Goal: Communication & Community: Answer question/provide support

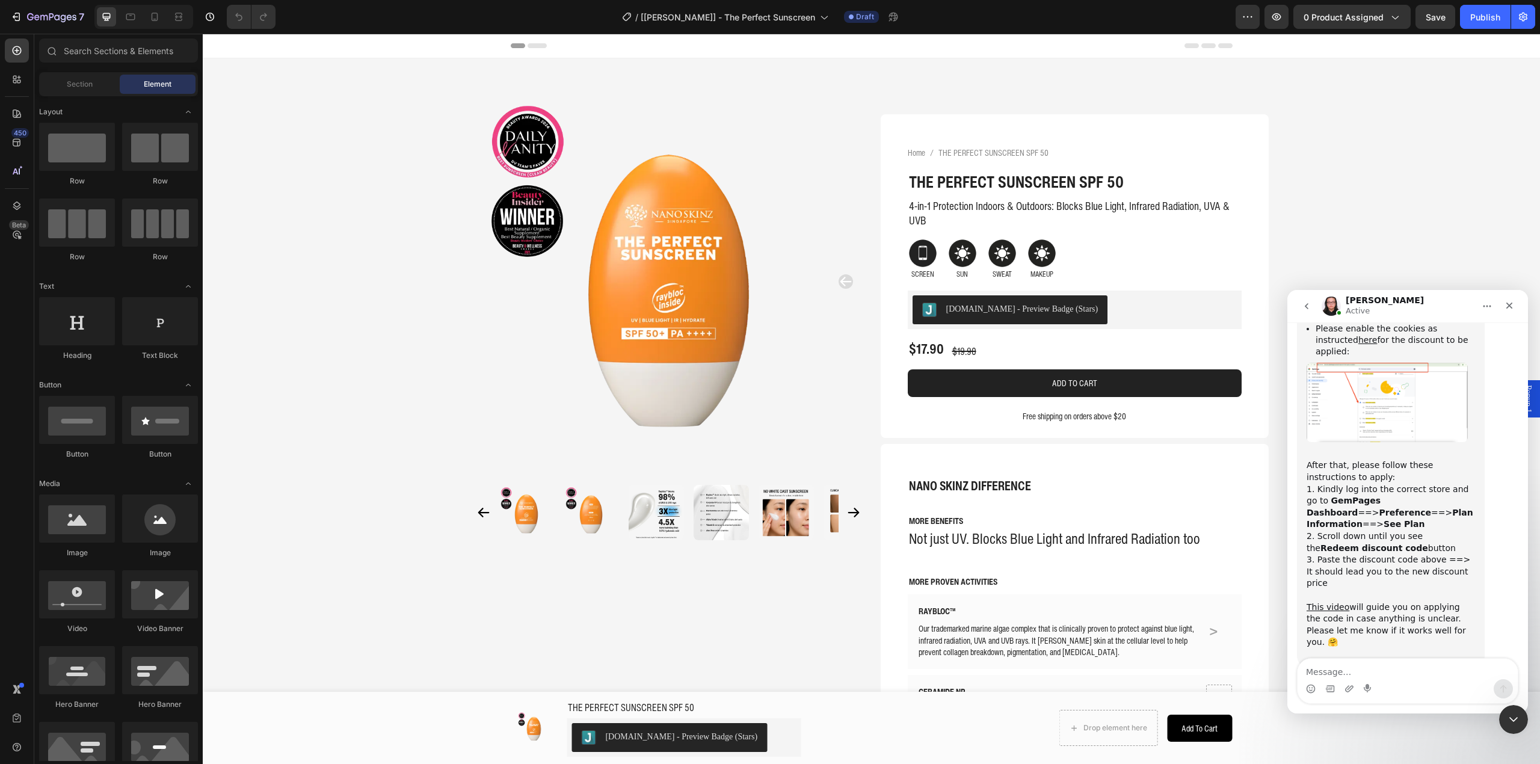
scroll to position [1956, 0]
type textarea "J"
type textarea "Just this one for now Nathan, you can close this."
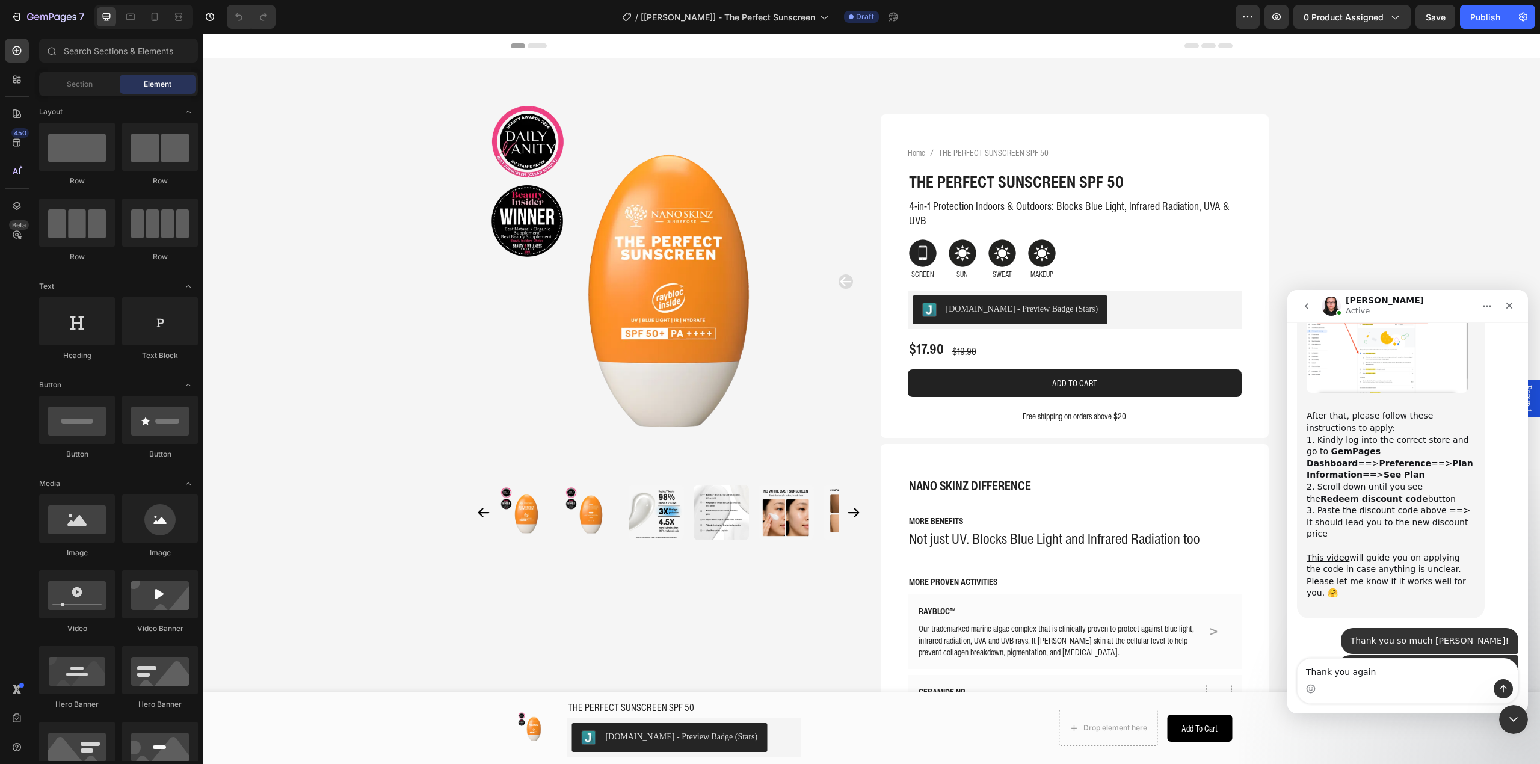
type textarea "Thank you again!"
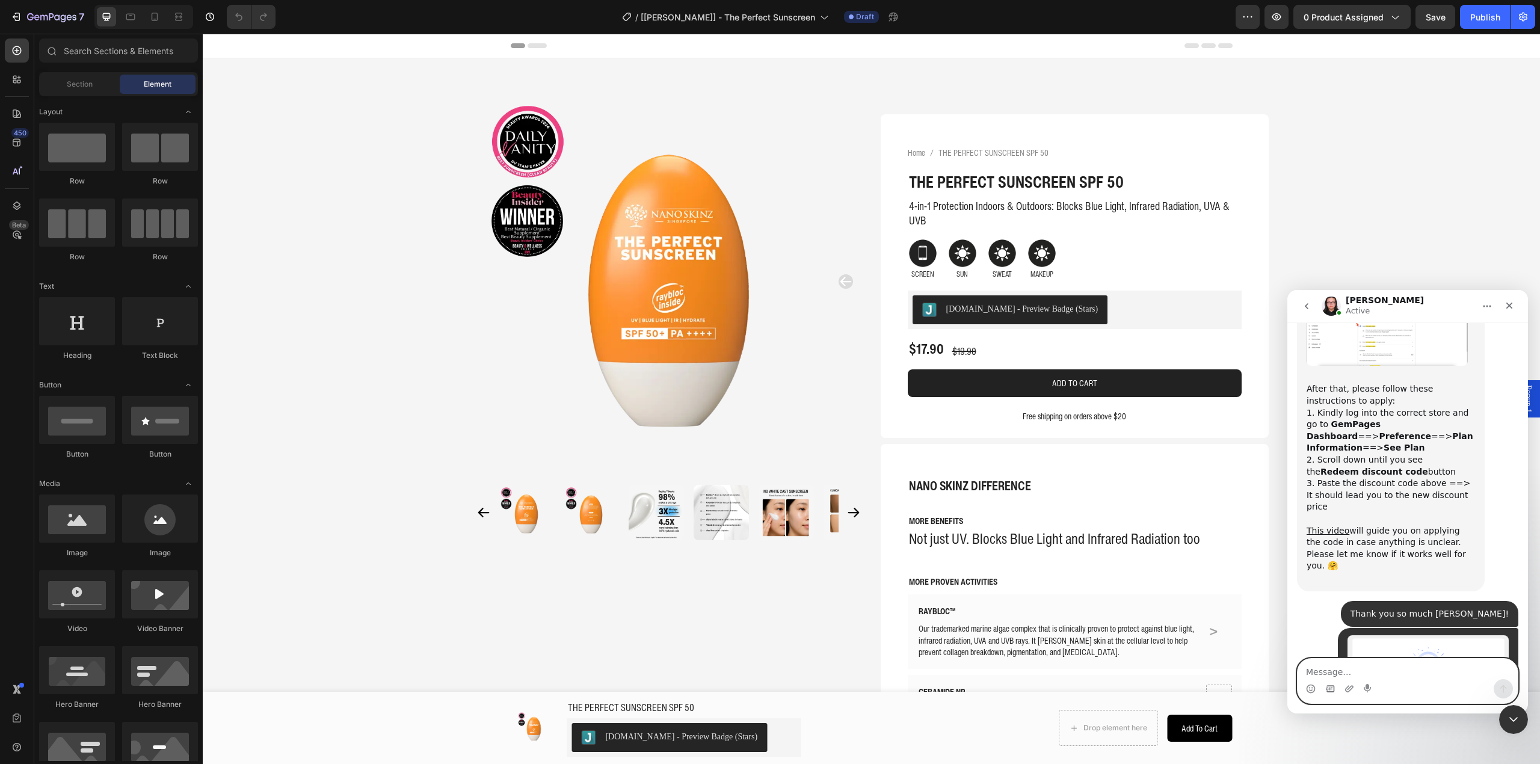
click at [1333, 688] on icon "Gif picker" at bounding box center [1330, 689] width 10 height 10
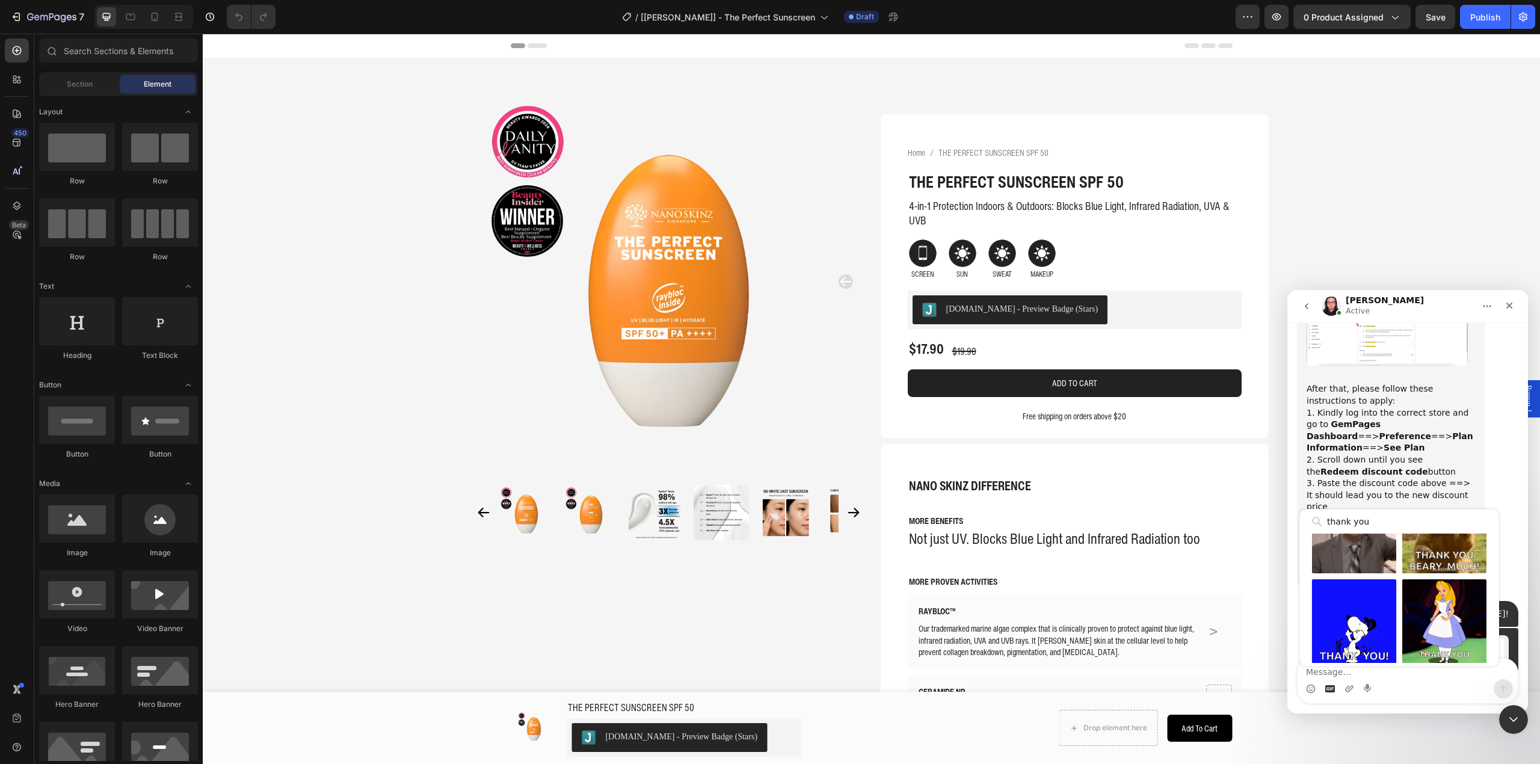
scroll to position [321, 0]
type input "thank you"
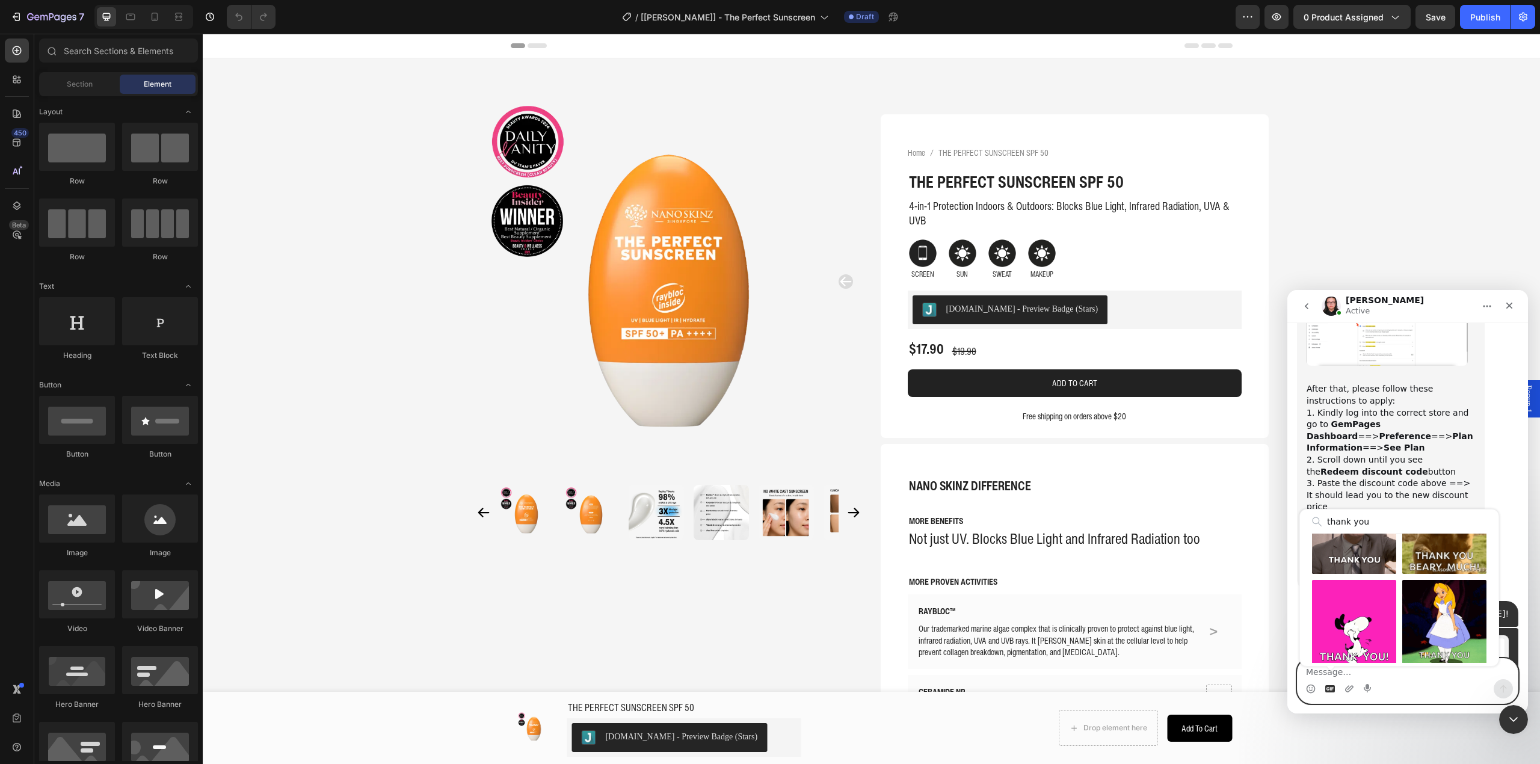
drag, startPoint x: 1336, startPoint y: 598, endPoint x: 1367, endPoint y: 615, distance: 35.0
click at [1336, 598] on div "Send gif" at bounding box center [1354, 622] width 84 height 84
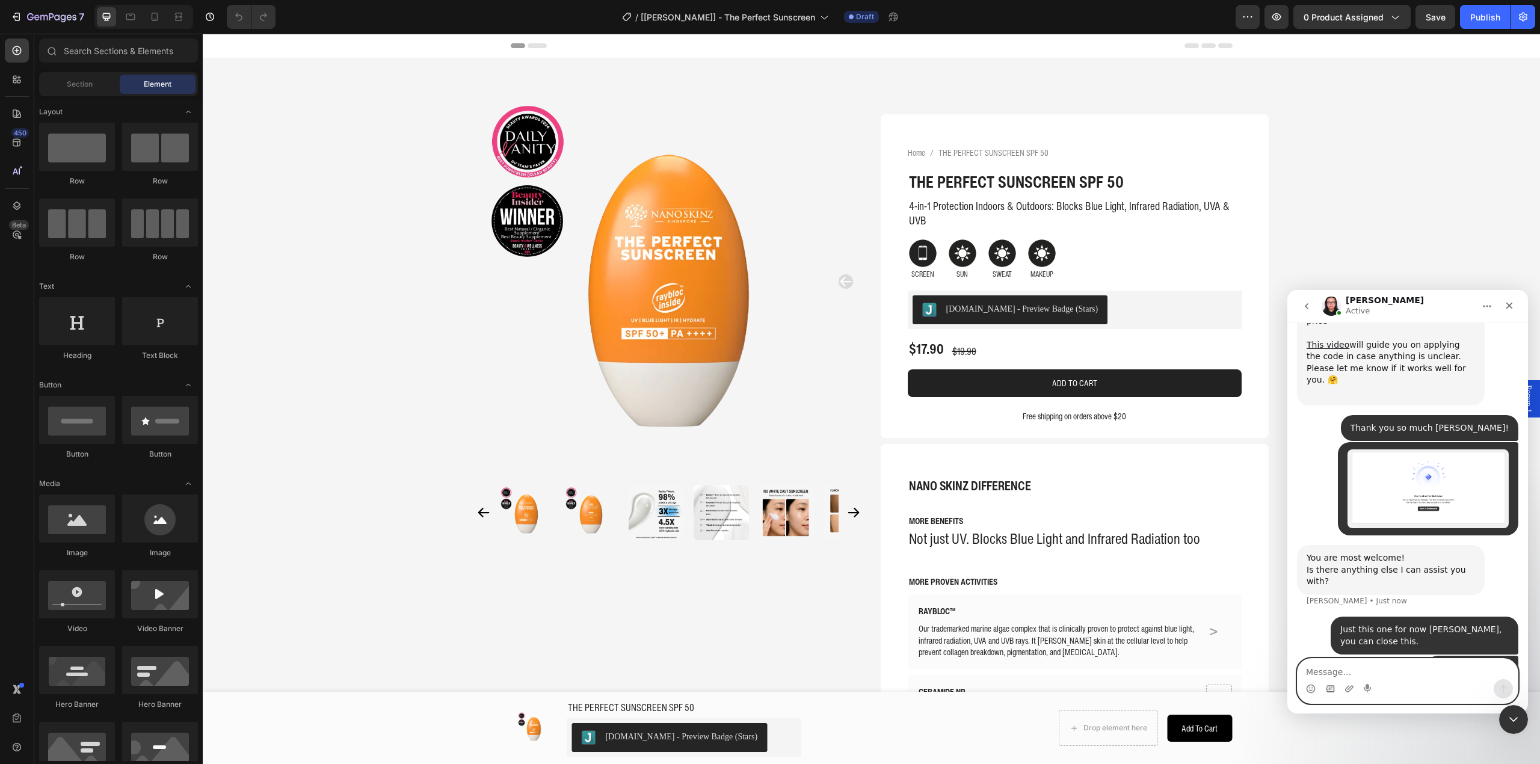
scroll to position [2220, 0]
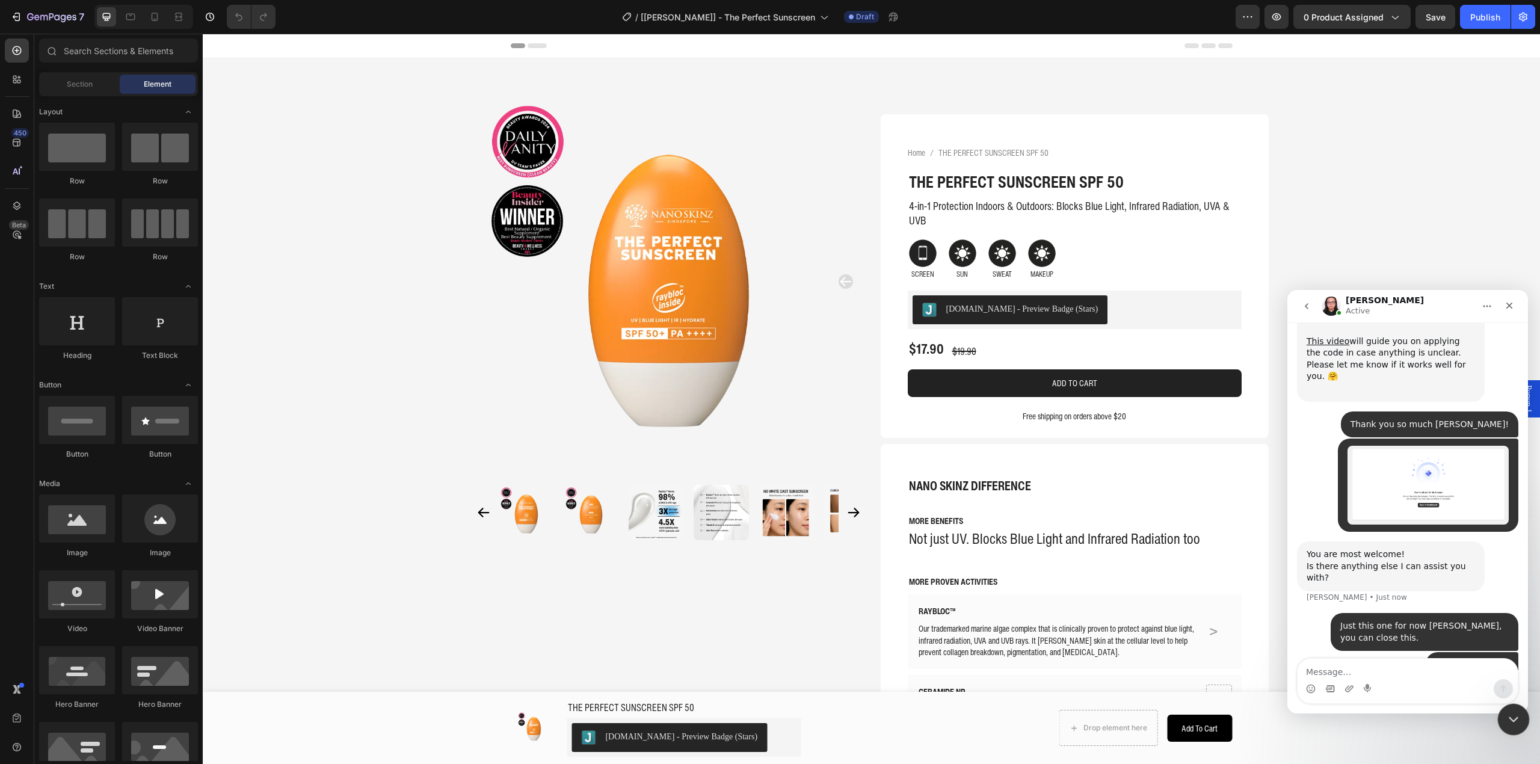
click at [1510, 717] on icon "Close Intercom Messenger" at bounding box center [1511, 717] width 14 height 14
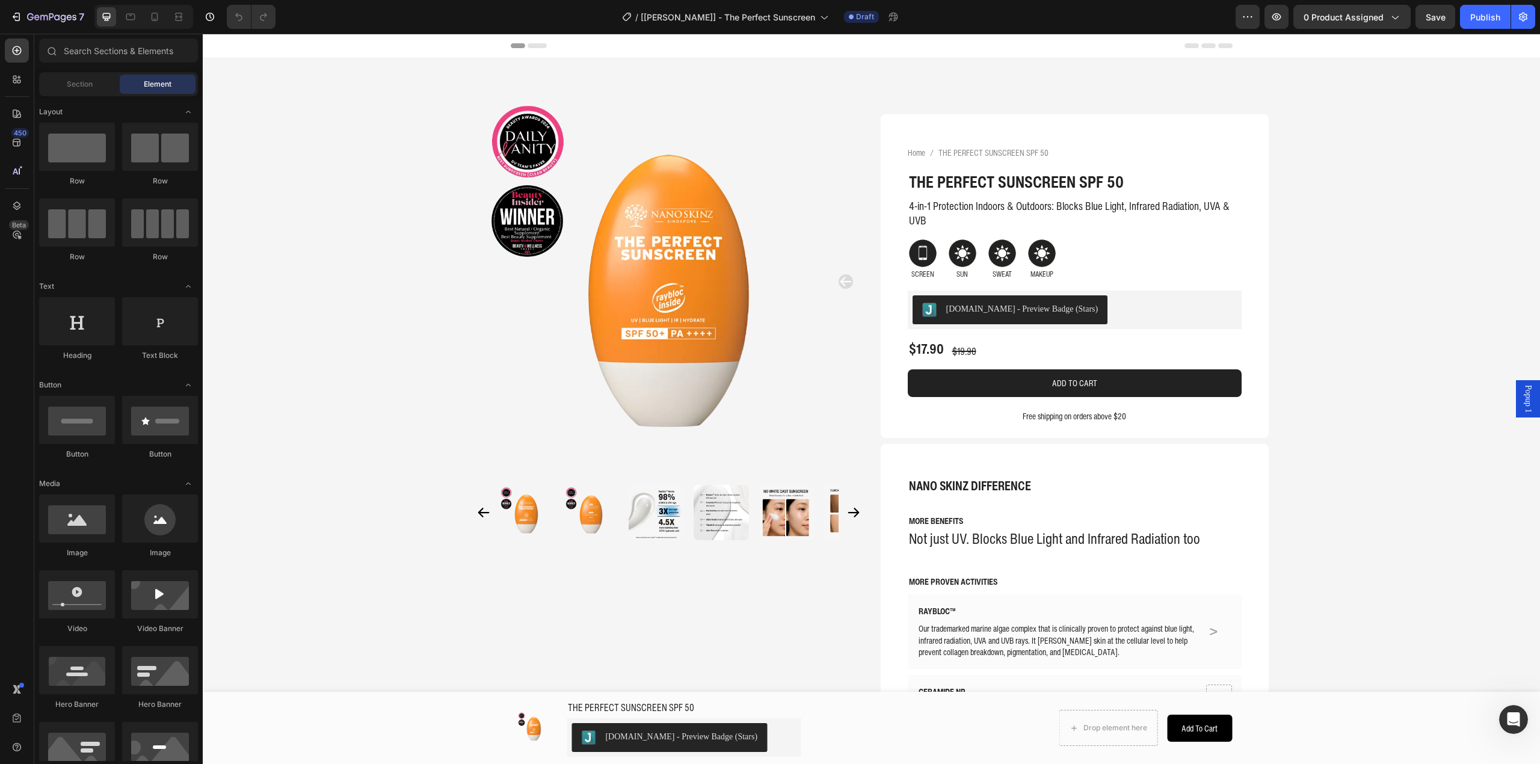
scroll to position [2545, 0]
click at [1522, 727] on div "Open Intercom Messenger" at bounding box center [1511, 717] width 29 height 29
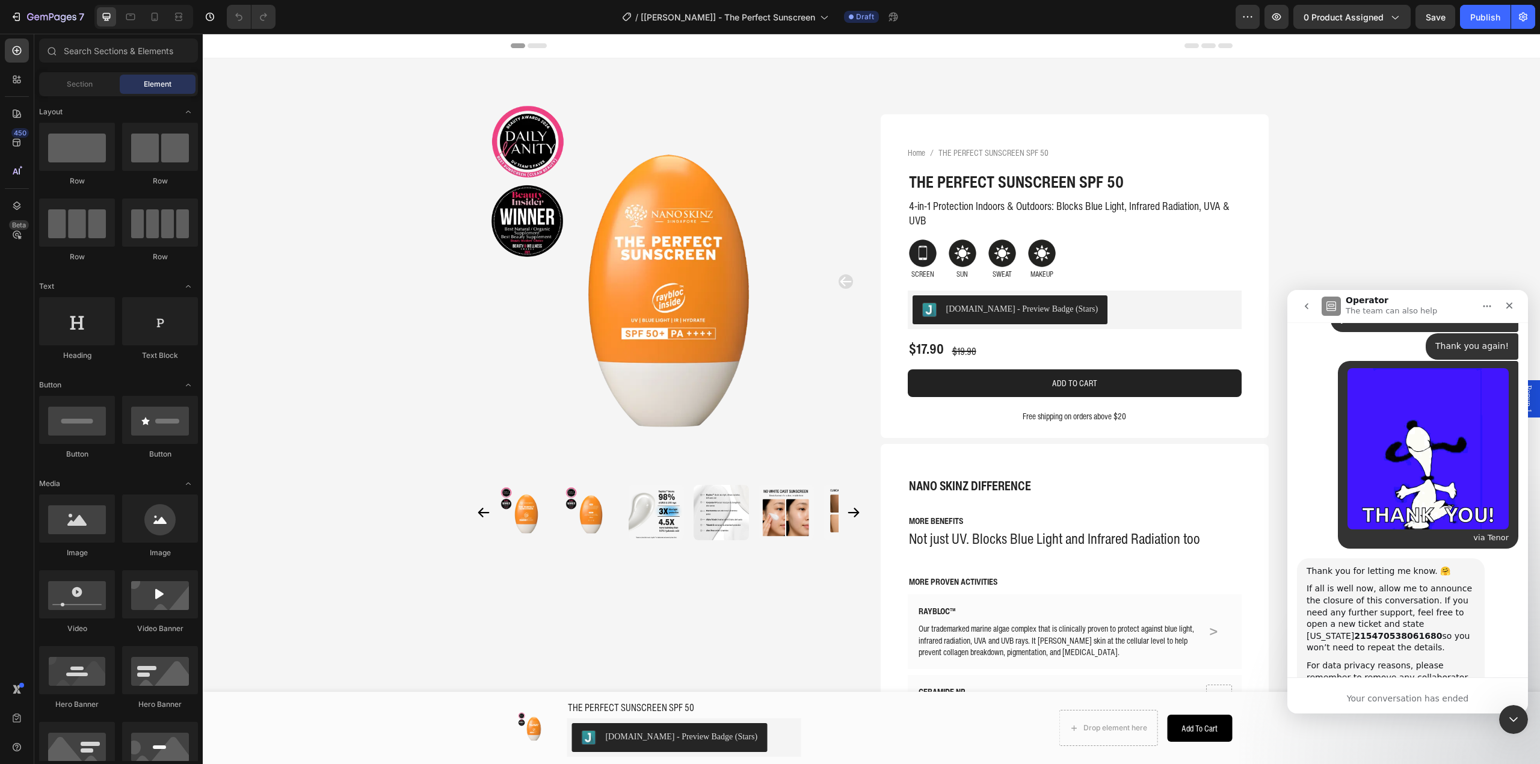
scroll to position [2543, 0]
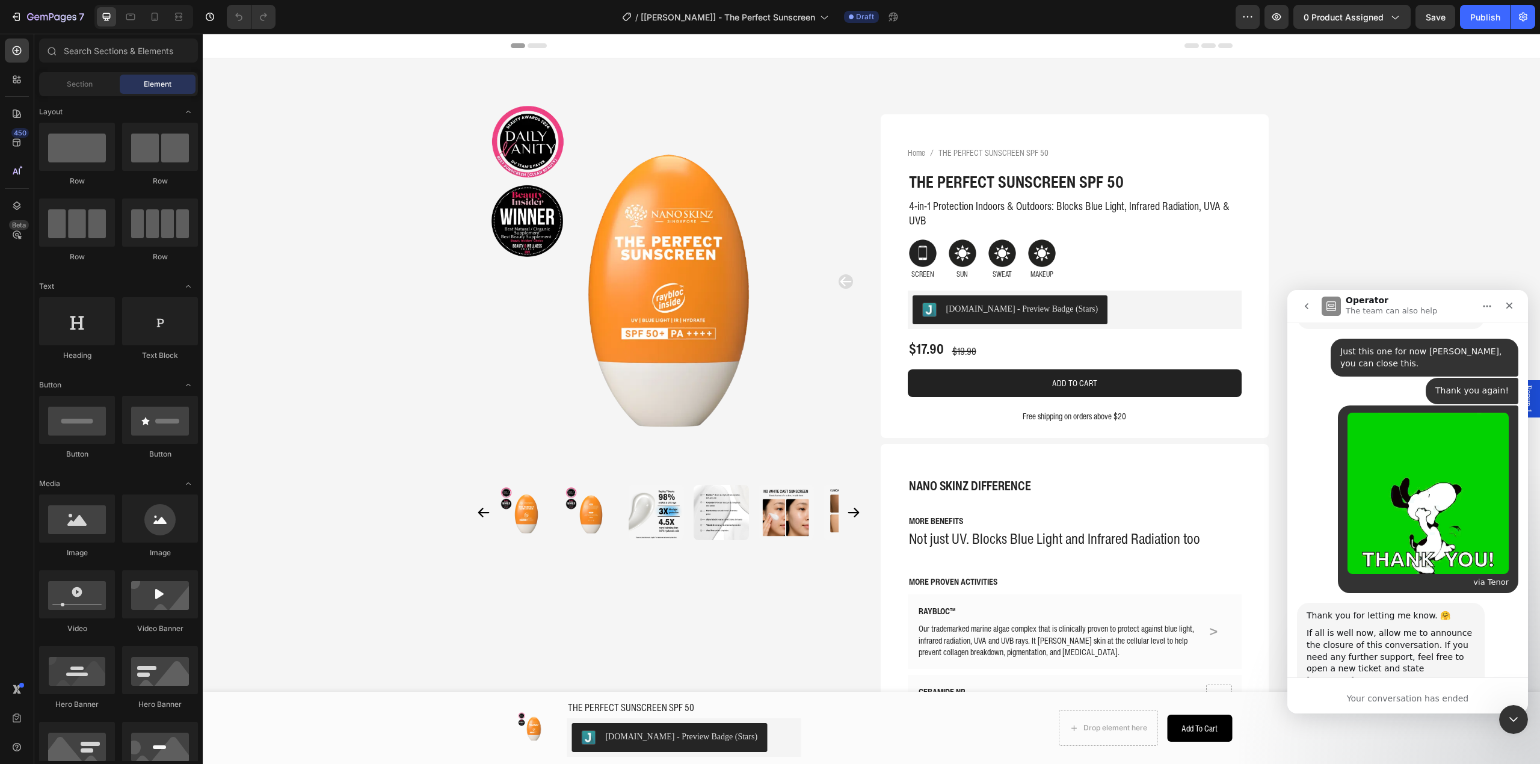
scroll to position [2449, 0]
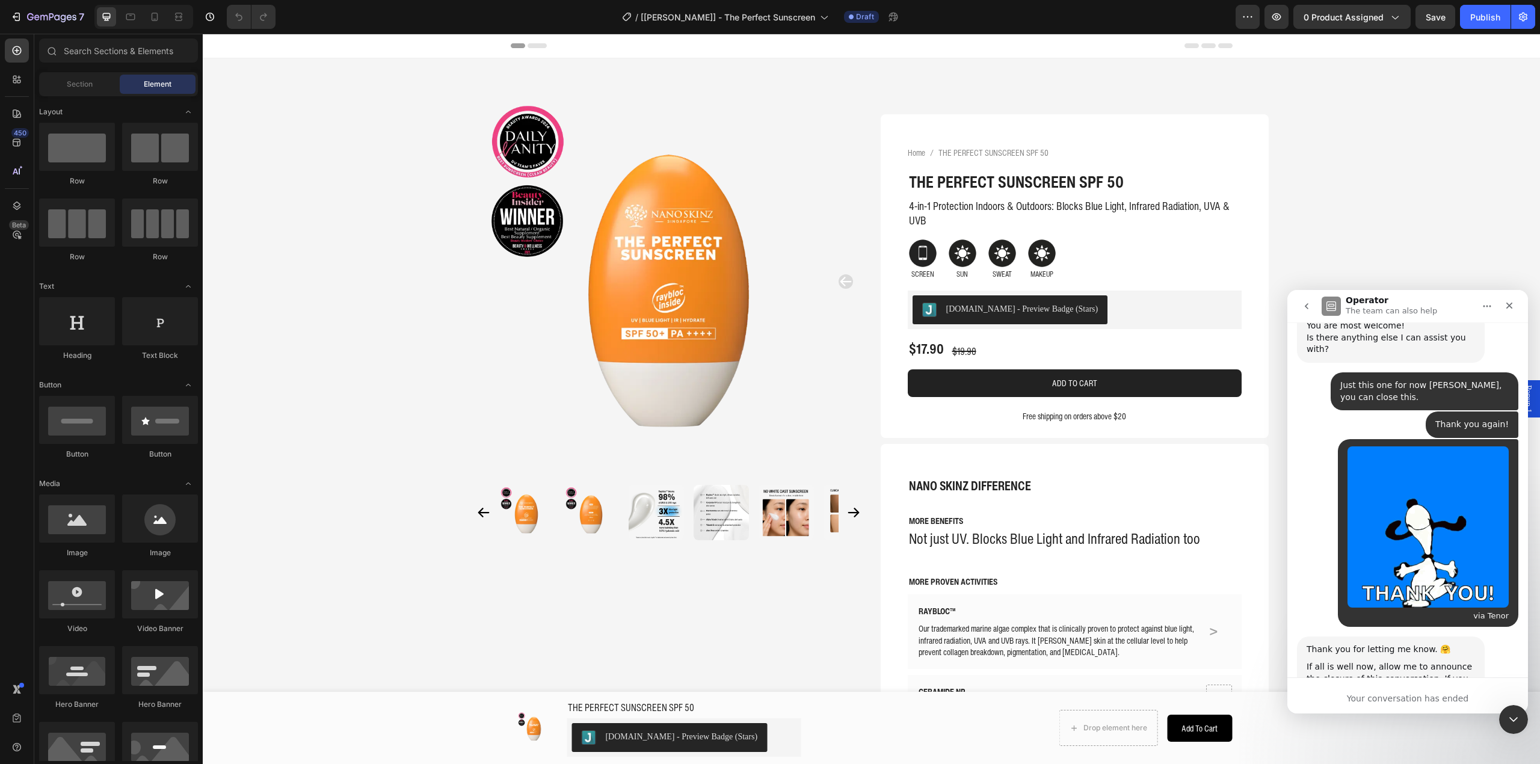
click at [1332, 661] on div "If all is well now, allow me to announce the closure of this conversation. If y…" at bounding box center [1390, 696] width 168 height 71
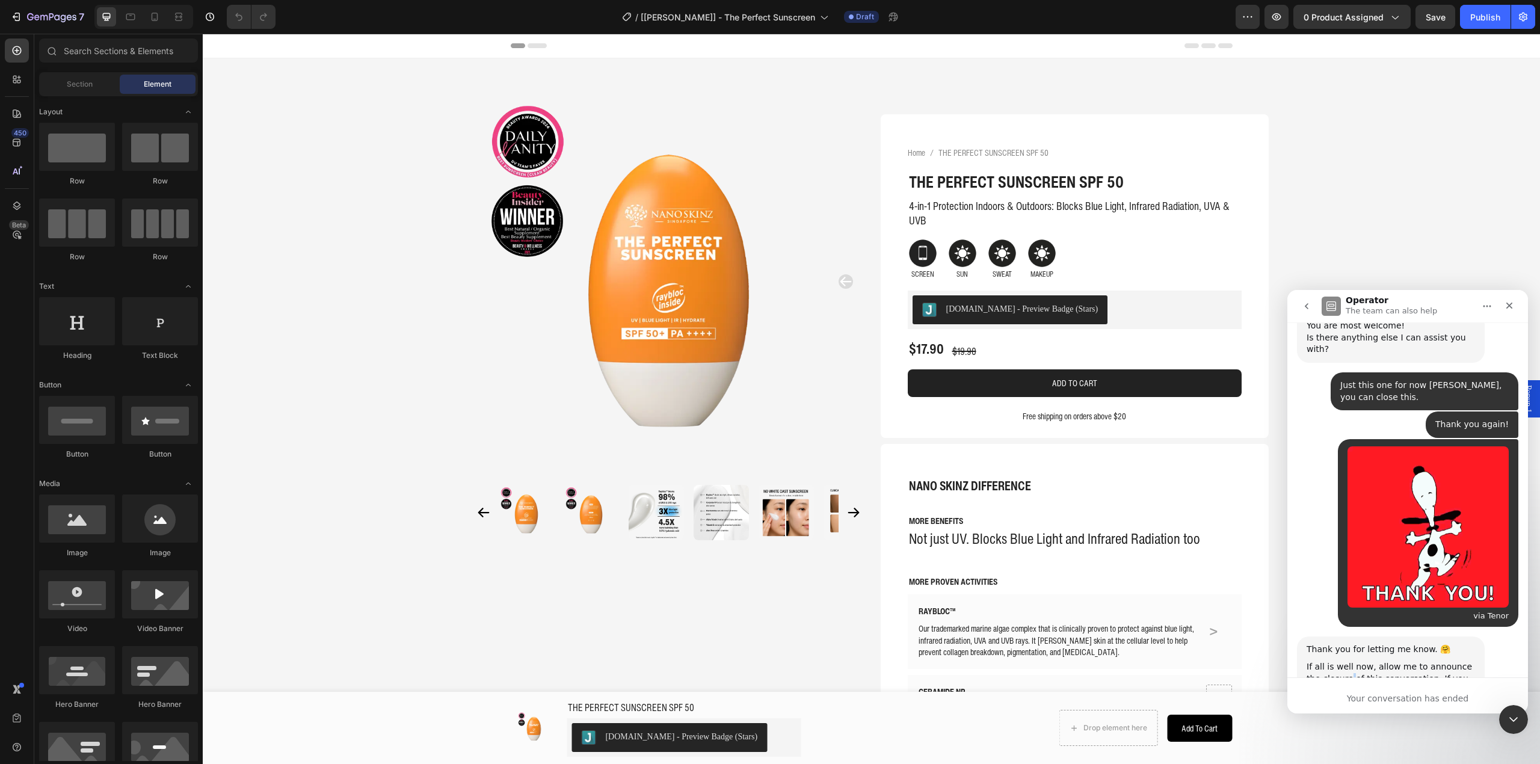
click at [1332, 661] on div "If all is well now, allow me to announce the closure of this conversation. If y…" at bounding box center [1390, 696] width 168 height 71
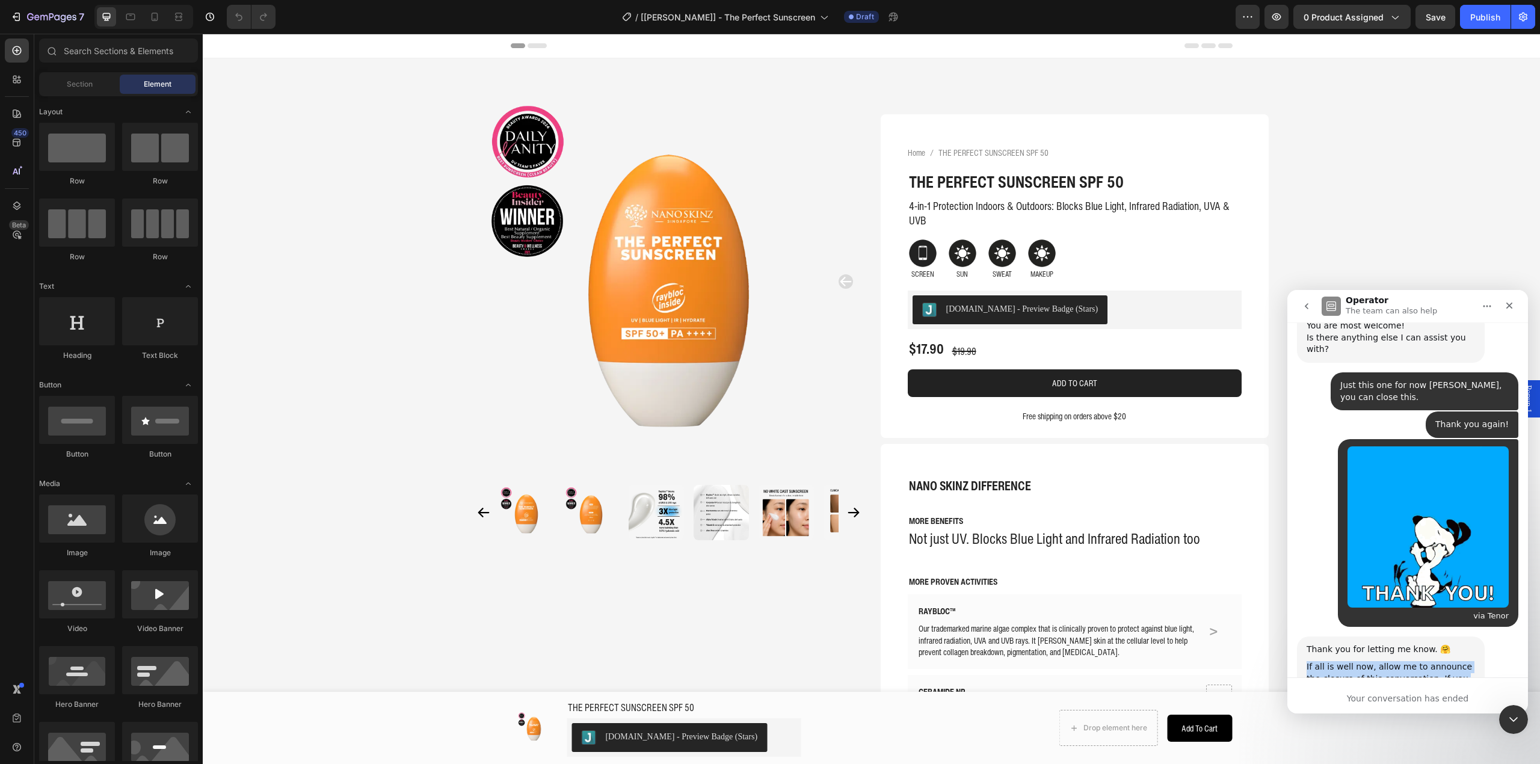
click at [1332, 661] on div "If all is well now, allow me to announce the closure of this conversation. If y…" at bounding box center [1390, 696] width 168 height 71
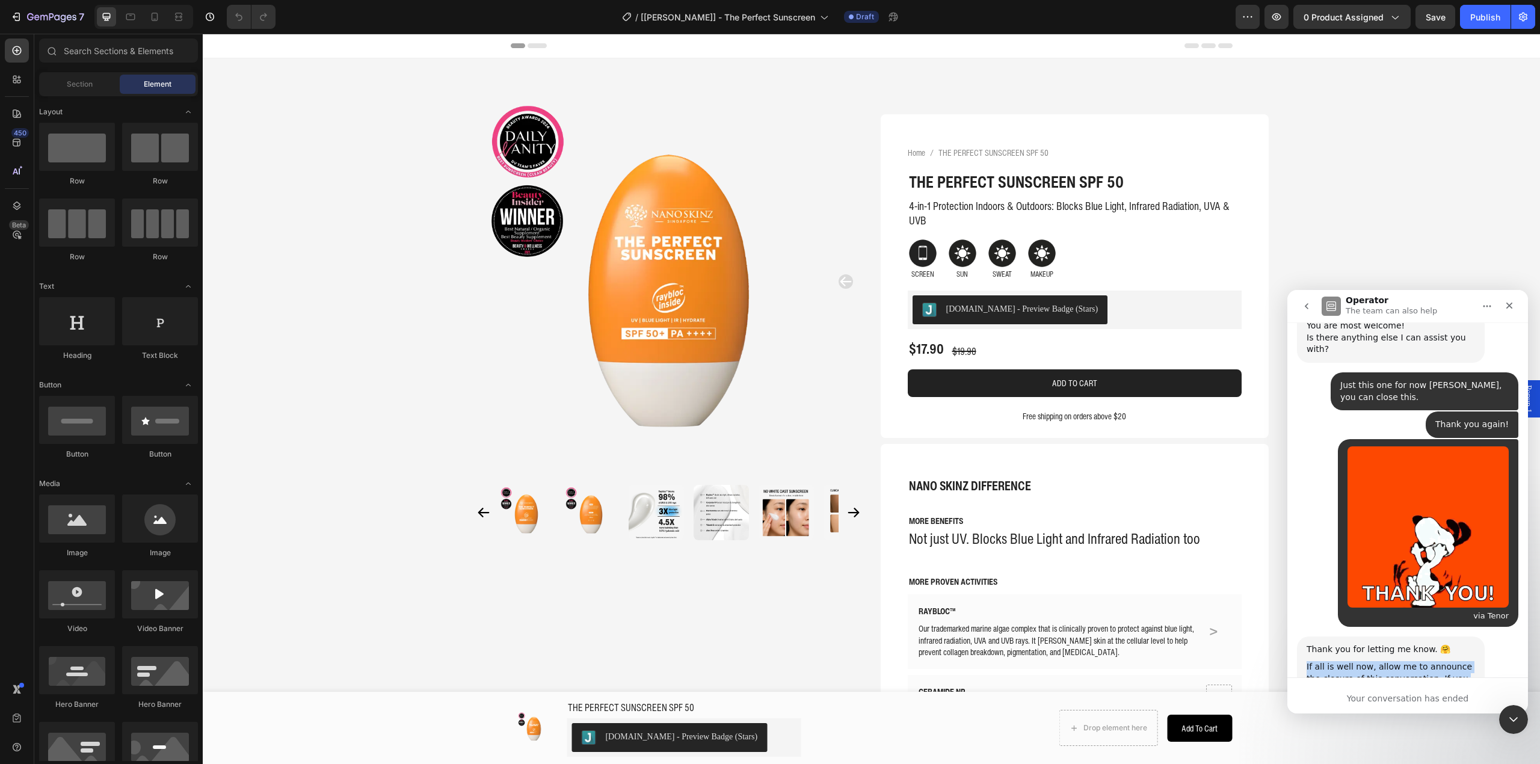
click at [1342, 732] on div "Nathan says…" at bounding box center [1390, 735] width 168 height 6
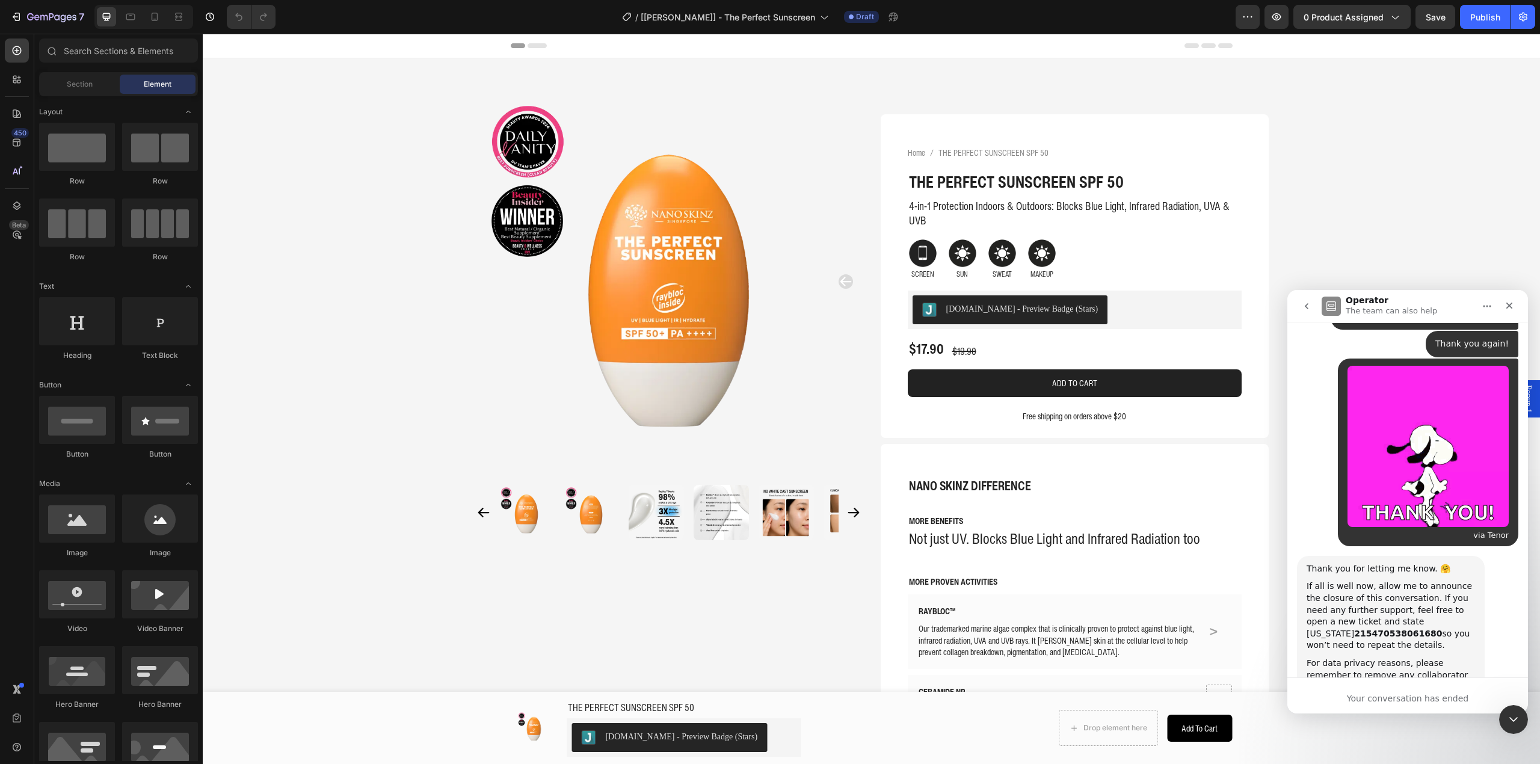
scroll to position [2529, 0]
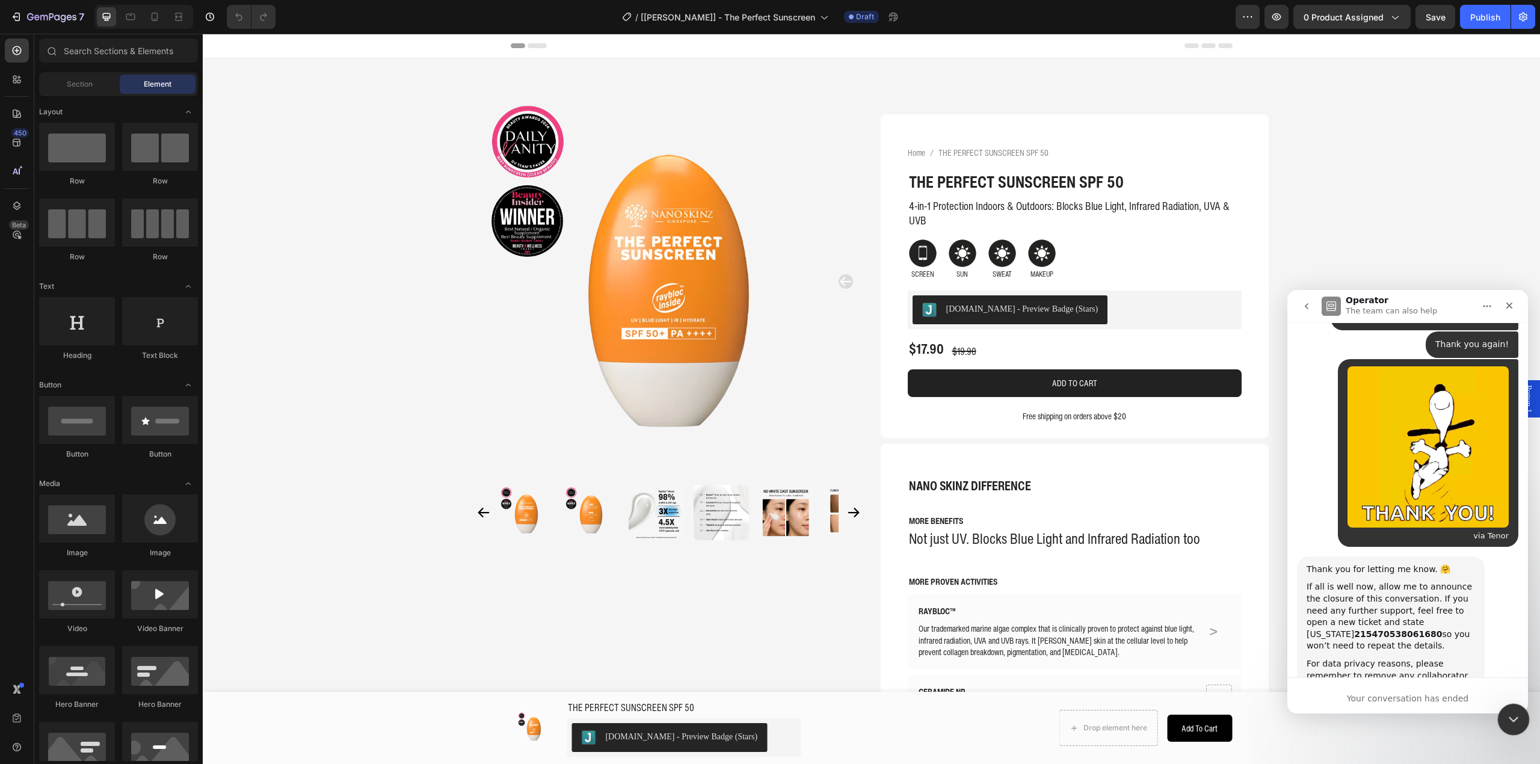
click at [1508, 714] on icon "Close Intercom Messenger" at bounding box center [1511, 717] width 14 height 14
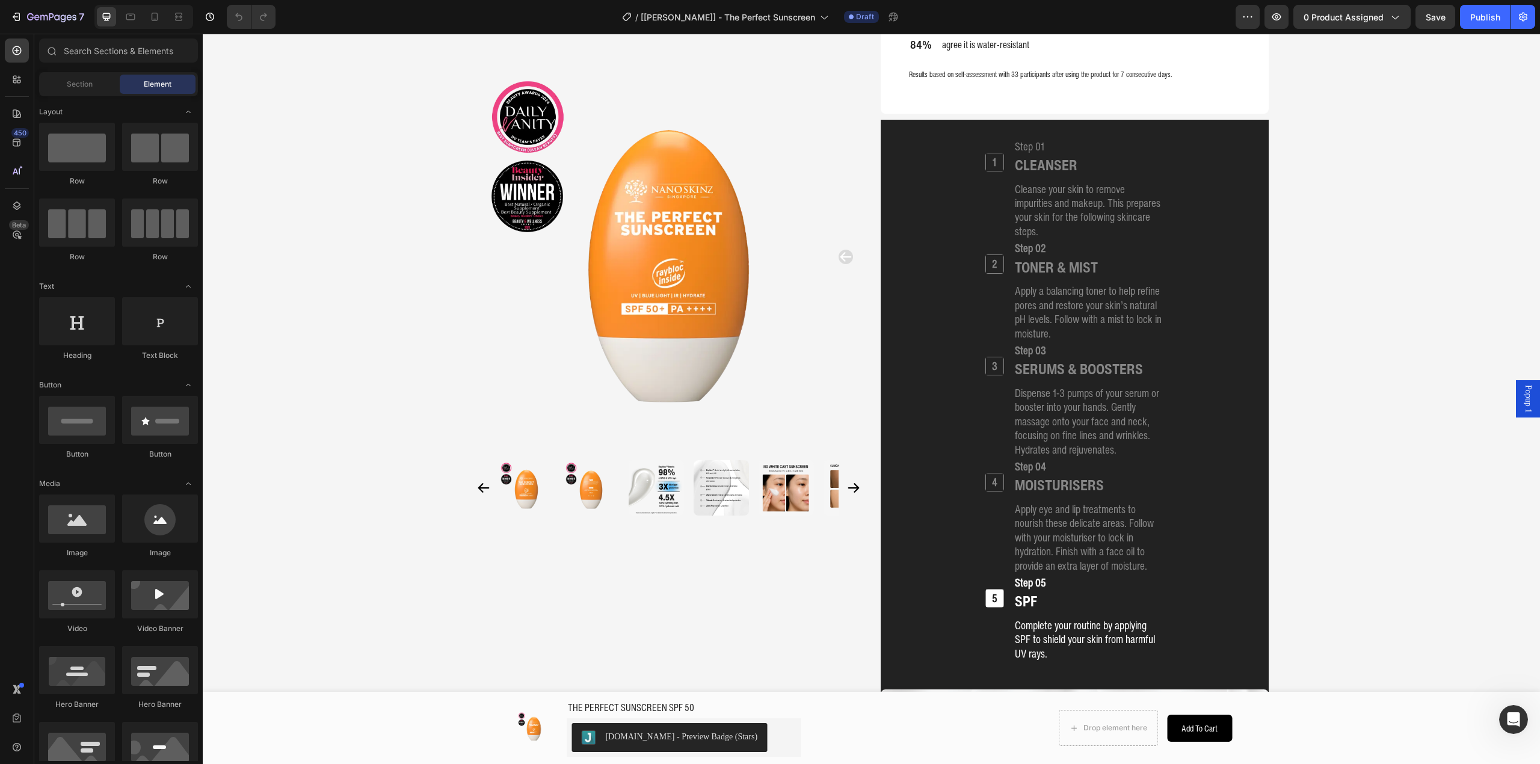
scroll to position [1862, 0]
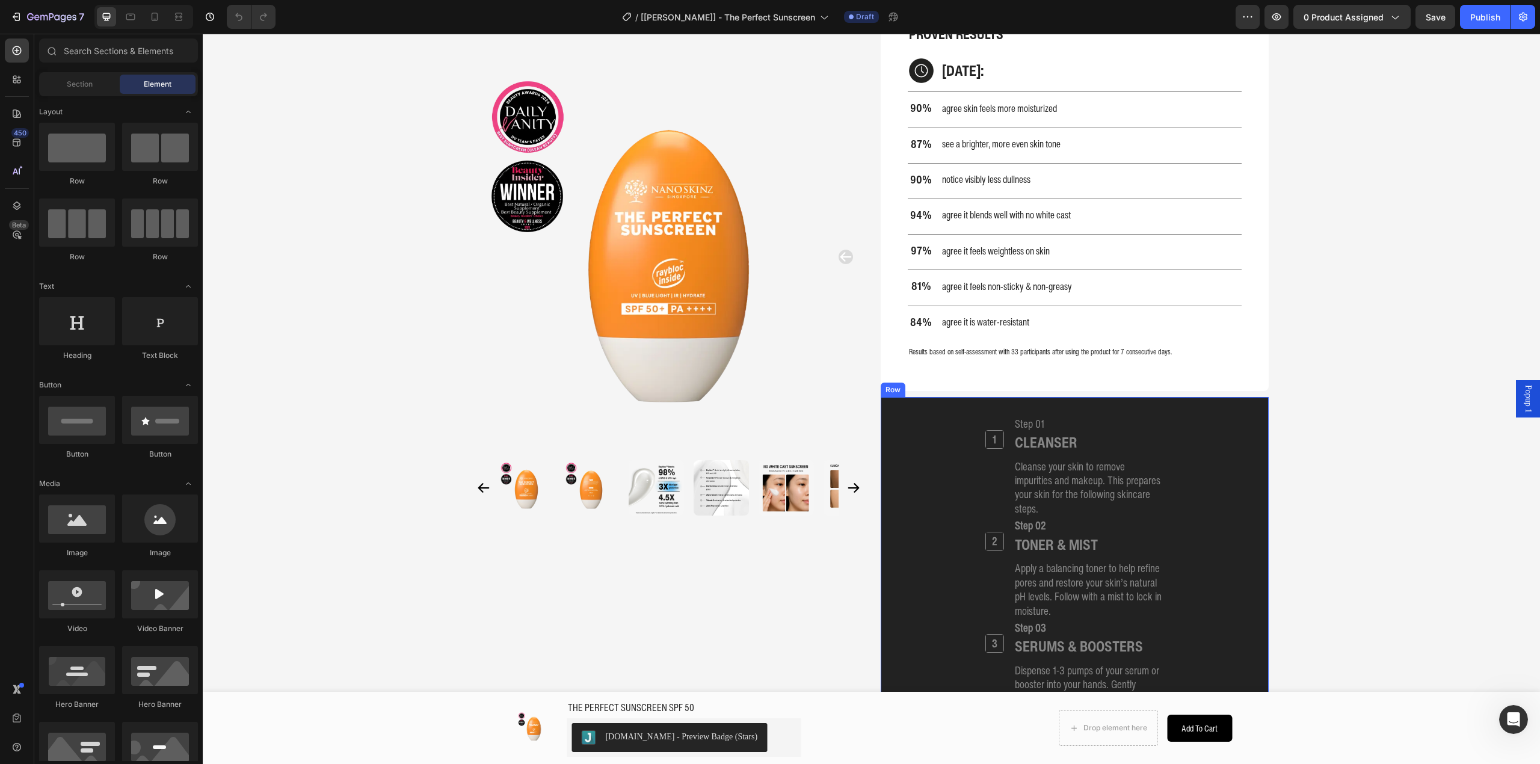
click at [924, 421] on div "1 Heading Step 01 Heading CLEANSER Heading Cleanse your skin to remove impuriti…" at bounding box center [1074, 677] width 359 height 524
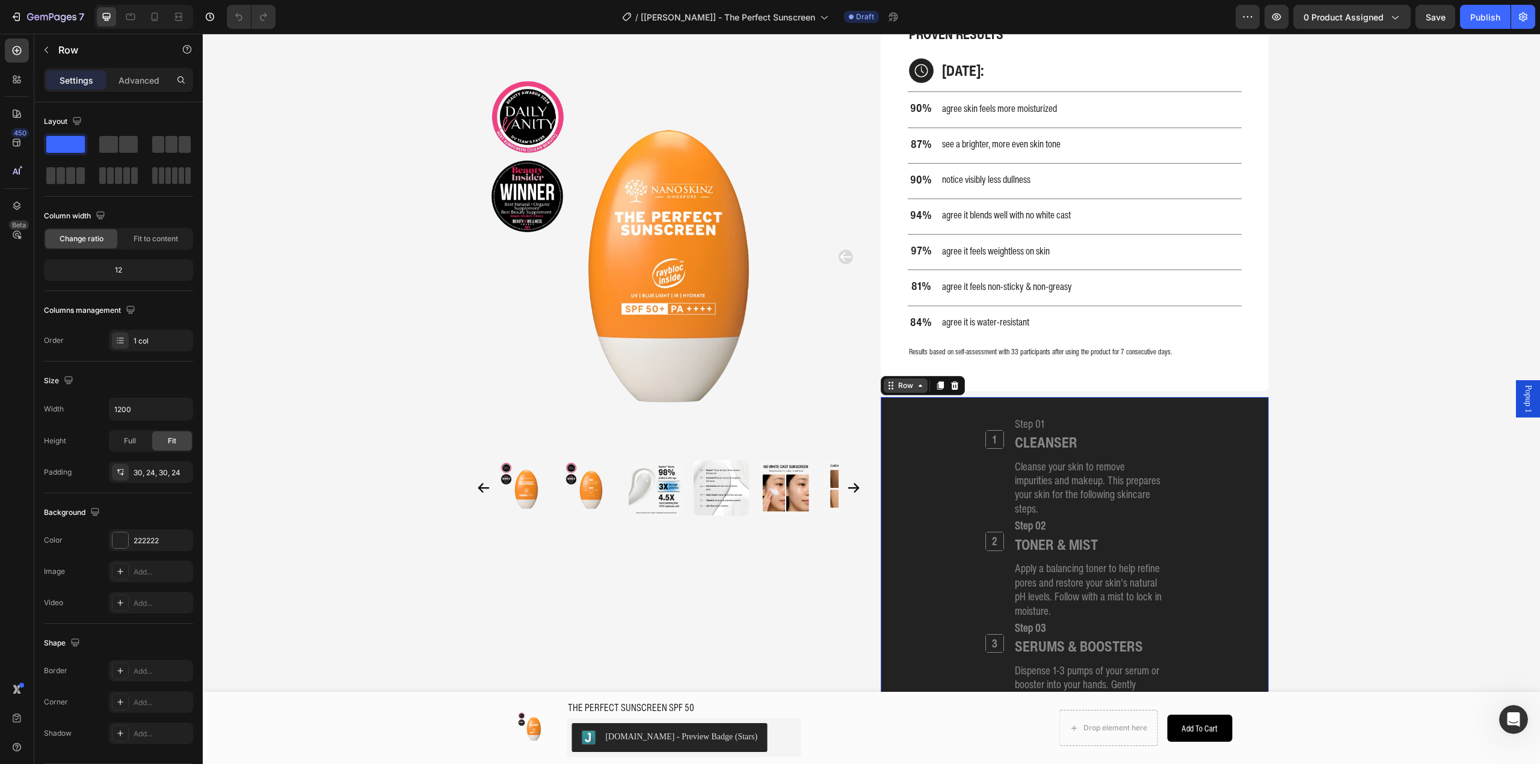
click at [915, 393] on div "Row" at bounding box center [905, 385] width 44 height 14
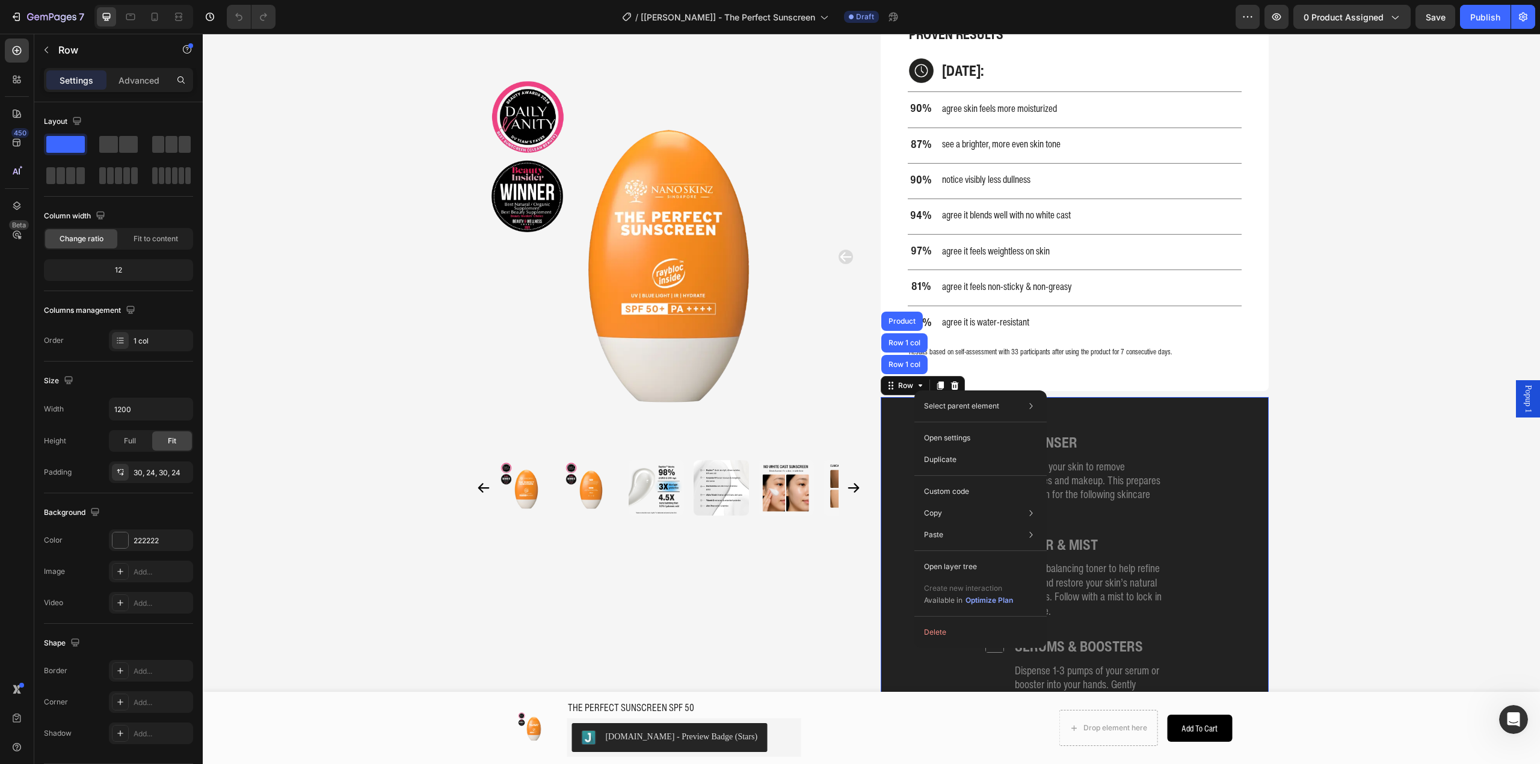
click at [906, 413] on div "1 Heading Step 01 Heading CLEANSER Heading Cleanse your skin to remove impuriti…" at bounding box center [1074, 677] width 388 height 561
click at [903, 391] on div "Row" at bounding box center [905, 385] width 20 height 11
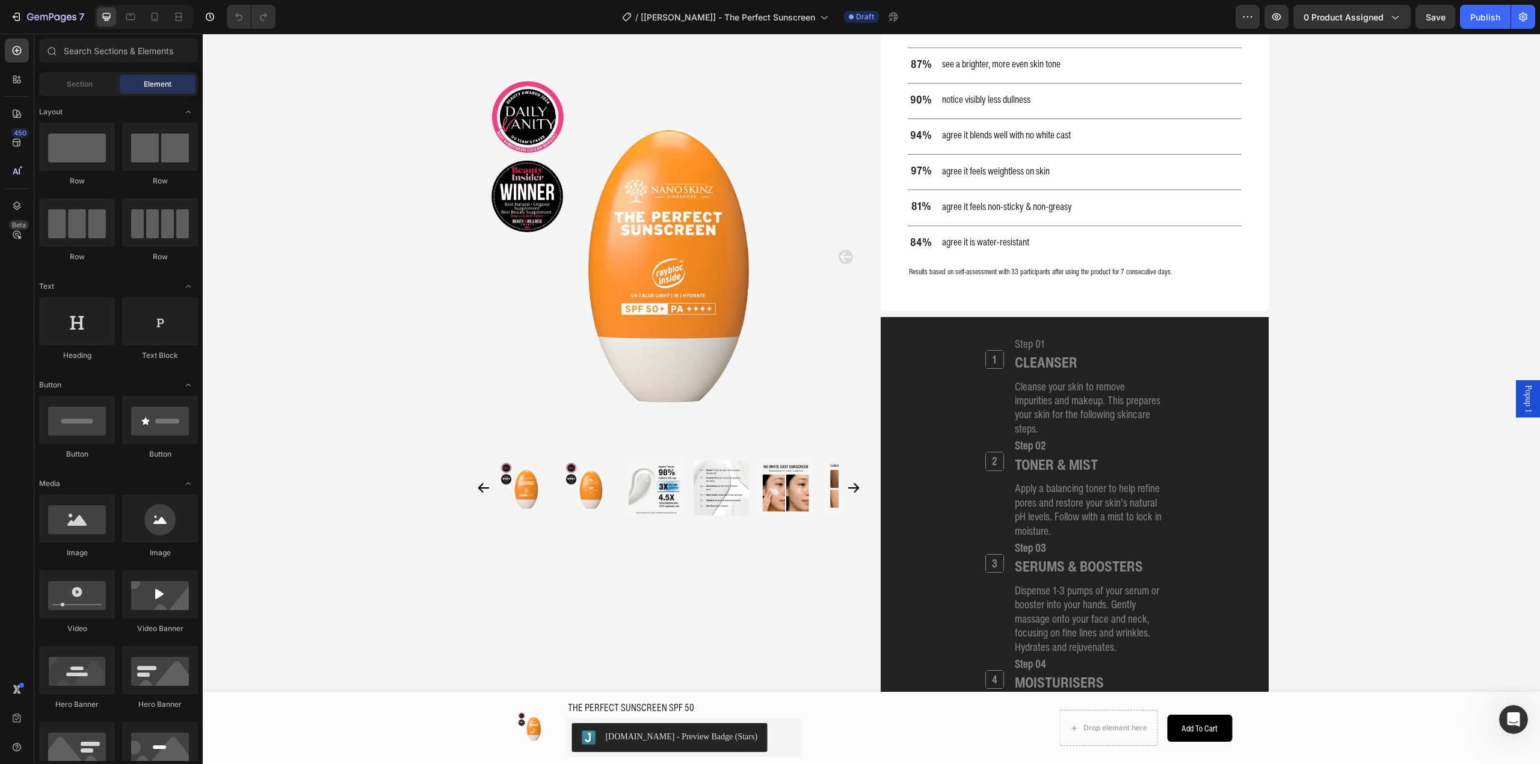
scroll to position [0, 0]
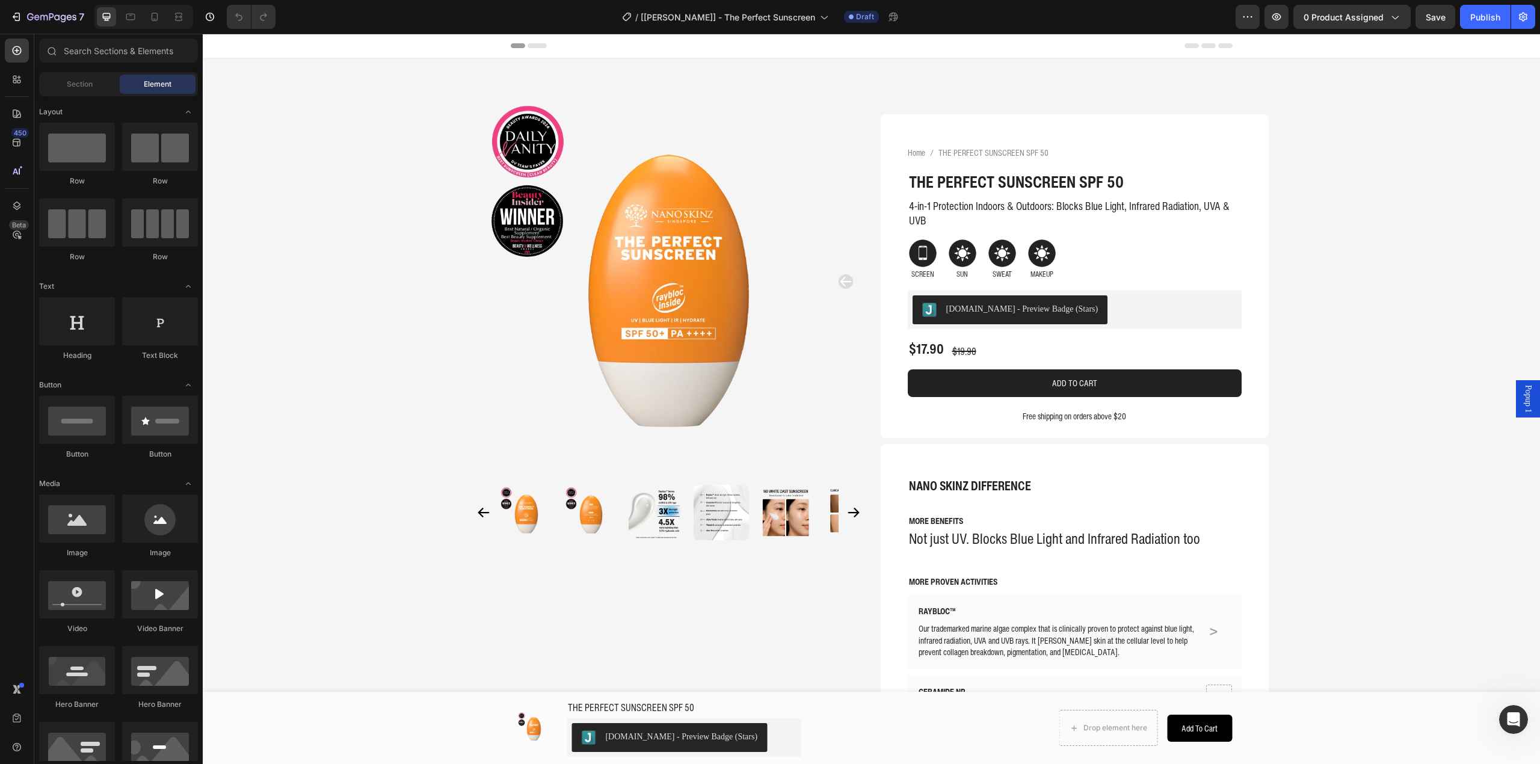
drag, startPoint x: 1538, startPoint y: 419, endPoint x: 1736, endPoint y: 65, distance: 404.9
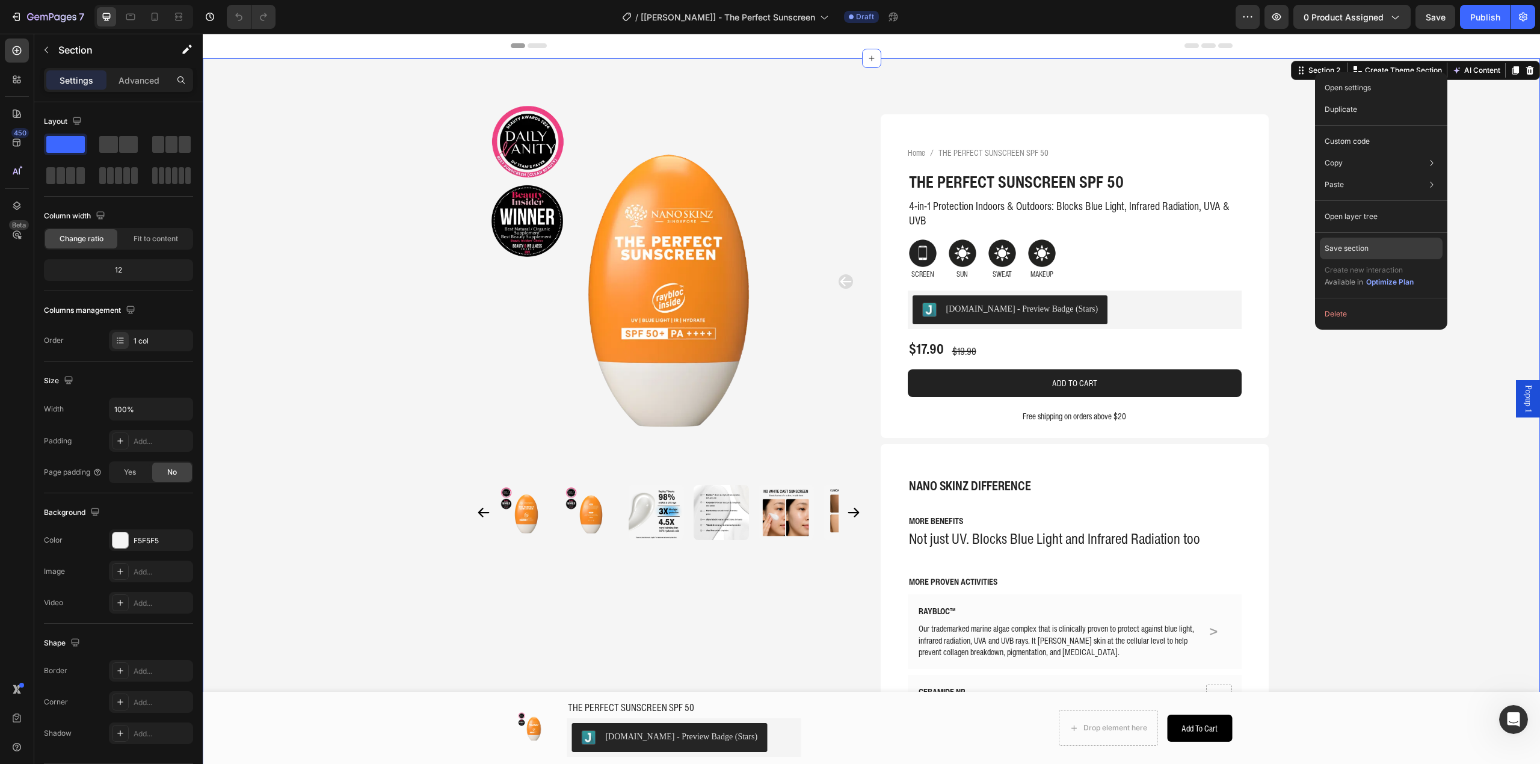
click at [1348, 238] on div "Save section" at bounding box center [1380, 249] width 123 height 22
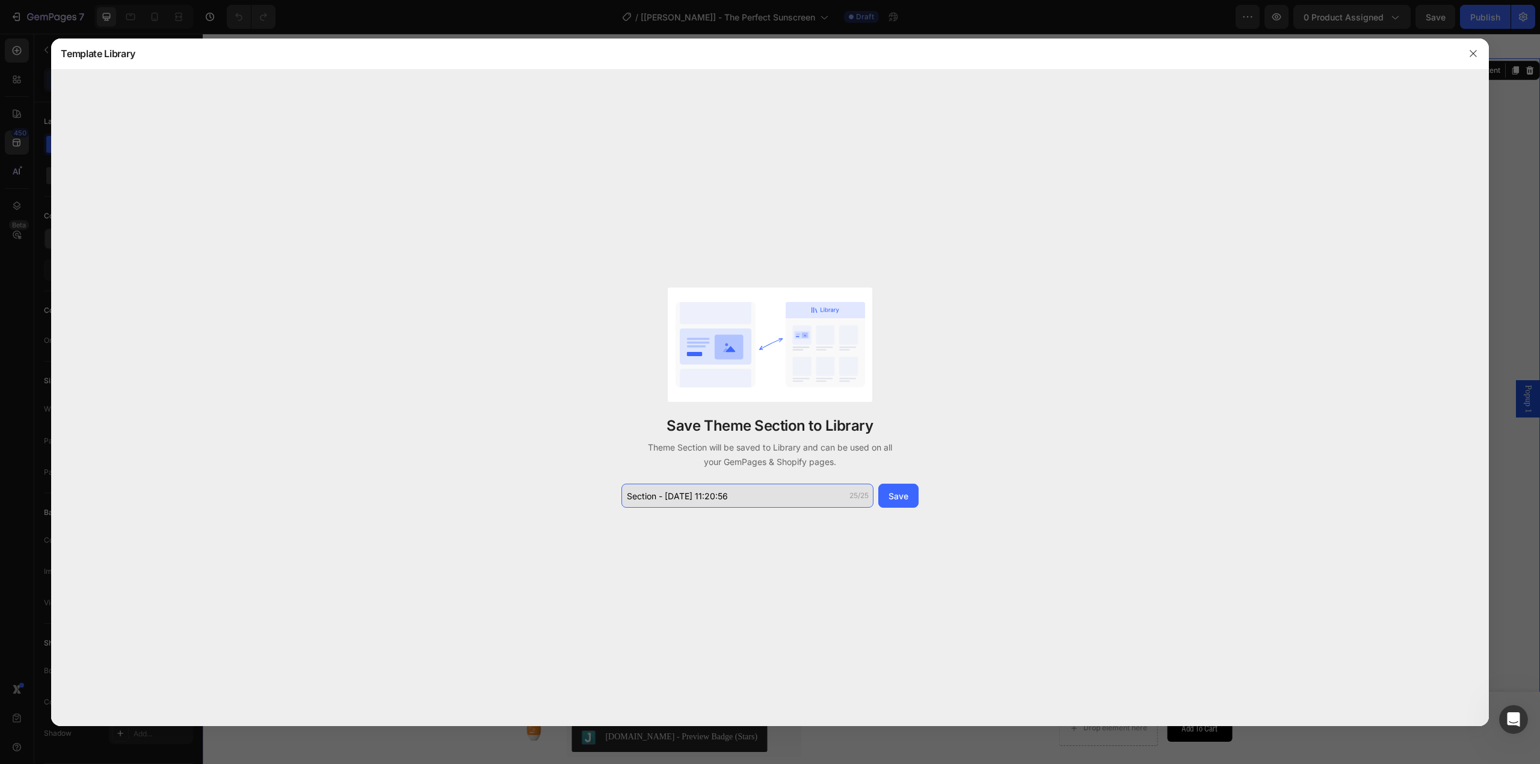
click at [766, 493] on input "Section - Aug 28 11:20:56" at bounding box center [747, 496] width 252 height 24
click at [908, 491] on button "Save" at bounding box center [898, 496] width 40 height 24
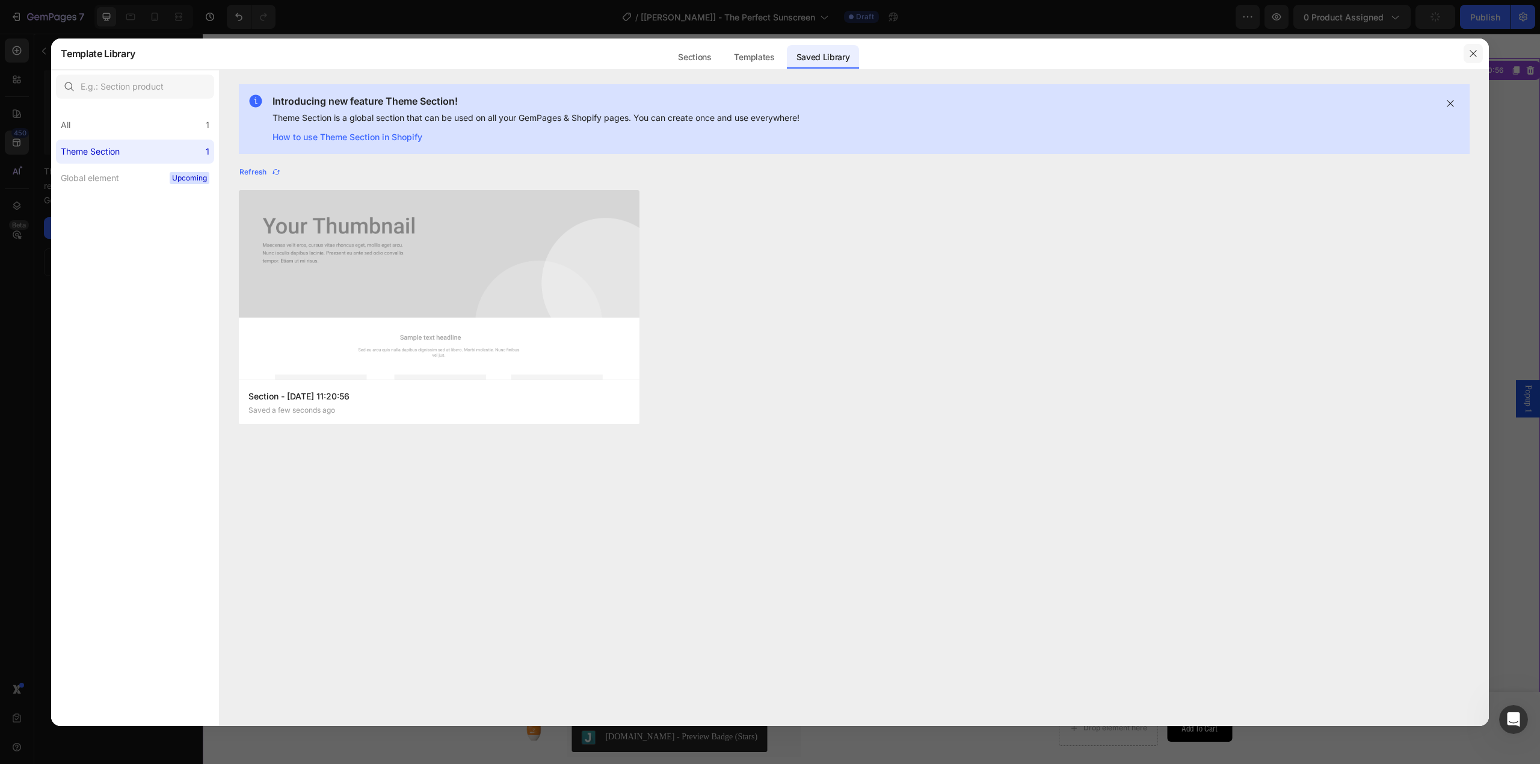
click at [1477, 53] on button "button" at bounding box center [1472, 53] width 19 height 19
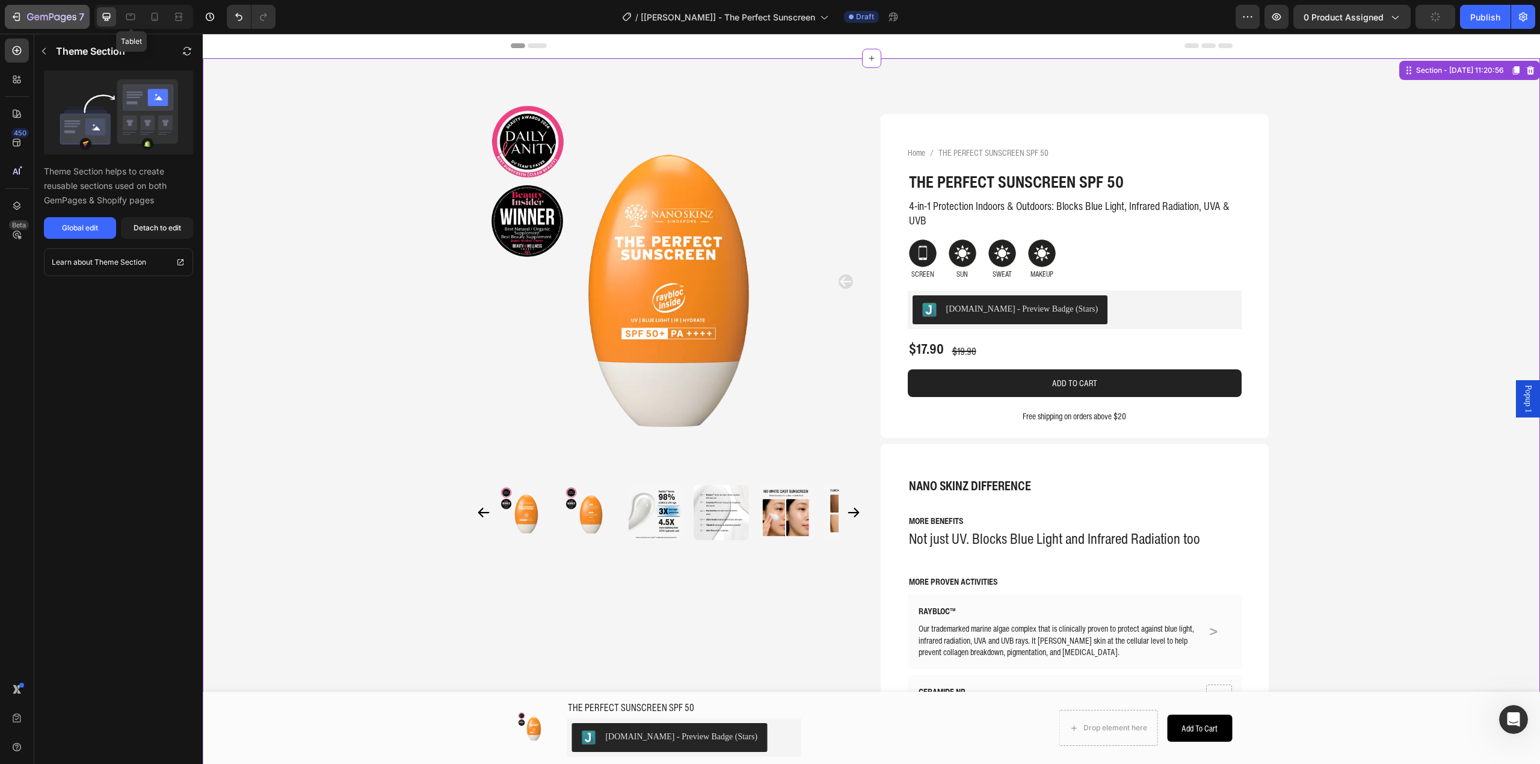
click at [68, 15] on icon "button" at bounding box center [69, 16] width 5 height 5
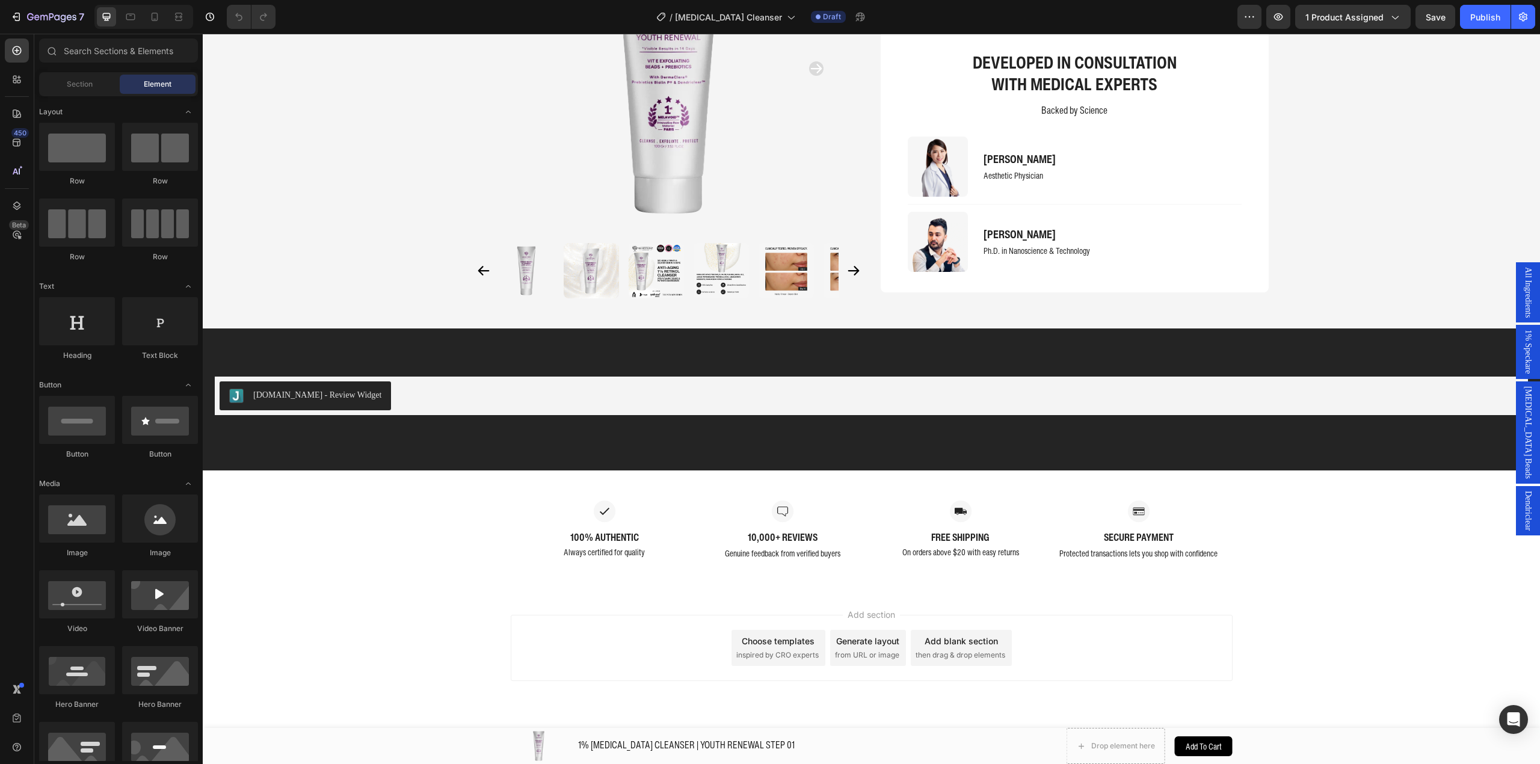
scroll to position [2113, 0]
drag, startPoint x: 1538, startPoint y: 114, endPoint x: 1722, endPoint y: 766, distance: 677.2
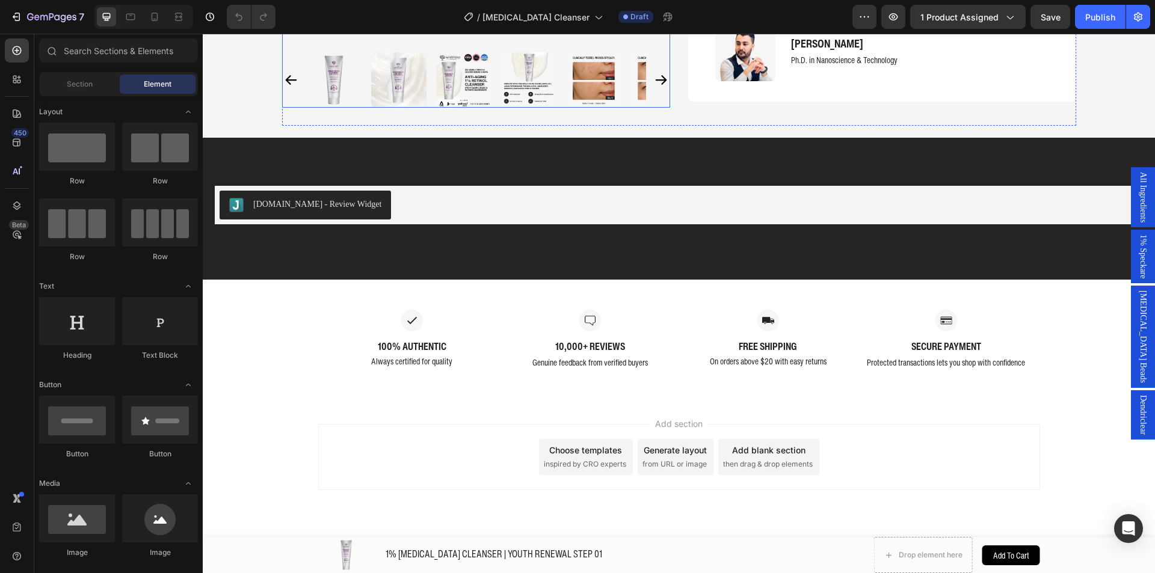
scroll to position [2041, 0]
click at [69, 85] on span "Section" at bounding box center [80, 84] width 26 height 11
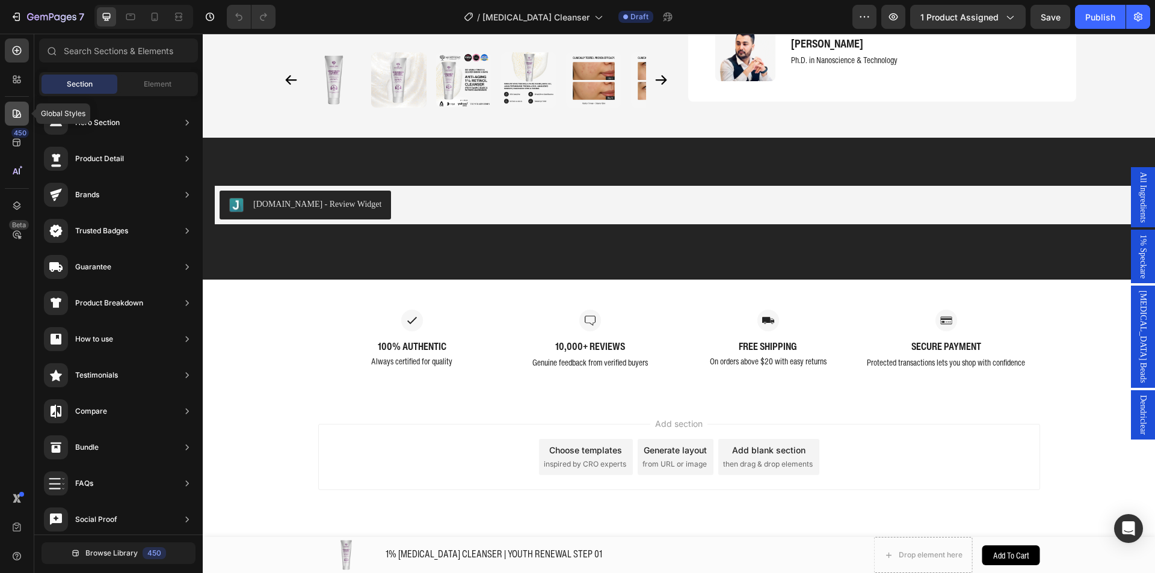
click at [20, 109] on icon at bounding box center [17, 114] width 12 height 12
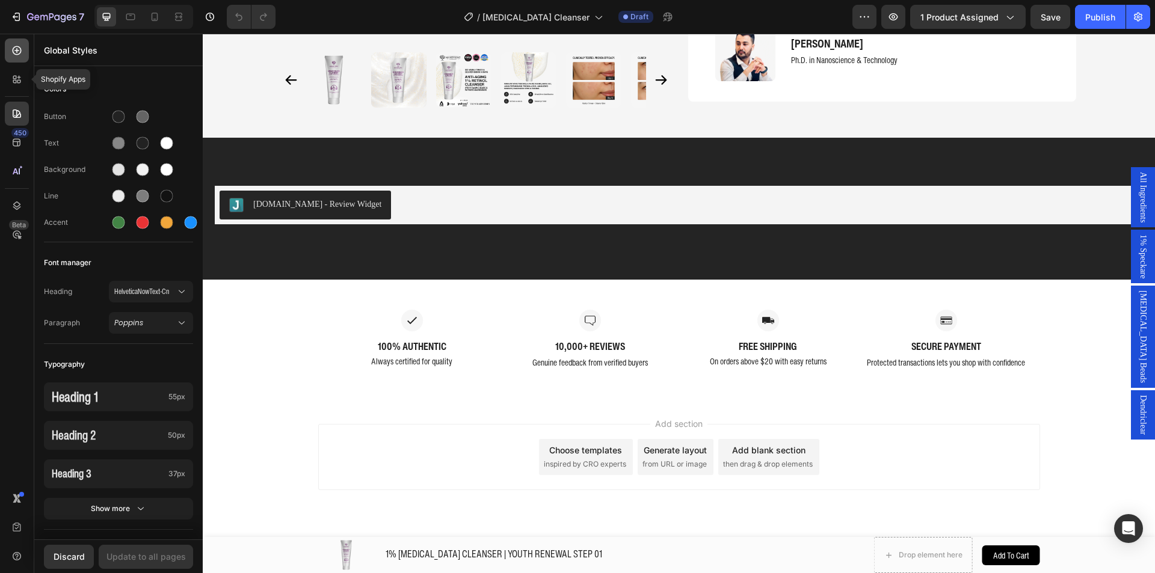
click at [16, 61] on div at bounding box center [17, 50] width 24 height 24
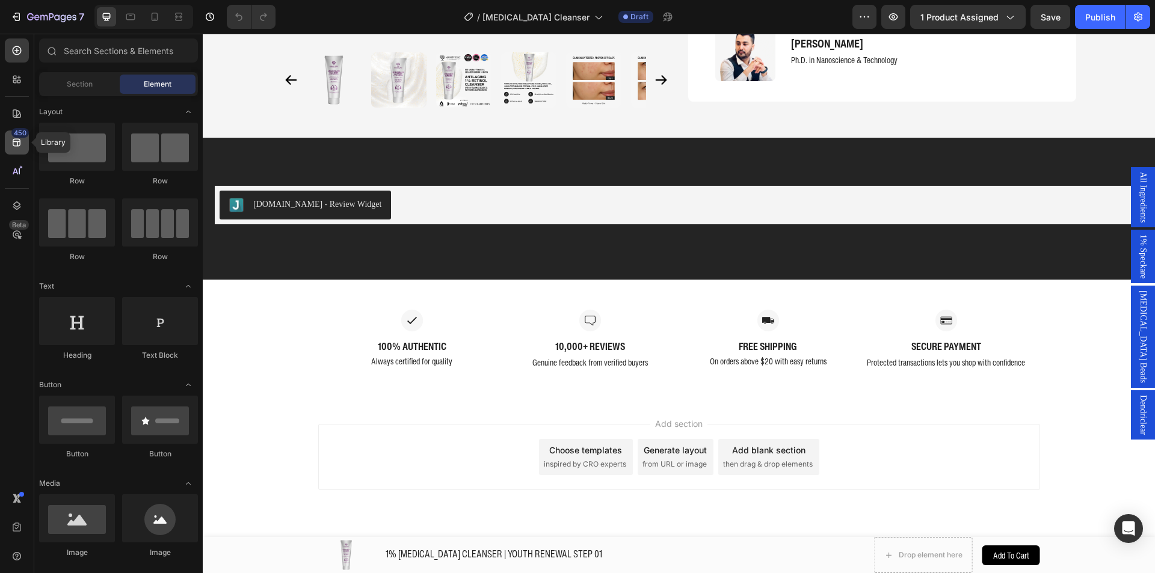
click at [19, 145] on icon at bounding box center [17, 143] width 12 height 12
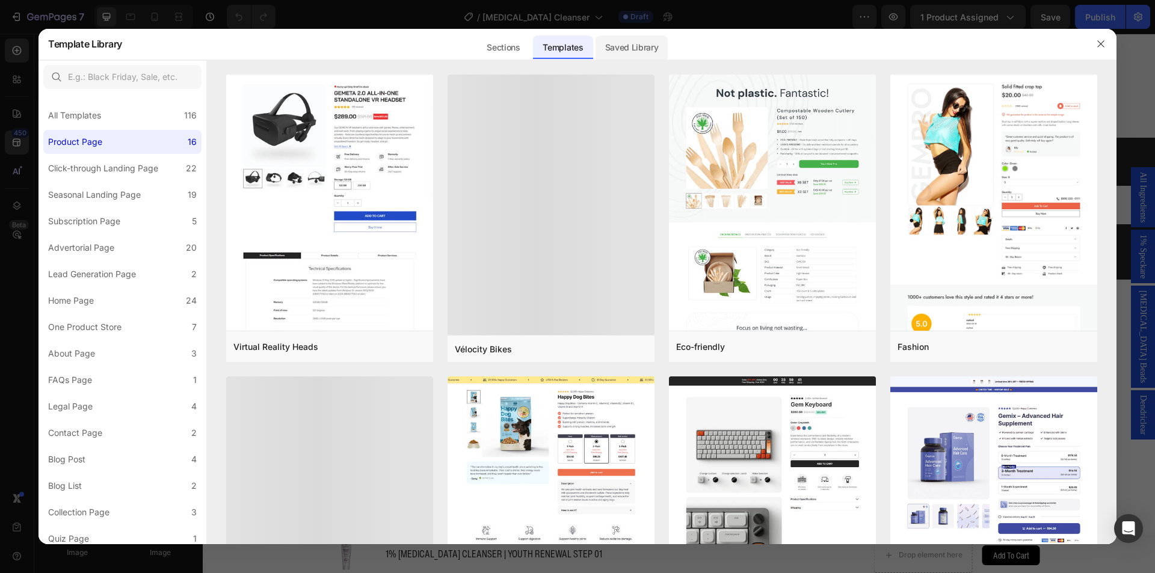
click at [619, 40] on div "Saved Library" at bounding box center [631, 47] width 73 height 24
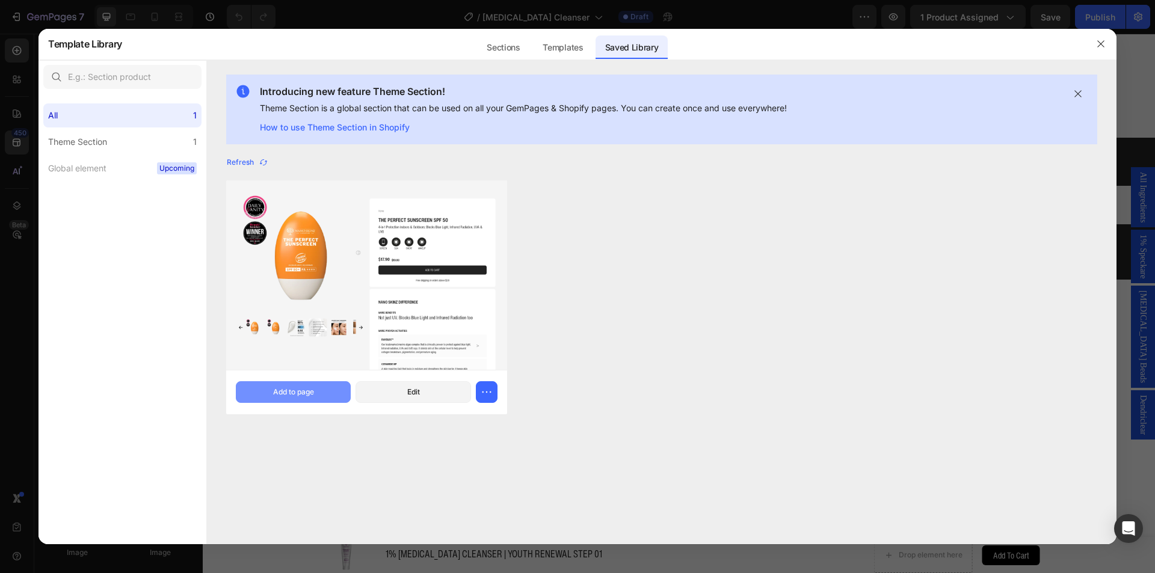
click at [293, 387] on div "Add to page" at bounding box center [293, 392] width 41 height 11
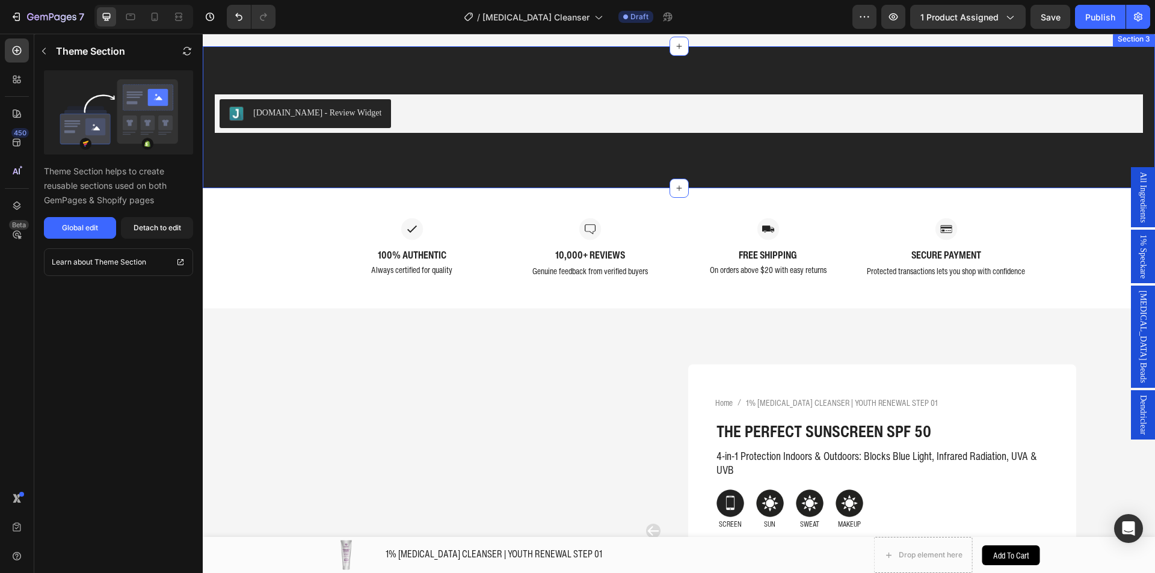
scroll to position [2353, 0]
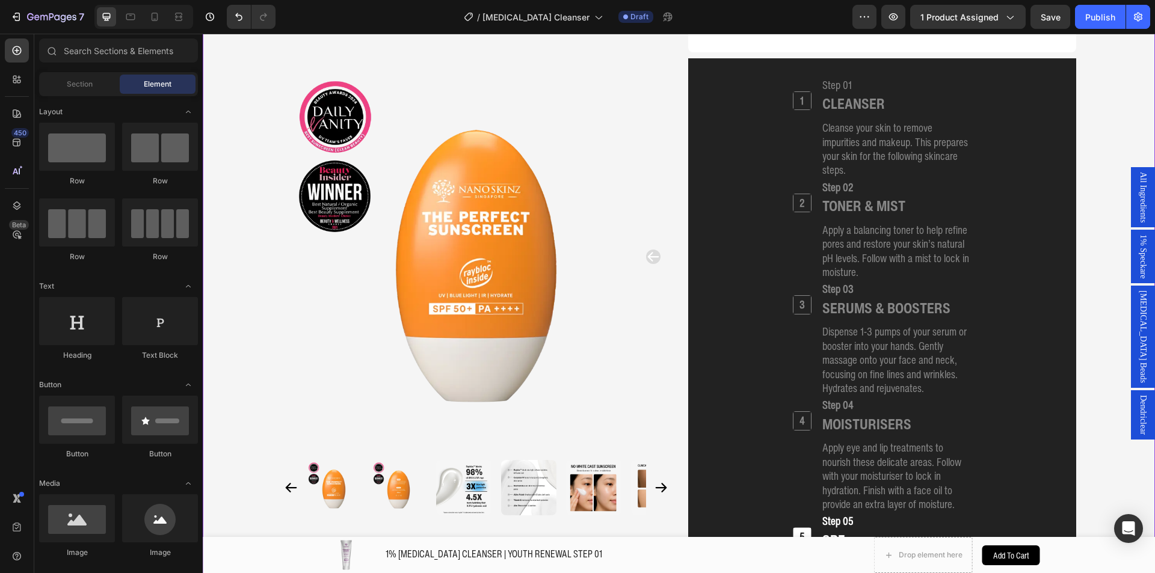
click at [733, 133] on div "1 Heading Step 01 Heading CLEANSER Heading Cleanse your skin to remove impuriti…" at bounding box center [881, 338] width 359 height 524
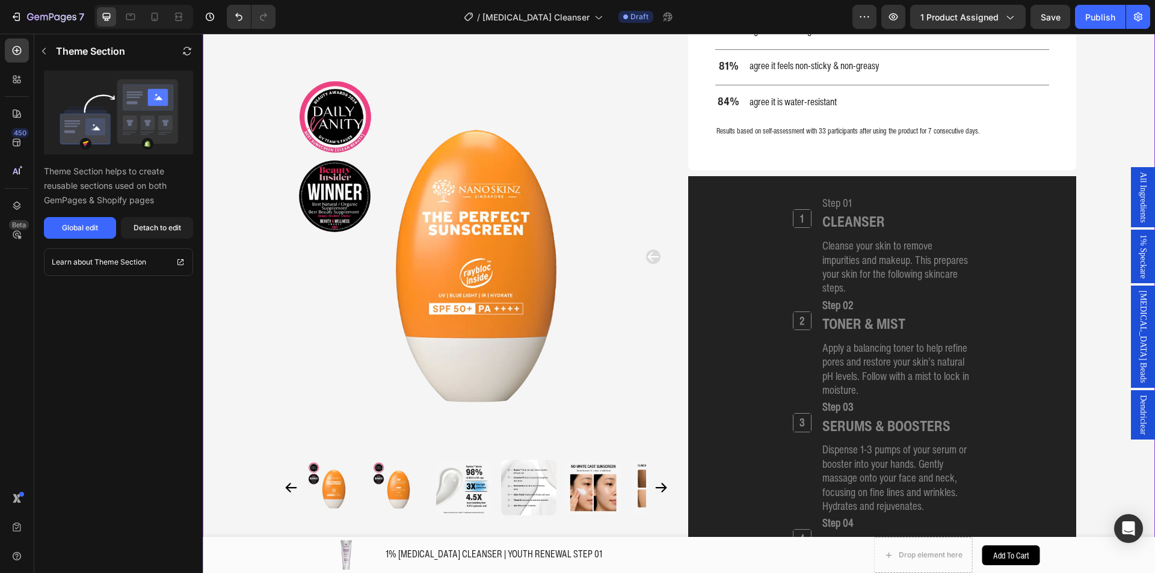
scroll to position [4725, 0]
click at [714, 220] on div "1 Heading Step 01 Heading CLEANSER Heading Cleanse your skin to remove impuriti…" at bounding box center [881, 459] width 359 height 524
click at [718, 194] on div "1 Heading Step 01 Heading CLEANSER Heading Cleanse your skin to remove impuriti…" at bounding box center [882, 459] width 388 height 561
click at [719, 195] on div "1 Heading Step 01 Heading CLEANSER Heading Cleanse your skin to remove impuriti…" at bounding box center [882, 459] width 388 height 561
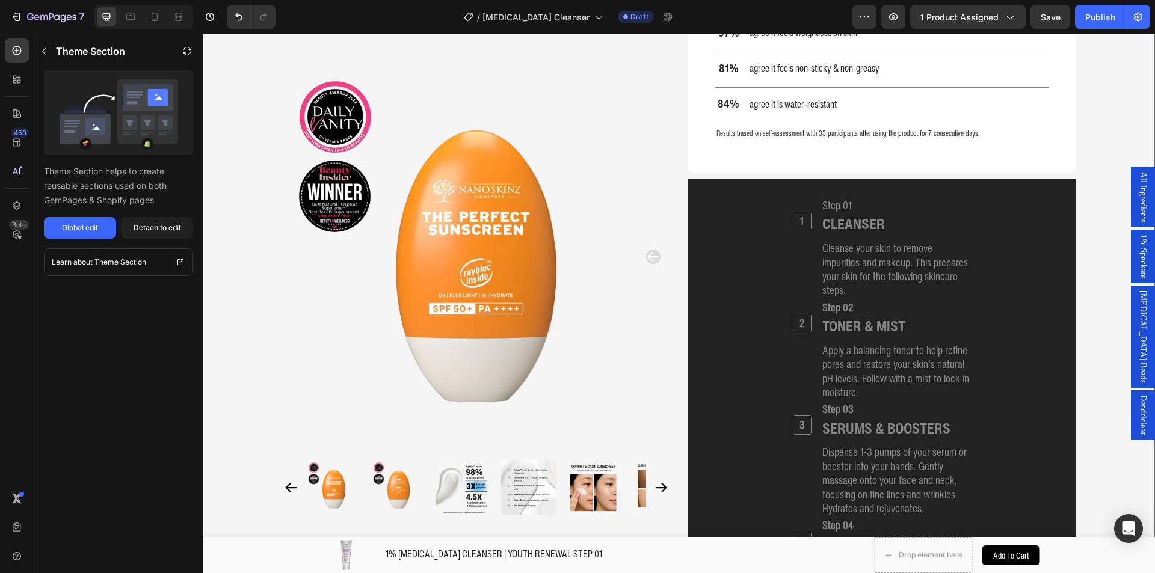
click at [719, 195] on div "1 Heading Step 01 Heading CLEANSER Heading Cleanse your skin to remove impuriti…" at bounding box center [882, 459] width 388 height 561
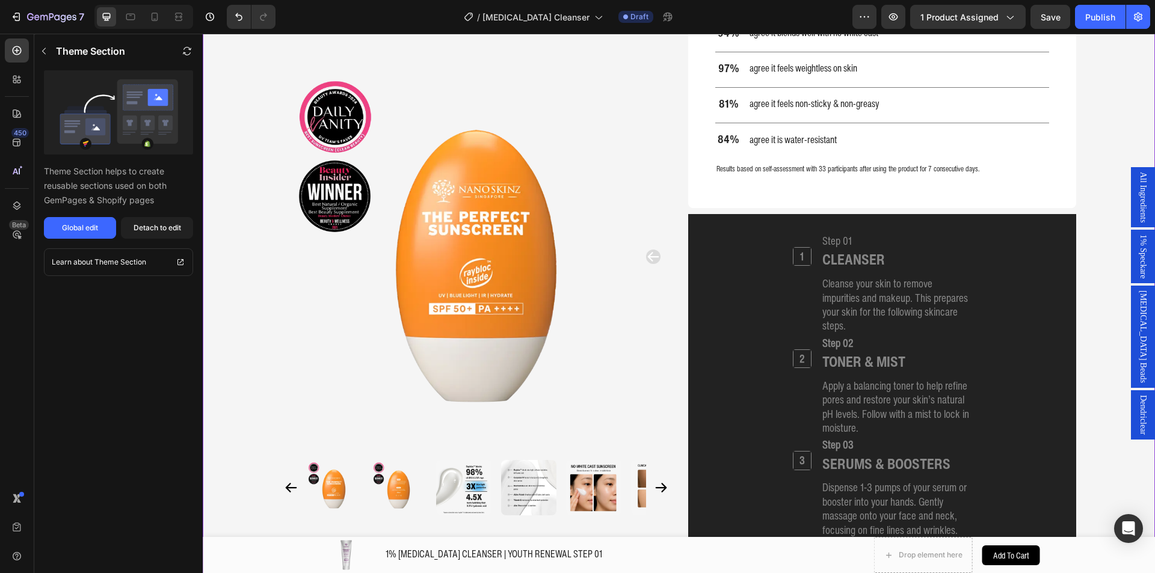
scroll to position [4664, 0]
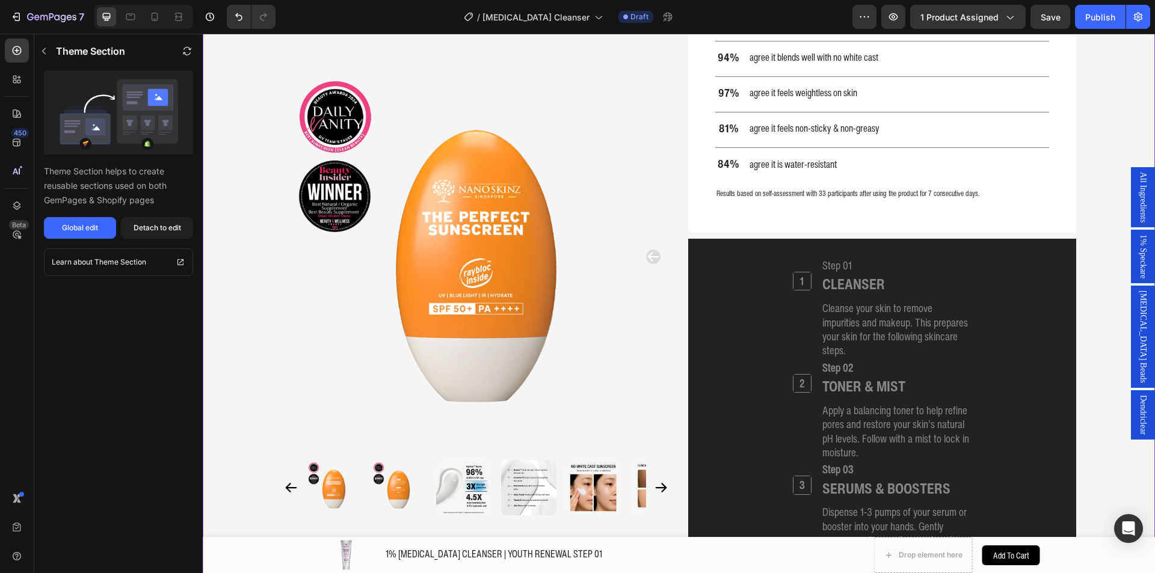
click at [532, 176] on img at bounding box center [476, 257] width 388 height 388
click at [538, 174] on img at bounding box center [476, 257] width 388 height 388
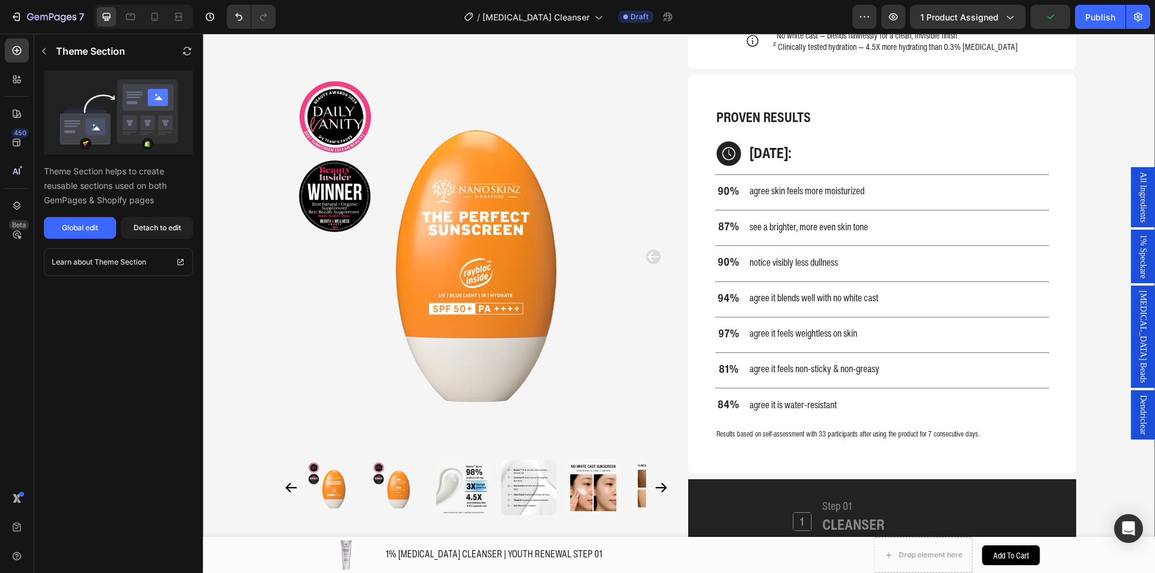
drag, startPoint x: 707, startPoint y: 156, endPoint x: 823, endPoint y: 182, distance: 119.0
click at [823, 182] on div "PROVEN RESULTS Text Block Image IN 7 DAYS: Text Block Row Title Line 90% Text B…" at bounding box center [882, 274] width 388 height 399
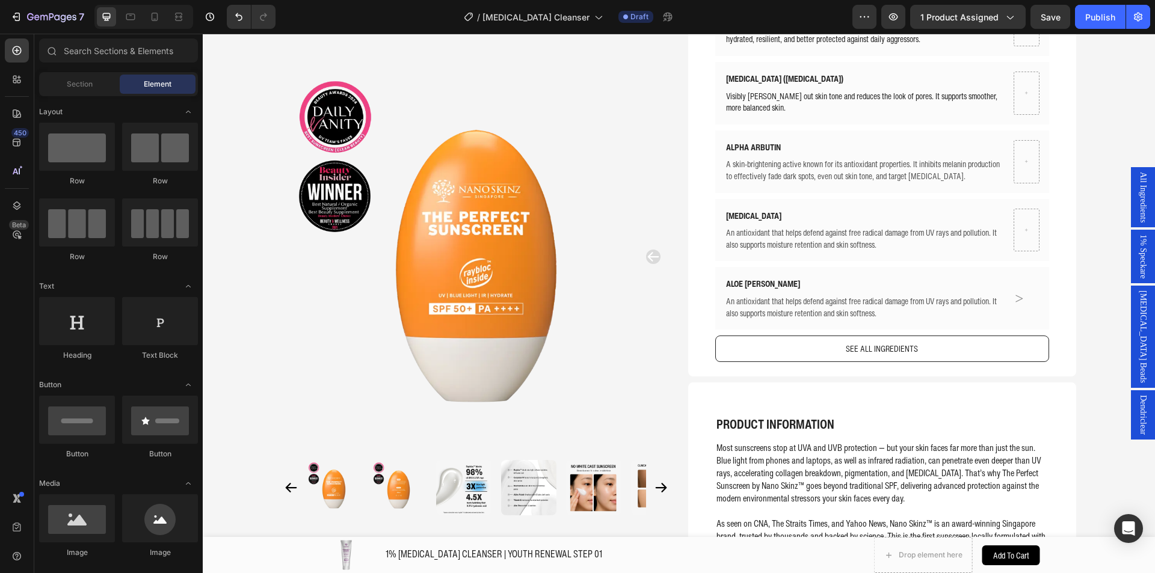
scroll to position [3319, 0]
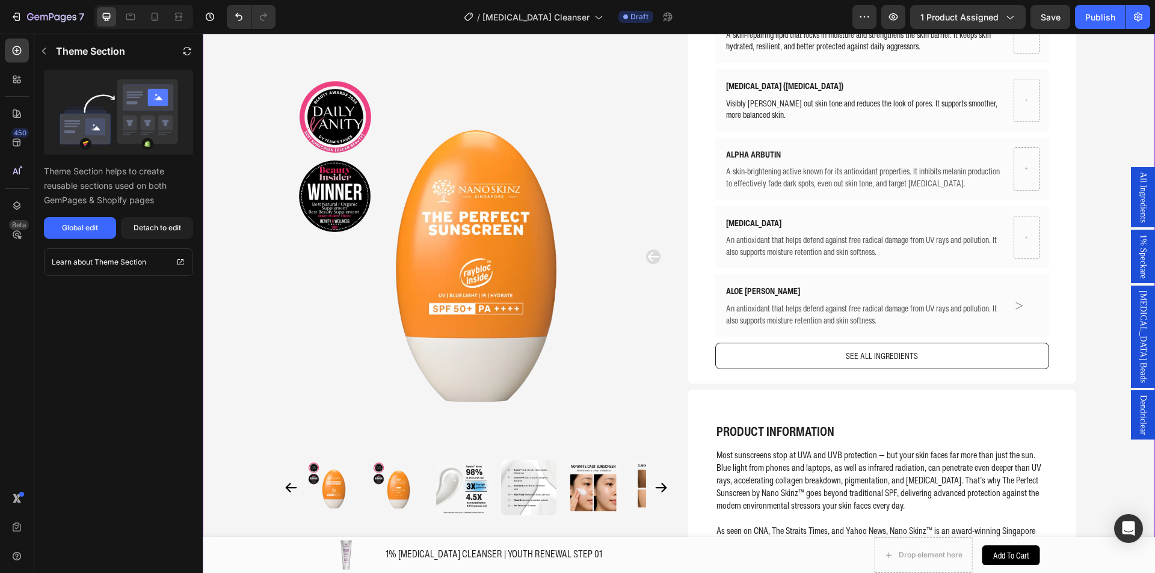
drag, startPoint x: 745, startPoint y: 238, endPoint x: 810, endPoint y: 277, distance: 76.3
click at [810, 277] on div "MORE BENEFITS Text Block Not just UV. Blocks Blue Light and Infrared Radiation …" at bounding box center [882, 104] width 334 height 530
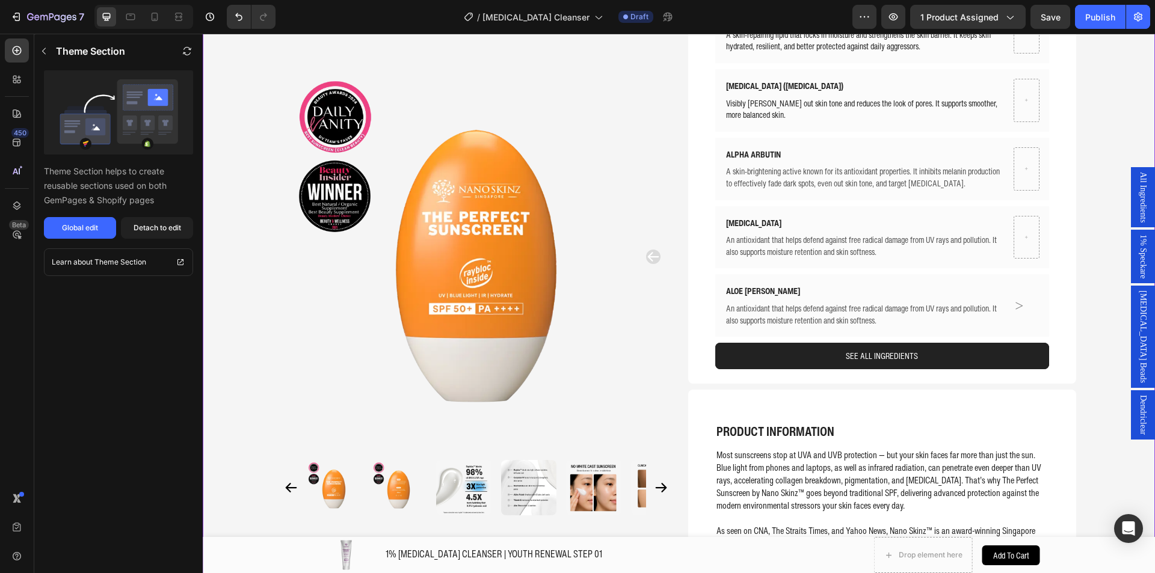
click at [838, 346] on link "SEE ALL INGREDIENTS" at bounding box center [882, 356] width 334 height 26
click at [920, 353] on link "SEE ALL INGREDIENTS" at bounding box center [882, 356] width 334 height 26
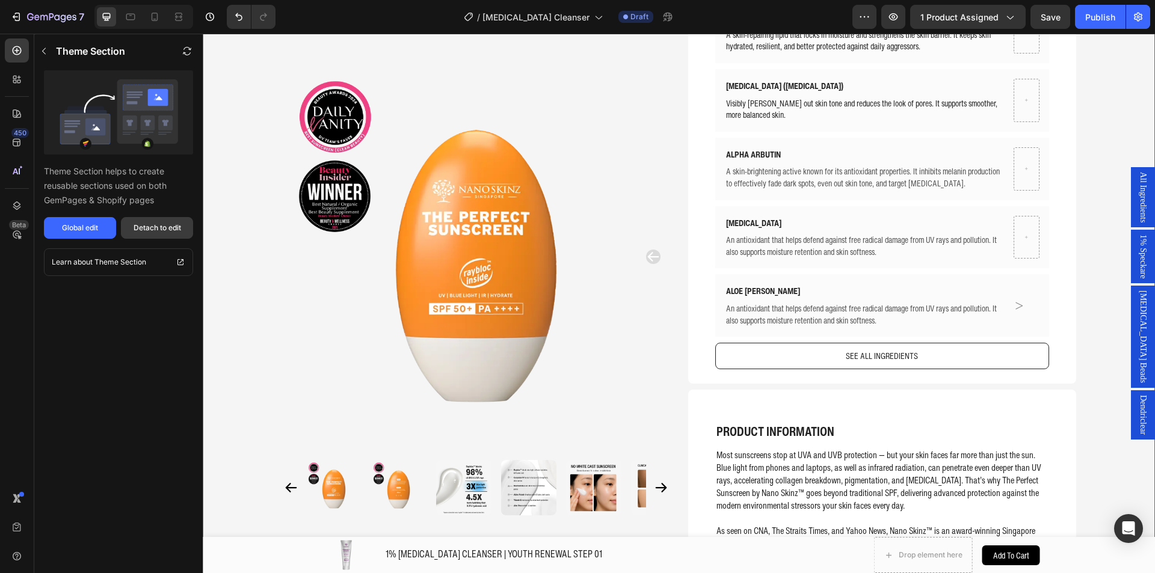
click at [140, 227] on div "Detach to edit" at bounding box center [158, 228] width 48 height 11
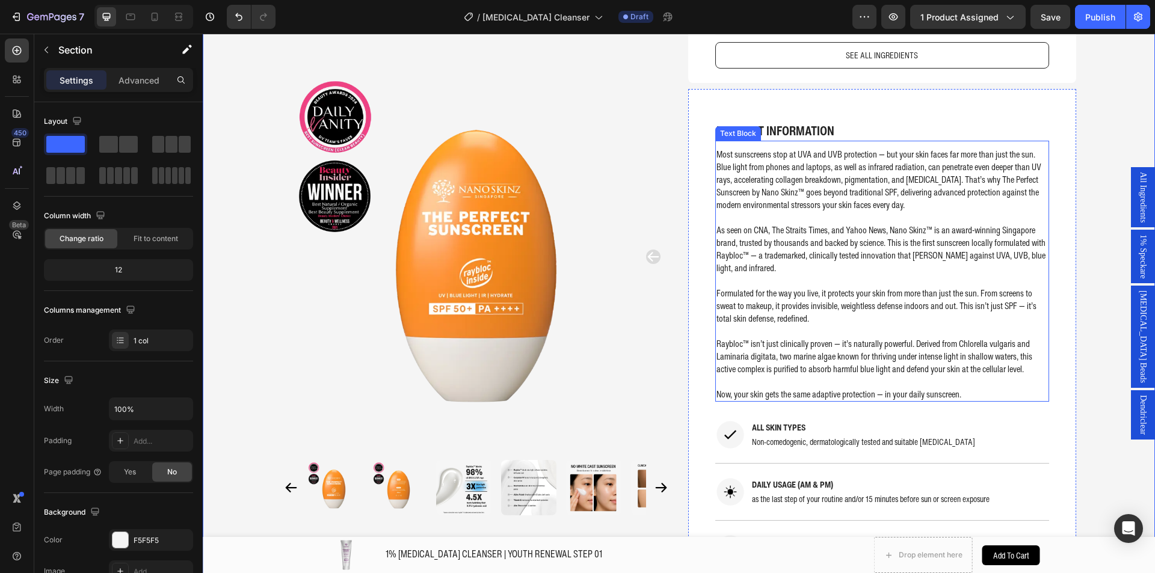
click at [868, 316] on p "Formulated for the way you live, it protects your skin from more than just the …" at bounding box center [881, 306] width 331 height 38
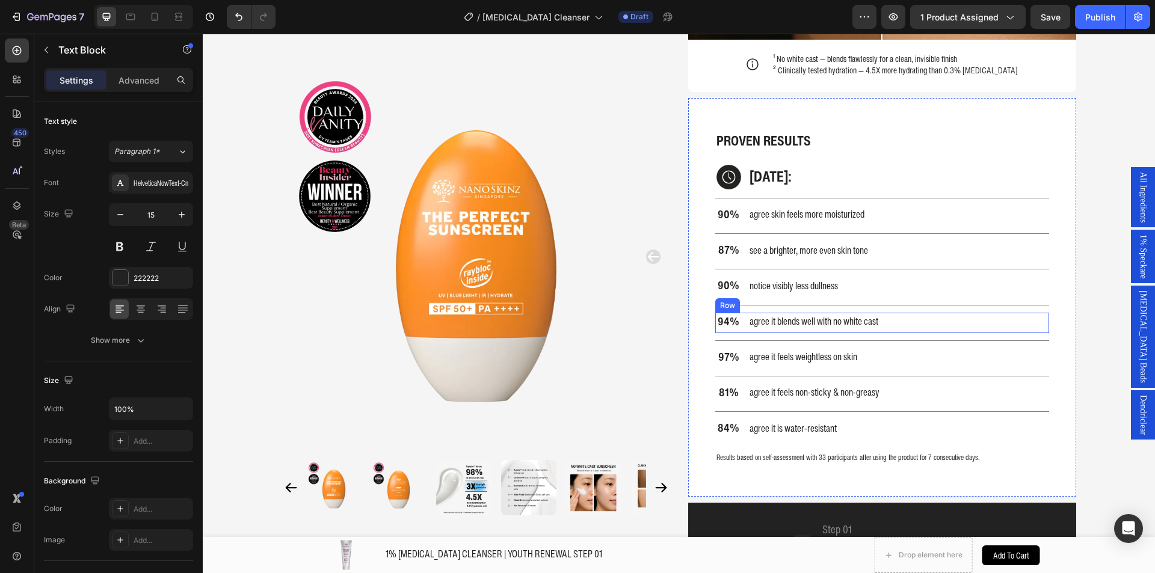
scroll to position [4581, 0]
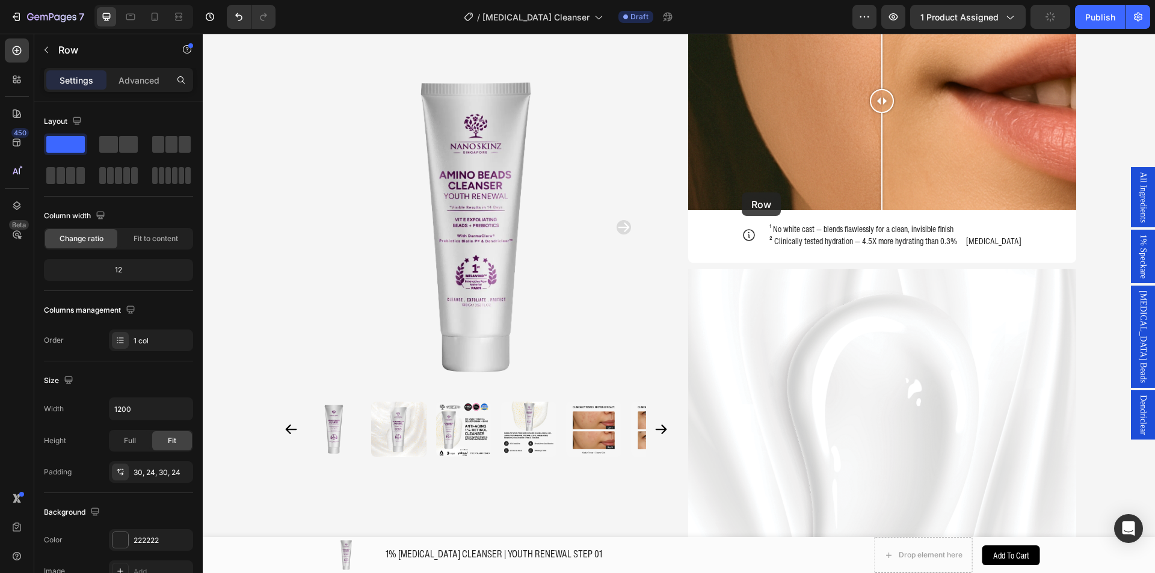
scroll to position [1323, 0]
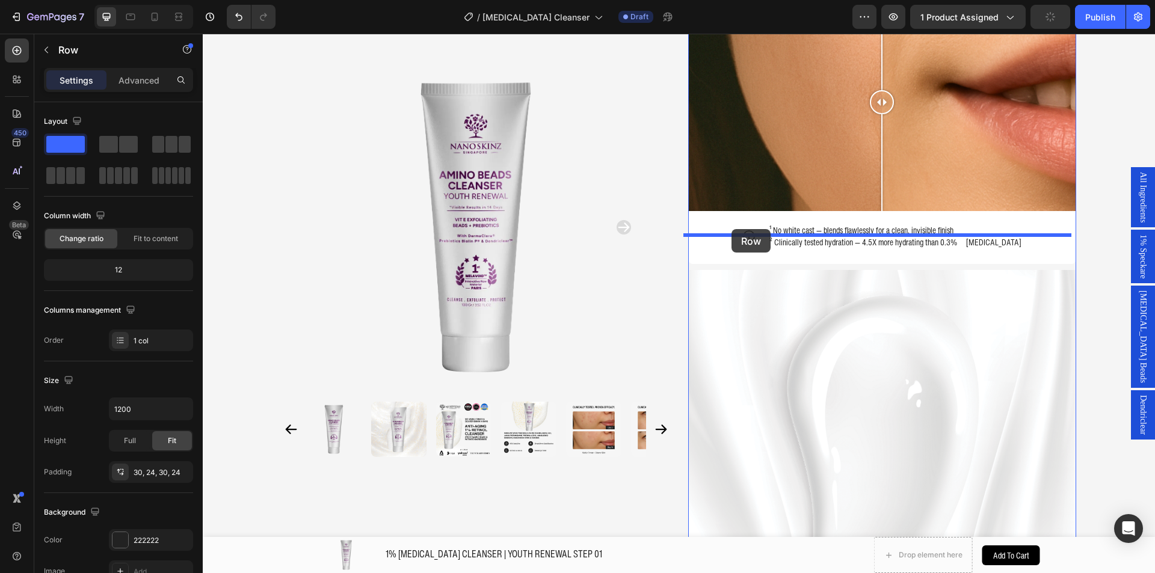
drag, startPoint x: 710, startPoint y: 312, endPoint x: 731, endPoint y: 229, distance: 85.6
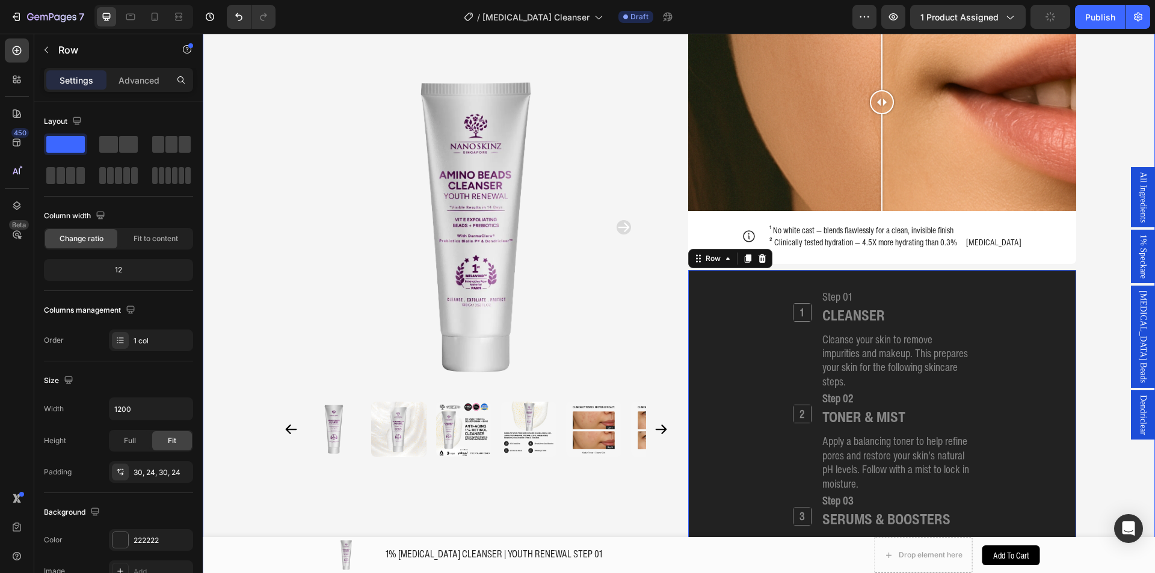
click at [1096, 274] on div "Product Images Home 1% RETINOL CLEANSER | YOUTH RENEWAL STEP 01 Breadcrumb 1% R…" at bounding box center [679, 226] width 952 height 2983
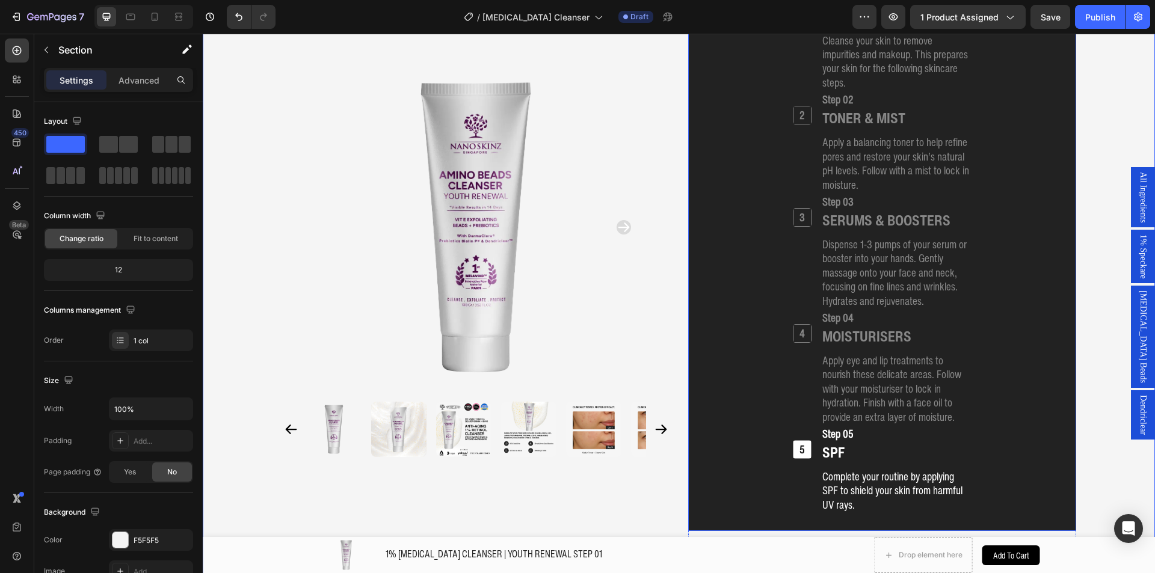
scroll to position [1624, 0]
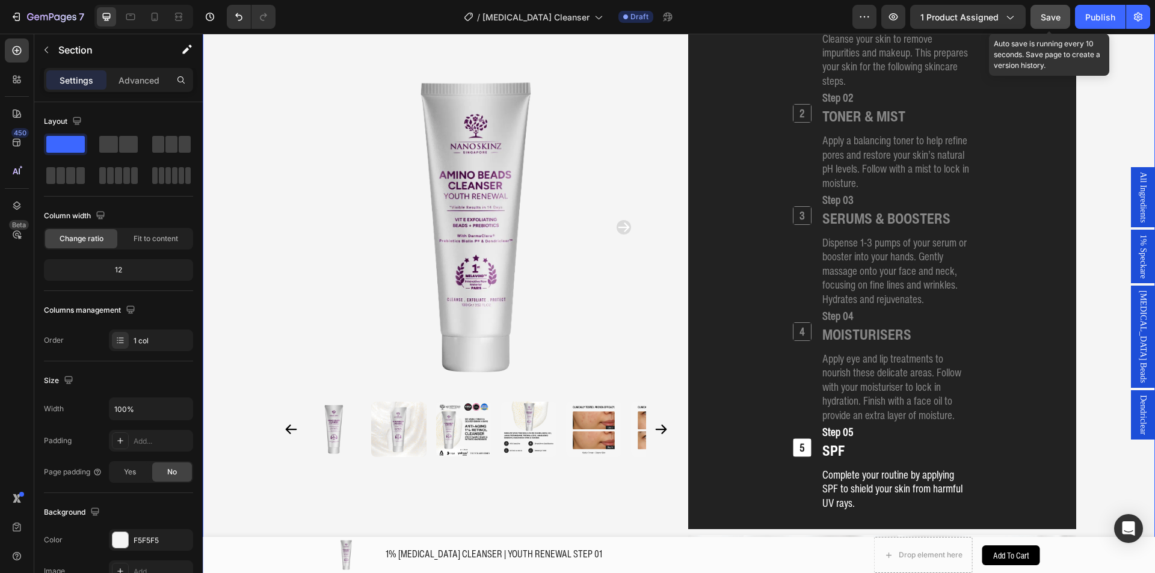
click at [1054, 19] on span "Save" at bounding box center [1050, 17] width 20 height 10
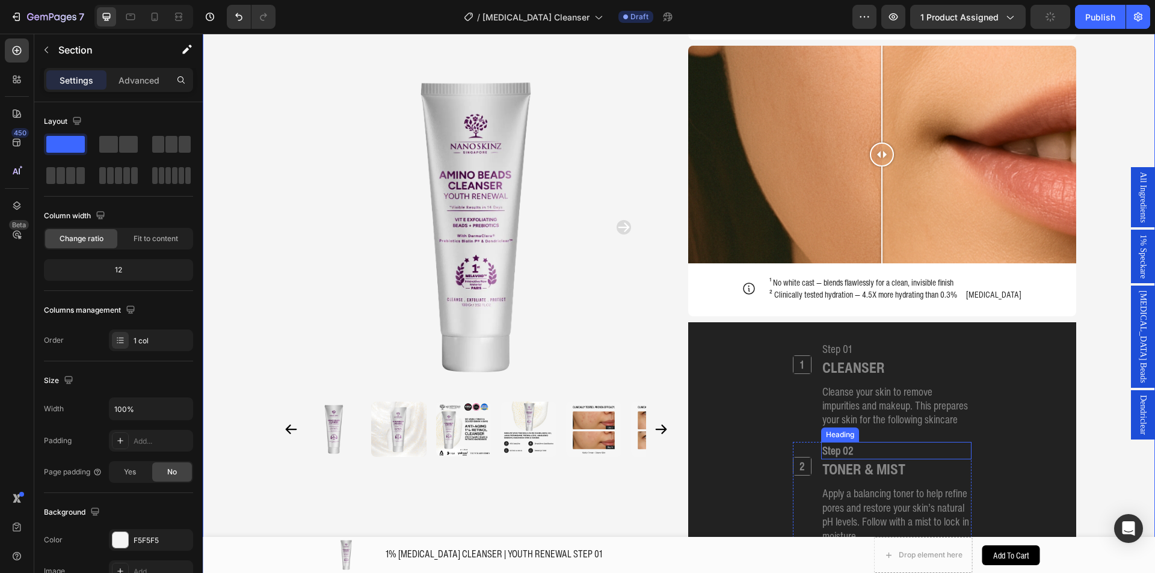
scroll to position [1263, 0]
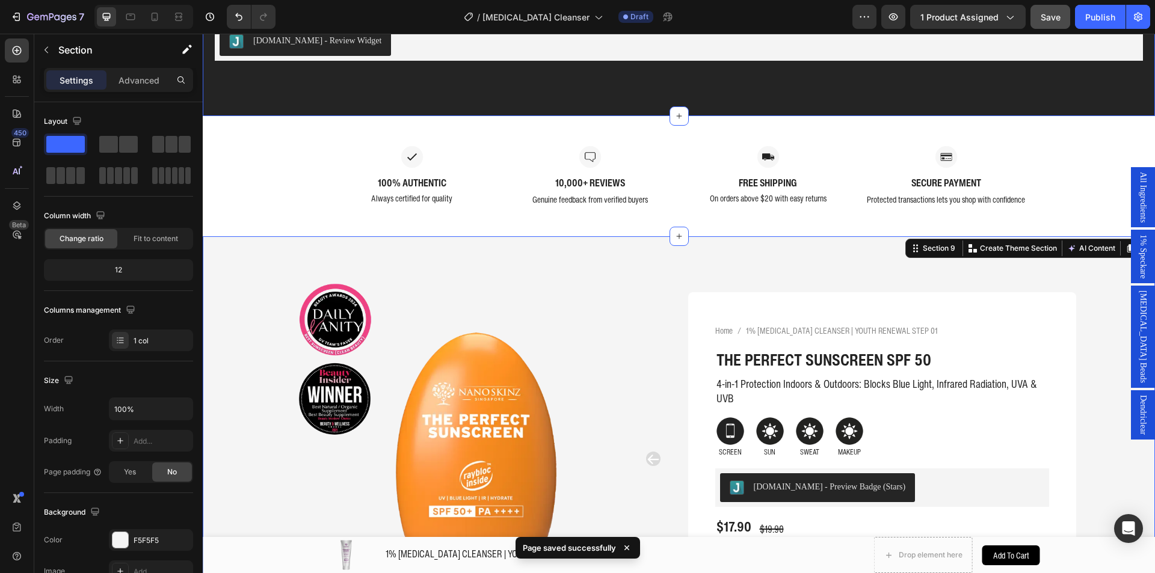
scroll to position [3032, 0]
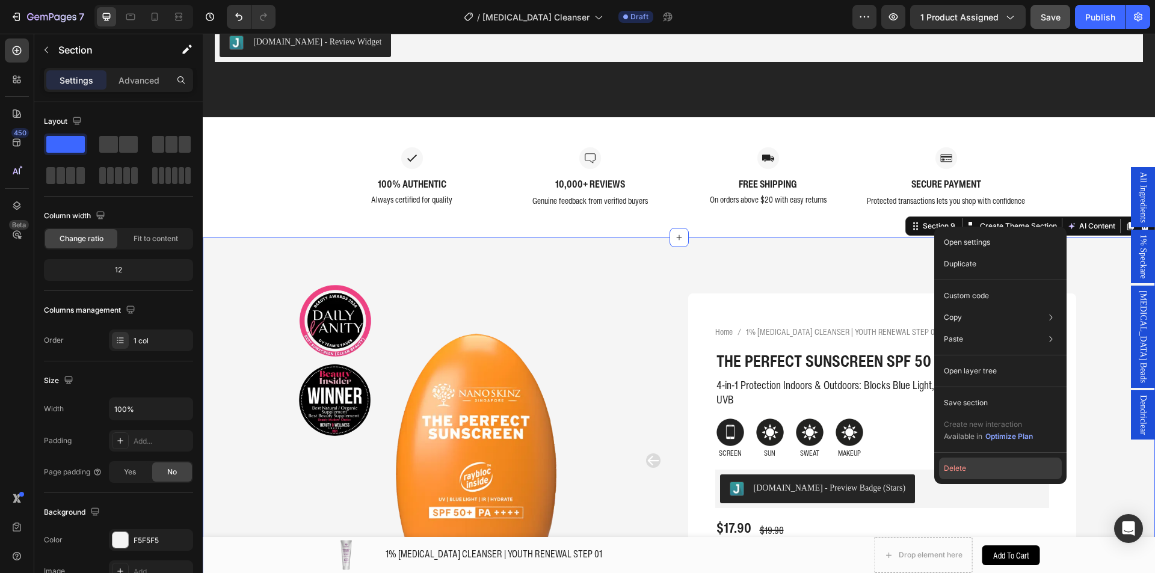
drag, startPoint x: 957, startPoint y: 467, endPoint x: 680, endPoint y: 307, distance: 320.9
click at [957, 467] on button "Delete" at bounding box center [1000, 469] width 123 height 22
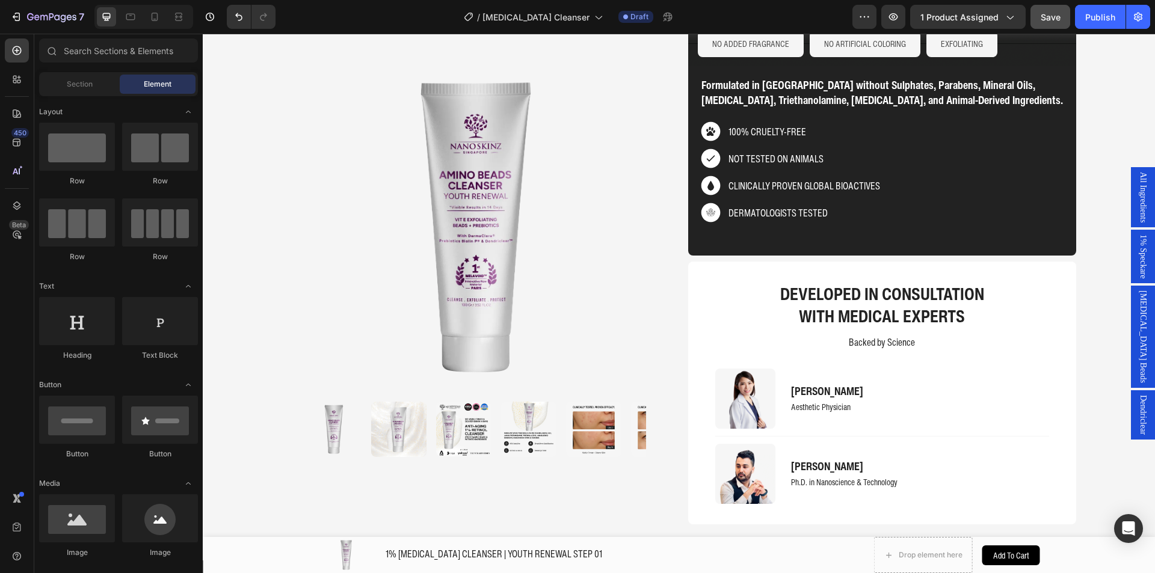
scroll to position [2869, 0]
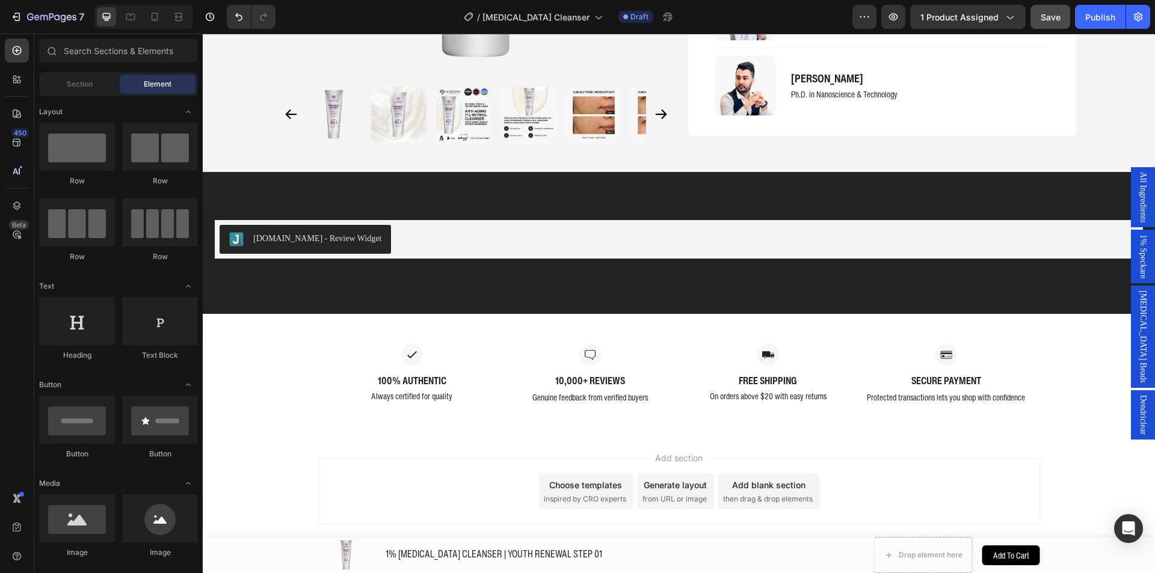
click at [1056, 17] on span "Save" at bounding box center [1050, 17] width 20 height 10
click at [899, 15] on icon "button" at bounding box center [893, 17] width 12 height 12
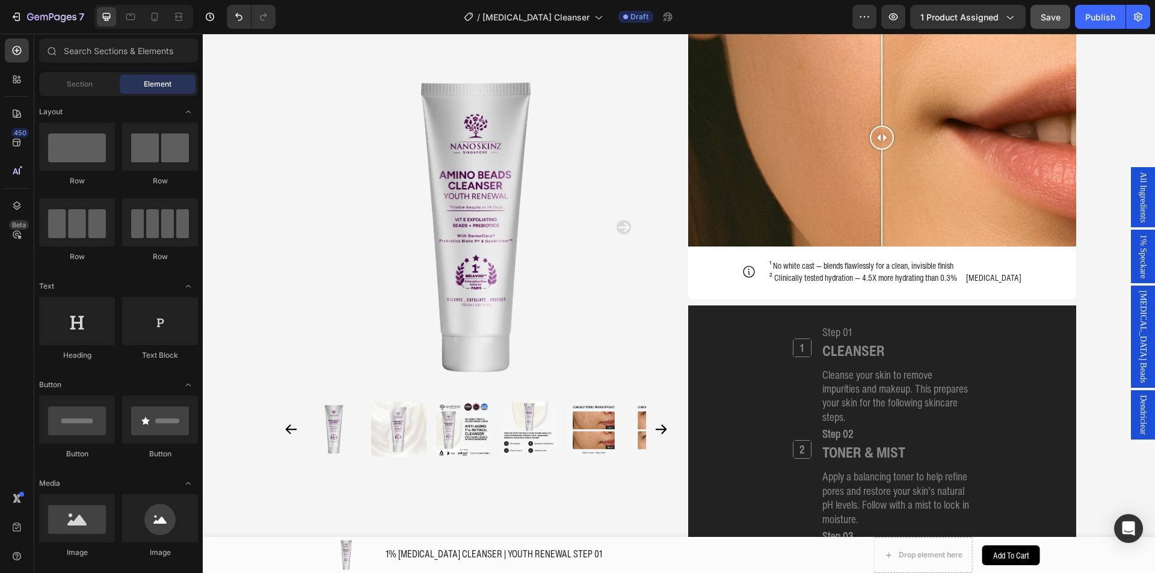
scroll to position [1268, 0]
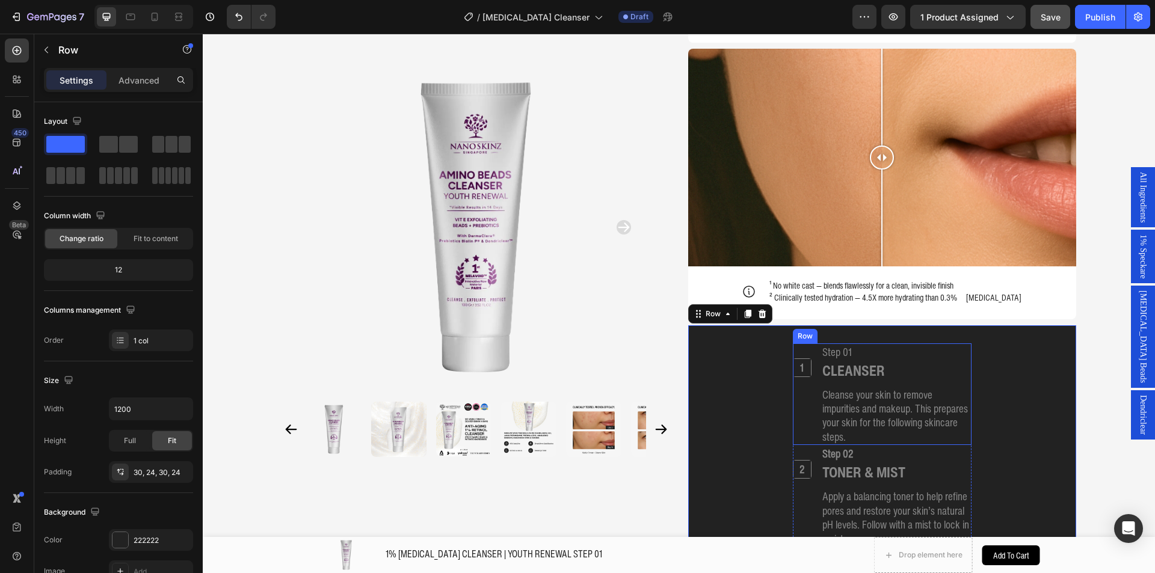
click at [812, 343] on div "1 Heading Step 01 Heading CLEANSER Heading Cleanse your skin to remove impuriti…" at bounding box center [882, 394] width 179 height 102
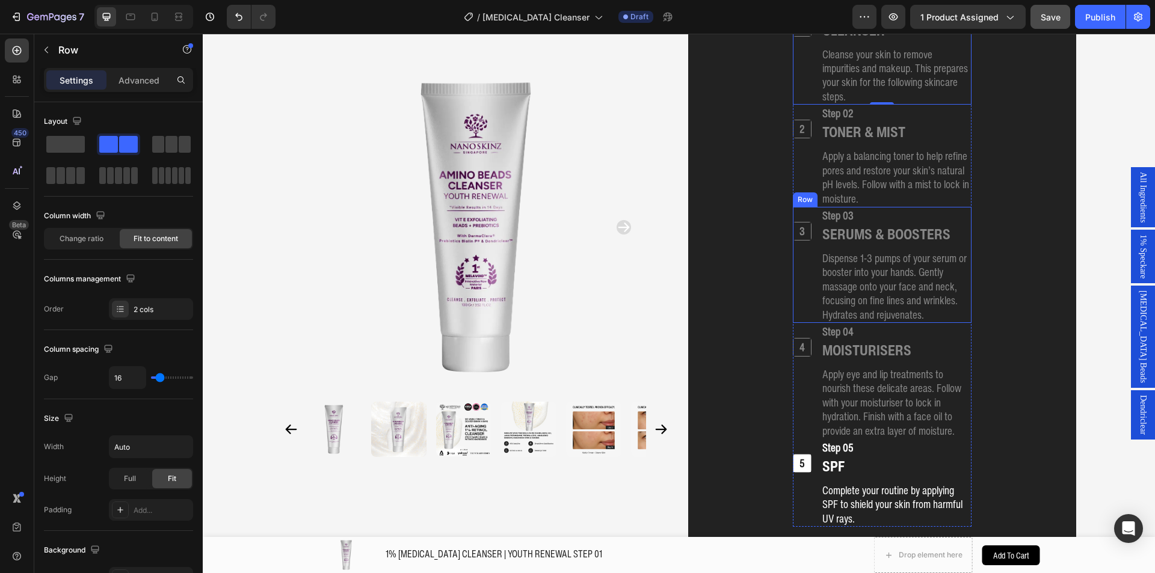
scroll to position [1689, 0]
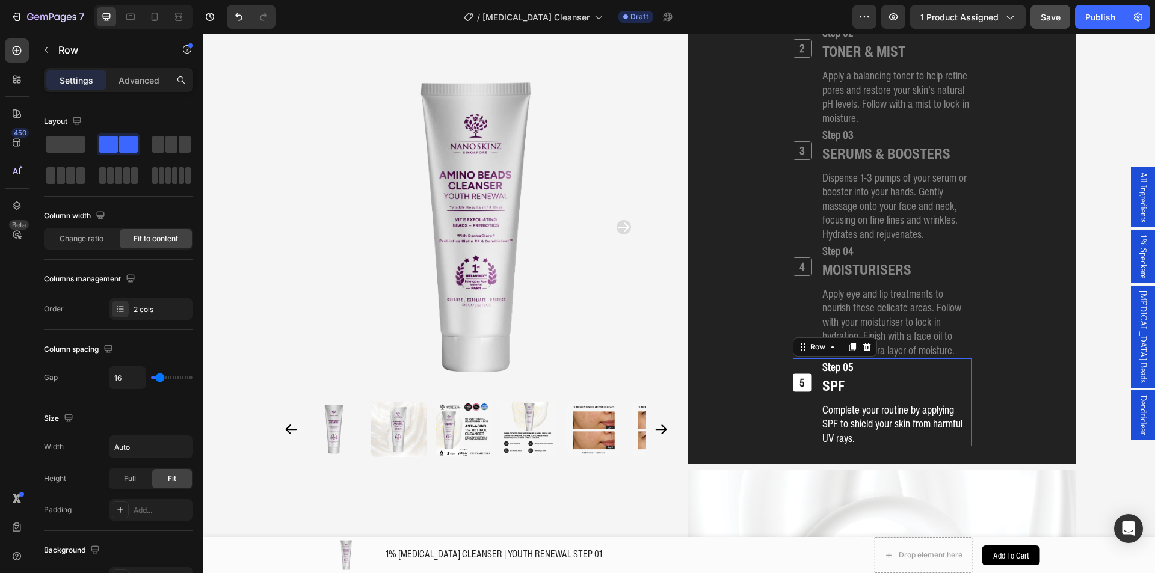
click at [800, 361] on div "5 Heading" at bounding box center [802, 402] width 19 height 88
click at [143, 85] on p "Advanced" at bounding box center [138, 80] width 41 height 13
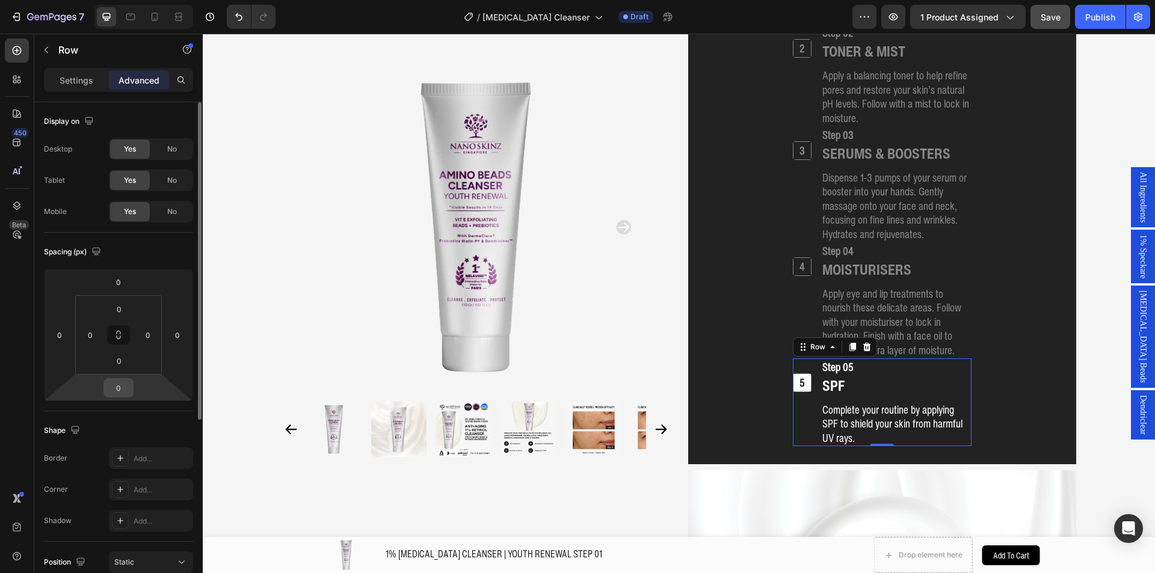
click at [125, 389] on input "0" at bounding box center [118, 388] width 24 height 18
type input "10"
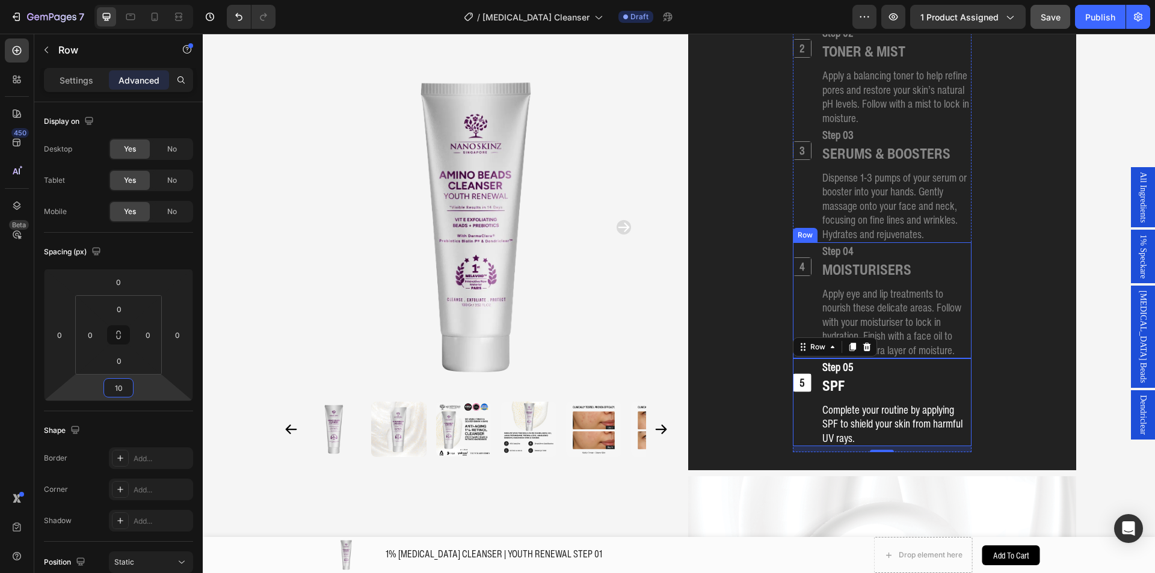
click at [803, 242] on div "4 Heading" at bounding box center [802, 300] width 19 height 116
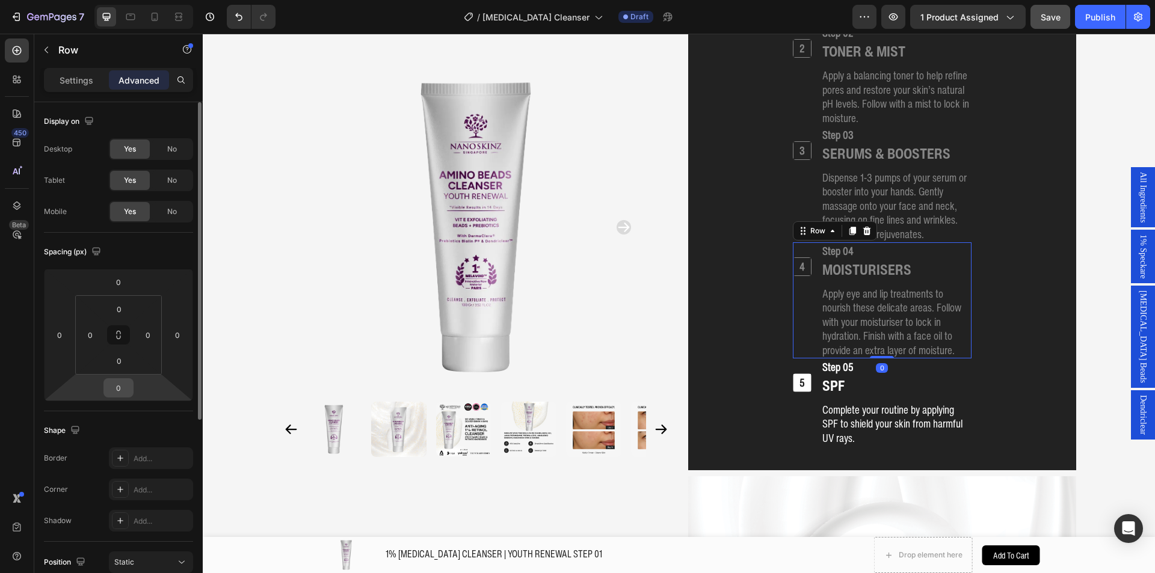
click at [121, 389] on input "0" at bounding box center [118, 388] width 24 height 18
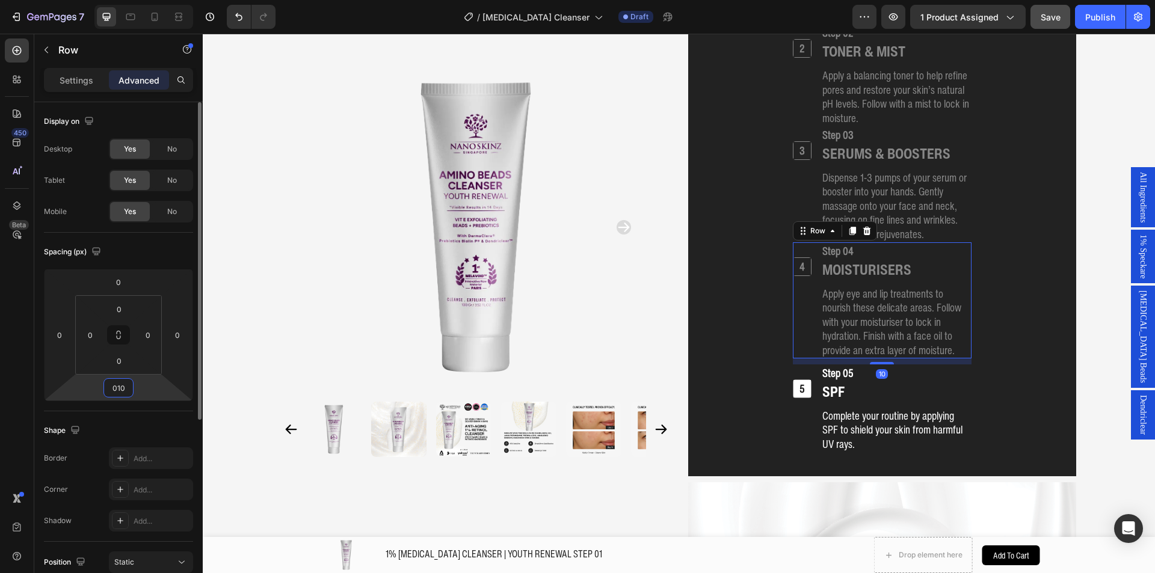
click at [123, 387] on input "010" at bounding box center [118, 388] width 24 height 18
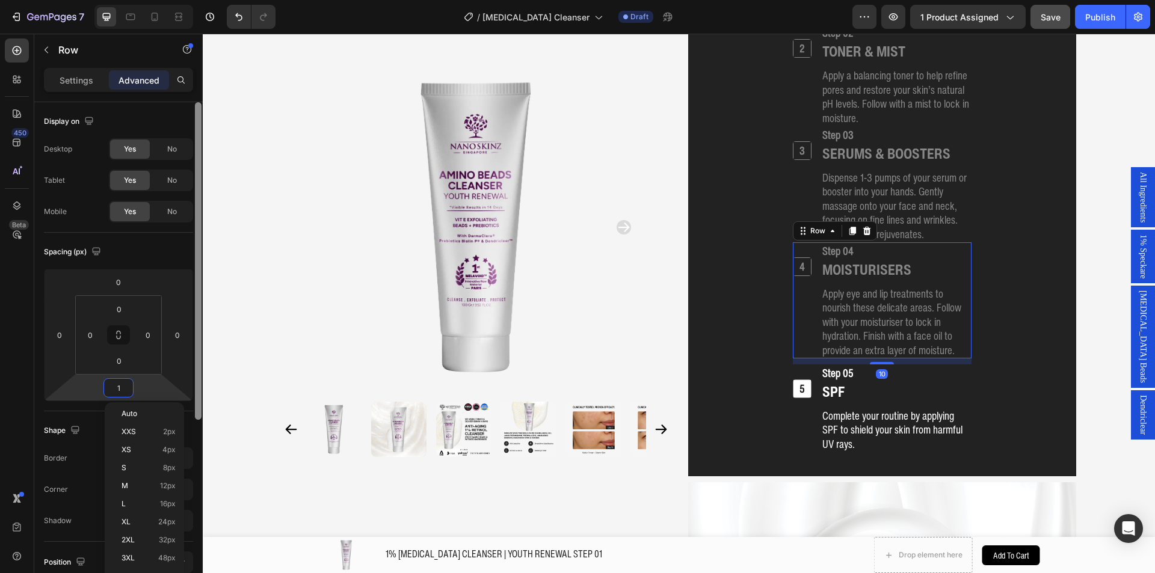
type input "10"
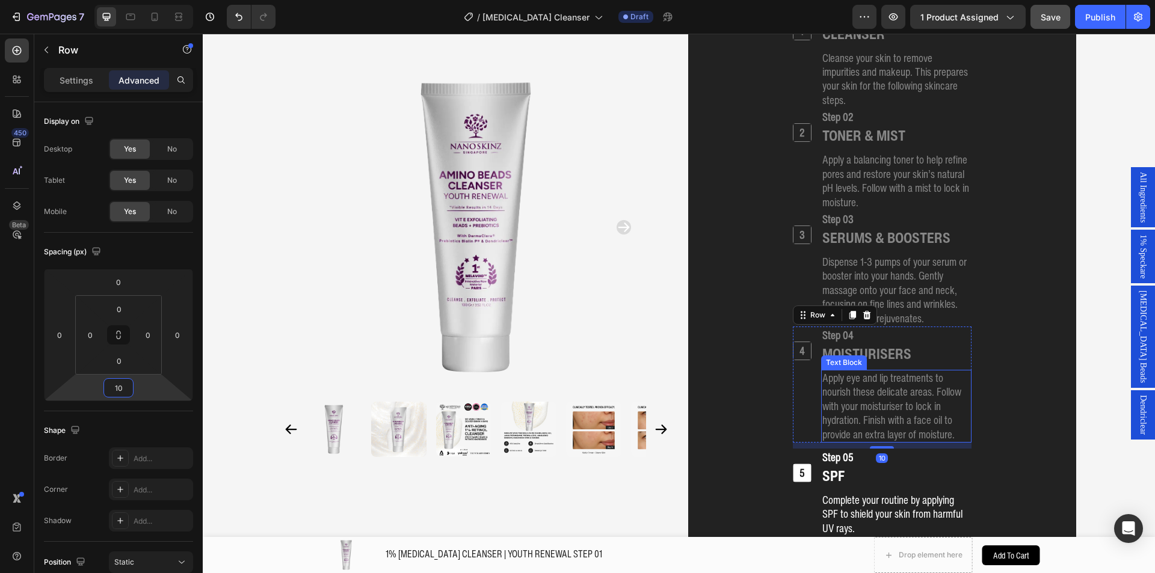
scroll to position [1568, 0]
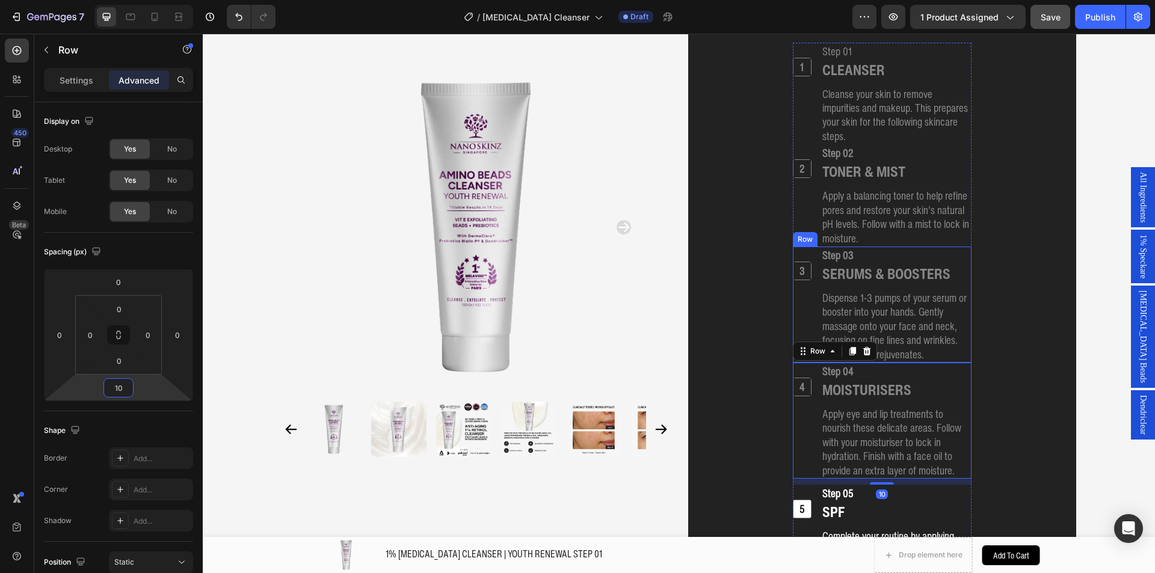
click at [806, 247] on div "3 Heading Step 03 Heading SERUMS & BOOSTERS Heading Dispense 1-3 pumps of your …" at bounding box center [882, 305] width 179 height 116
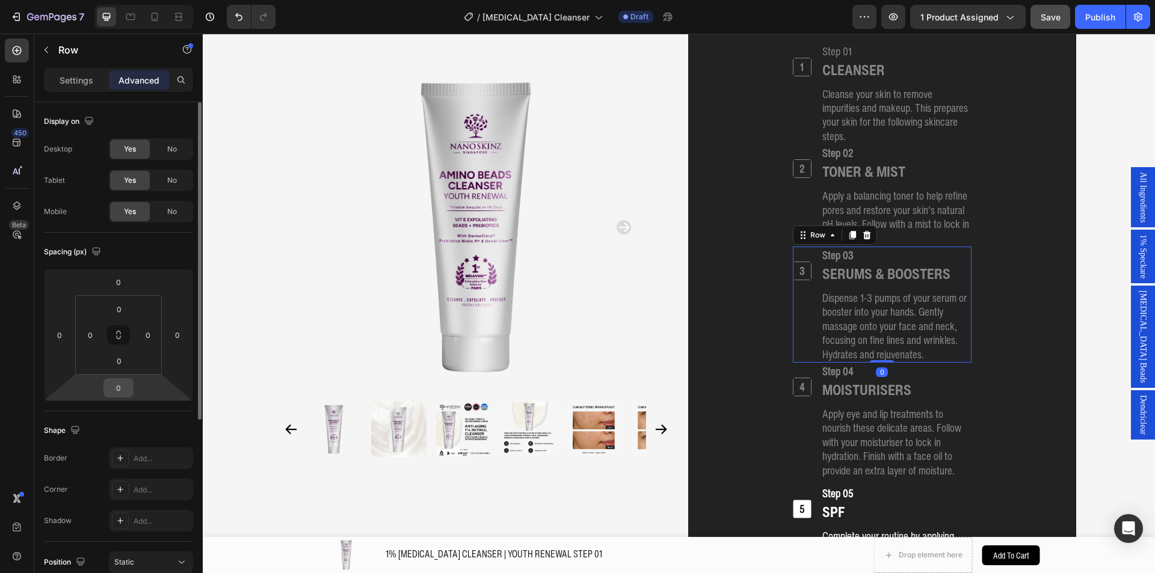
click at [123, 387] on input "0" at bounding box center [118, 388] width 24 height 18
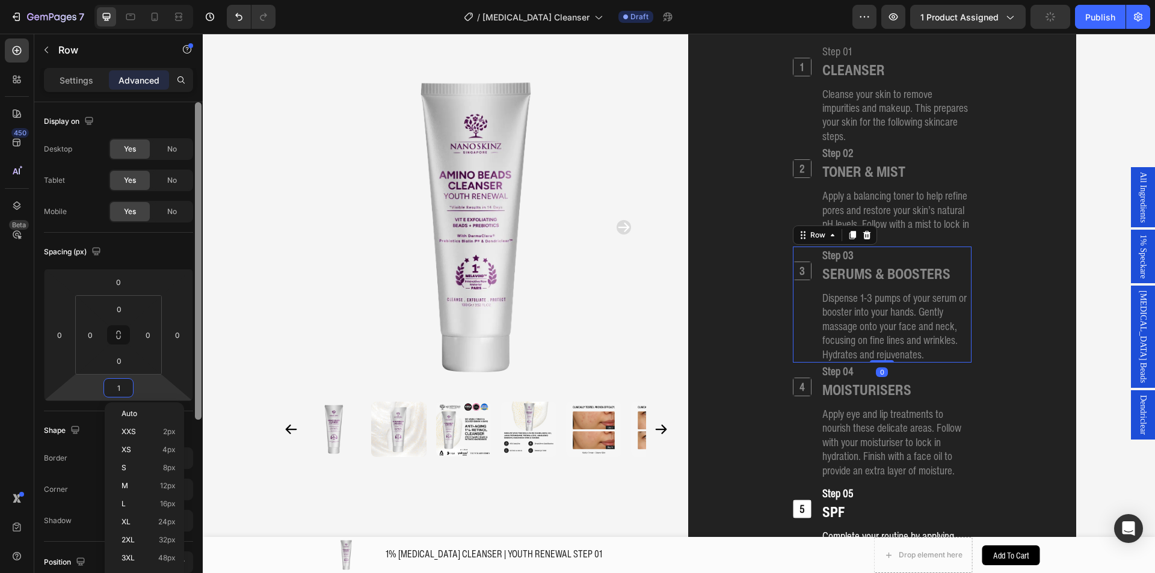
type input "10"
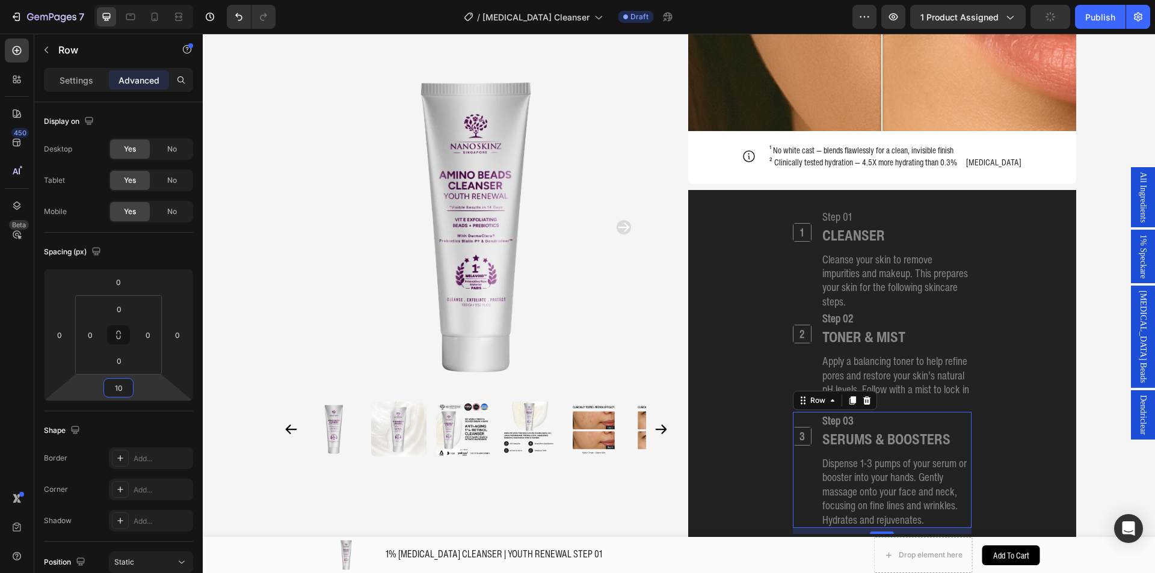
scroll to position [1388, 0]
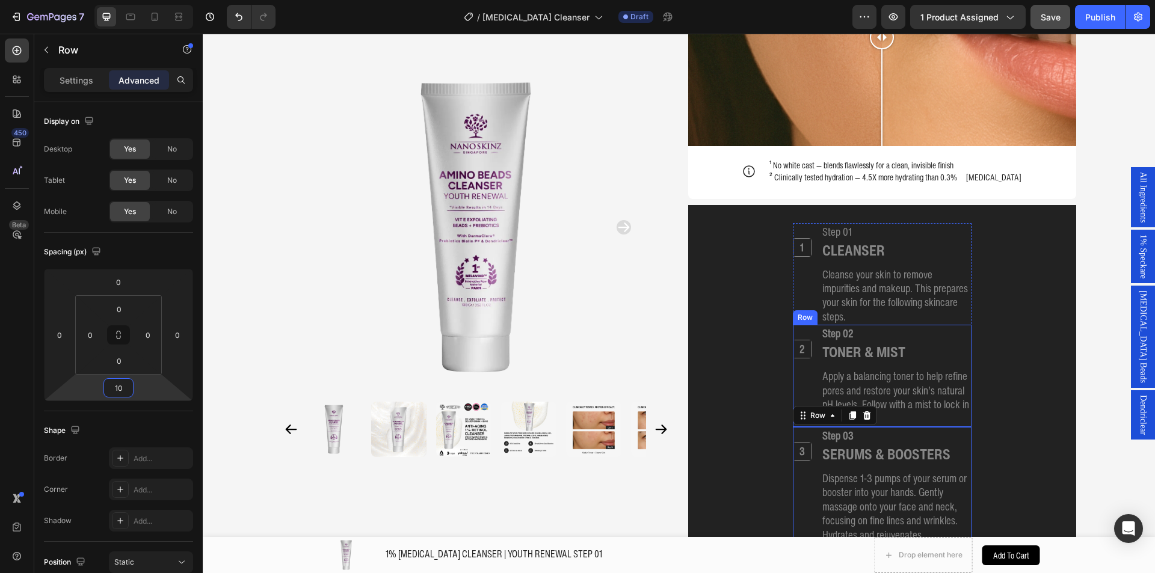
click at [807, 325] on div "2 Heading Step 02 Heading TONER & MIST Heading Apply a balancing toner to help …" at bounding box center [882, 376] width 179 height 102
click at [115, 386] on input "0" at bounding box center [118, 388] width 24 height 18
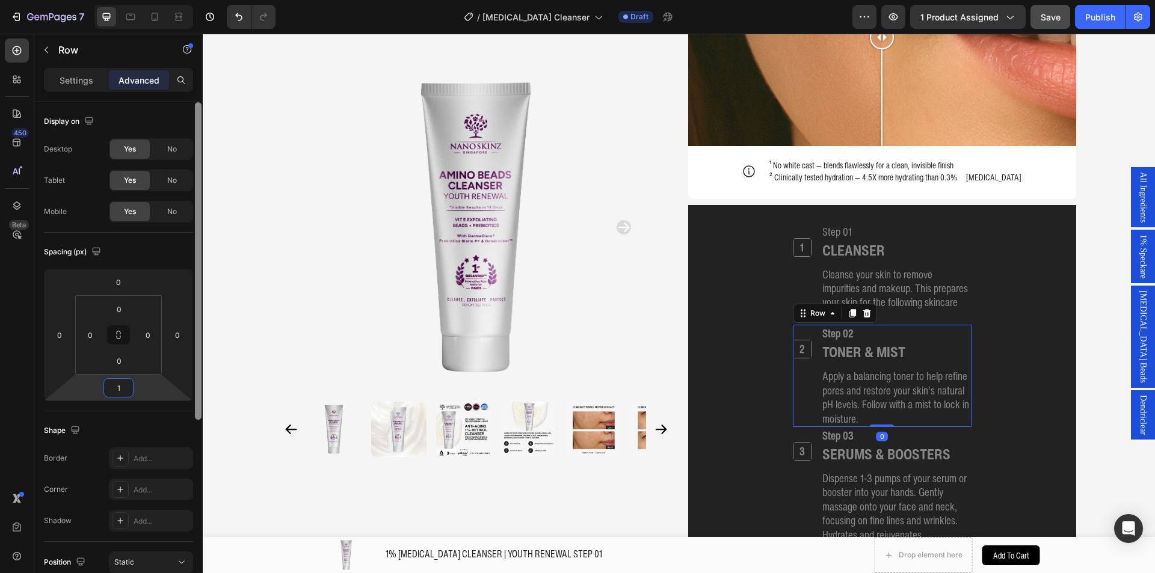
type input "10"
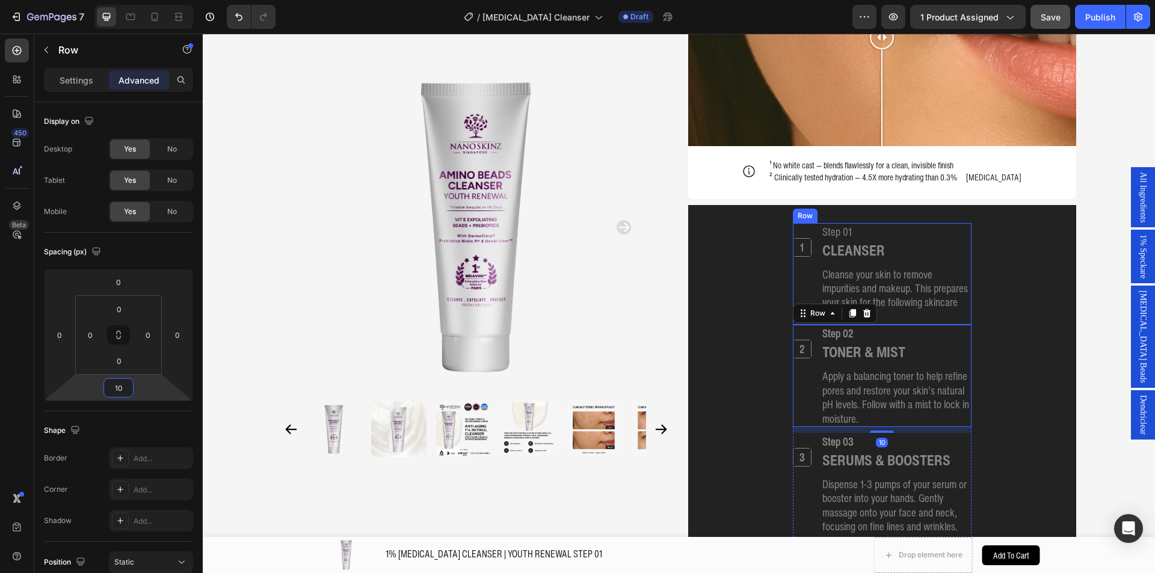
click at [793, 255] on div "1 Heading" at bounding box center [802, 274] width 19 height 102
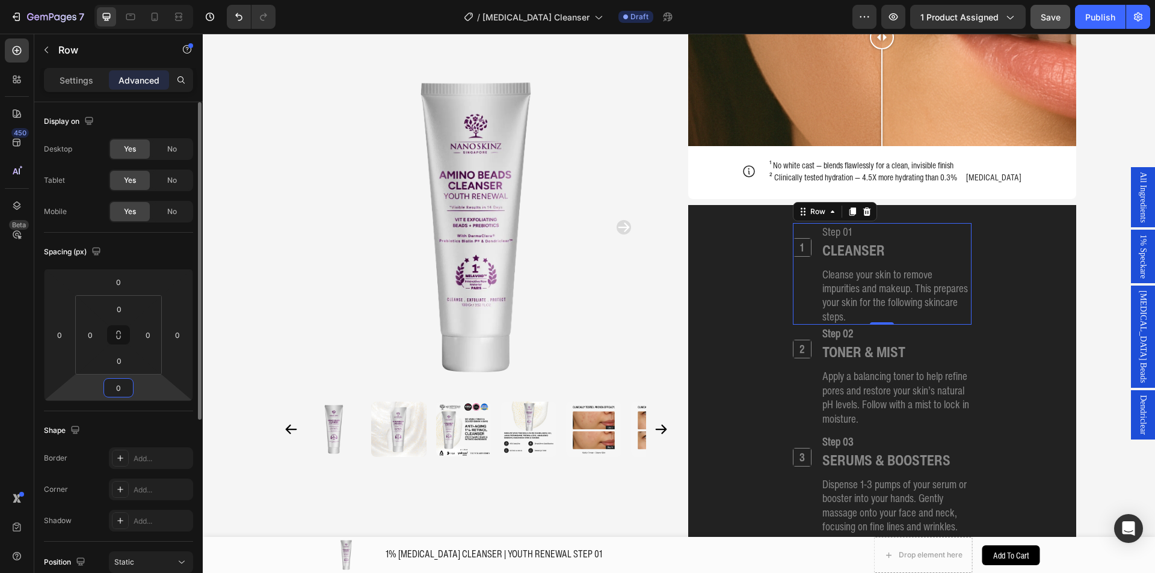
click at [118, 390] on input "0" at bounding box center [118, 388] width 24 height 18
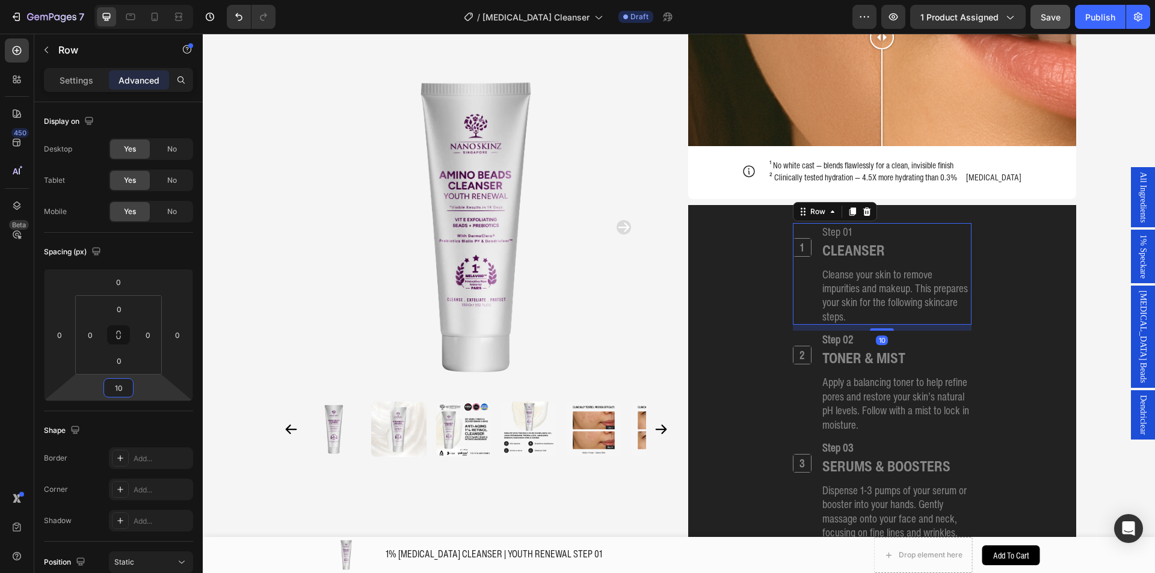
type input "10"
click at [1069, 14] on button "Save" at bounding box center [1050, 17] width 40 height 24
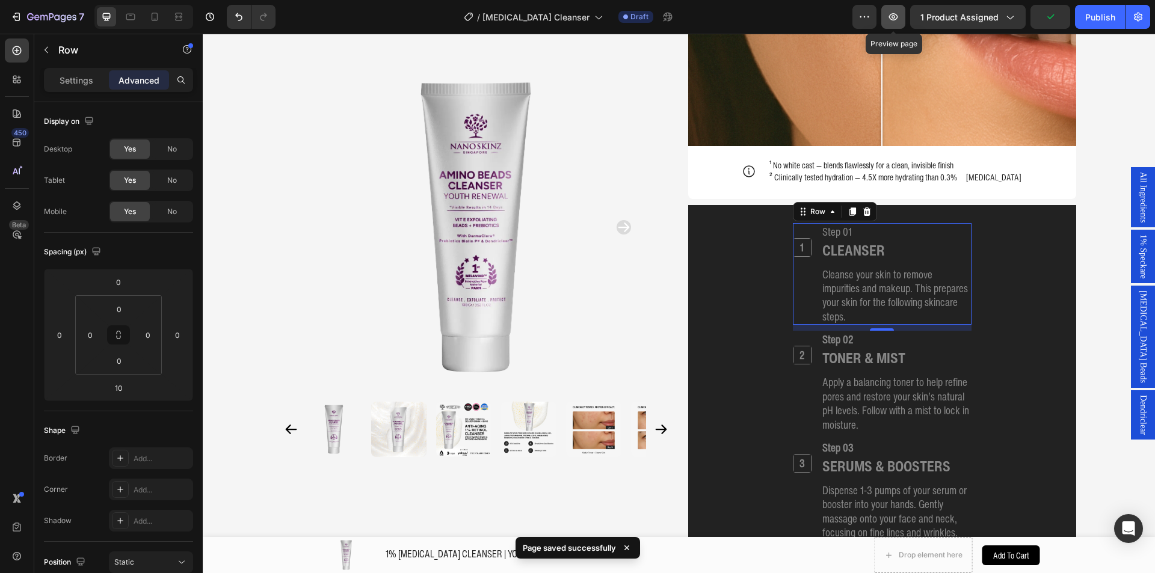
click at [895, 21] on icon "button" at bounding box center [893, 17] width 12 height 12
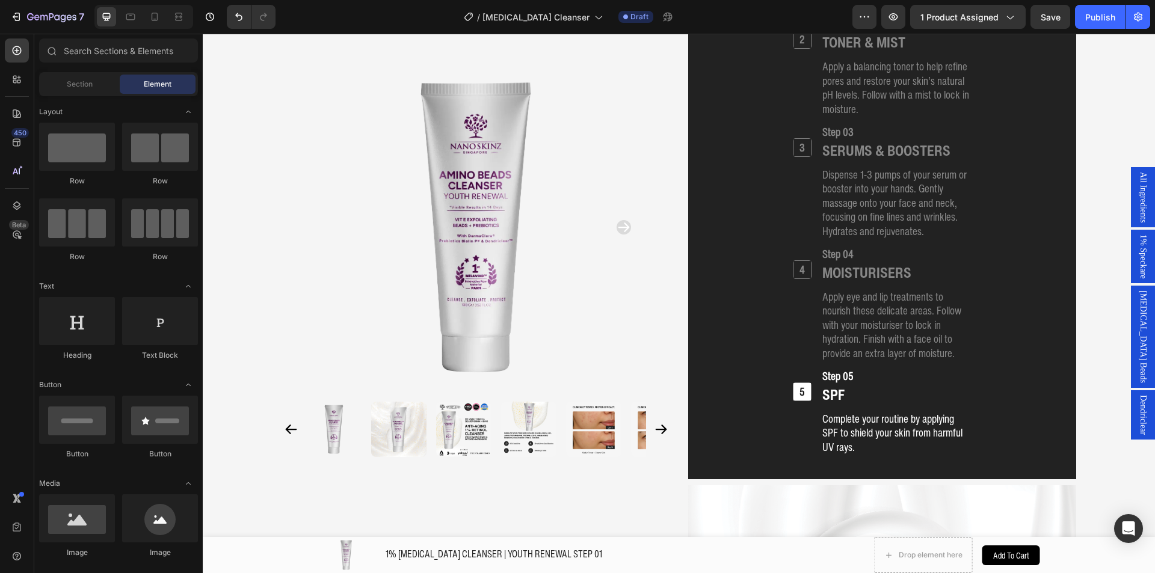
scroll to position [1787, 0]
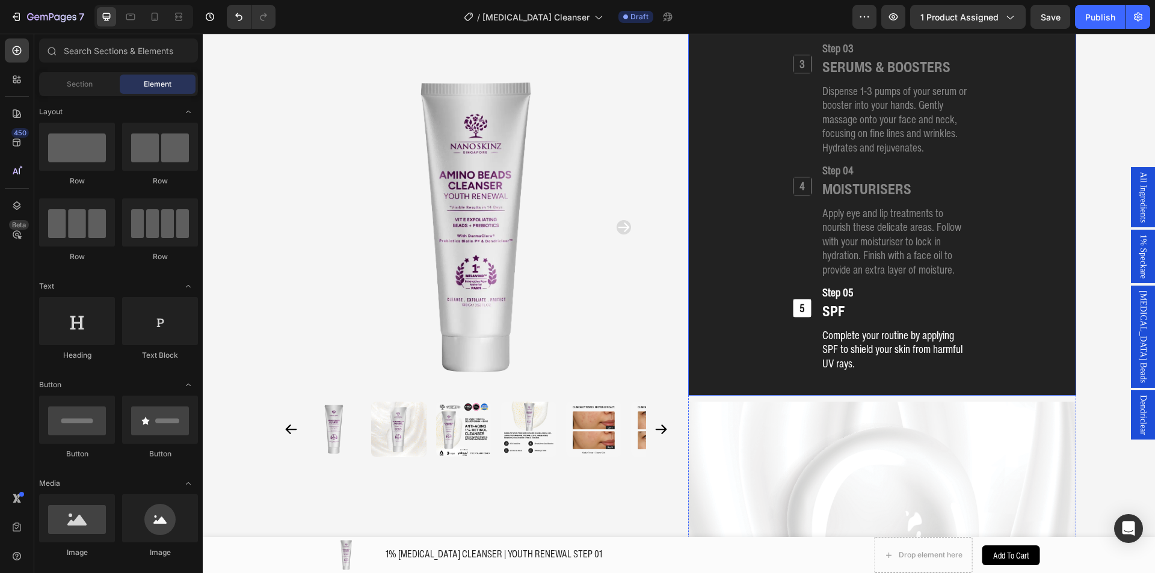
click at [894, 328] on p "Complete your routine by applying SPF to shield your skin from harmful UV rays." at bounding box center [896, 349] width 148 height 42
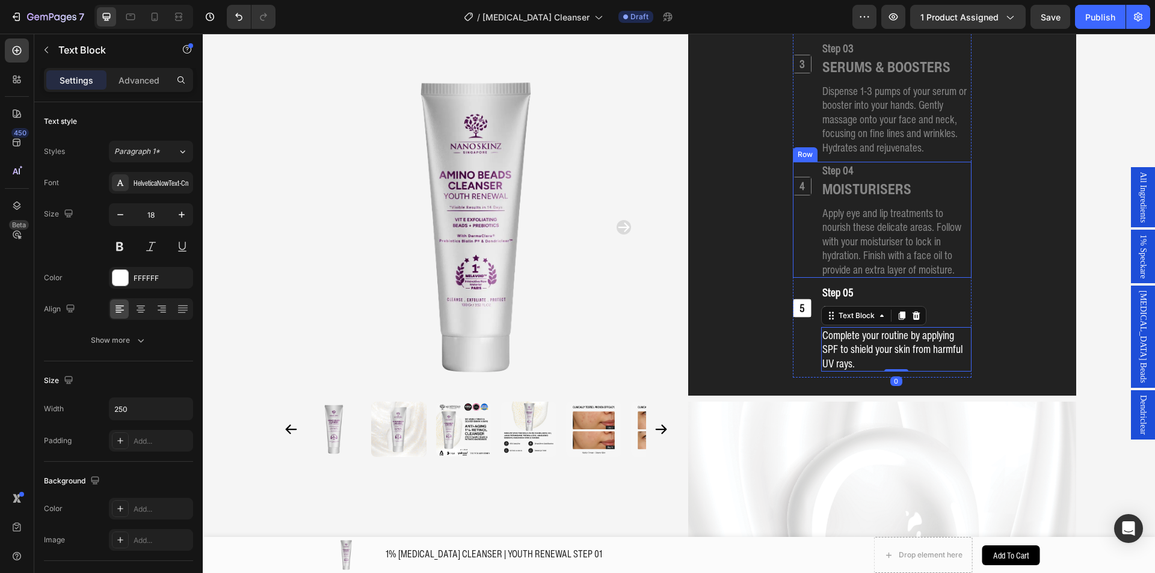
click at [847, 224] on p "Apply eye and lip treatments to nourish these delicate areas. Follow with your …" at bounding box center [896, 241] width 148 height 70
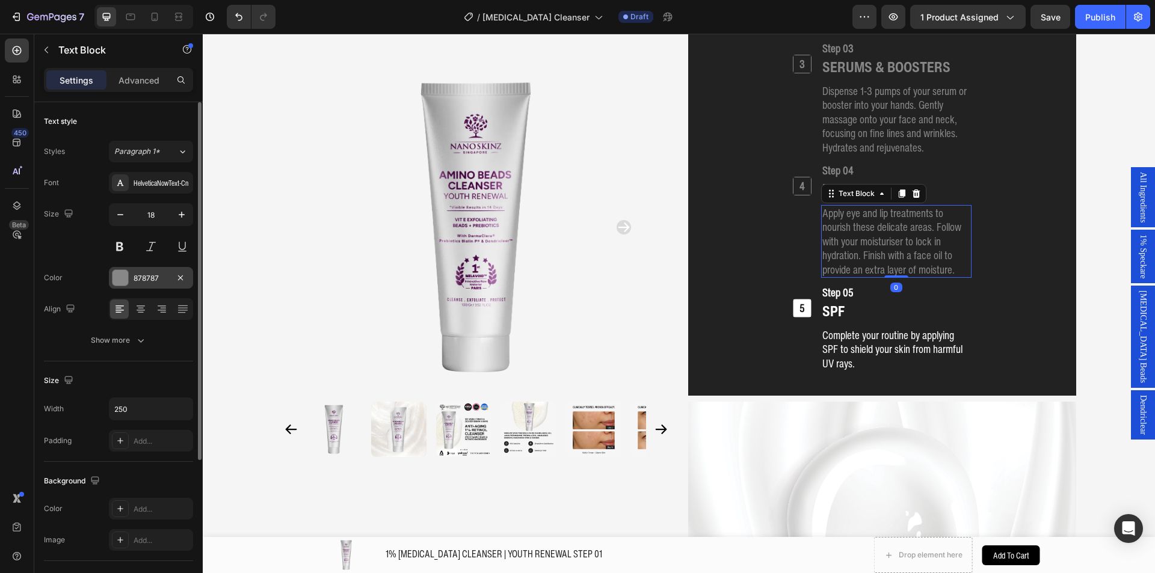
click at [145, 273] on div "878787" at bounding box center [151, 278] width 35 height 11
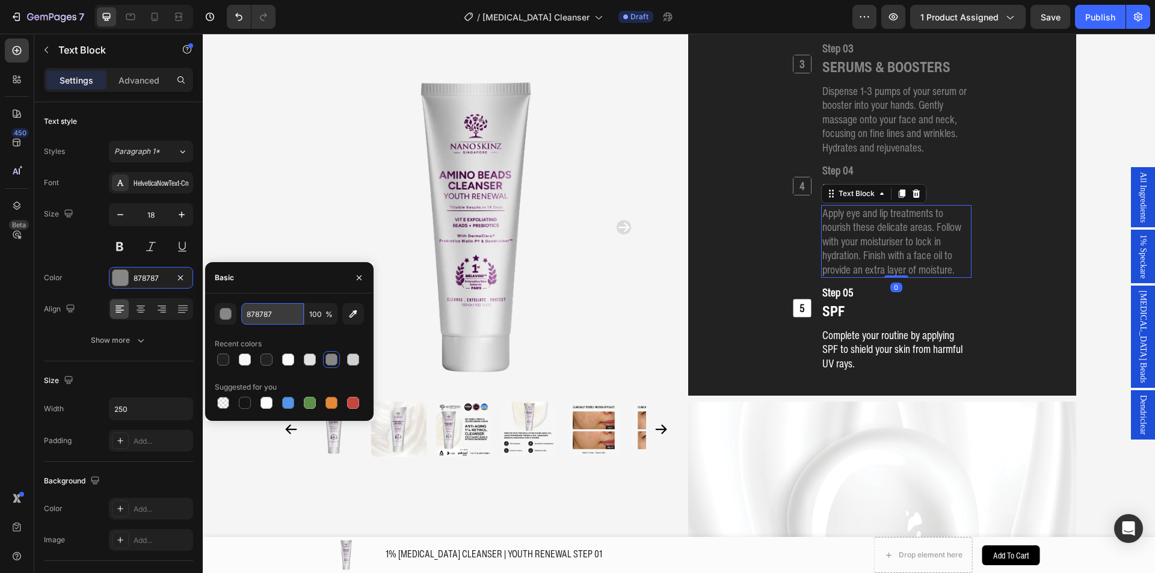
click at [264, 315] on input "878787" at bounding box center [272, 314] width 63 height 22
click at [848, 328] on p "Complete your routine by applying SPF to shield your skin from harmful UV rays." at bounding box center [896, 349] width 148 height 42
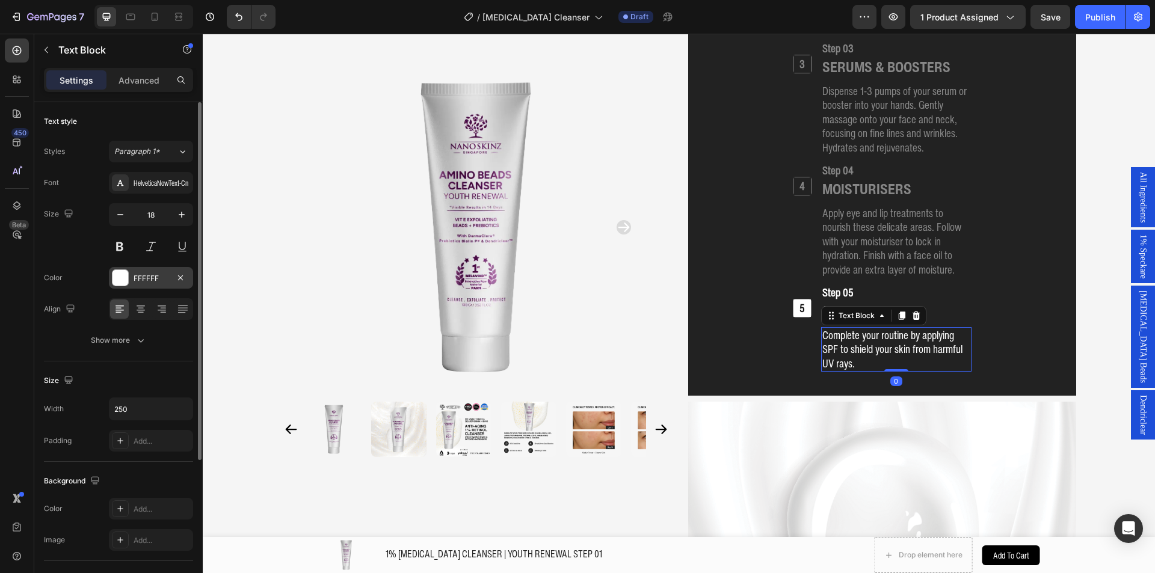
click at [143, 276] on div "FFFFFF" at bounding box center [151, 278] width 35 height 11
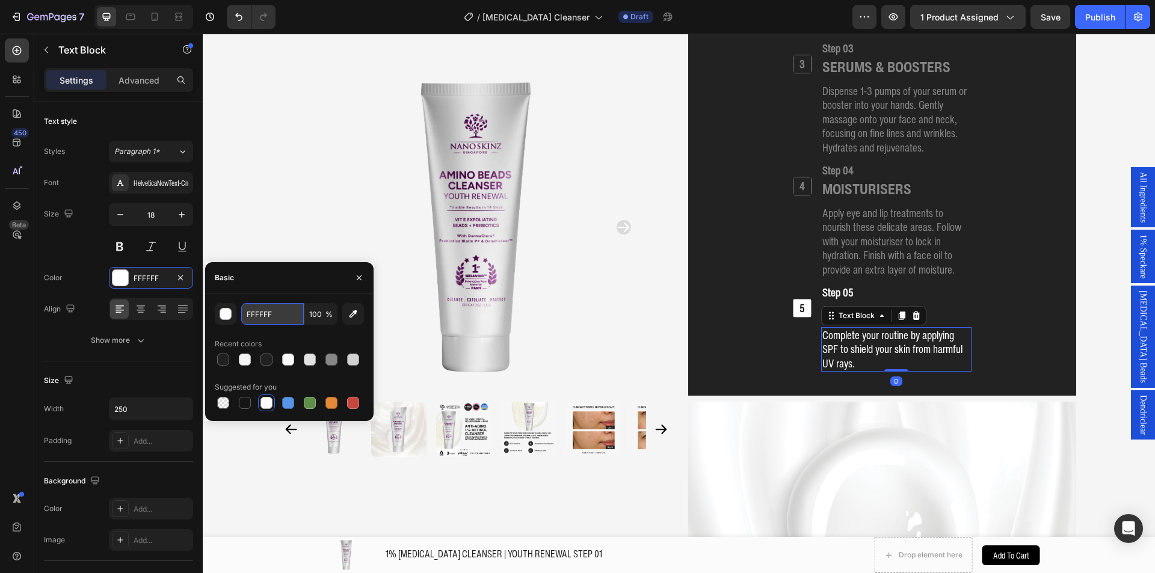
click at [269, 313] on input "FFFFFF" at bounding box center [272, 314] width 63 height 22
paste input "878787"
type input "878787"
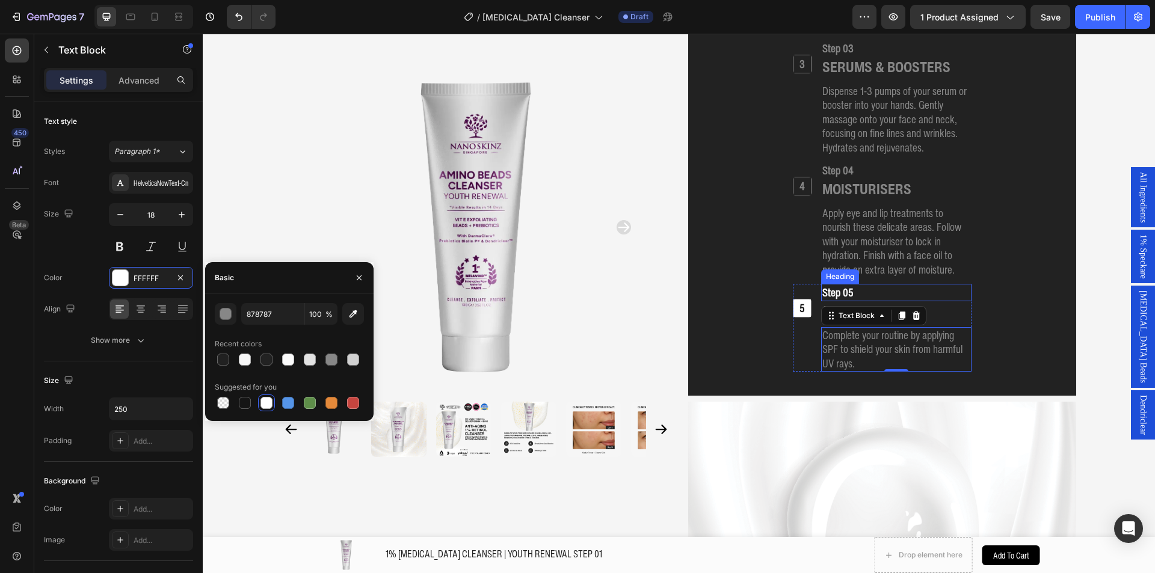
click at [861, 284] on h2 "Step 05" at bounding box center [896, 292] width 150 height 17
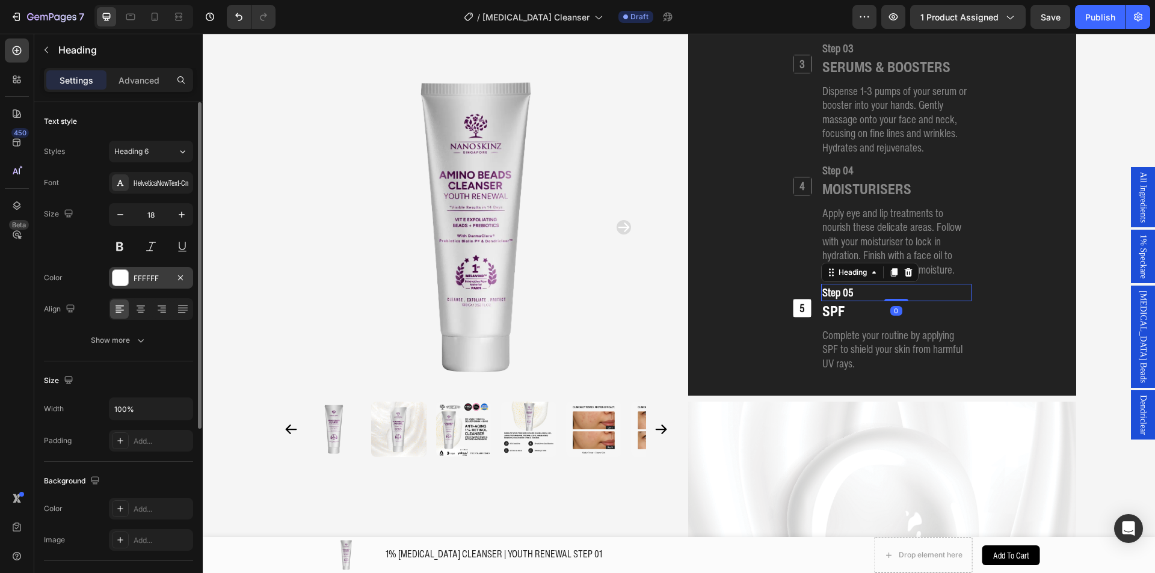
click at [140, 269] on div "FFFFFF" at bounding box center [151, 278] width 84 height 22
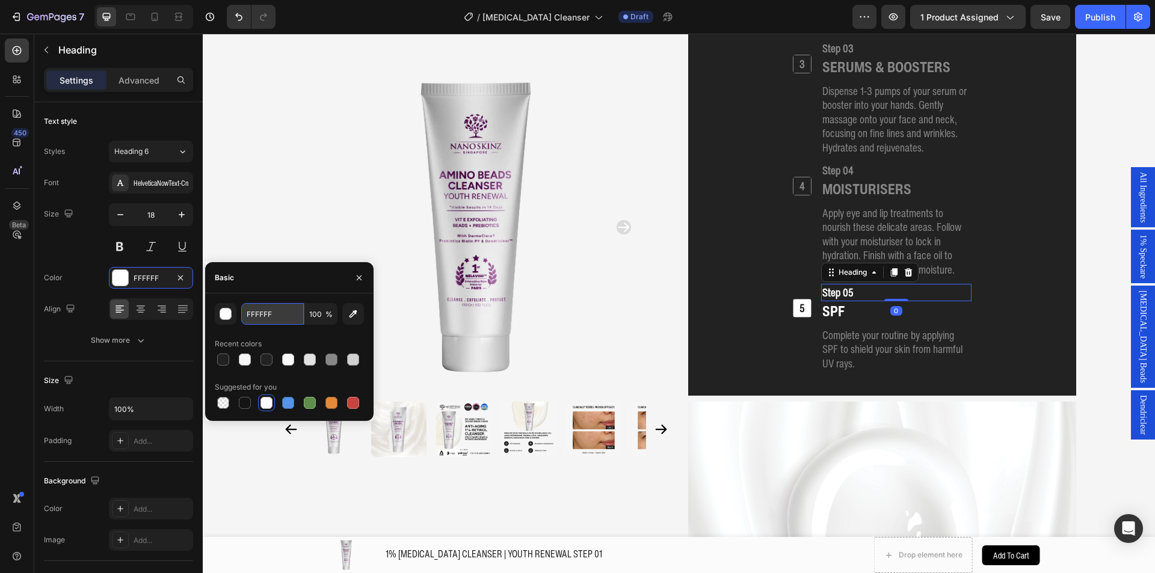
click at [287, 321] on input "FFFFFF" at bounding box center [272, 314] width 63 height 22
paste input "878787"
type input "878787"
click at [868, 301] on div "SPF" at bounding box center [896, 311] width 150 height 20
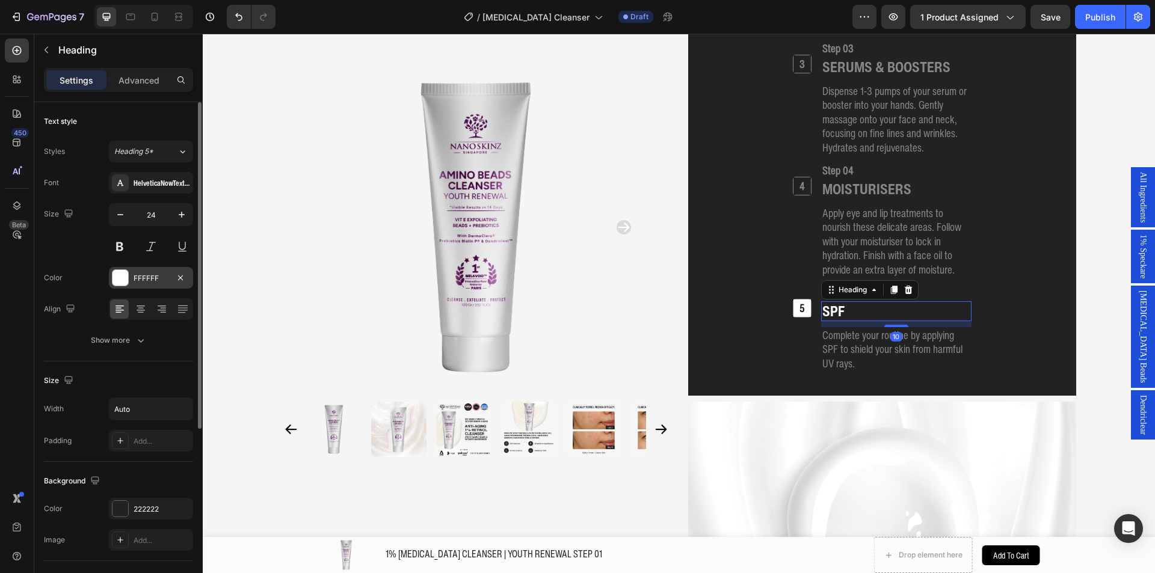
click at [134, 280] on div "FFFFFF" at bounding box center [151, 278] width 35 height 11
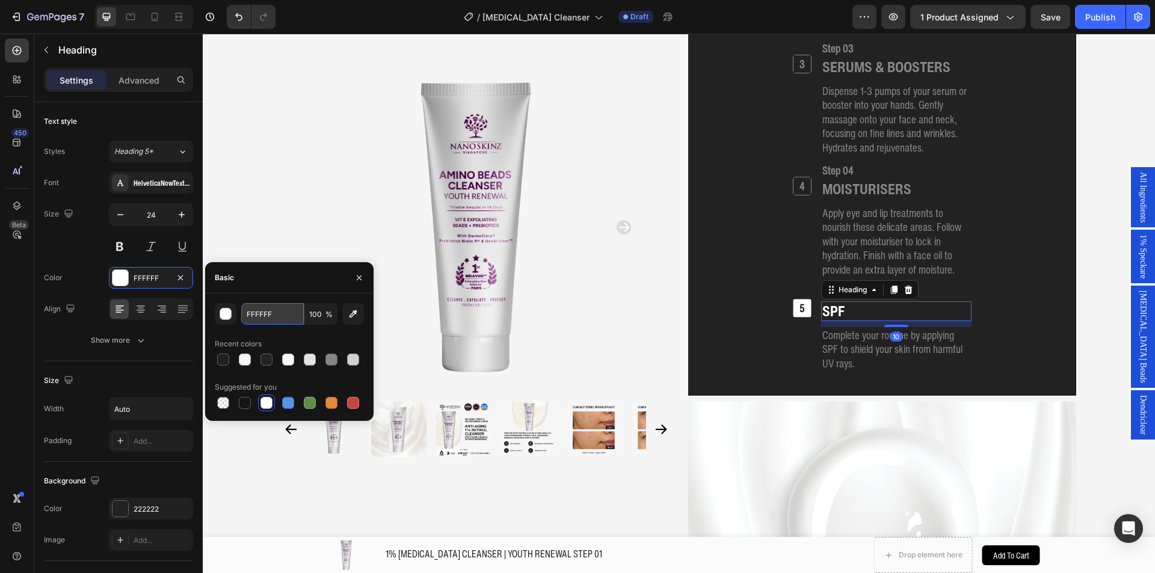
click at [244, 309] on input "FFFFFF" at bounding box center [272, 314] width 63 height 22
paste input "878787"
type input "878787"
click at [793, 299] on h2 "5" at bounding box center [801, 307] width 17 height 17
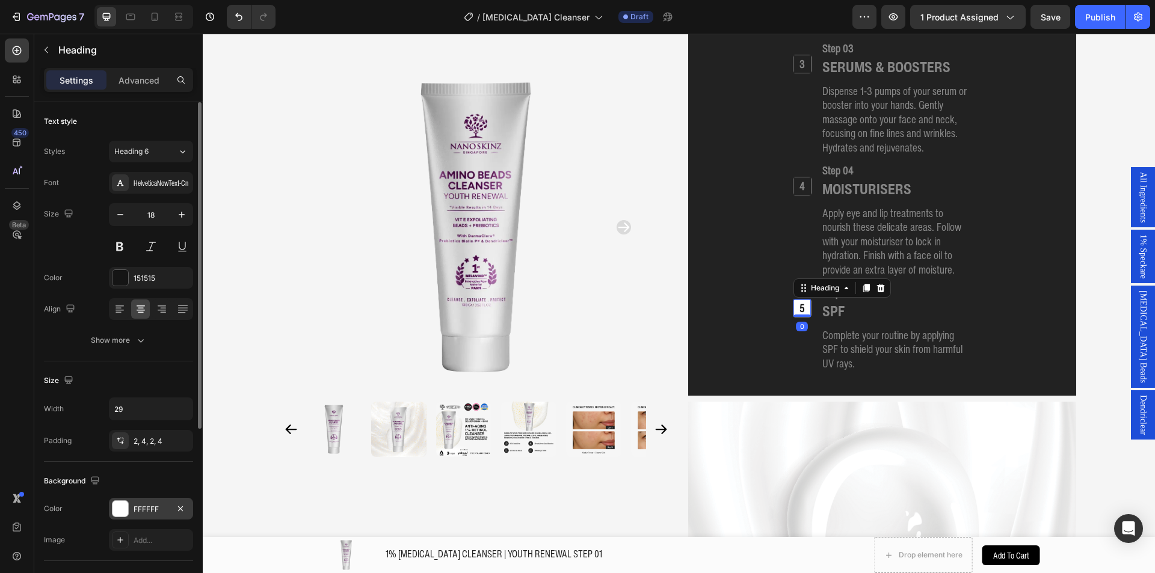
click at [139, 501] on div "FFFFFF" at bounding box center [151, 509] width 84 height 22
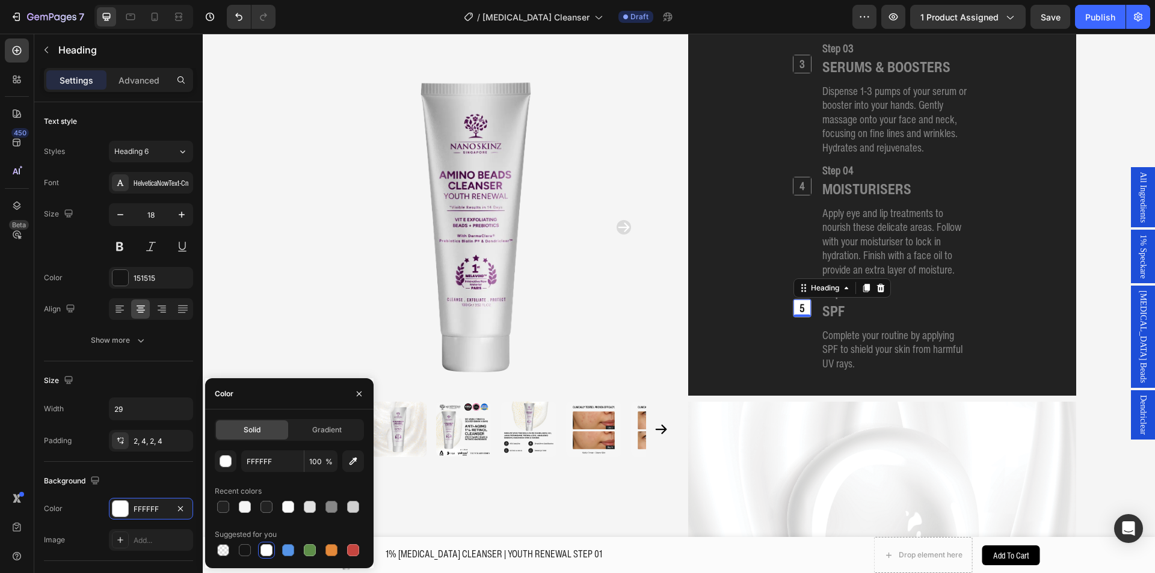
click at [239, 436] on div "Solid" at bounding box center [252, 429] width 72 height 19
click at [259, 465] on input "FFFFFF" at bounding box center [272, 461] width 63 height 22
paste input "878787"
type input "878787"
click at [354, 461] on icon "button" at bounding box center [353, 461] width 12 height 12
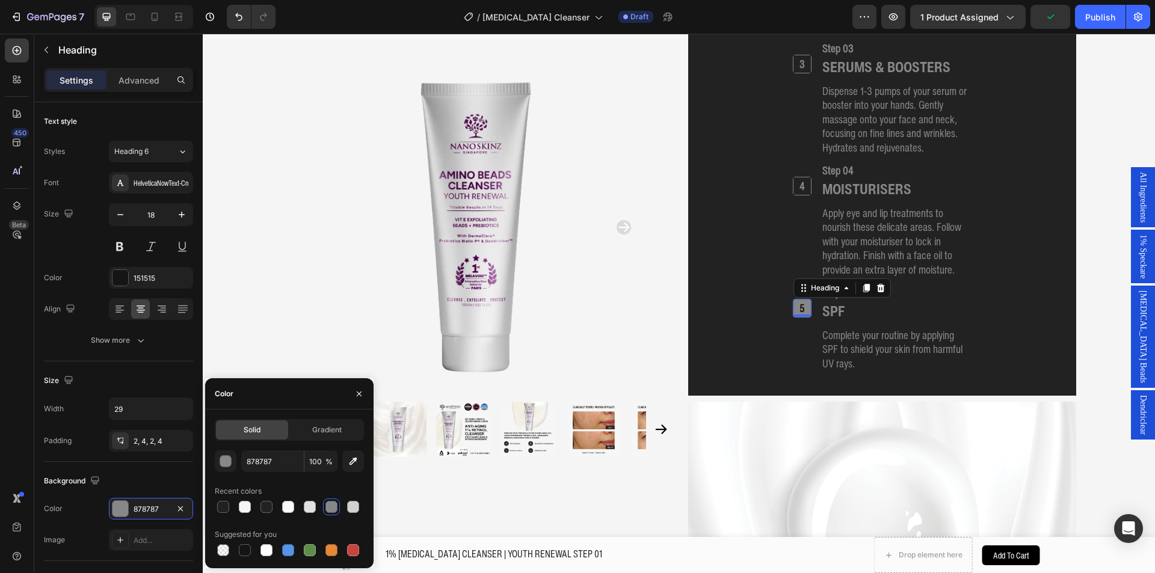
click at [722, 292] on div "1 Heading Step 01 Heading CLEANSER Heading Cleanse your skin to remove impuriti…" at bounding box center [881, 101] width 359 height 554
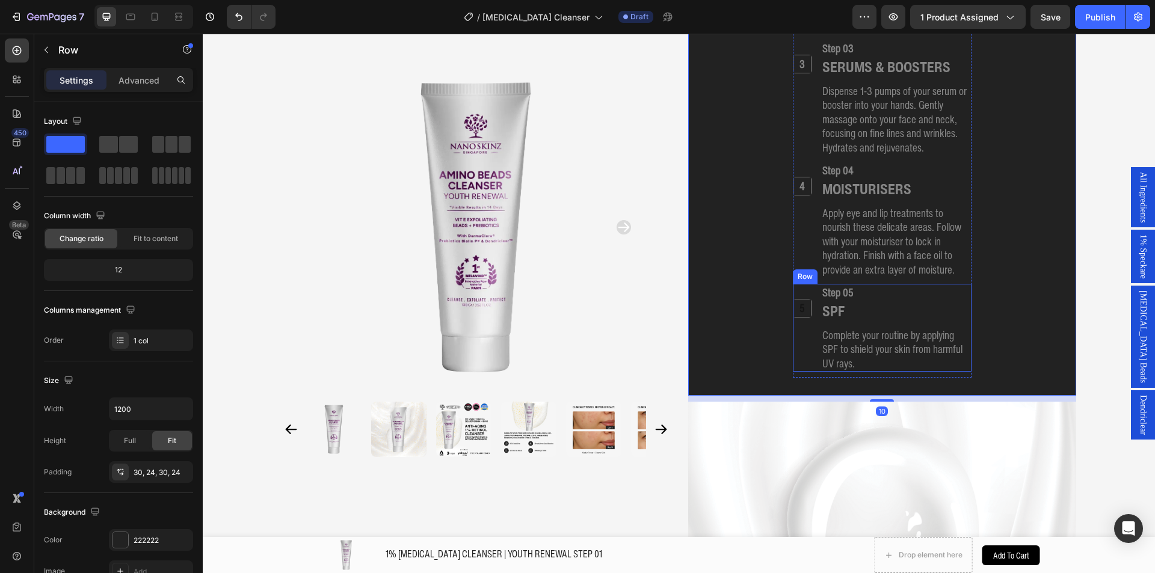
click at [799, 299] on h2 "5" at bounding box center [801, 307] width 17 height 17
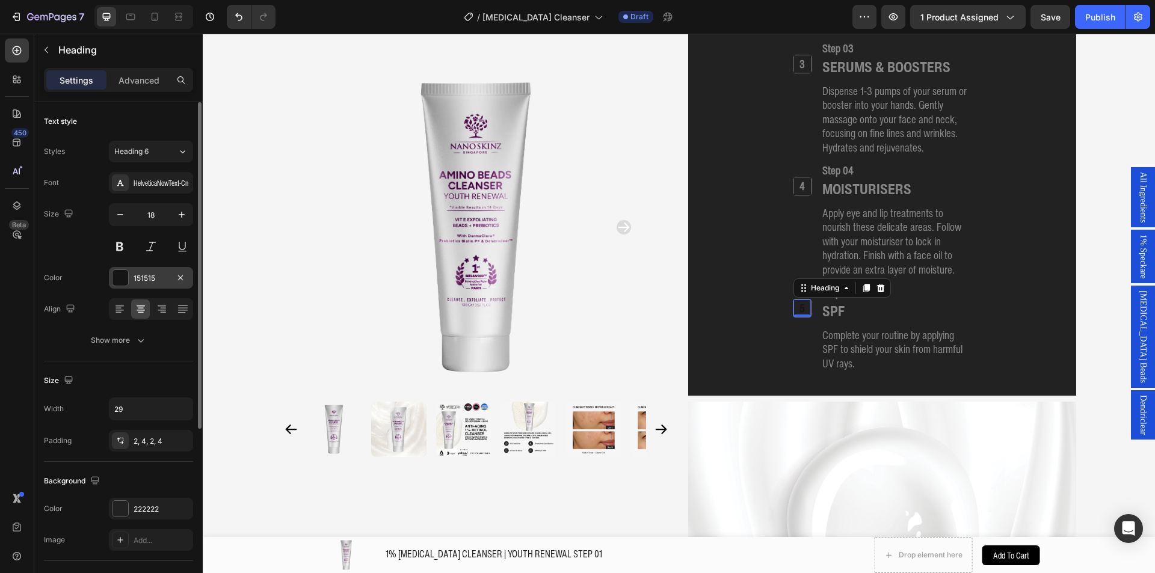
click at [121, 283] on div at bounding box center [120, 278] width 16 height 16
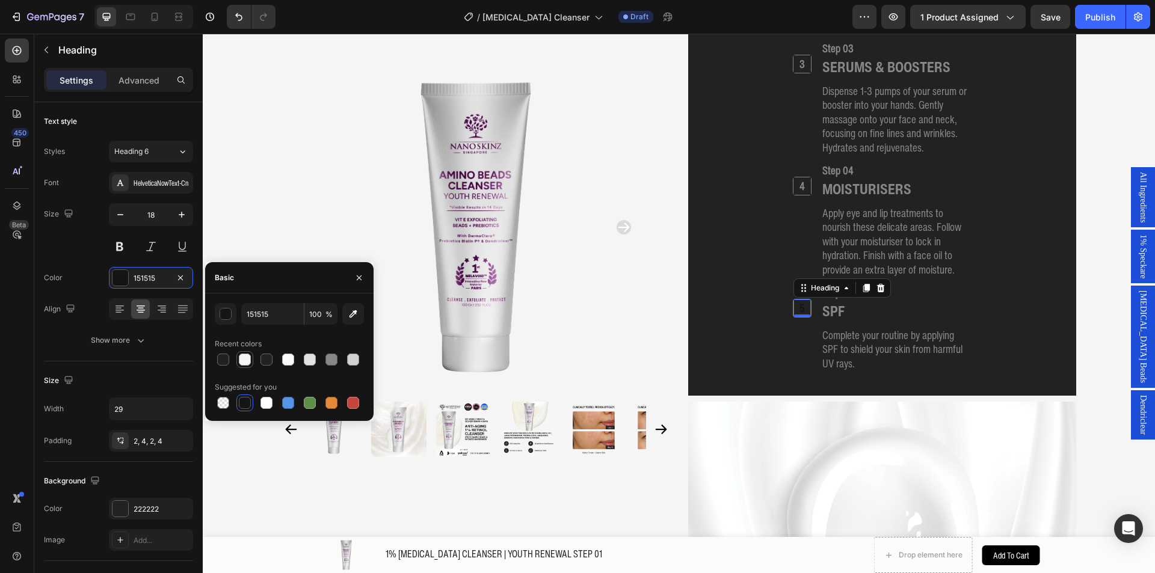
click at [242, 360] on div at bounding box center [245, 360] width 12 height 12
click at [279, 326] on div "F6F6F6 100 % Recent colors Suggested for you" at bounding box center [289, 357] width 149 height 108
click at [280, 315] on input "F6F6F6" at bounding box center [272, 314] width 63 height 22
paste input "878787"
type input "878787"
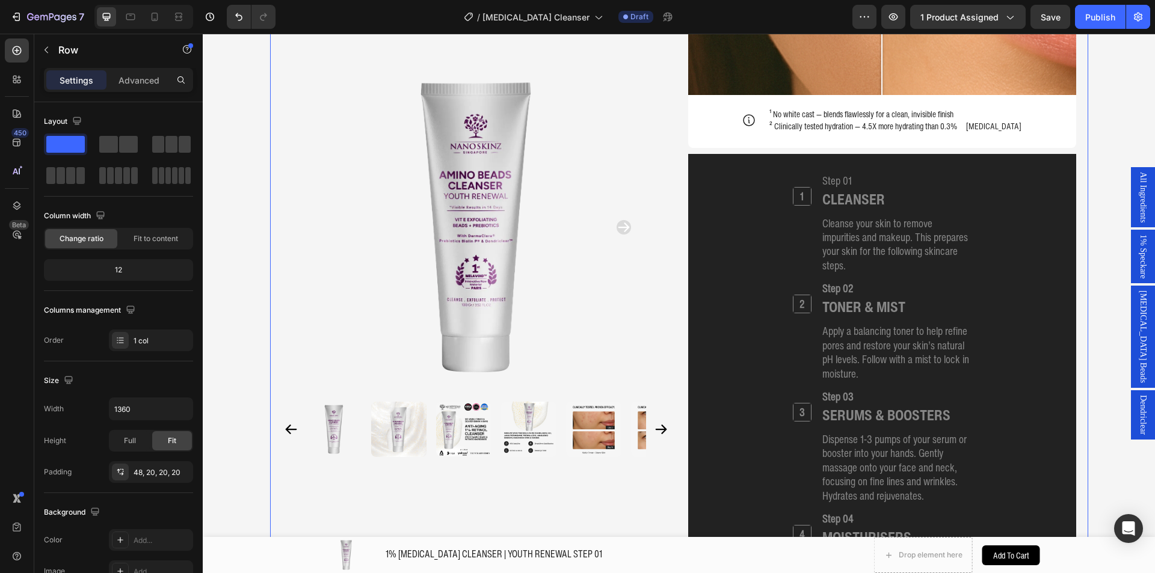
scroll to position [1427, 0]
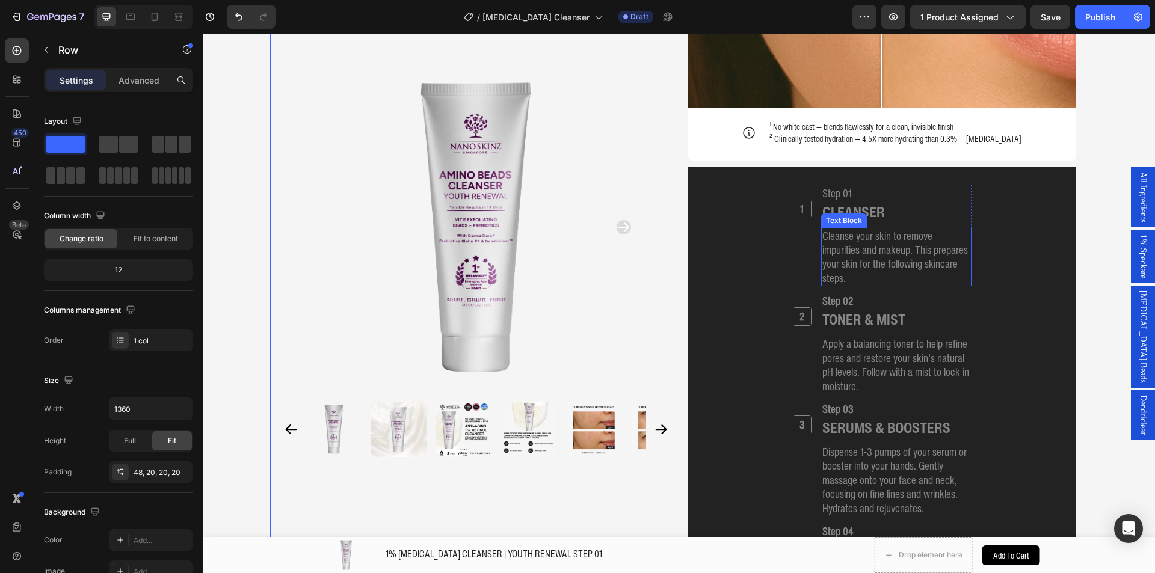
click at [840, 229] on p "Cleanse your skin to remove impurities and makeup. This prepares your skin for …" at bounding box center [896, 257] width 148 height 57
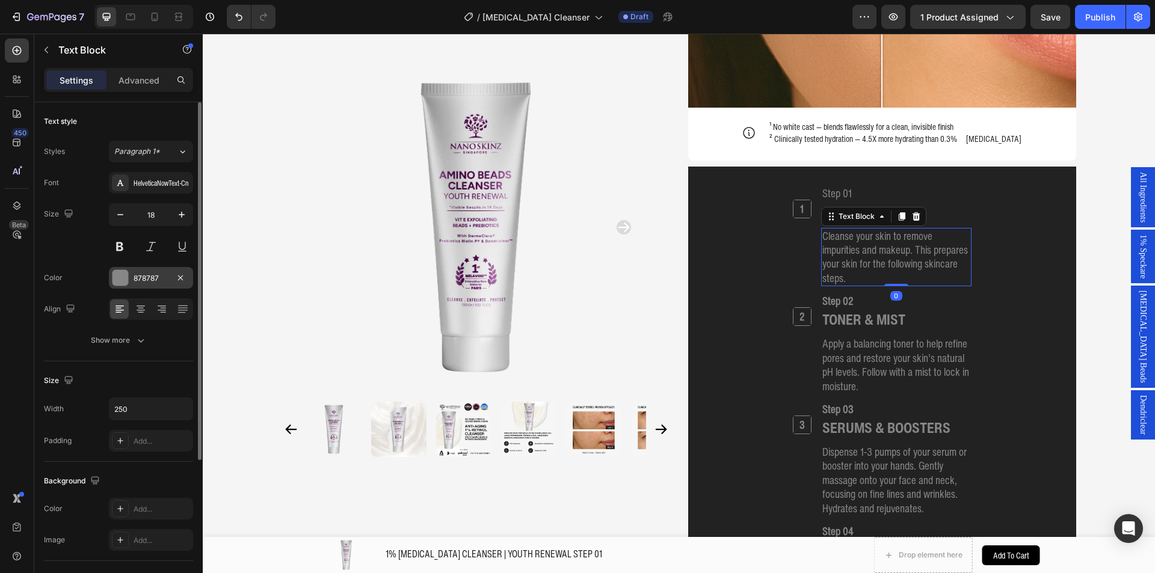
click at [135, 270] on div "878787" at bounding box center [151, 278] width 84 height 22
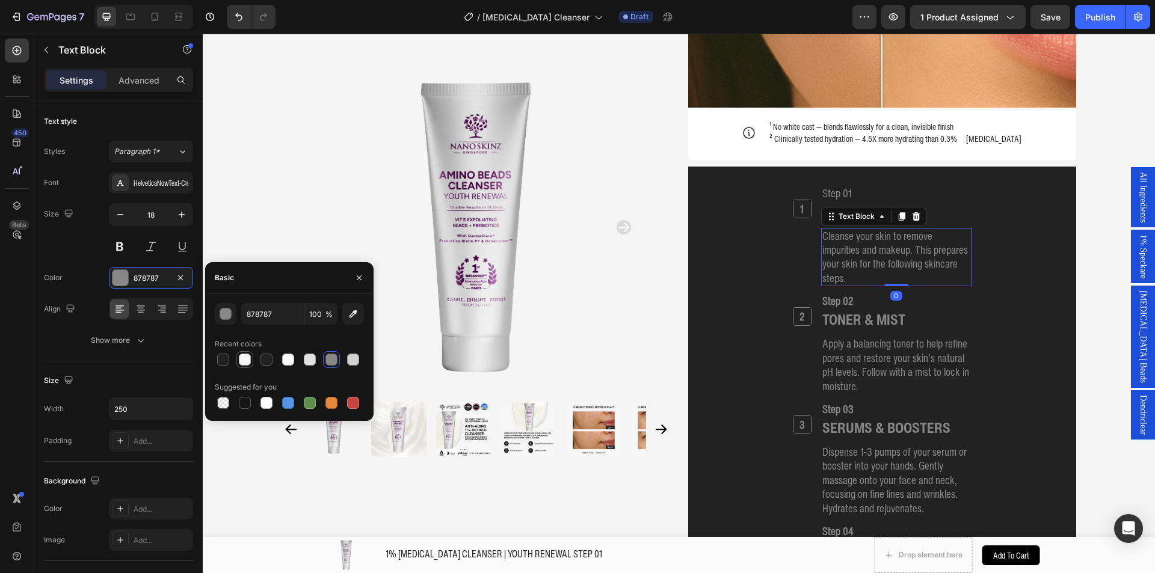
click at [246, 359] on div at bounding box center [245, 360] width 12 height 12
click at [262, 399] on div at bounding box center [266, 403] width 12 height 12
type input "FFFFFF"
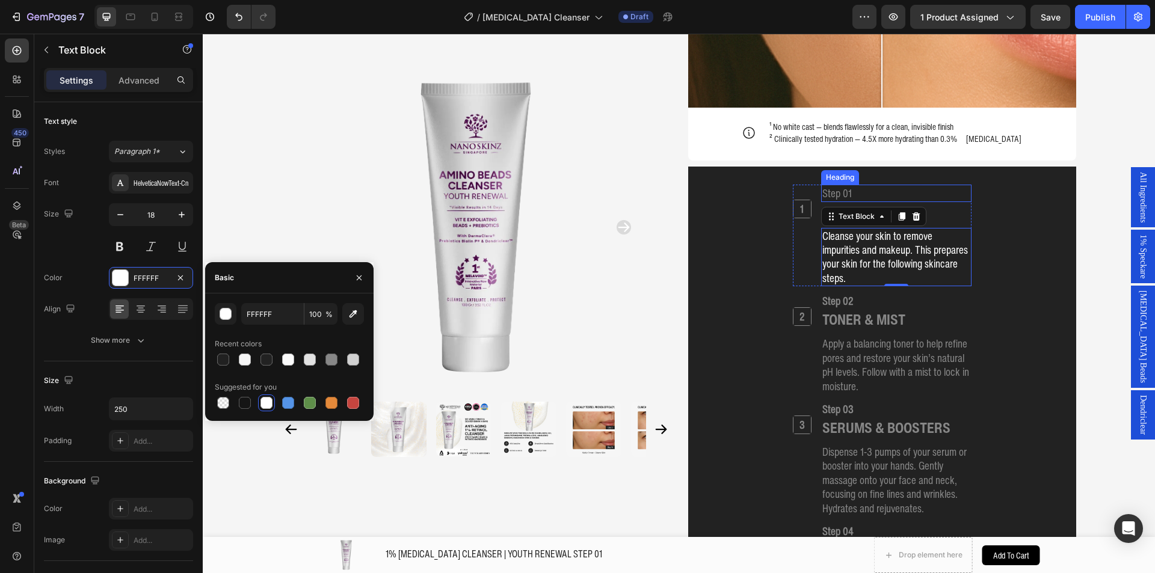
click at [835, 185] on h2 "Step 01" at bounding box center [896, 193] width 150 height 17
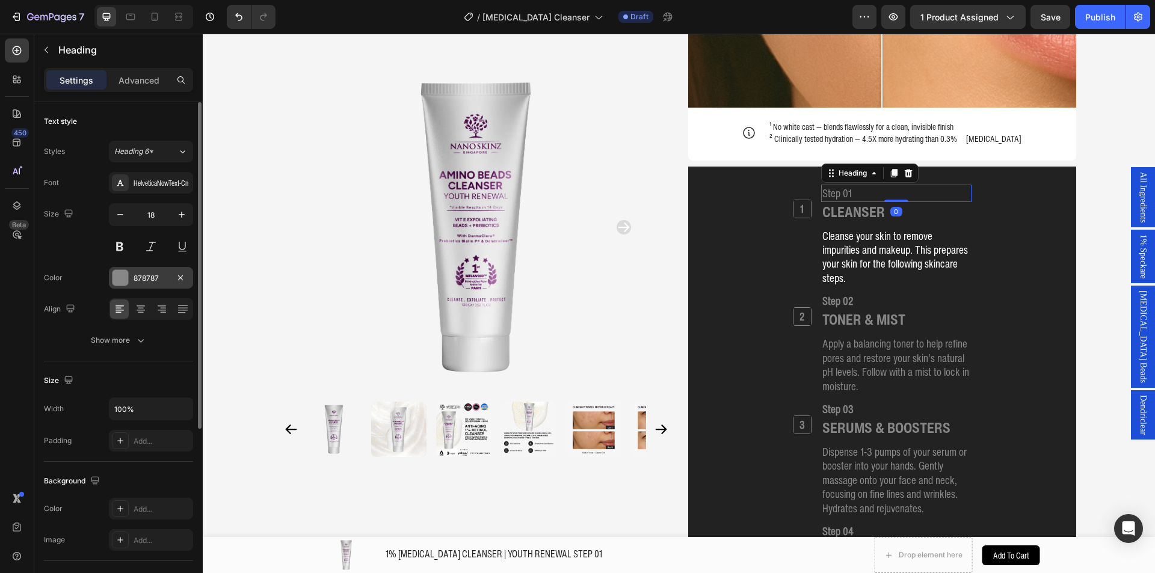
click at [135, 281] on div "878787" at bounding box center [151, 278] width 35 height 11
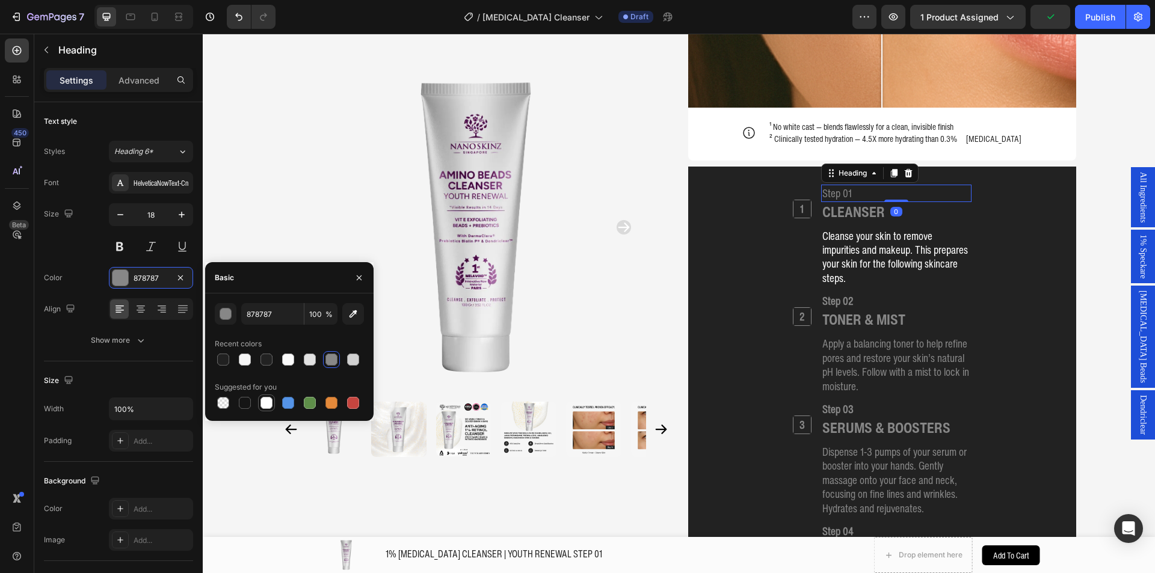
click at [262, 402] on div at bounding box center [266, 403] width 12 height 12
type input "FFFFFF"
click at [873, 202] on h2 "CLEANSER" at bounding box center [853, 212] width 65 height 20
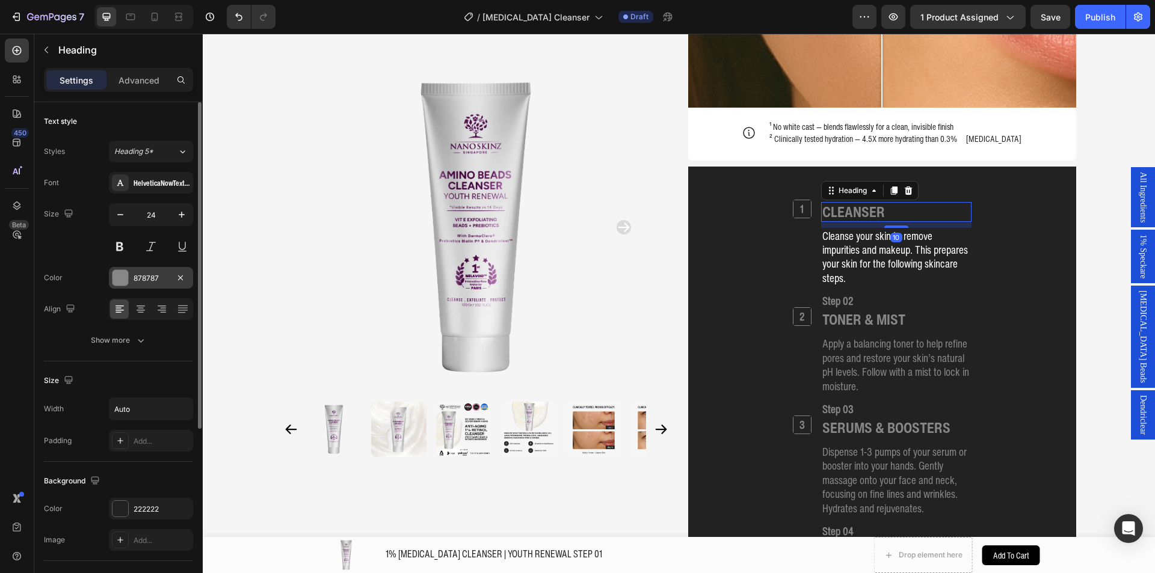
click at [153, 269] on div "878787" at bounding box center [151, 278] width 84 height 22
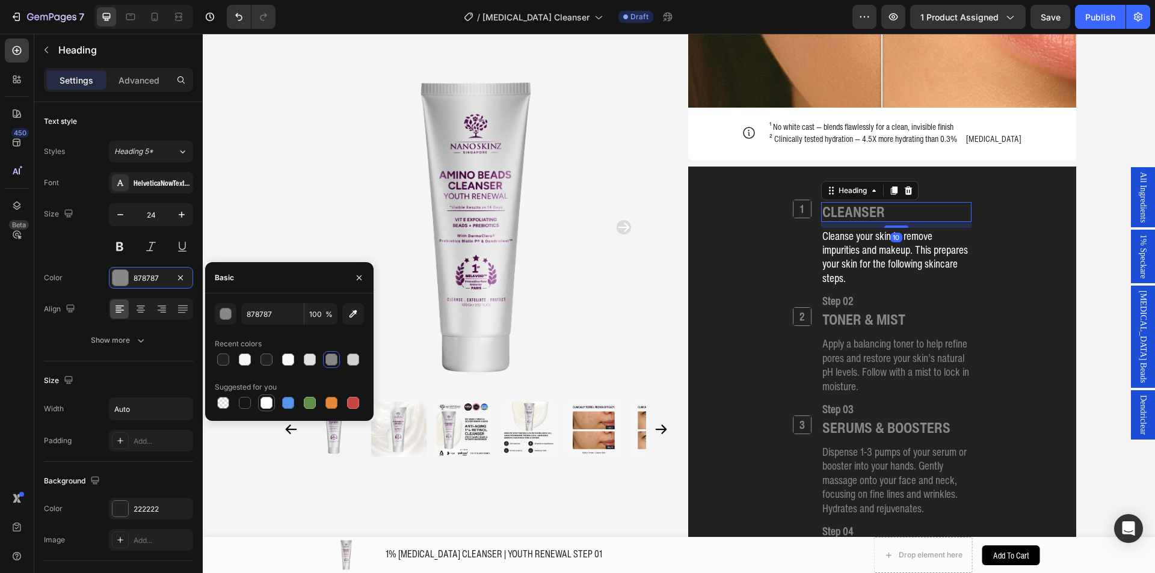
click at [268, 399] on div at bounding box center [266, 403] width 12 height 12
type input "FFFFFF"
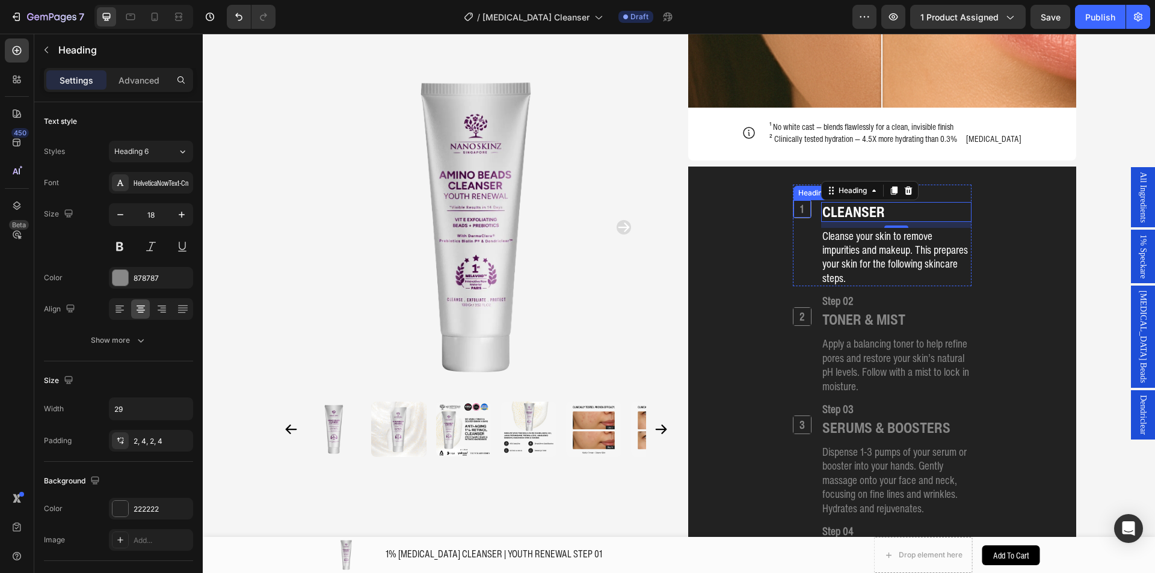
click at [801, 200] on h2 "1" at bounding box center [801, 208] width 17 height 17
click at [796, 200] on h2 "1" at bounding box center [801, 208] width 17 height 17
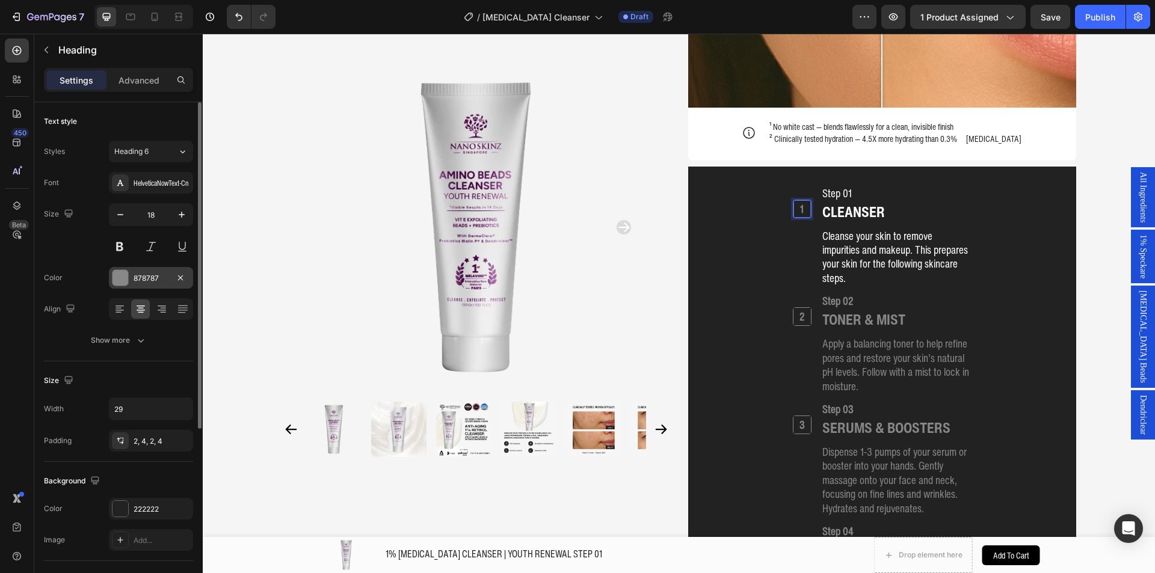
click at [150, 282] on div "878787" at bounding box center [151, 278] width 35 height 11
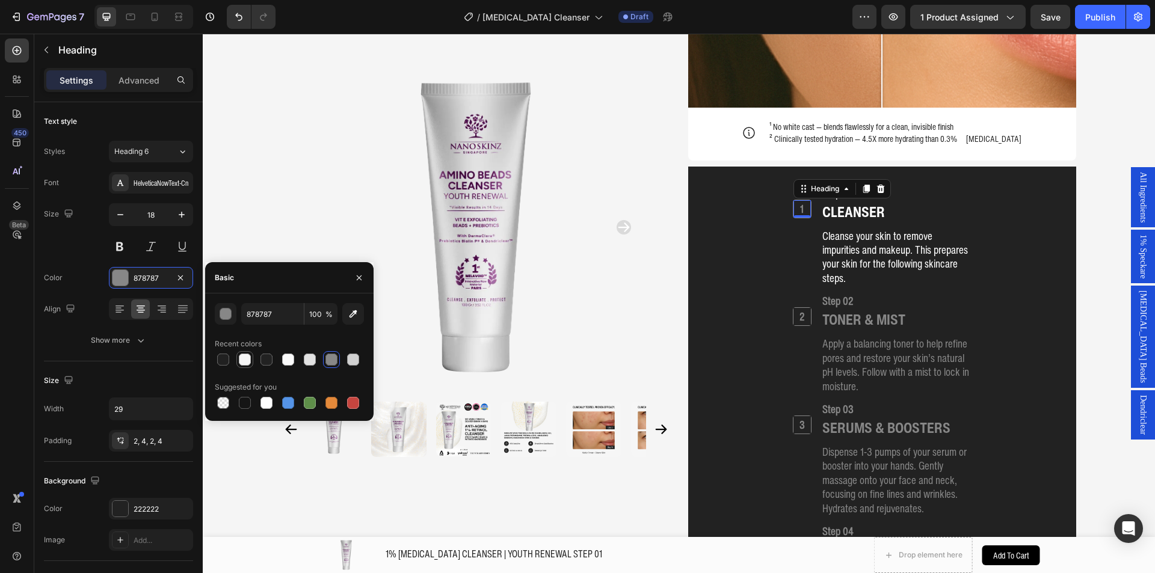
click at [240, 358] on div at bounding box center [245, 360] width 12 height 12
type input "F6F6F6"
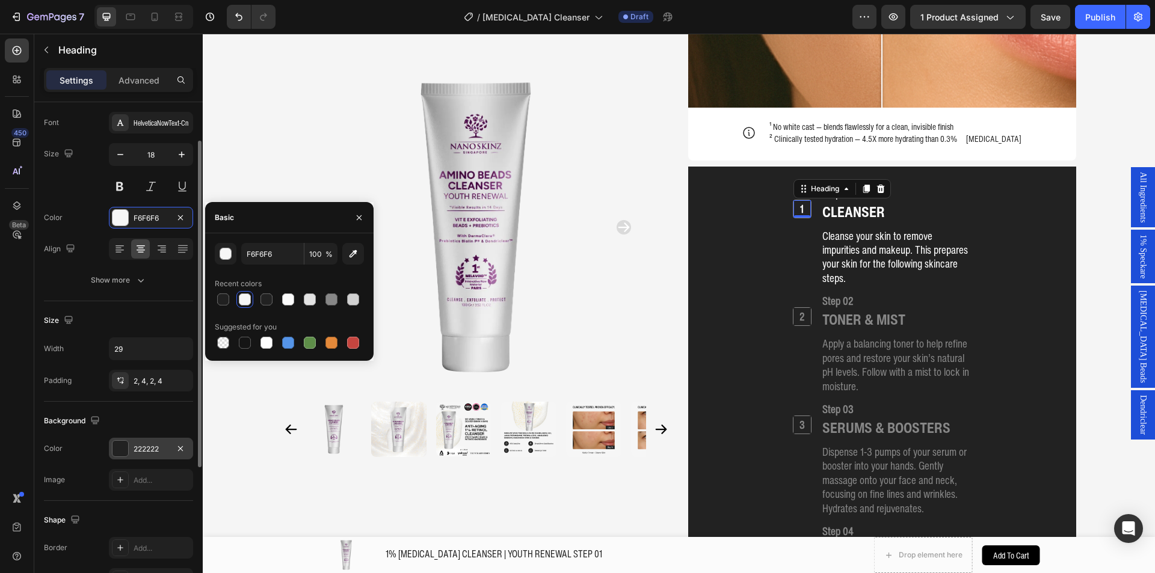
click at [139, 447] on div "222222" at bounding box center [151, 449] width 35 height 11
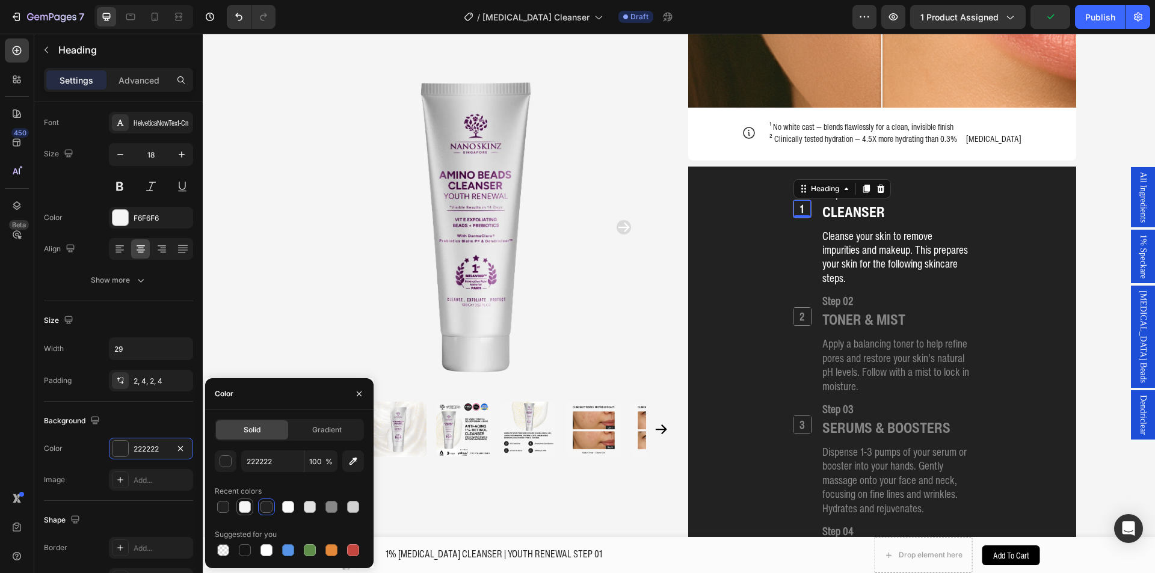
click at [244, 505] on div at bounding box center [245, 507] width 12 height 12
click at [351, 462] on icon "button" at bounding box center [353, 461] width 12 height 12
type input "222222"
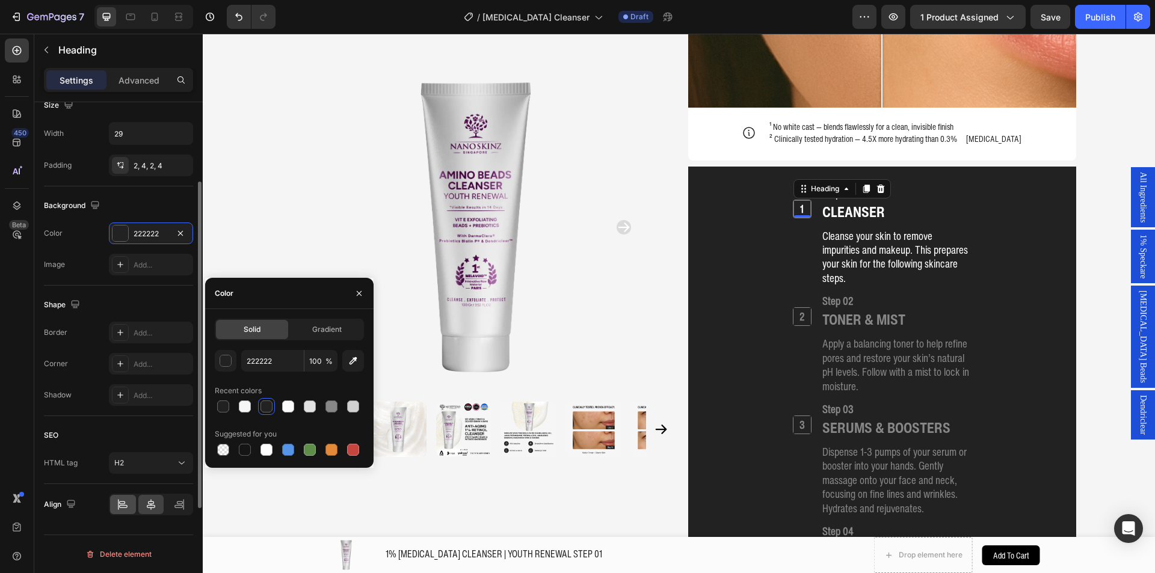
scroll to position [215, 0]
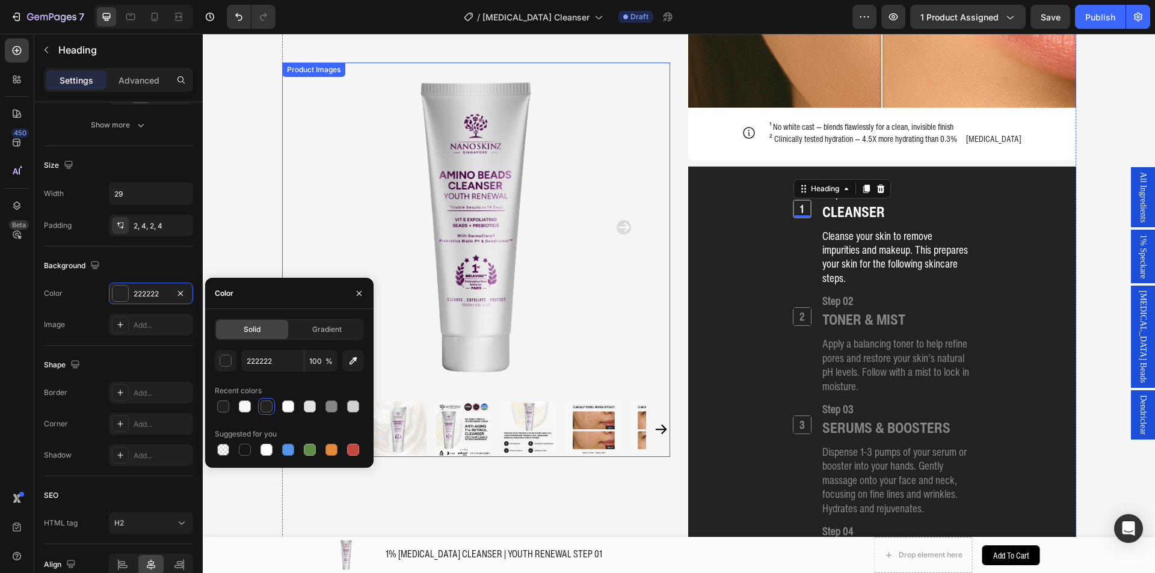
click at [319, 210] on img at bounding box center [476, 228] width 330 height 330
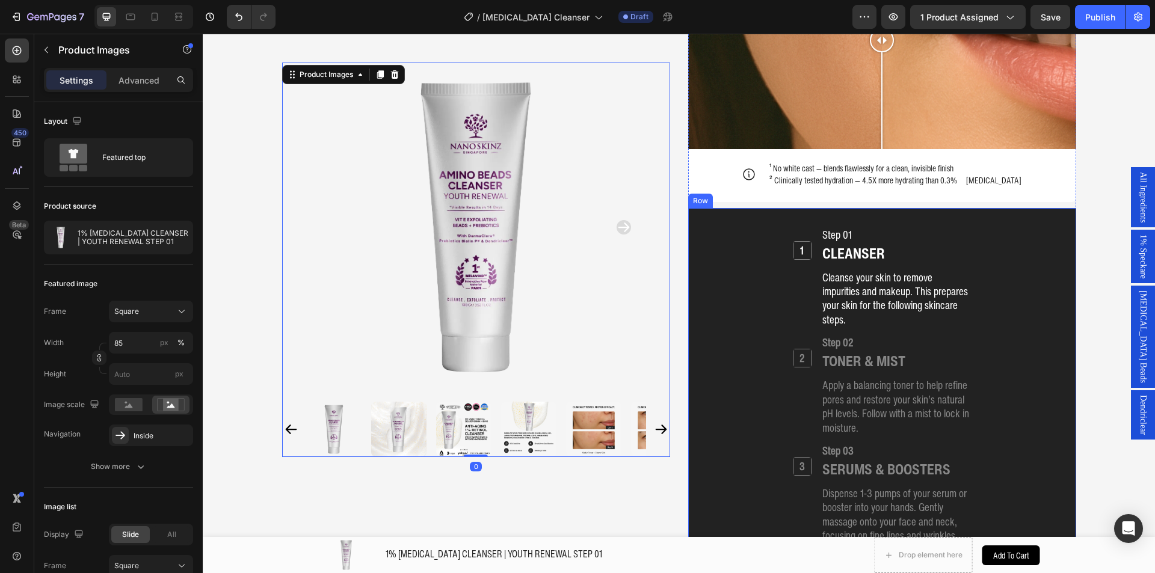
scroll to position [1366, 0]
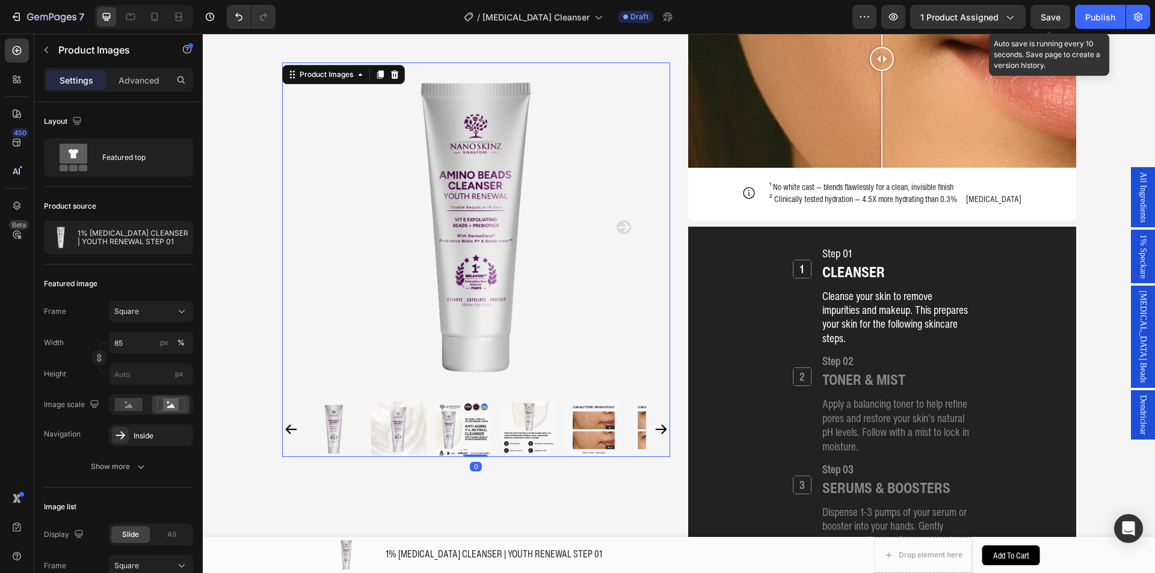
click at [1058, 17] on span "Save" at bounding box center [1050, 17] width 20 height 10
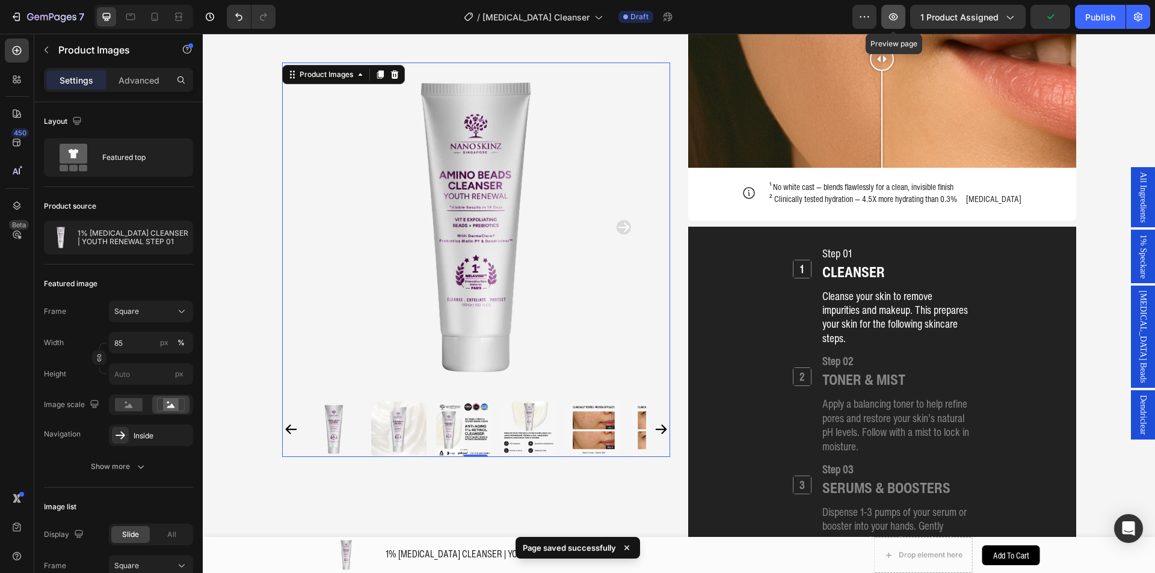
click at [903, 21] on button "button" at bounding box center [893, 17] width 24 height 24
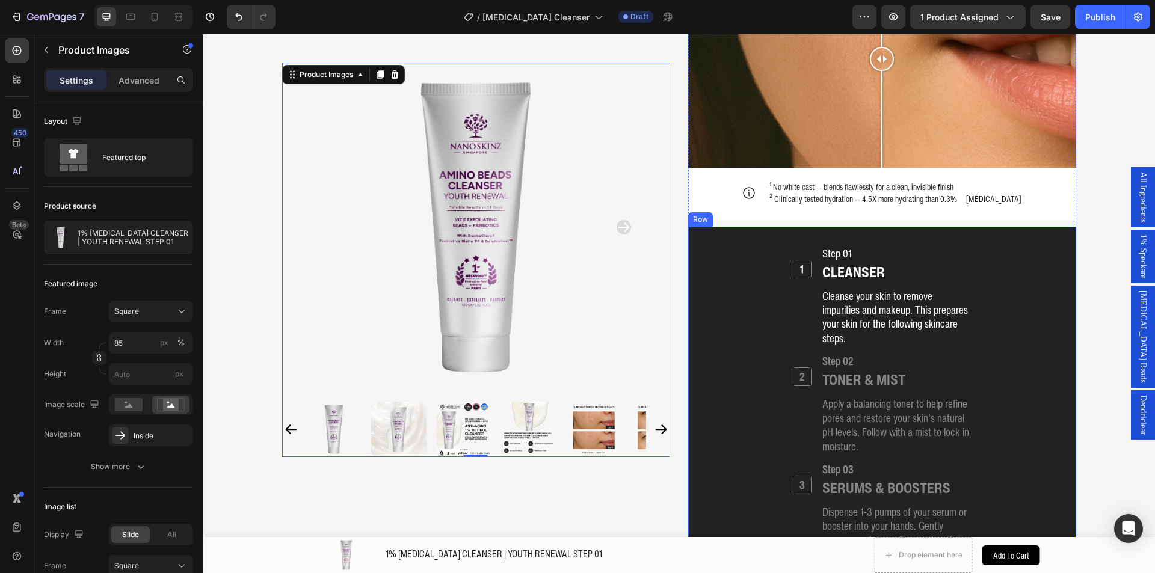
click at [696, 227] on div "1 Heading Step 01 Heading CLEANSER Heading Cleanse your skin to remove impuriti…" at bounding box center [882, 522] width 388 height 591
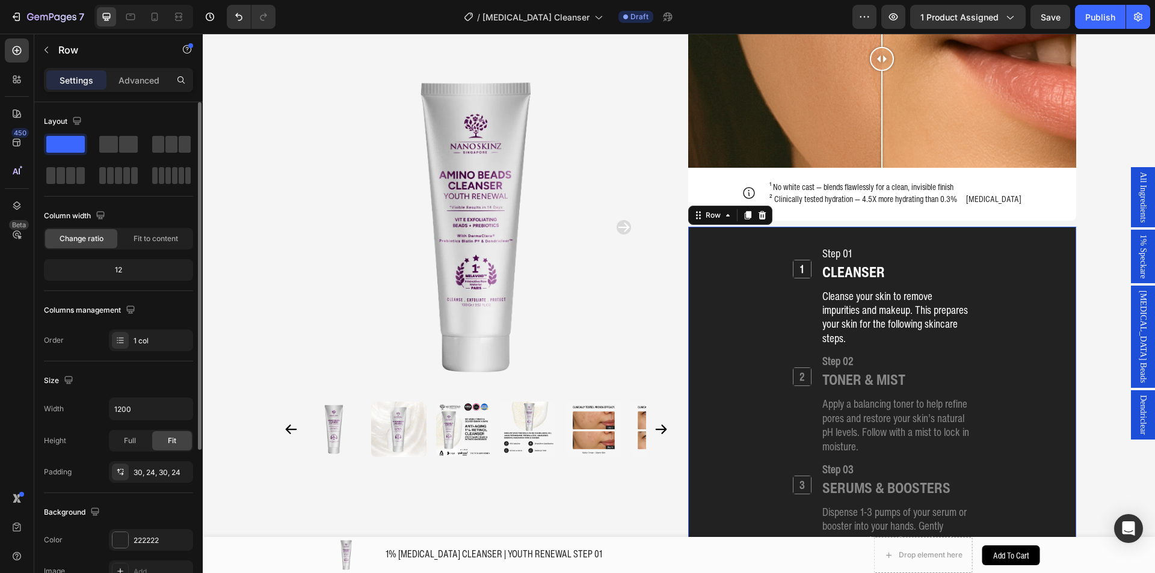
scroll to position [120, 0]
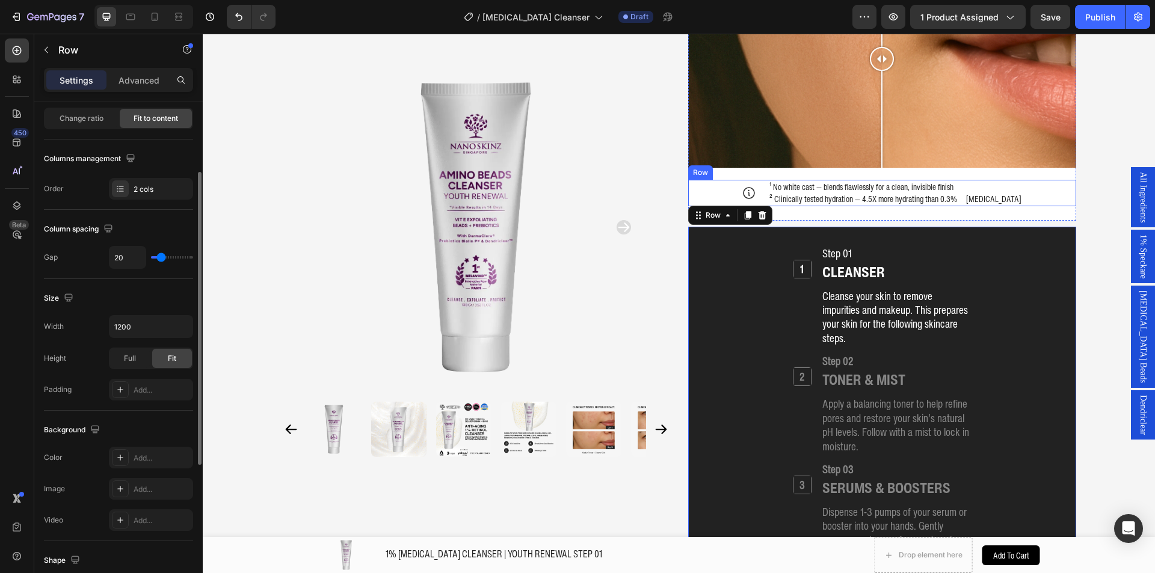
click at [692, 180] on div "Icon ¹ No white cast — blends flawlessly for a clean, invisible finish ² Clinic…" at bounding box center [882, 193] width 388 height 26
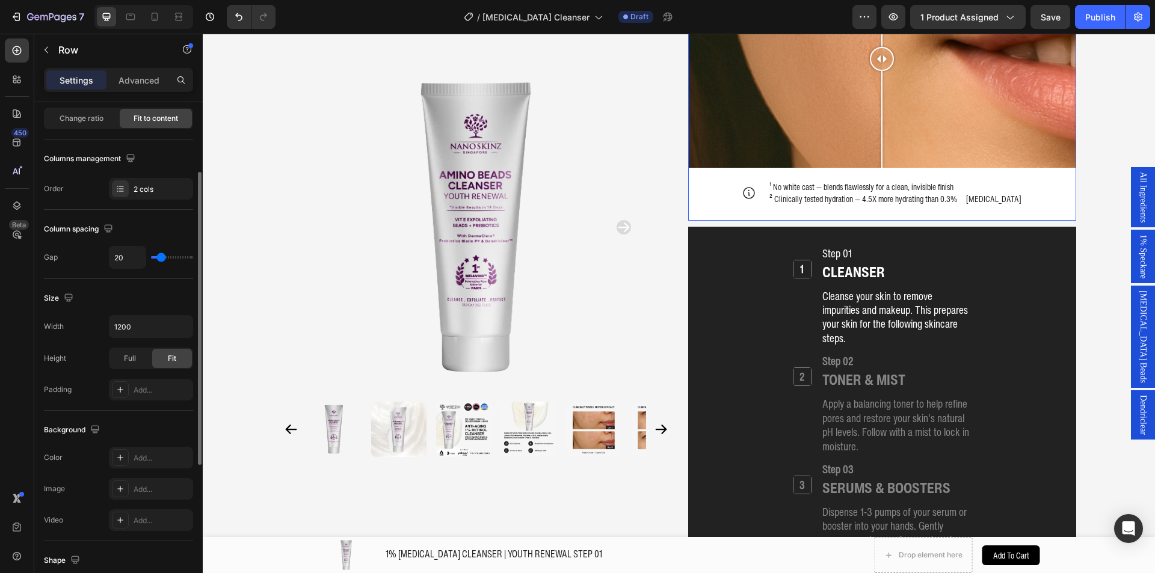
click at [721, 183] on div "Image Comparison Icon ¹ No white cast — blends flawlessly for a clean, invisibl…" at bounding box center [882, 85] width 388 height 271
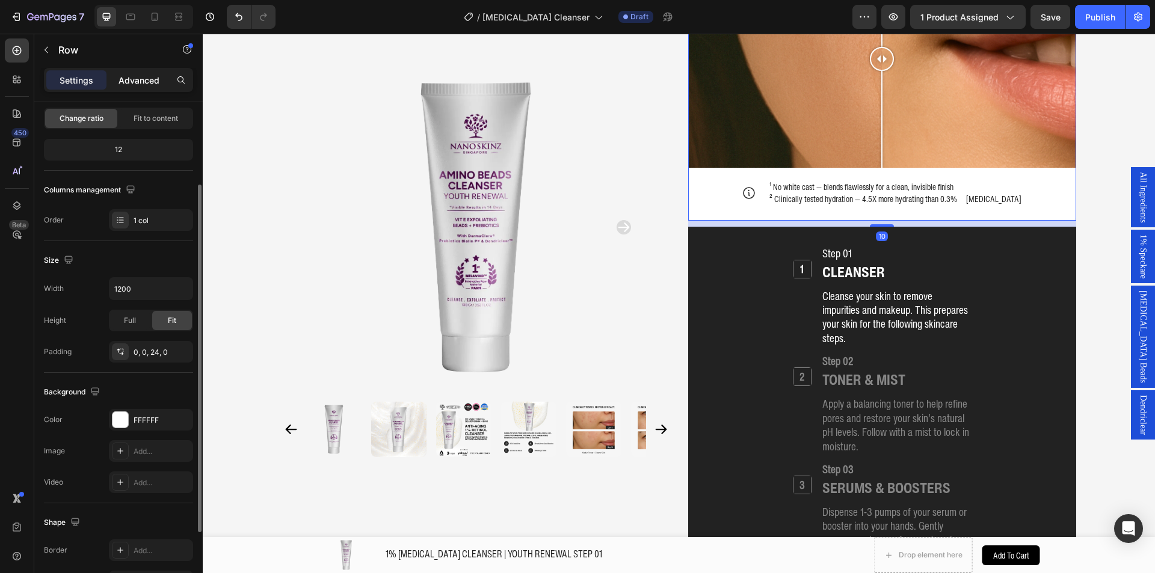
click at [161, 85] on div "Advanced" at bounding box center [139, 79] width 60 height 19
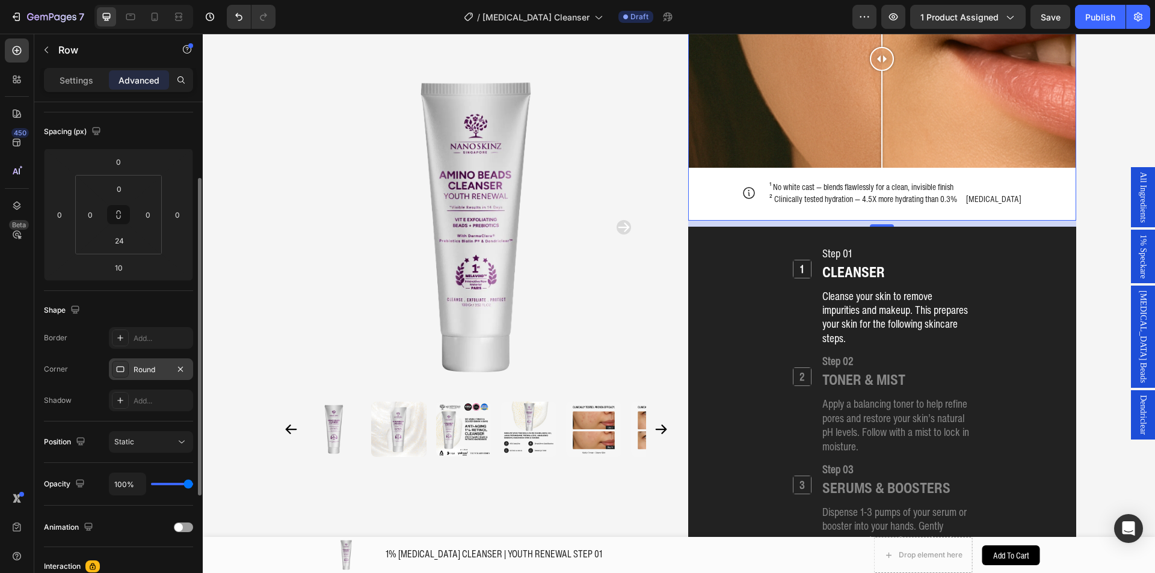
click at [141, 370] on div "Round" at bounding box center [151, 369] width 35 height 11
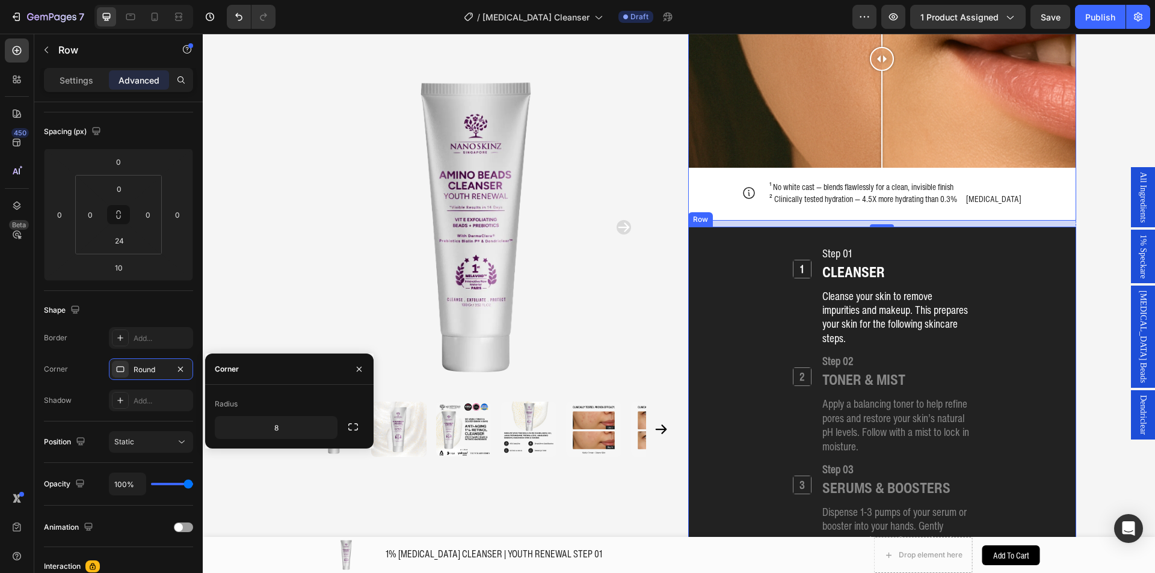
click at [681, 246] on div "Product Images Home 1% RETINOL CLEANSER | YOUTH RENEWAL STEP 01 Breadcrumb 1% R…" at bounding box center [679, 207] width 794 height 2972
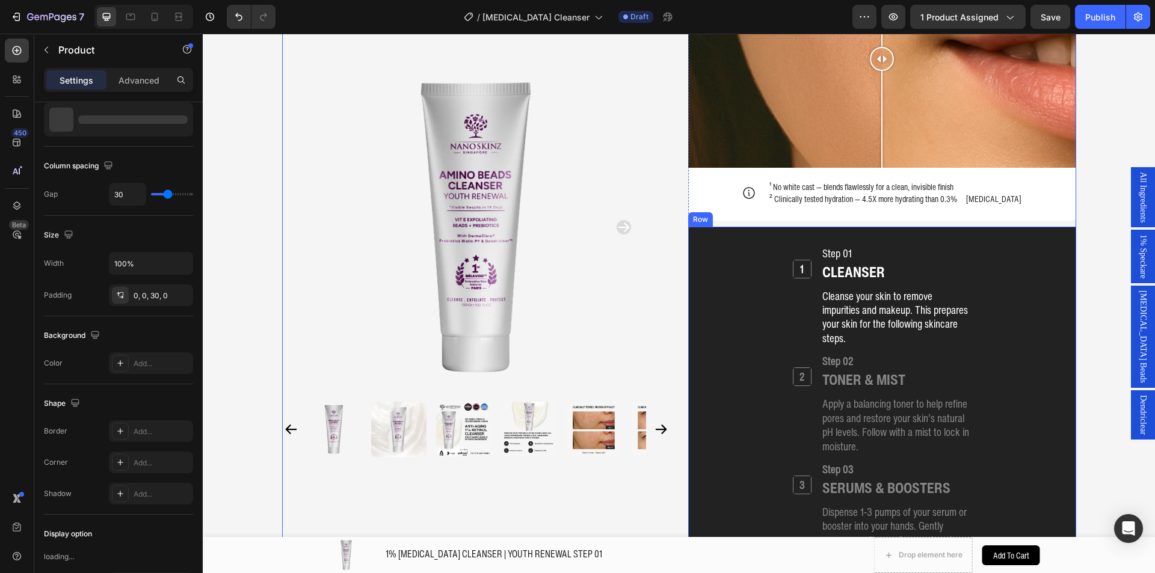
scroll to position [0, 0]
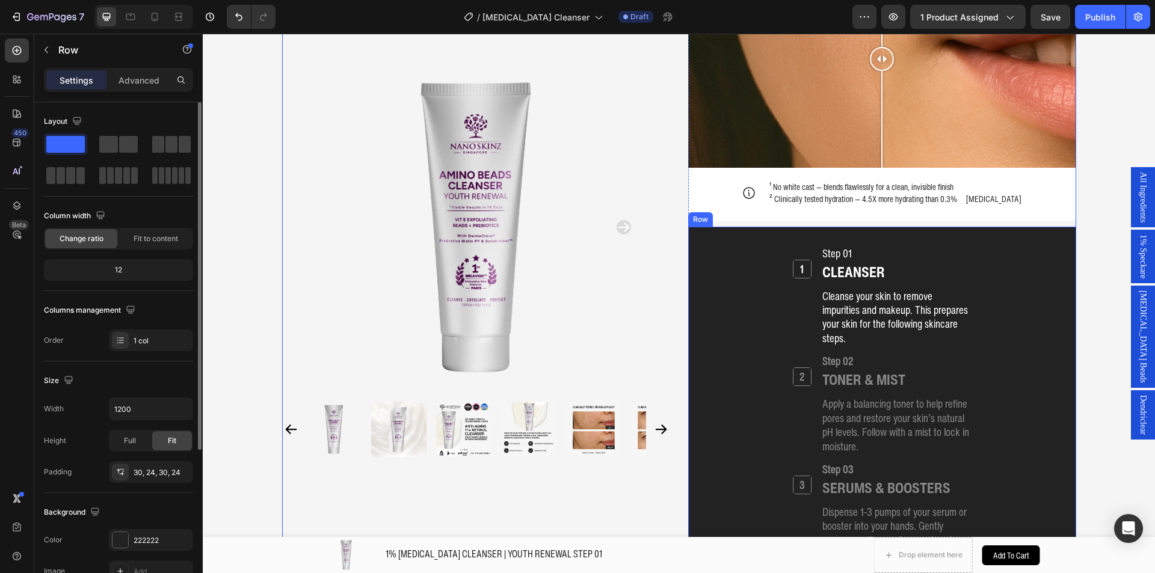
click at [708, 245] on div "1 Heading Step 01 Heading CLEANSER Heading Cleanse your skin to remove impuriti…" at bounding box center [881, 522] width 359 height 554
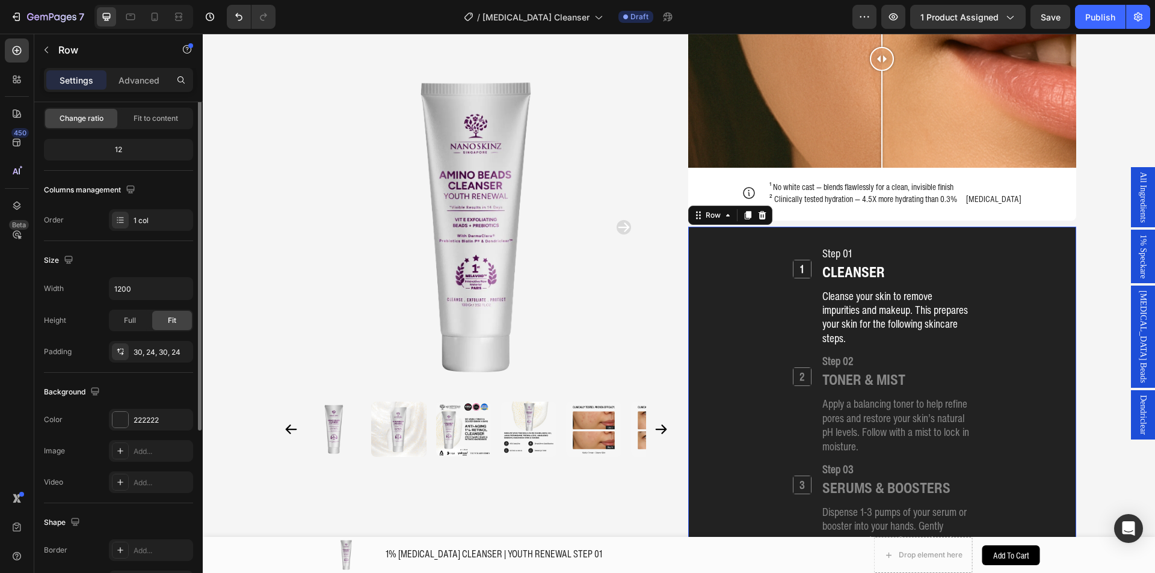
scroll to position [180, 0]
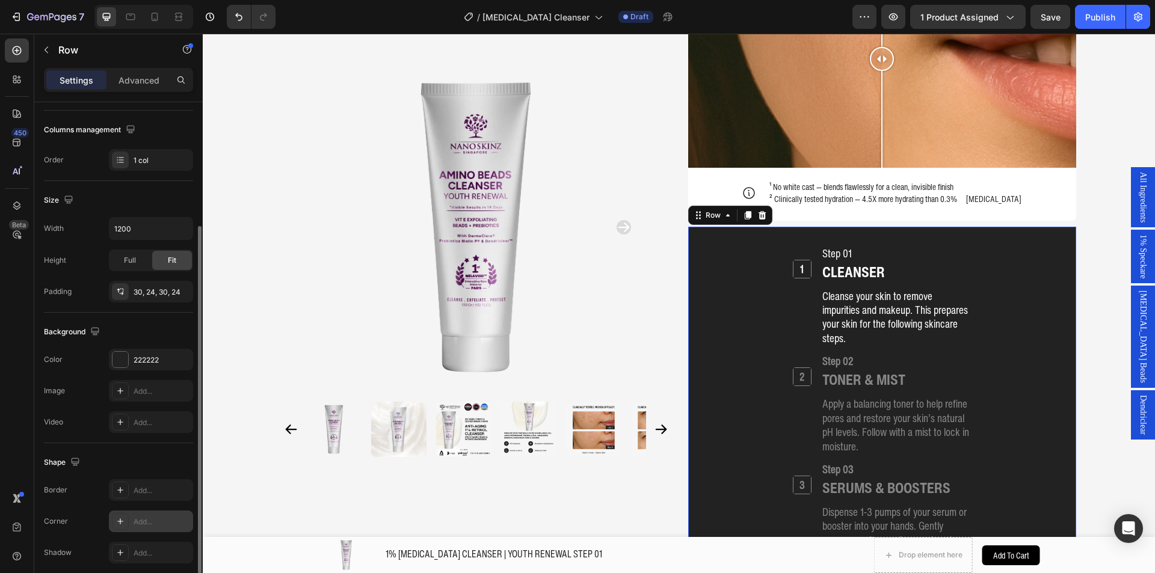
click at [134, 522] on div "Add..." at bounding box center [162, 522] width 57 height 11
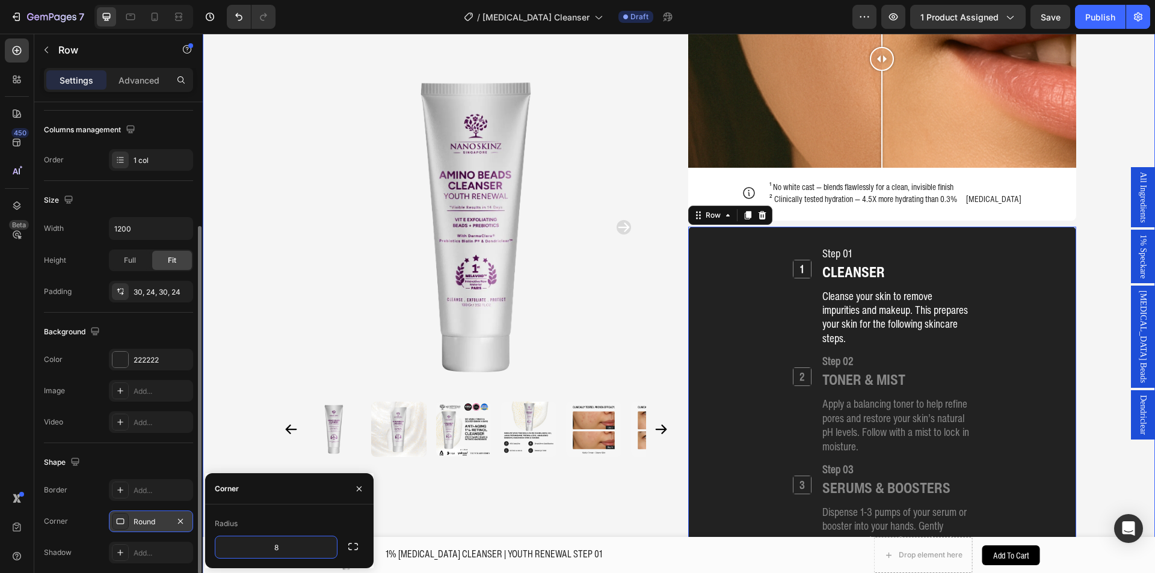
click at [1102, 187] on div "Product Images Home 1% RETINOL CLEANSER | YOUTH RENEWAL STEP 01 Breadcrumb 1% R…" at bounding box center [679, 198] width 952 height 3013
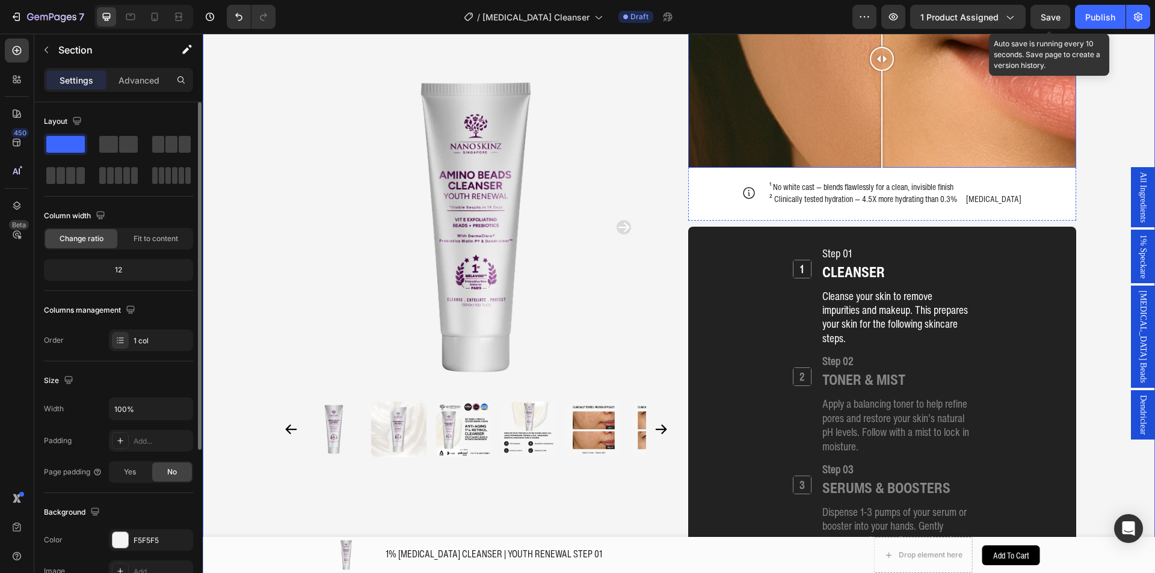
click at [1050, 22] on span "Save" at bounding box center [1050, 17] width 20 height 10
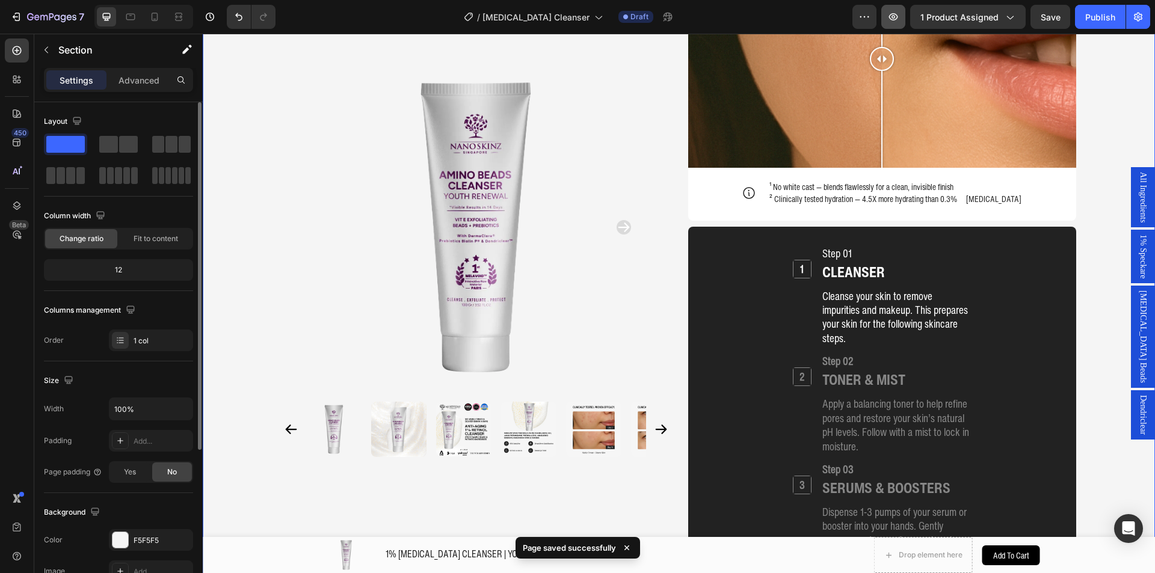
click at [897, 16] on icon "button" at bounding box center [893, 17] width 12 height 12
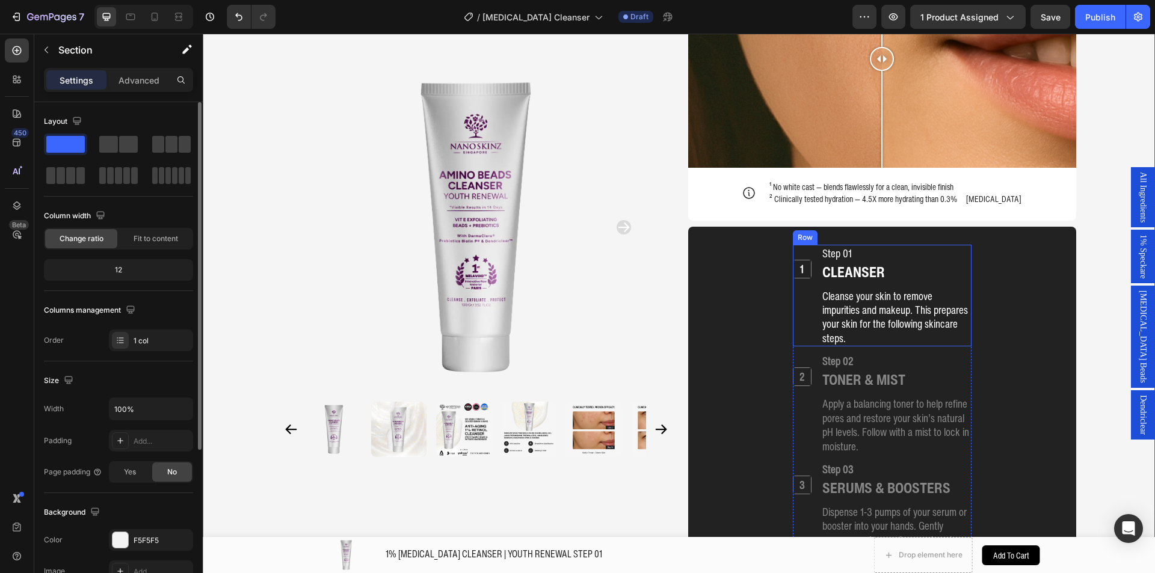
click at [857, 289] on p "Cleanse your skin to remove impurities and makeup. This prepares your skin for …" at bounding box center [896, 317] width 148 height 57
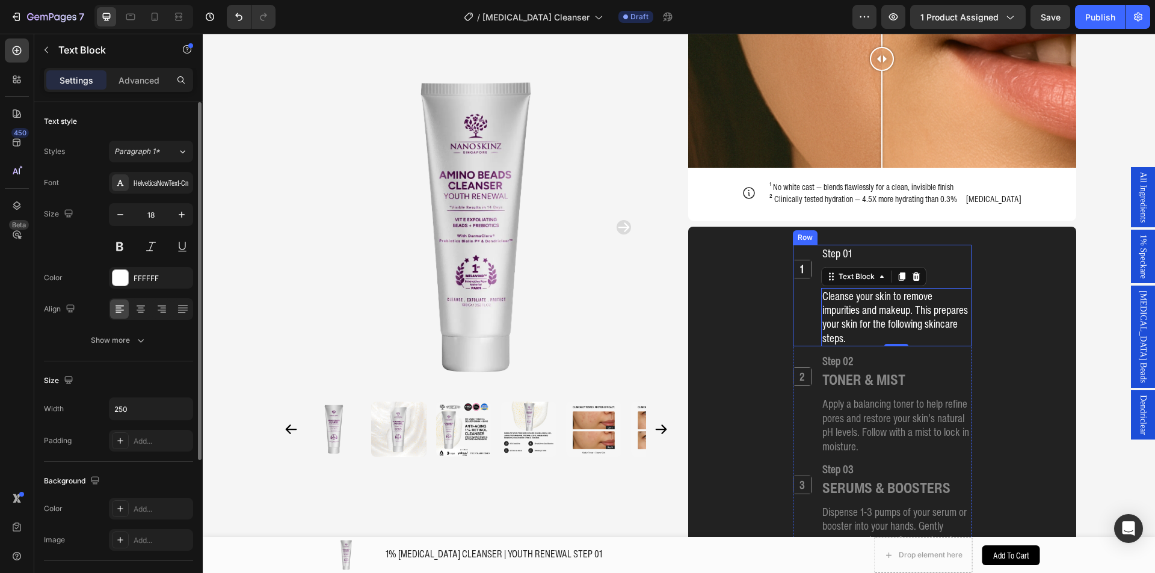
scroll to position [1306, 0]
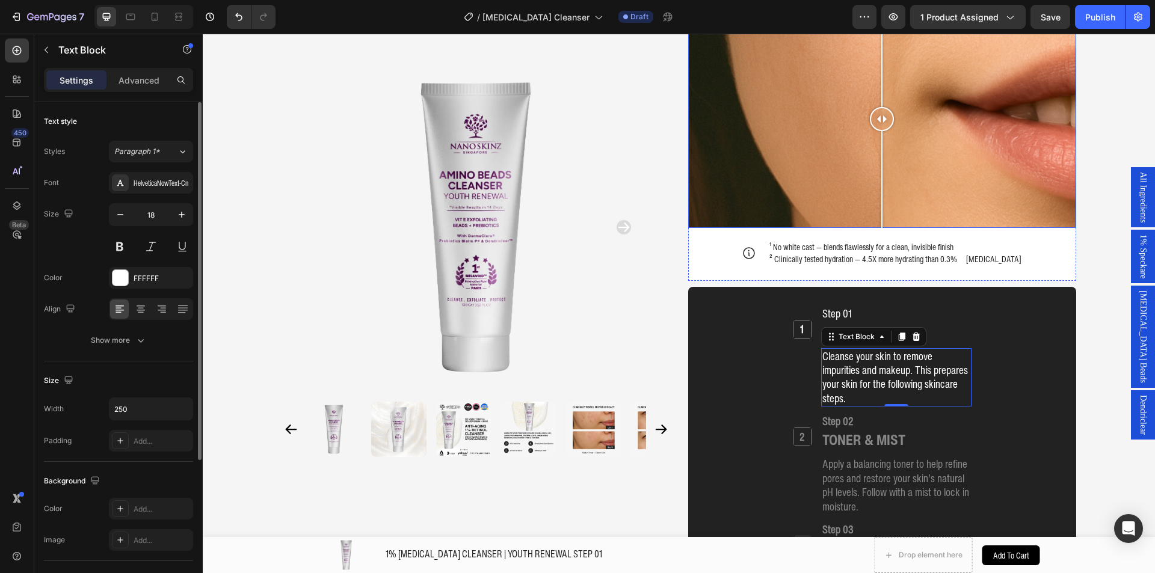
click at [845, 240] on div "¹ No white cast — blends flawlessly for a clean, invisible finish ² Clinically …" at bounding box center [895, 253] width 254 height 26
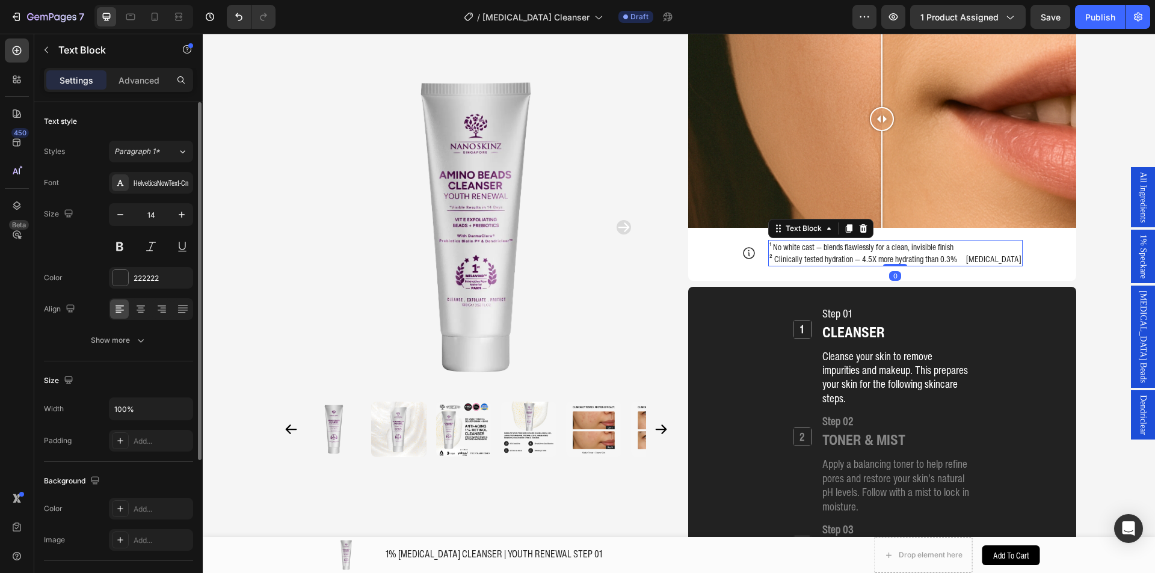
click at [841, 241] on p "¹ No white cast — blends flawlessly for a clean, invisible finish" at bounding box center [895, 247] width 252 height 12
click at [768, 240] on div "² Clinically tested hydration — 4.5X more hydrating than 0.3% [MEDICAL_DATA]" at bounding box center [895, 253] width 254 height 26
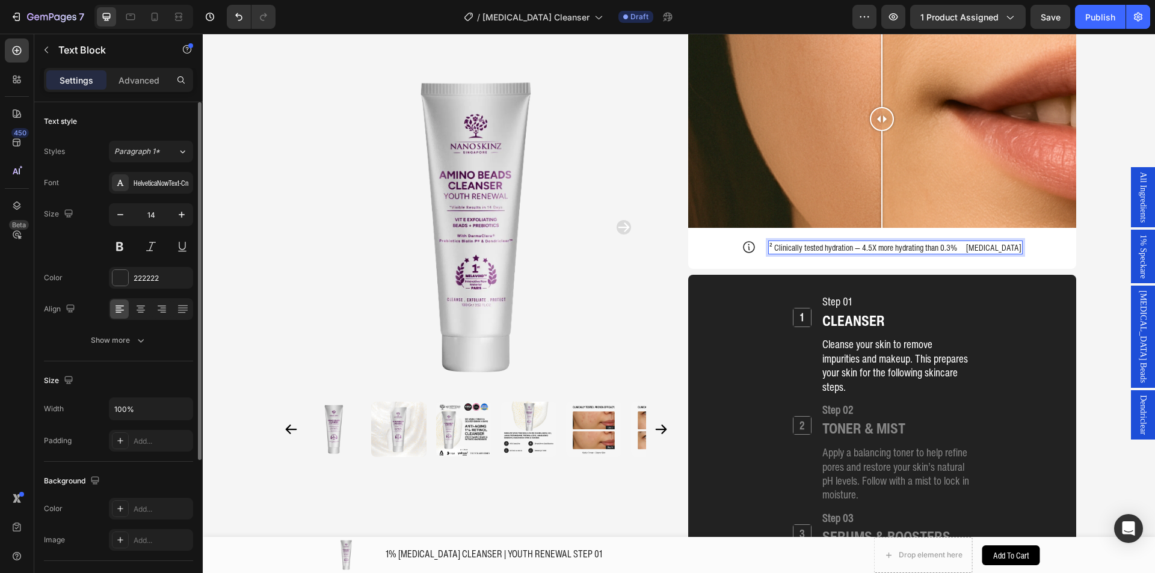
click at [782, 242] on p "² Clinically tested hydration — 4.5X more hydrating than 0.3% [MEDICAL_DATA]" at bounding box center [895, 248] width 252 height 12
click at [1089, 239] on div "Product Images Home 1% RETINOL CLEANSER | YOUTH RENEWAL STEP 01 Breadcrumb 1% R…" at bounding box center [679, 253] width 952 height 3002
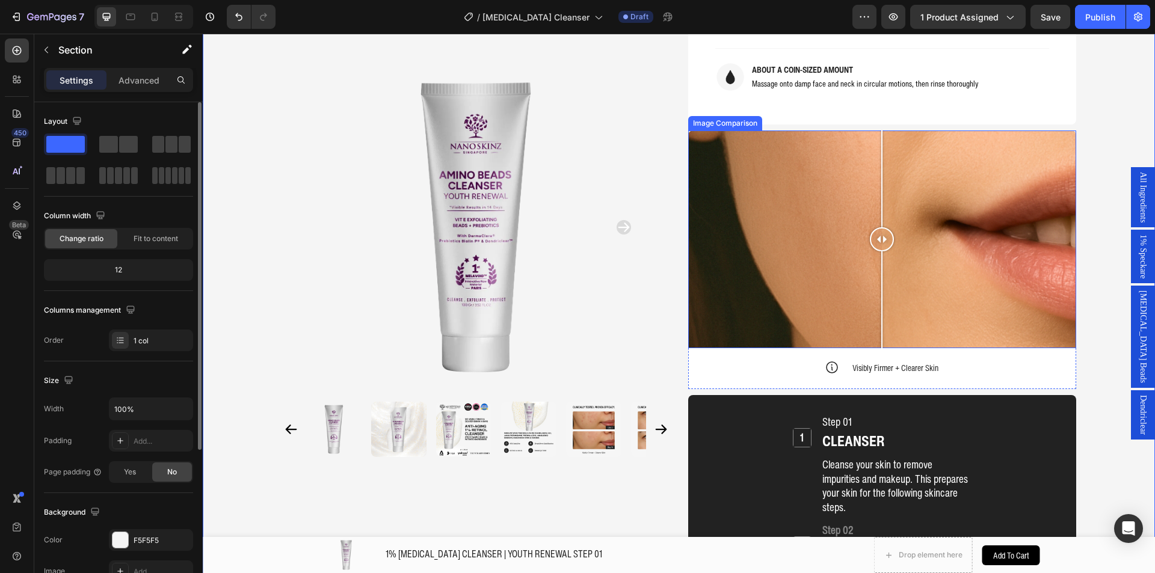
scroll to position [1126, 0]
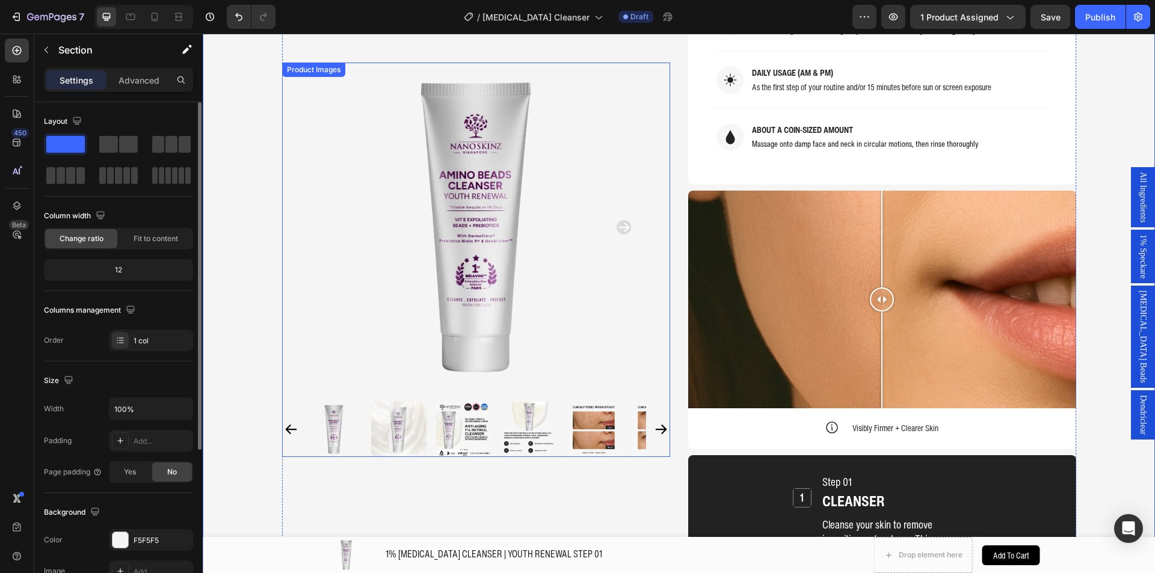
click at [675, 287] on div "Product Images Home 1% RETINOL CLEANSER | YOUTH RENEWAL STEP 01 Breadcrumb 1% R…" at bounding box center [679, 441] width 794 height 2961
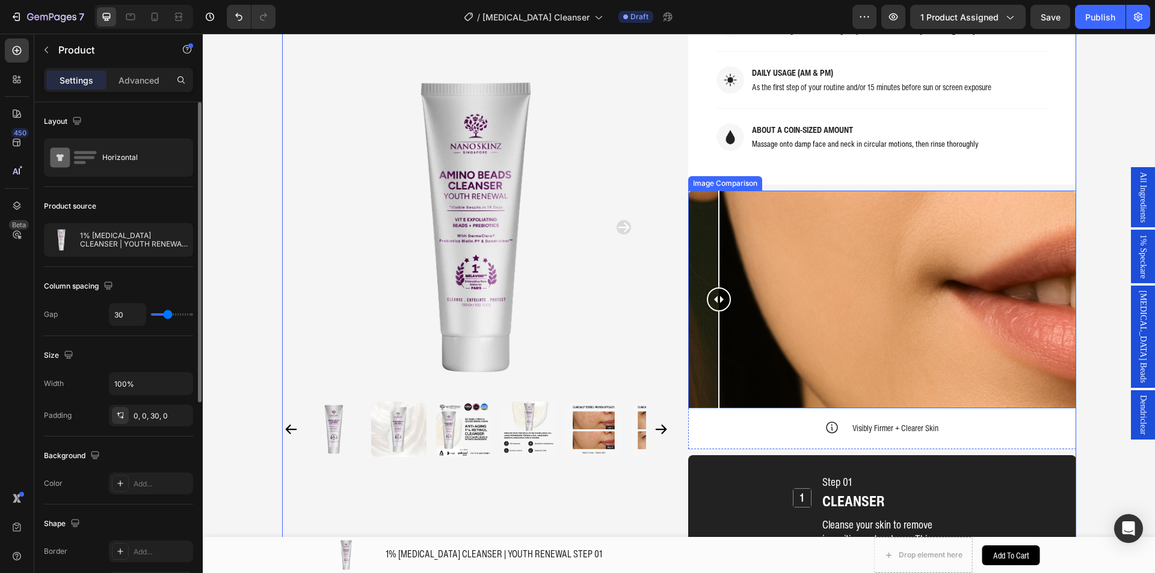
click at [714, 277] on div at bounding box center [882, 300] width 388 height 218
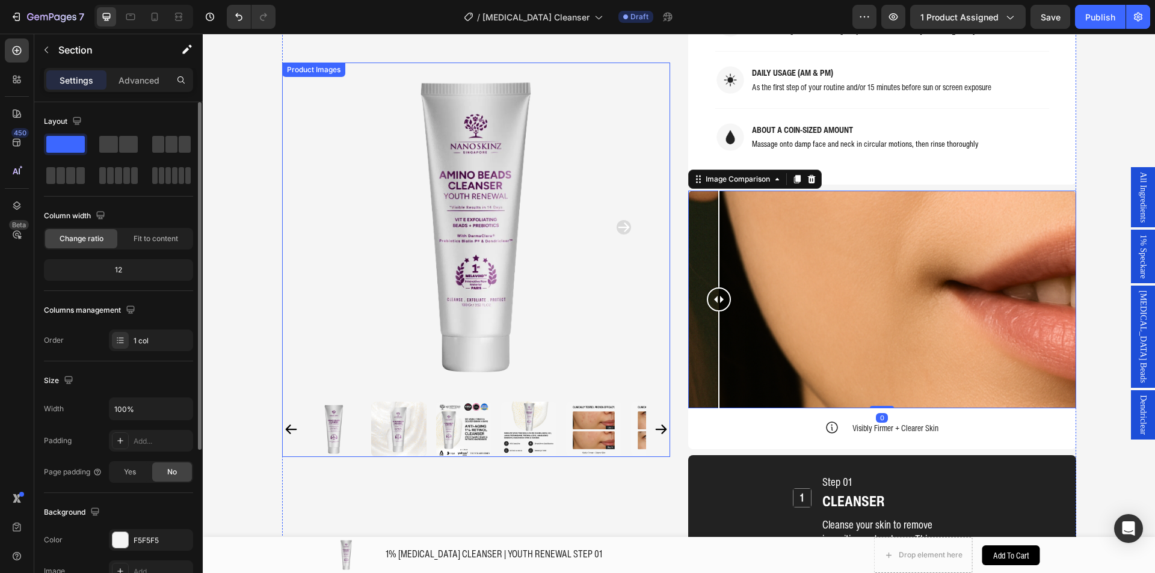
click at [244, 220] on div "Product Images Home 1% RETINOL CLEANSER | YOUTH RENEWAL STEP 01 Breadcrumb 1% R…" at bounding box center [679, 434] width 952 height 3002
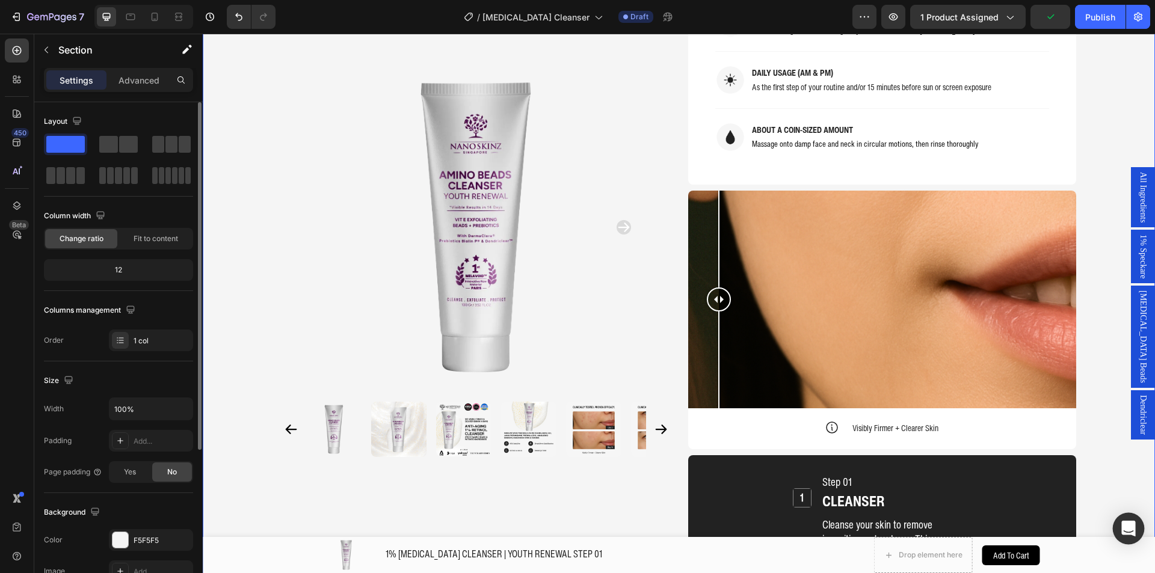
click at [1127, 521] on div "Open Intercom Messenger" at bounding box center [1129, 529] width 32 height 32
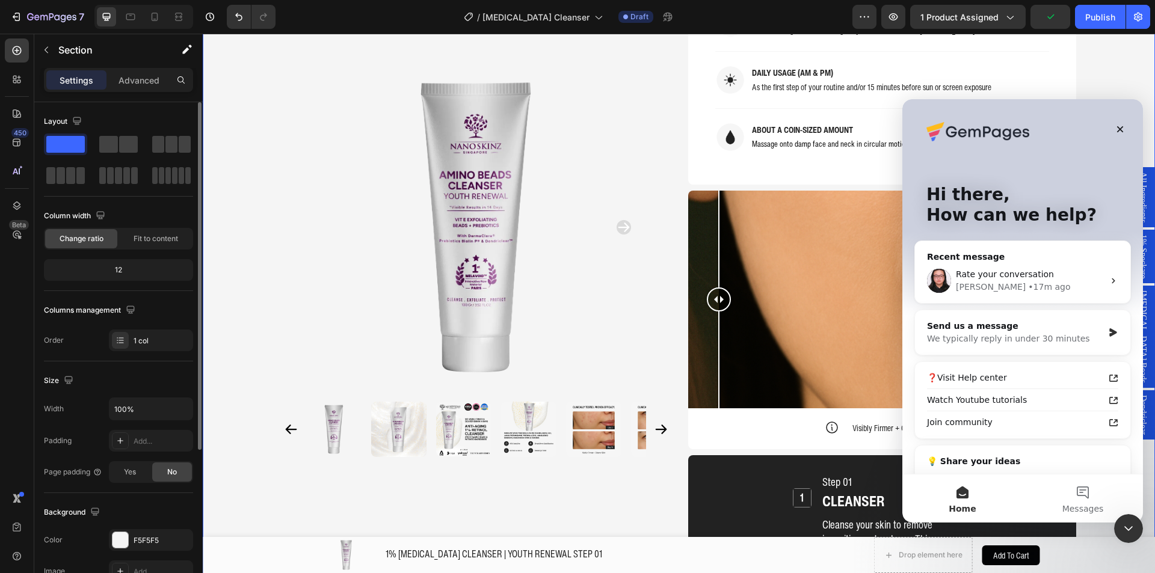
scroll to position [0, 0]
click at [1094, 493] on button "Messages" at bounding box center [1082, 499] width 120 height 48
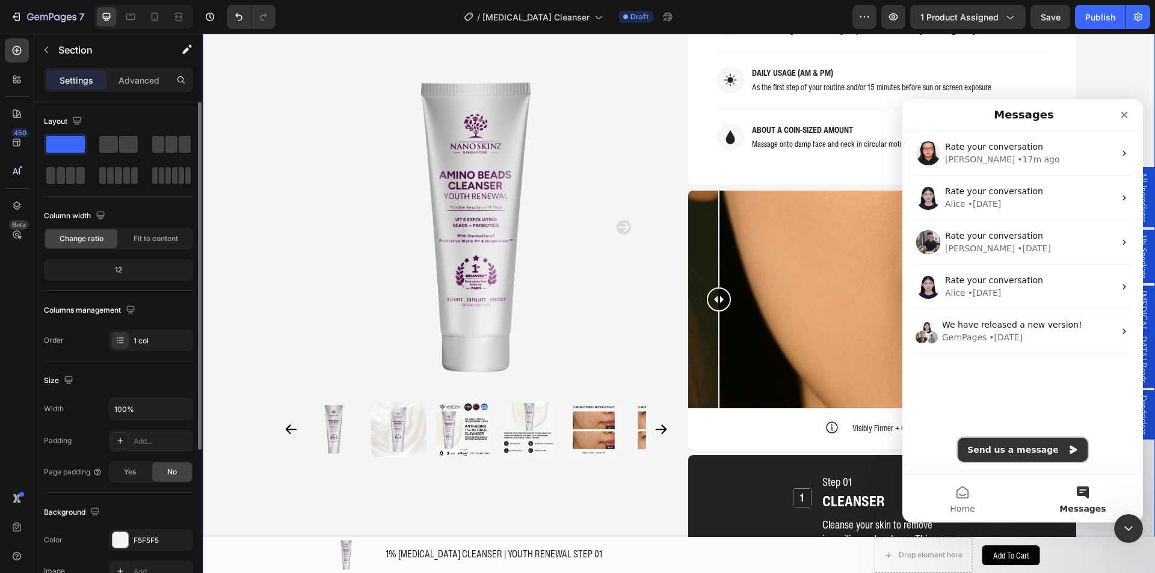
click at [1008, 441] on button "Send us a message" at bounding box center [1022, 450] width 130 height 24
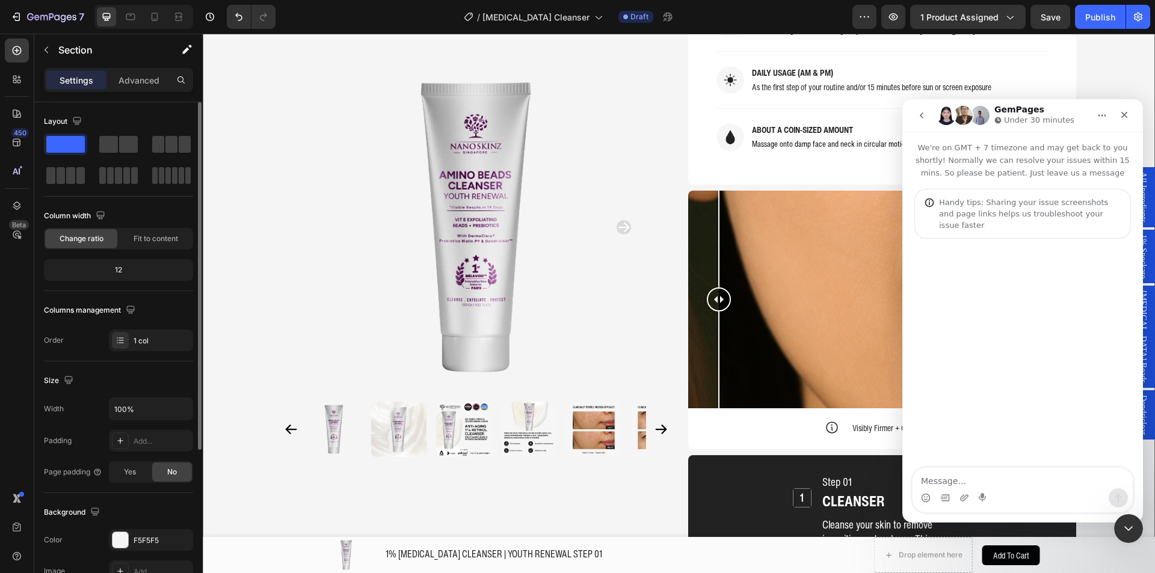
click at [1024, 489] on div "Intercom messenger" at bounding box center [1022, 497] width 220 height 19
drag, startPoint x: 1022, startPoint y: 482, endPoint x: 1034, endPoint y: 484, distance: 12.8
click at [1022, 481] on textarea "Message…" at bounding box center [1022, 478] width 220 height 20
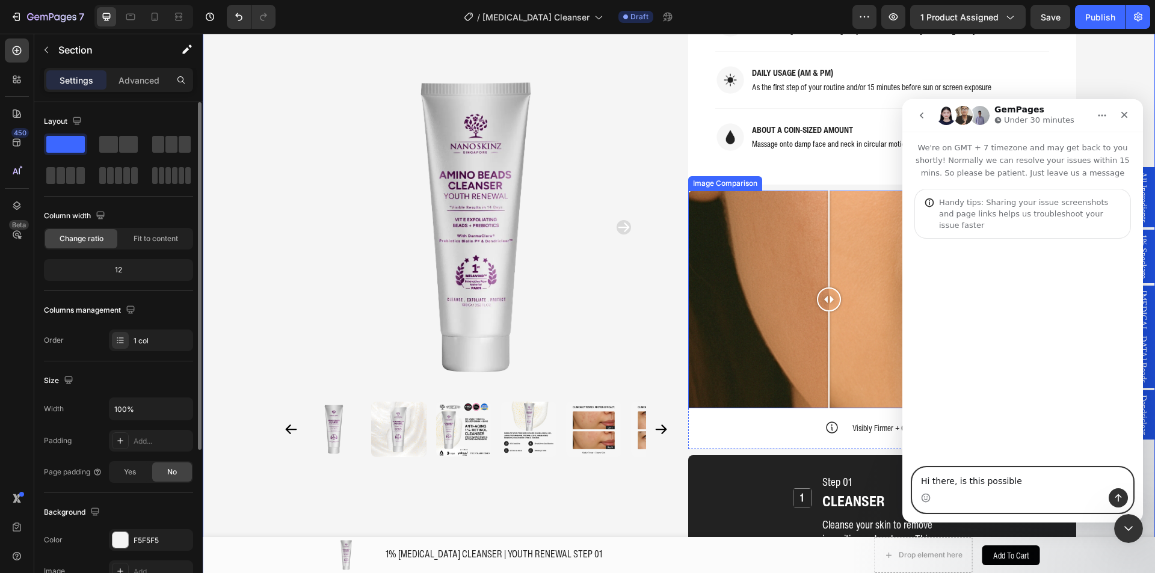
click at [824, 192] on div at bounding box center [882, 300] width 388 height 218
click at [1019, 477] on textarea "Hi there, is this possible" at bounding box center [1022, 478] width 220 height 20
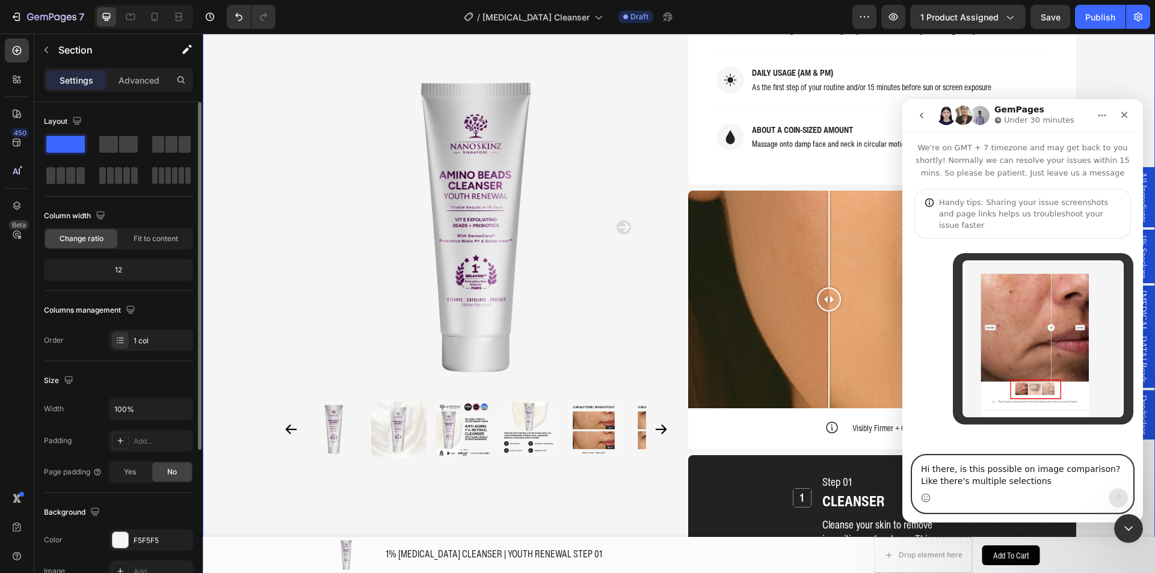
click at [1021, 476] on textarea "Hi there, is this possible on image comparison? Like there's multiple selections" at bounding box center [1022, 472] width 220 height 32
click at [1033, 483] on textarea "Hi there, is this possible on image comparison? Like there's multiple selections" at bounding box center [1022, 472] width 220 height 32
type textarea "Hi there, is this possible on image comparison? Like there's multiple selection…"
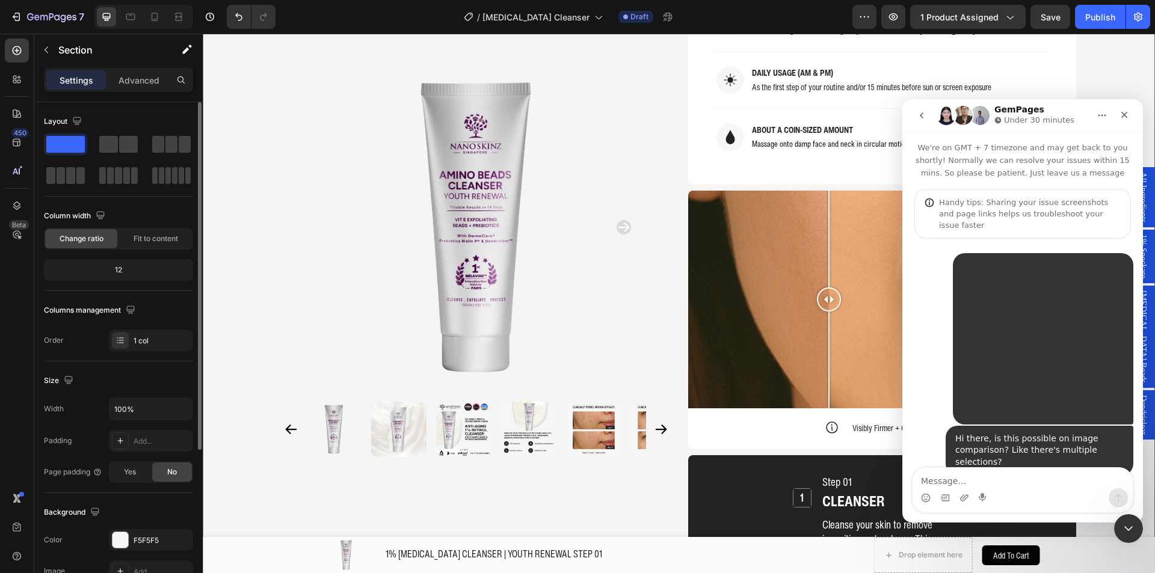
click at [1031, 482] on textarea "Message…" at bounding box center [1022, 478] width 220 height 20
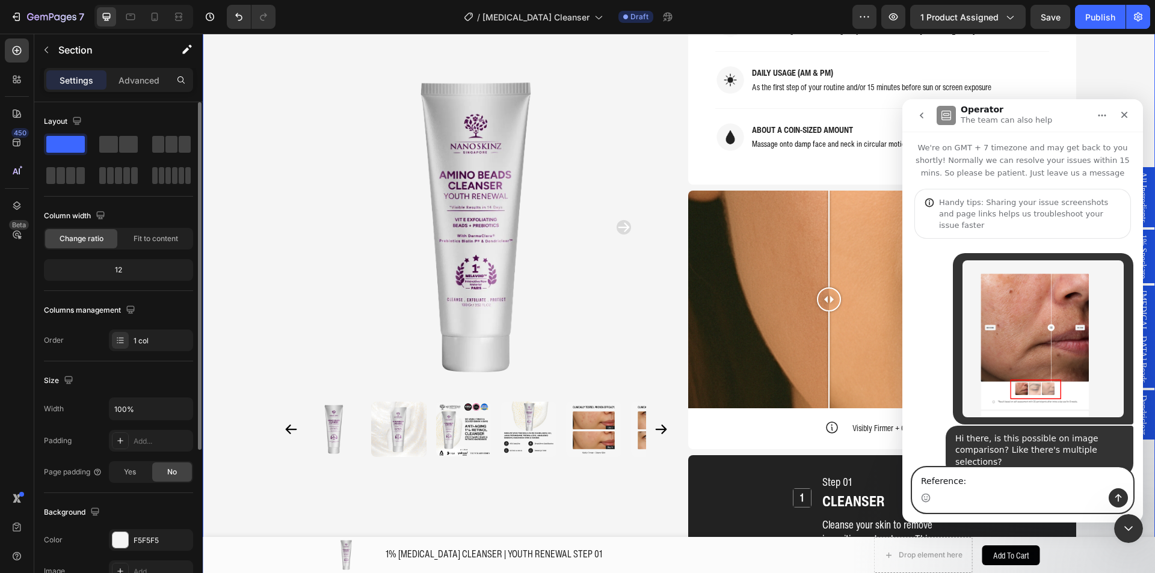
paste textarea "[URL][DOMAIN_NAME]"
type textarea "Reference: https://sg.allies.shop/products/multi-peptides-gf-advanced-lifting-s…"
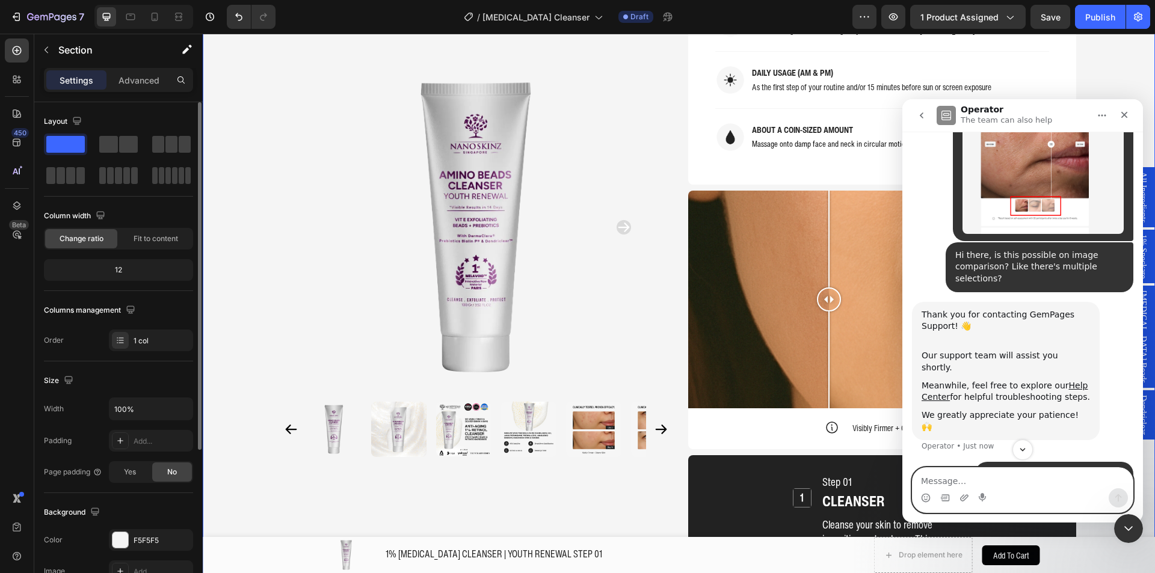
scroll to position [194, 0]
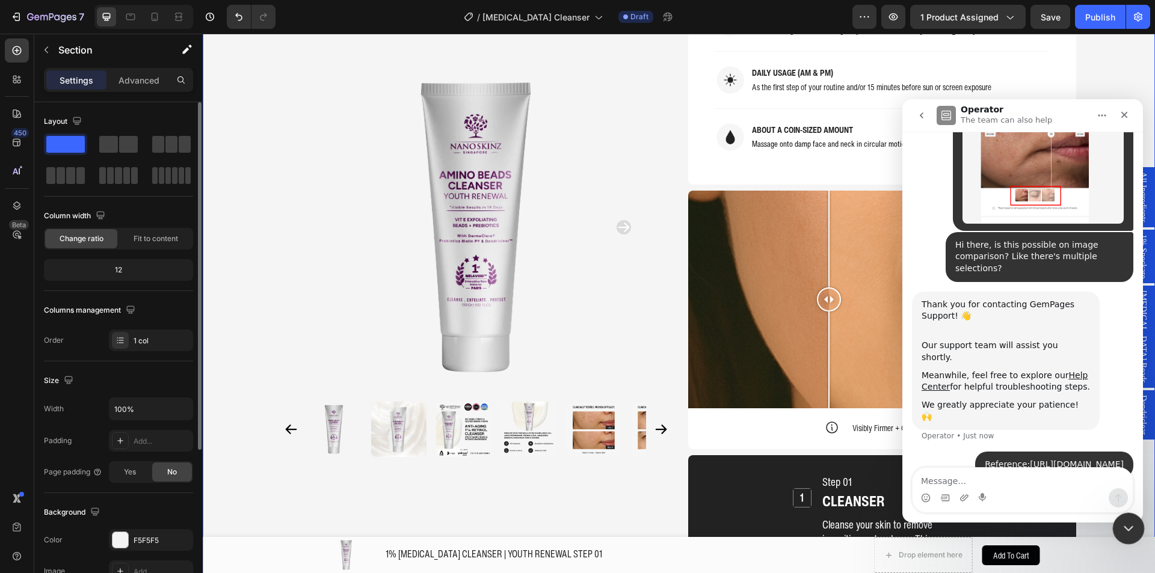
click at [1128, 525] on icon "Close Intercom Messenger" at bounding box center [1126, 527] width 14 height 14
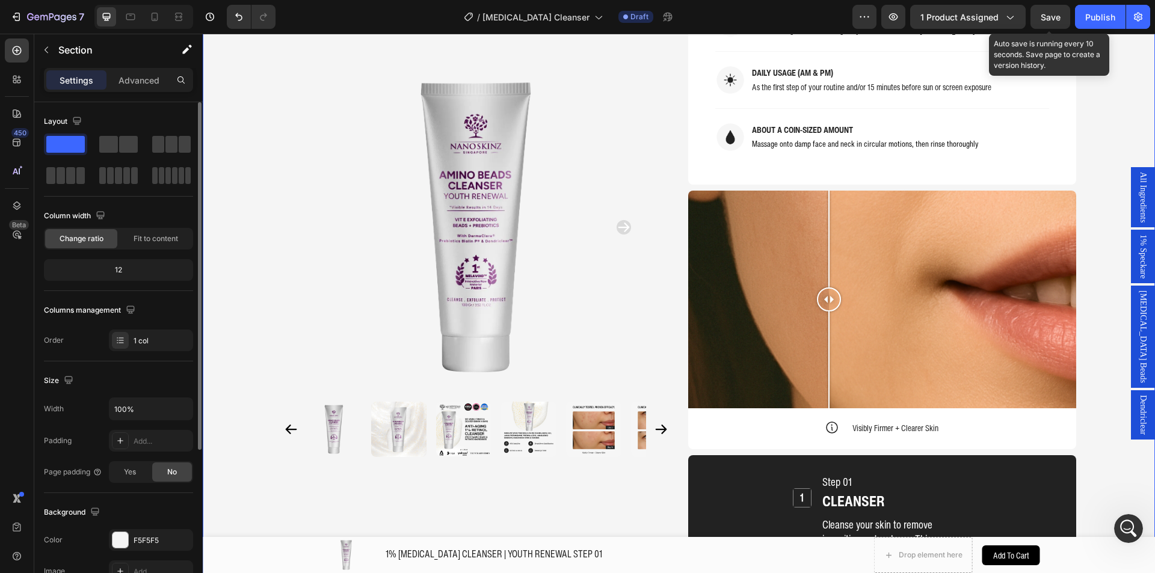
click at [1057, 14] on span "Save" at bounding box center [1050, 17] width 20 height 10
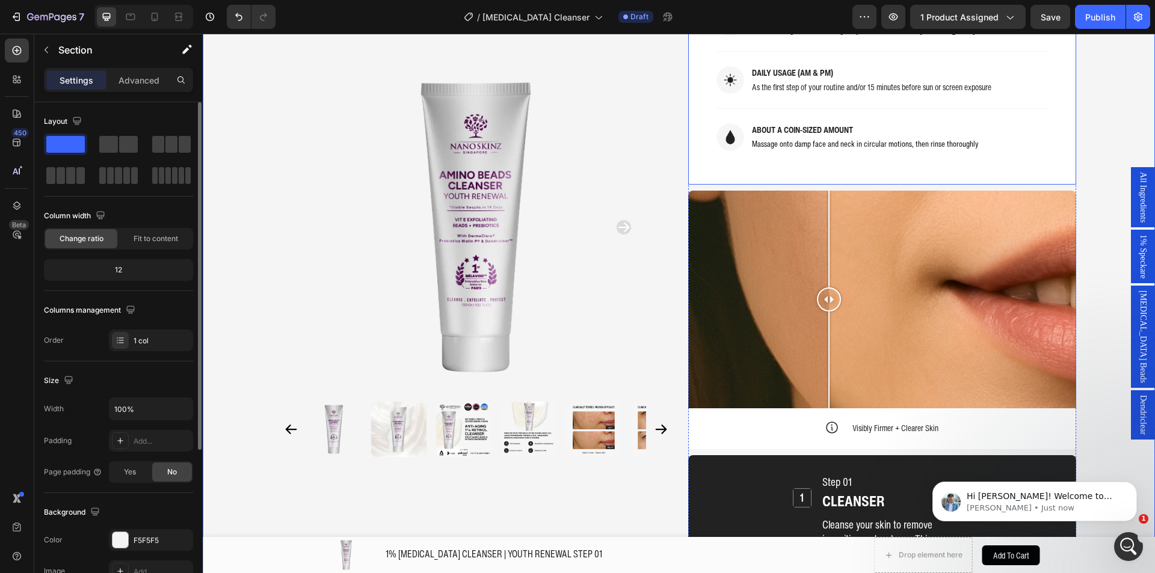
scroll to position [315, 0]
click at [1124, 545] on icon "Open Intercom Messenger" at bounding box center [1127, 545] width 20 height 20
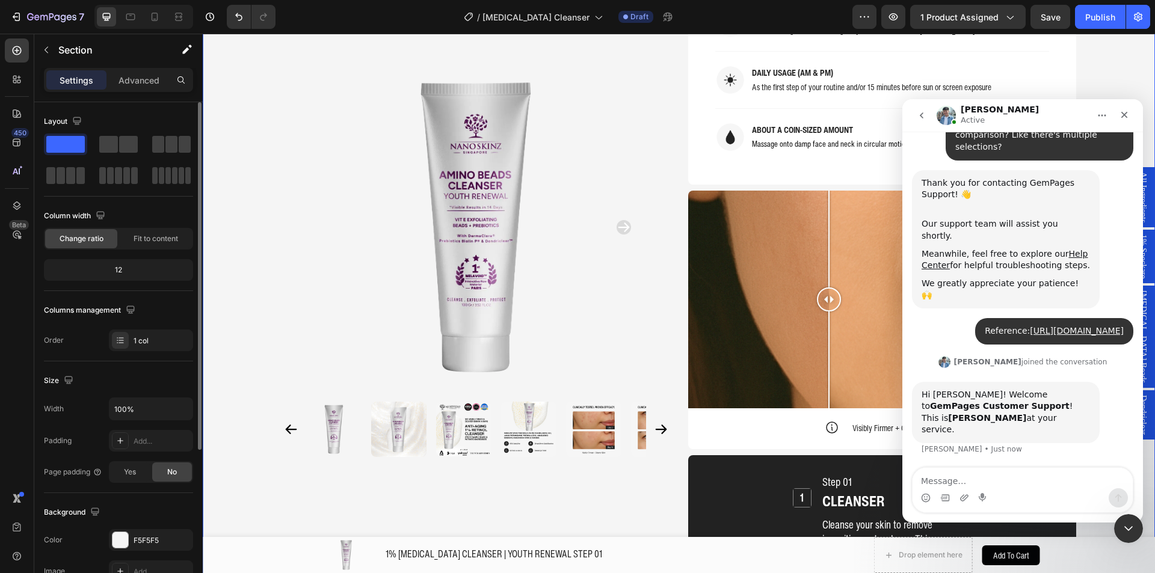
click at [1011, 478] on textarea "Message…" at bounding box center [1022, 478] width 220 height 20
type textarea "h"
type textarea "Hi there [PERSON_NAME]!"
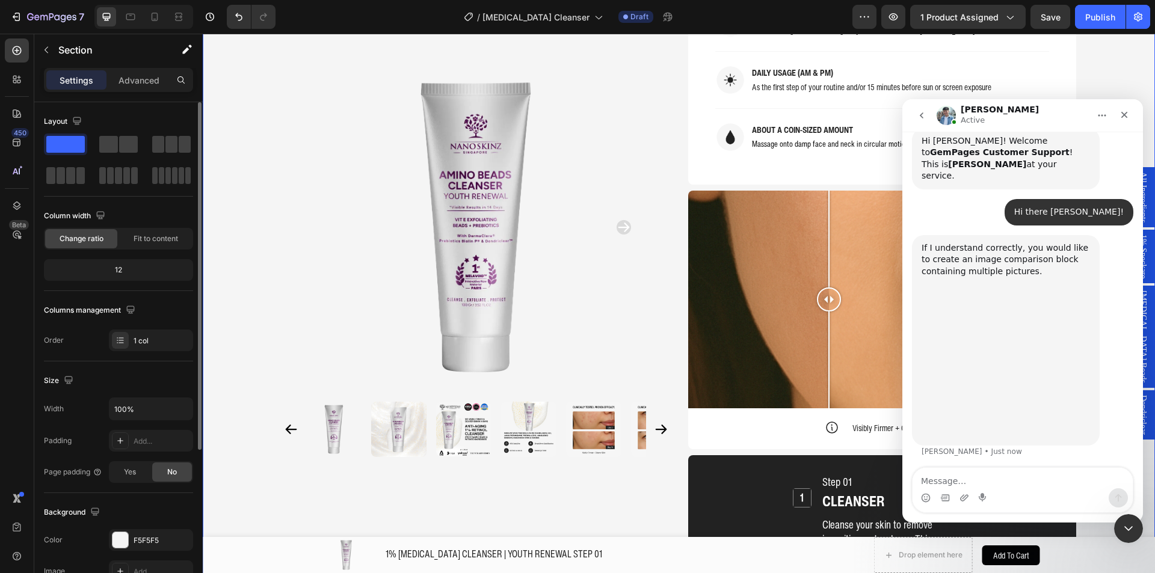
scroll to position [572, 0]
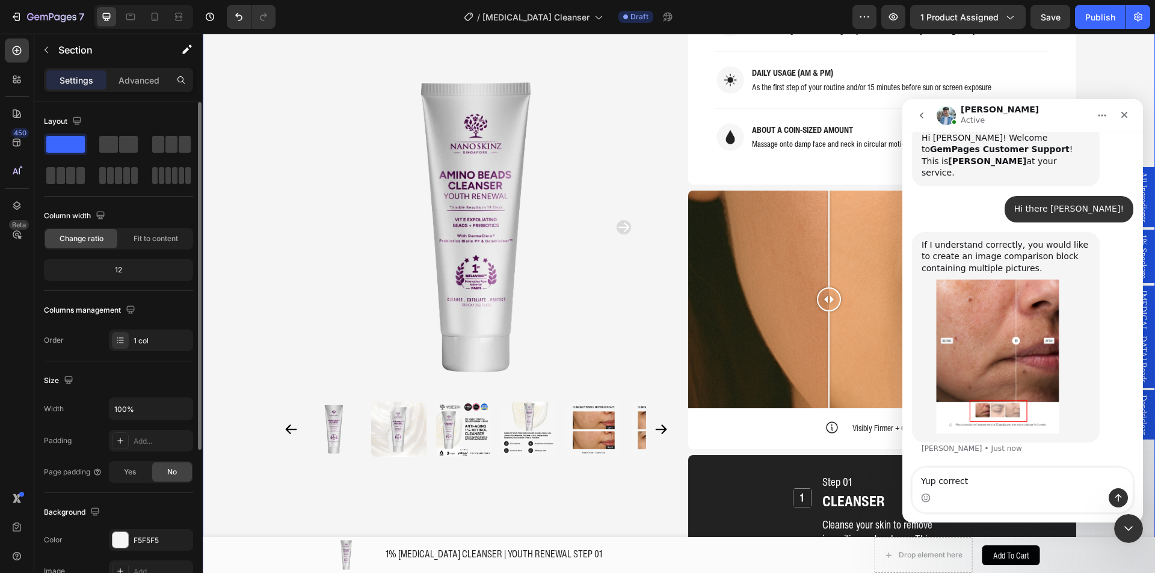
type textarea "Yup correct!"
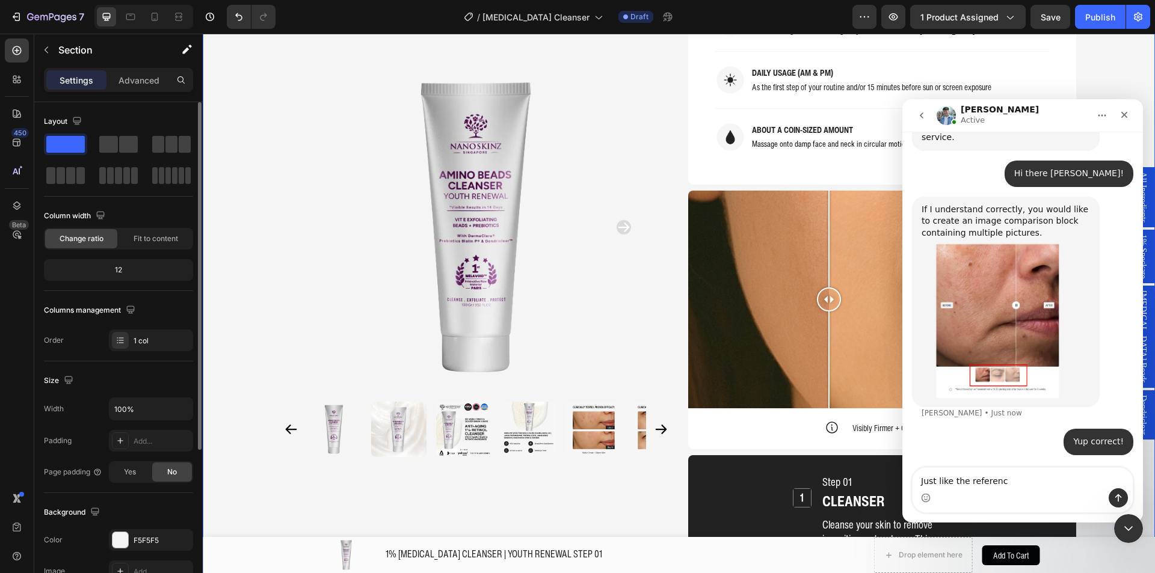
type textarea "Just like the reference"
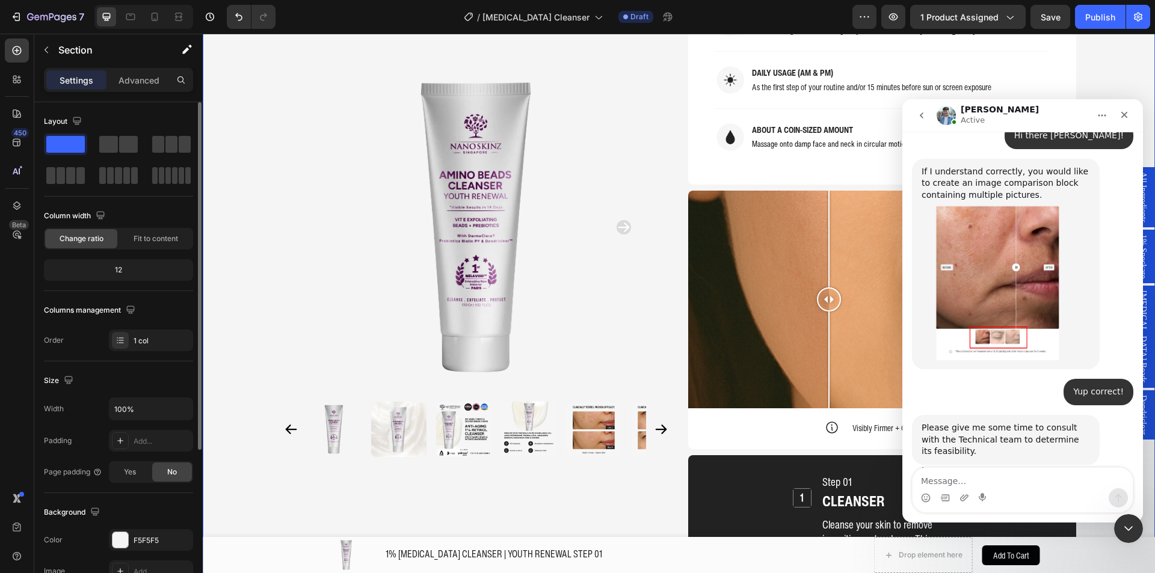
scroll to position [645, 0]
click at [975, 468] on textarea "Message…" at bounding box center [1022, 478] width 220 height 20
click at [973, 472] on textarea "Message…" at bounding box center [1022, 478] width 220 height 20
click at [973, 476] on textarea "Message…" at bounding box center [1022, 478] width 220 height 20
type textarea "Thank you!"
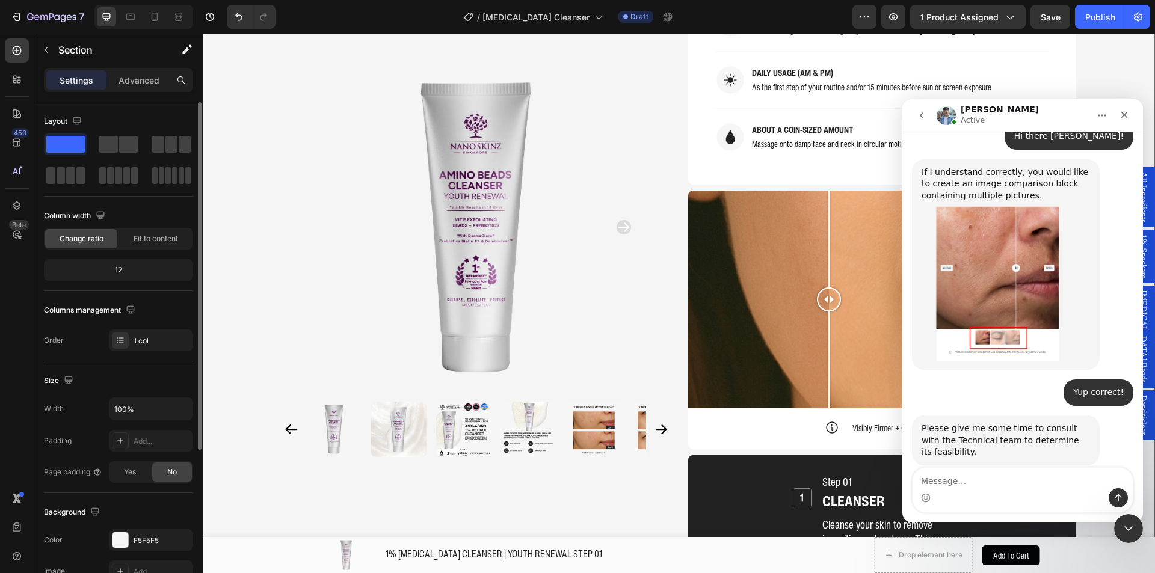
scroll to position [672, 0]
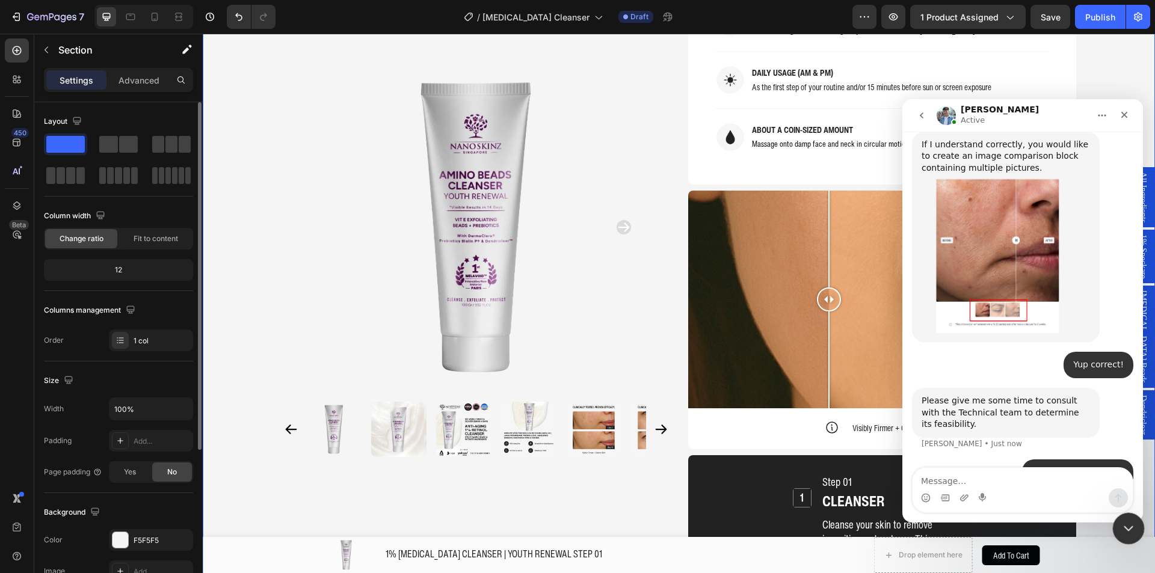
click at [1123, 524] on icon "Close Intercom Messenger" at bounding box center [1126, 527] width 14 height 14
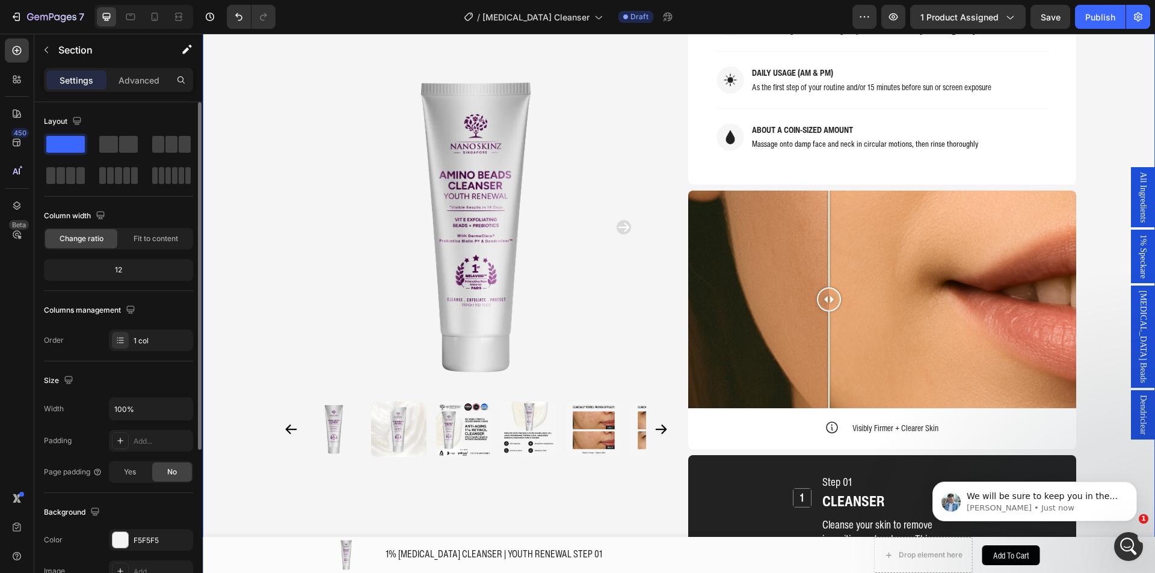
scroll to position [720, 0]
click at [1124, 550] on icon "Open Intercom Messenger" at bounding box center [1127, 545] width 20 height 20
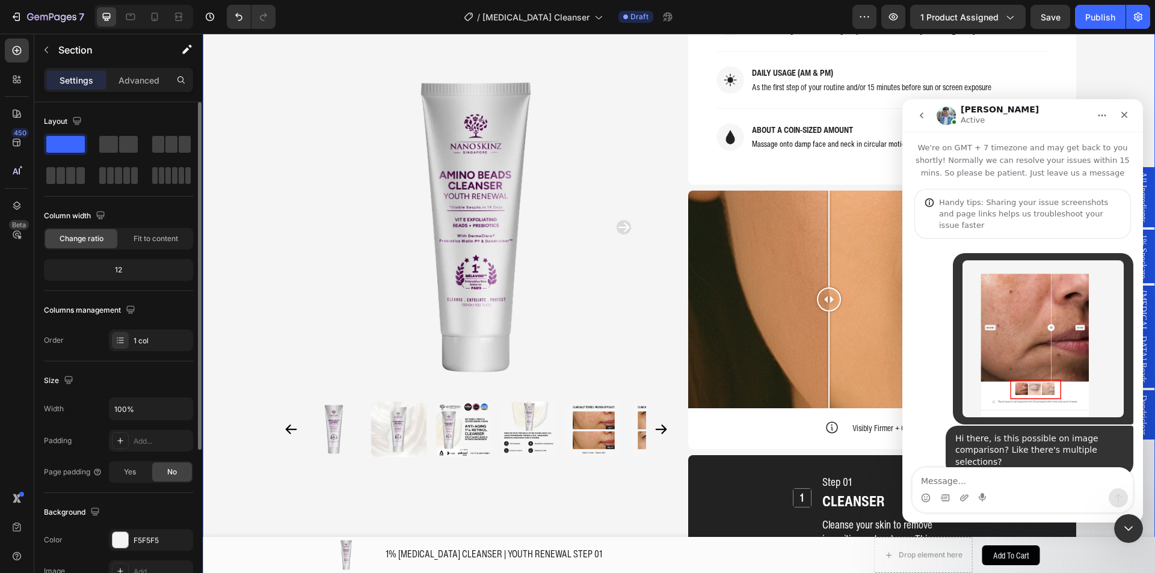
scroll to position [2, 0]
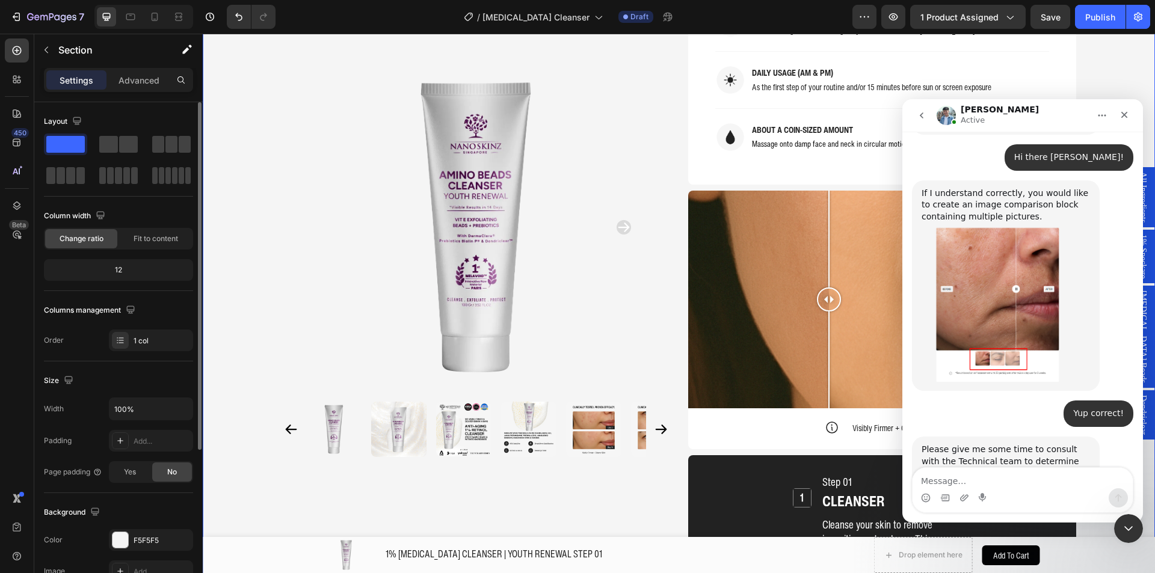
click at [1007, 479] on textarea "Message…" at bounding box center [1022, 478] width 220 height 20
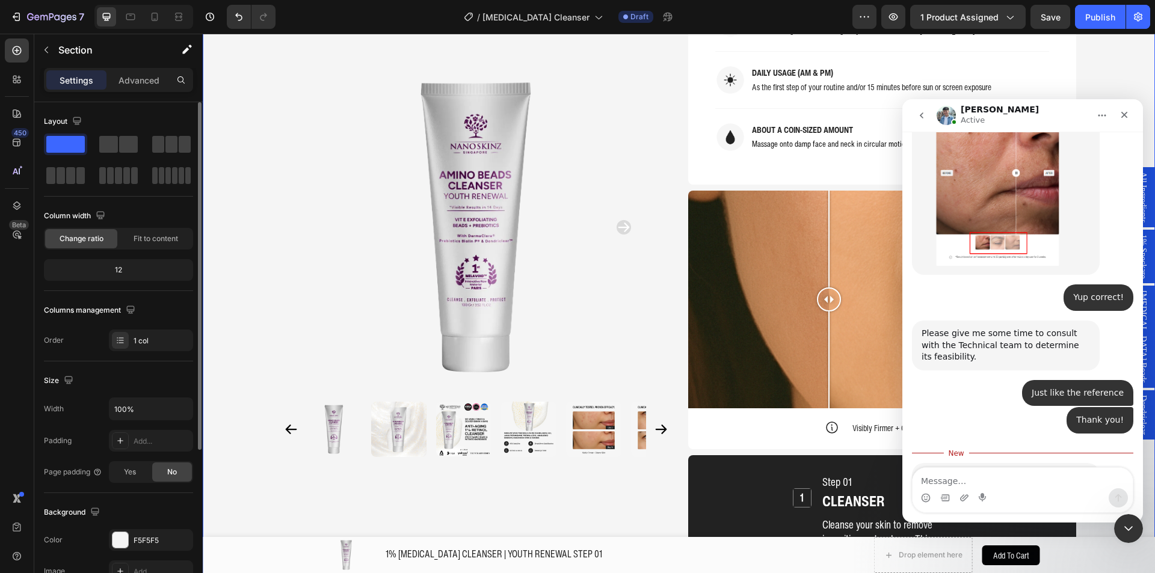
scroll to position [740, 0]
type textarea "a"
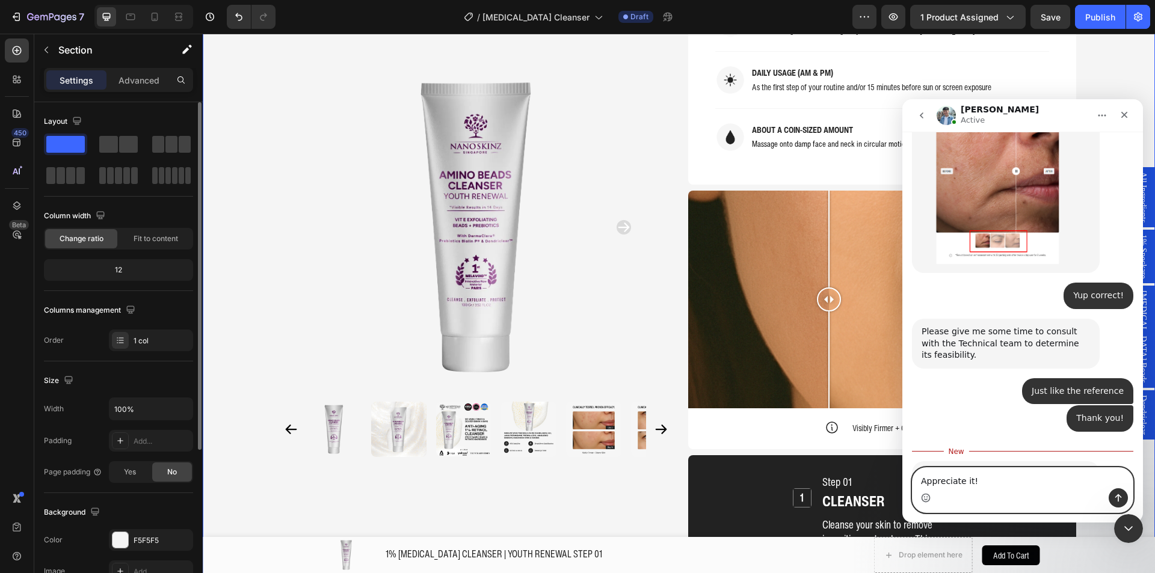
click at [921, 495] on icon "Emoji picker" at bounding box center [926, 498] width 10 height 10
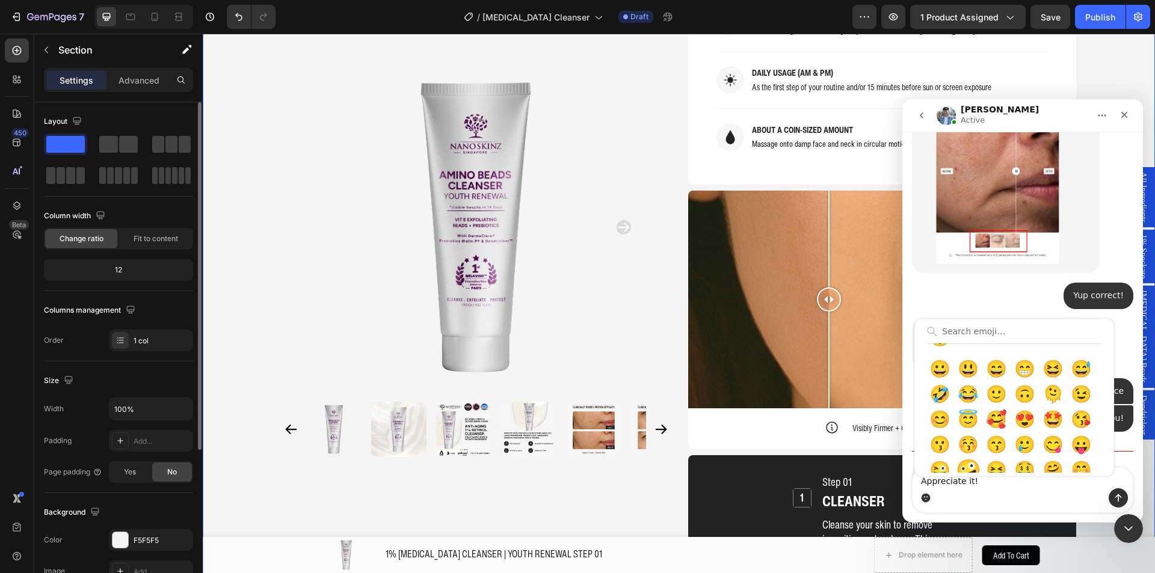
scroll to position [60, 0]
type textarea "Appreciate it! 😀"
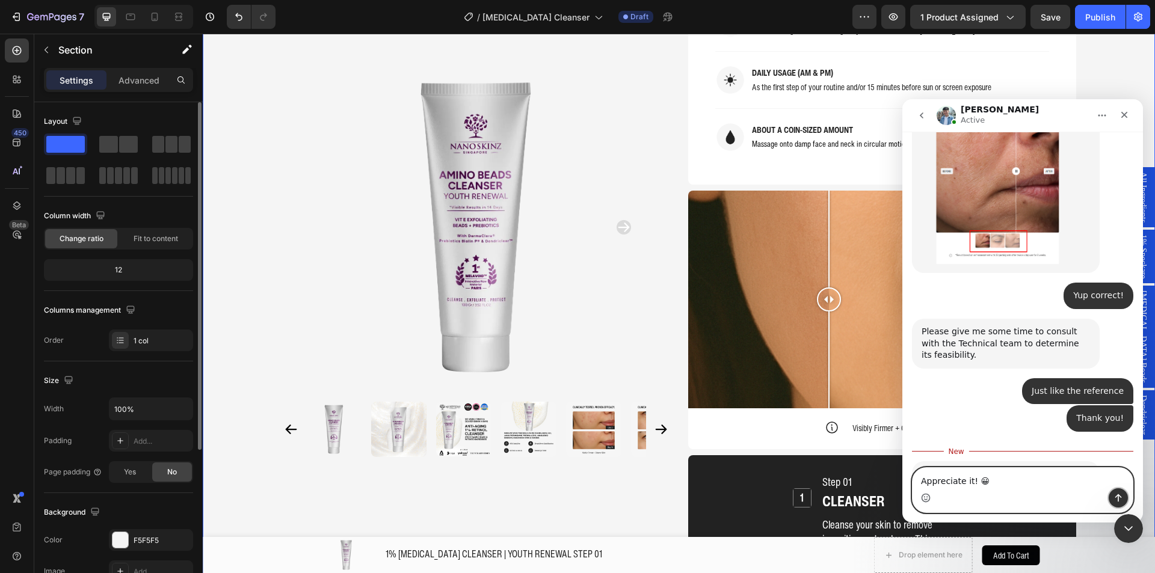
click at [1126, 499] on button "Send a message…" at bounding box center [1117, 497] width 19 height 19
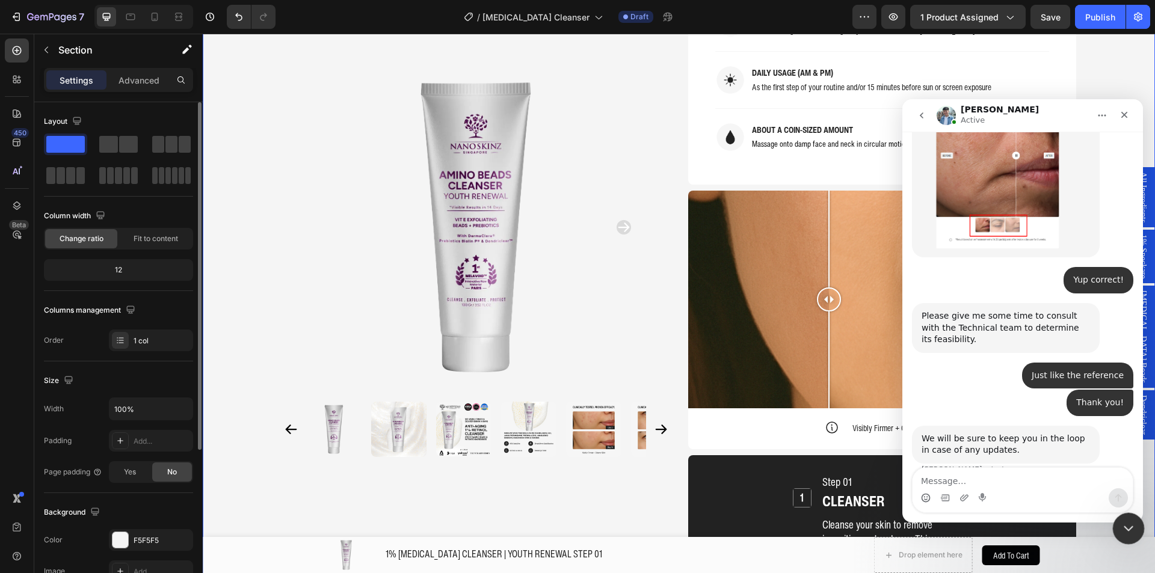
click at [1126, 520] on icon "Close Intercom Messenger" at bounding box center [1126, 527] width 14 height 14
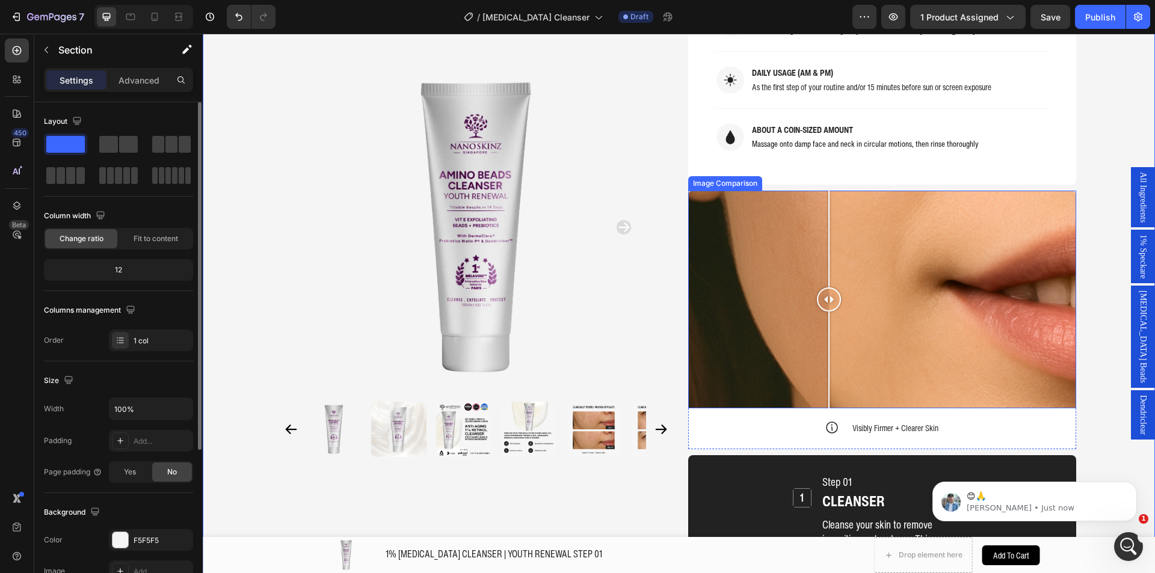
scroll to position [791, 0]
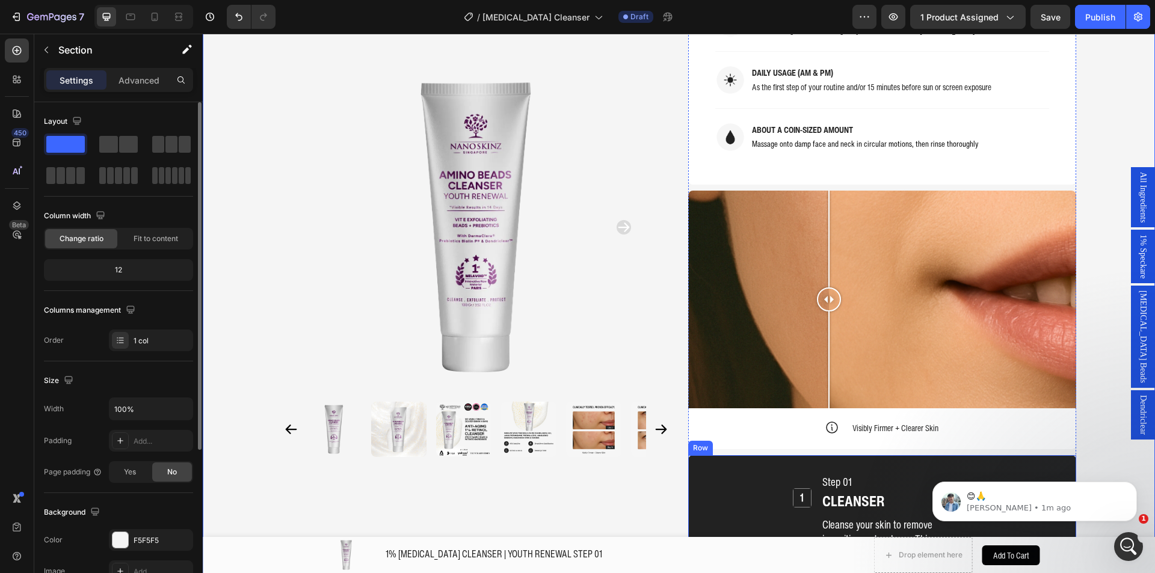
click at [723, 439] on icon at bounding box center [728, 444] width 10 height 10
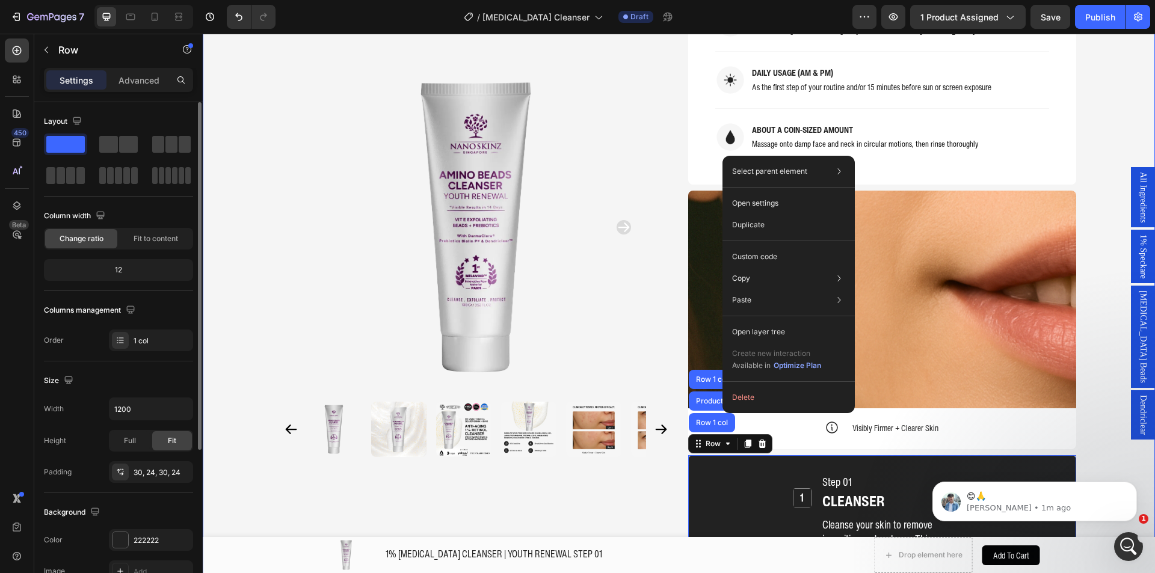
click at [233, 438] on div "Product Images Home 1% RETINOL CLEANSER | YOUTH RENEWAL STEP 01 Breadcrumb 1% R…" at bounding box center [679, 434] width 952 height 3002
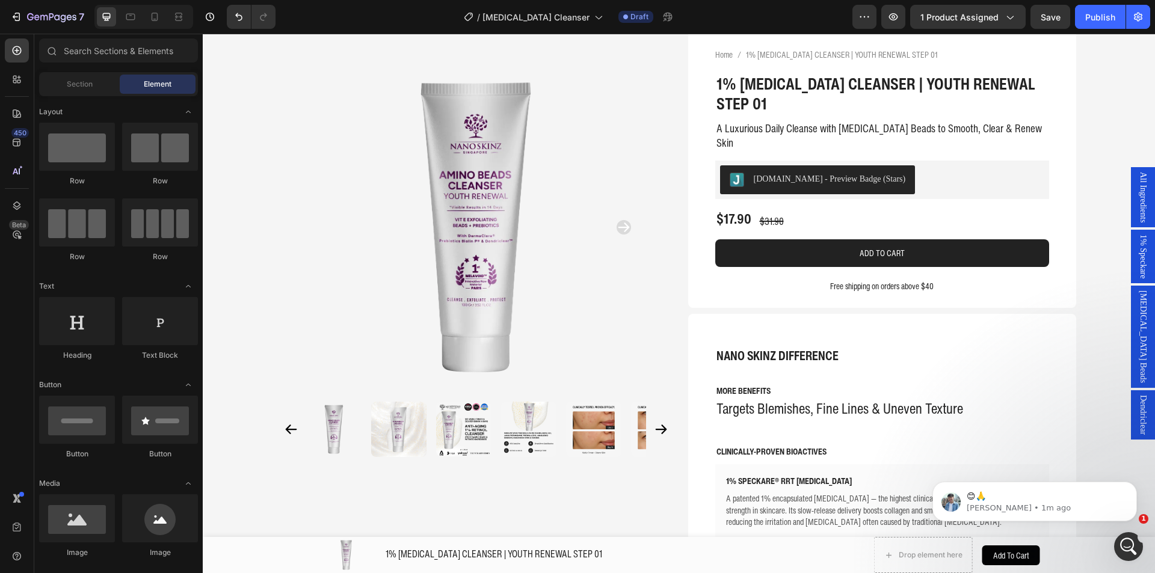
scroll to position [0, 0]
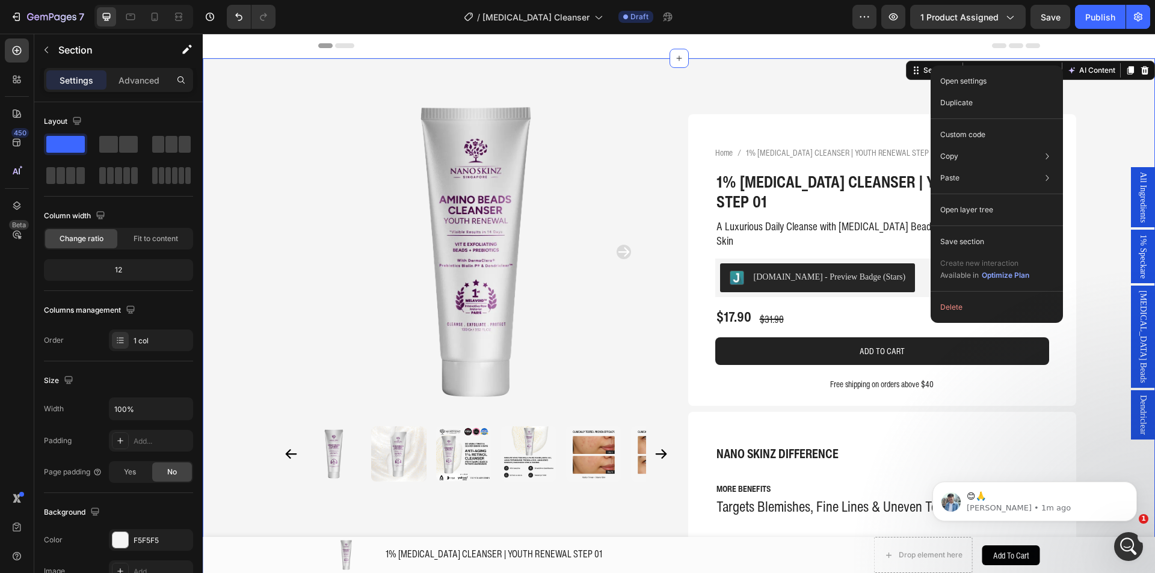
click at [938, 230] on div "Open settings Duplicate Custom code Copy Copy section Ctrl + C Copy style Copy …" at bounding box center [996, 194] width 132 height 257
click at [943, 235] on div "Save section" at bounding box center [996, 242] width 123 height 22
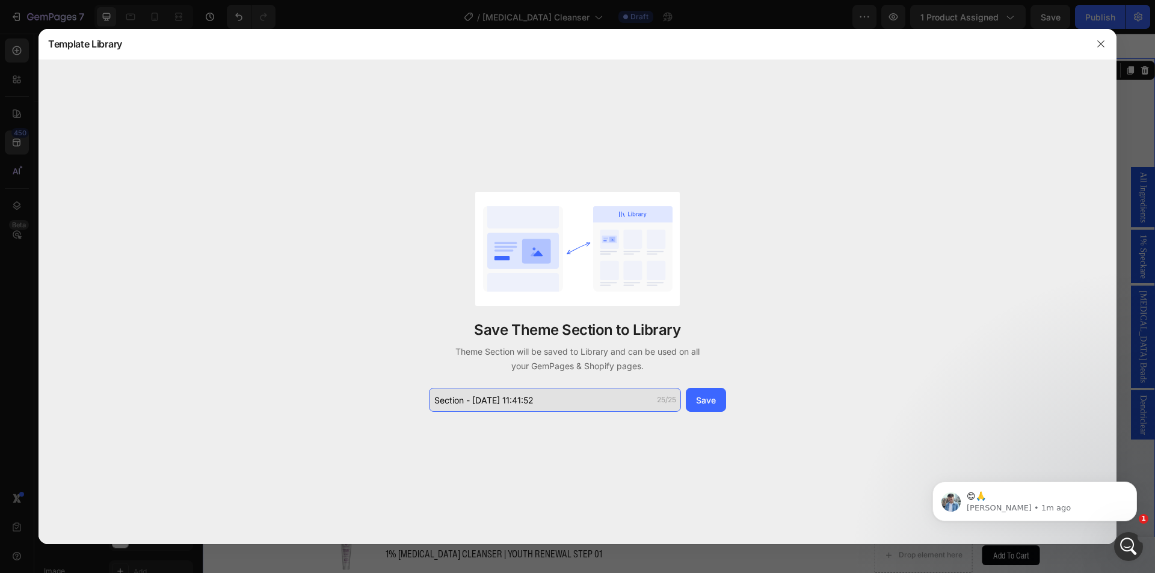
click at [606, 395] on input "Section - Aug 28 11:41:52" at bounding box center [555, 400] width 252 height 24
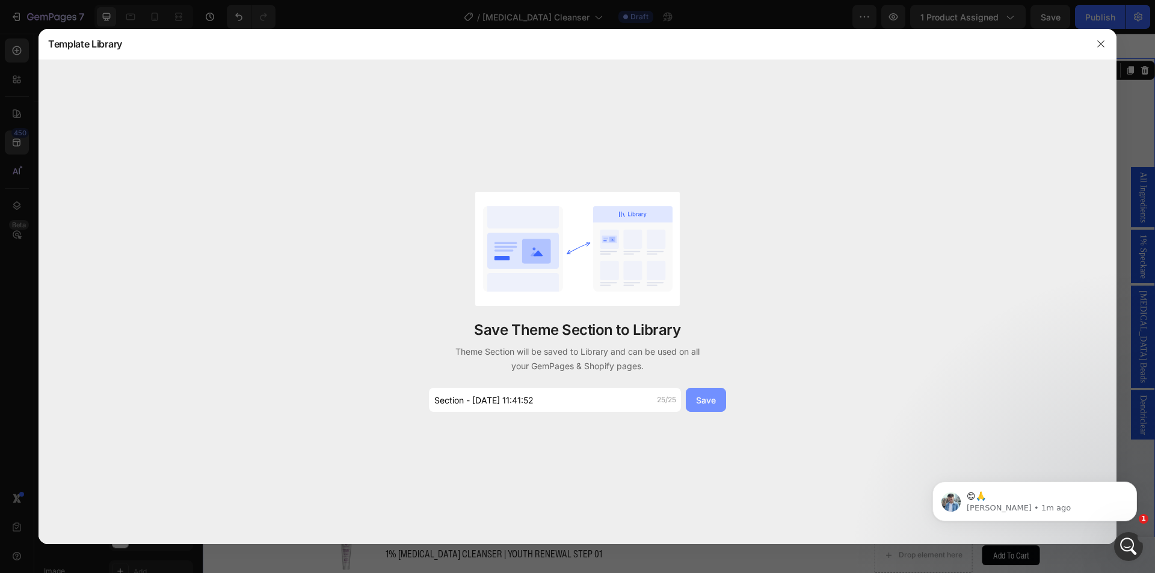
click at [701, 401] on div "Save" at bounding box center [706, 400] width 20 height 13
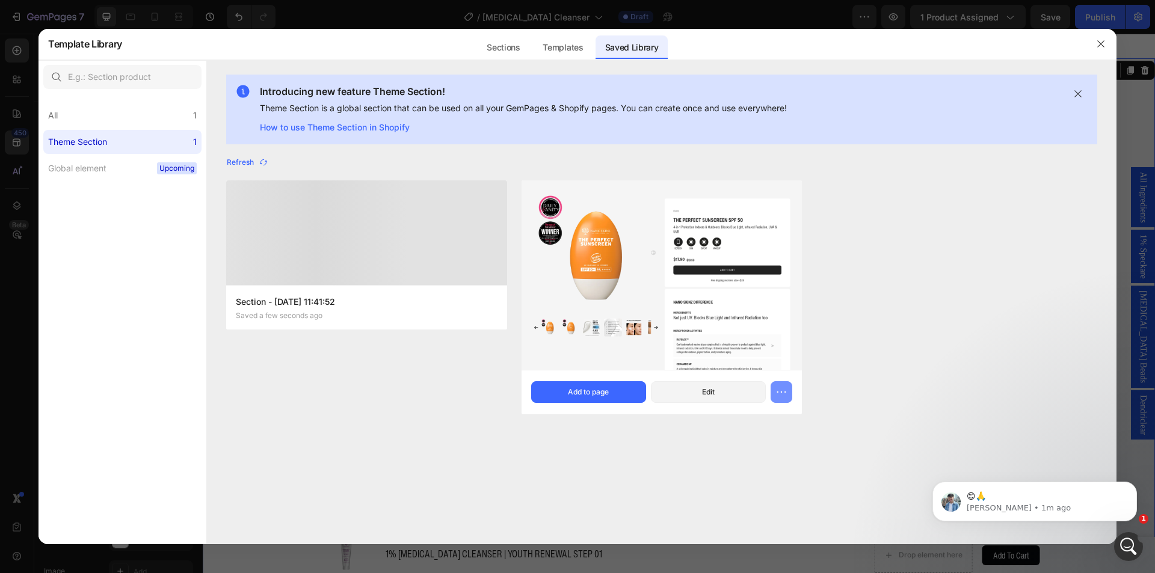
click at [778, 396] on icon "button" at bounding box center [781, 392] width 12 height 12
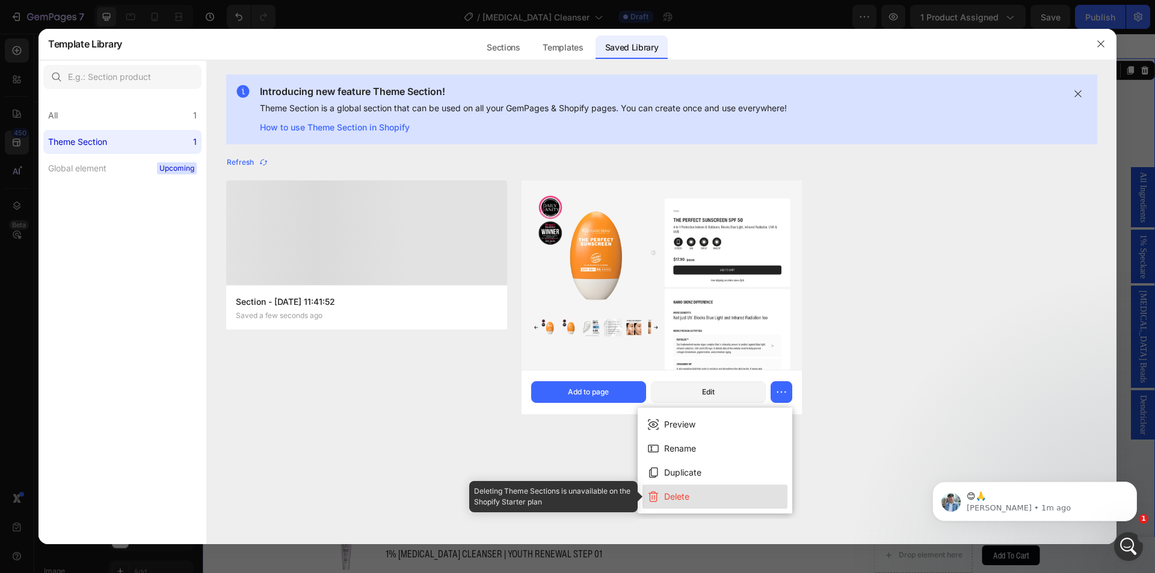
click at [722, 500] on button "Delete" at bounding box center [714, 497] width 145 height 24
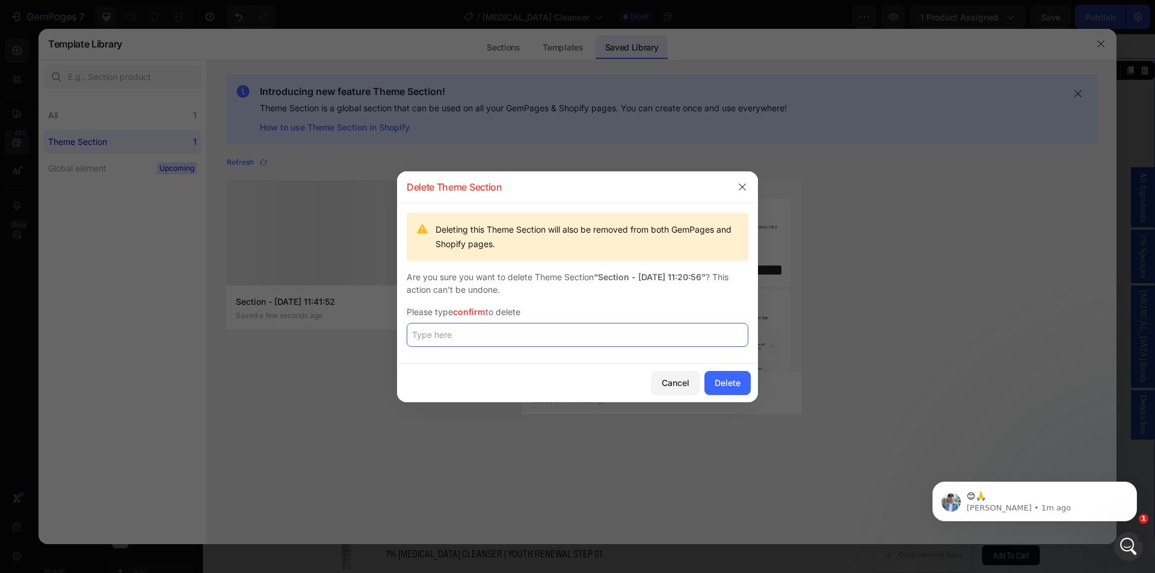
click at [660, 331] on input "text" at bounding box center [578, 335] width 342 height 24
click at [662, 340] on input "text" at bounding box center [578, 335] width 342 height 24
click at [681, 331] on input "text" at bounding box center [578, 335] width 342 height 24
click at [680, 334] on input "text" at bounding box center [578, 335] width 342 height 24
click at [737, 189] on icon "button" at bounding box center [742, 187] width 10 height 10
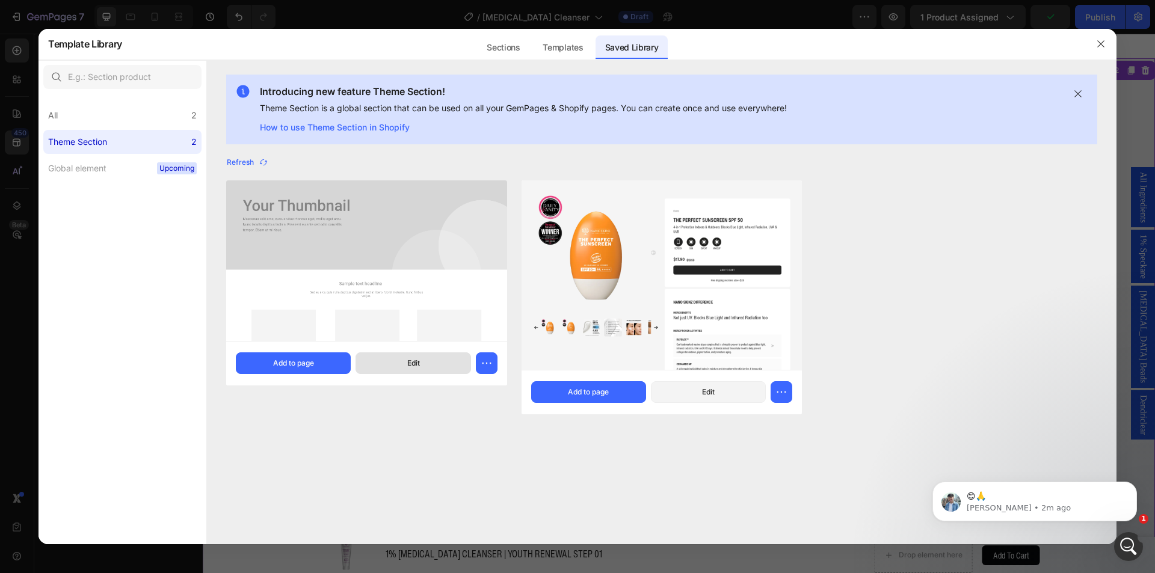
click at [462, 365] on button "Edit" at bounding box center [412, 363] width 115 height 22
click at [1089, 41] on div at bounding box center [1100, 43] width 31 height 31
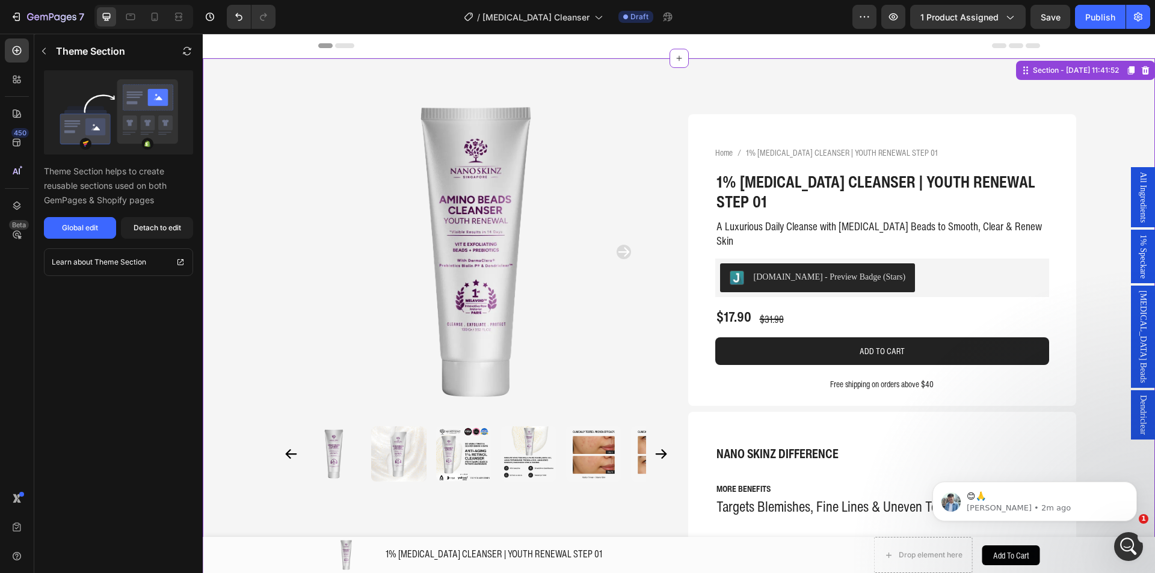
click at [844, 43] on div "Header" at bounding box center [679, 46] width 722 height 24
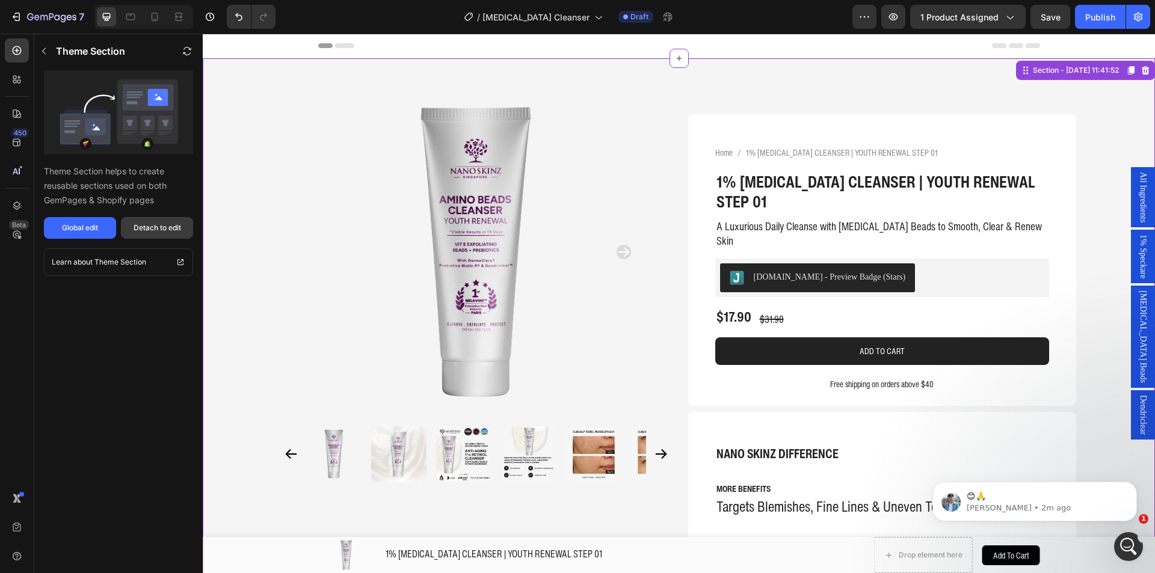
click at [135, 229] on div "Detach to edit" at bounding box center [158, 228] width 48 height 11
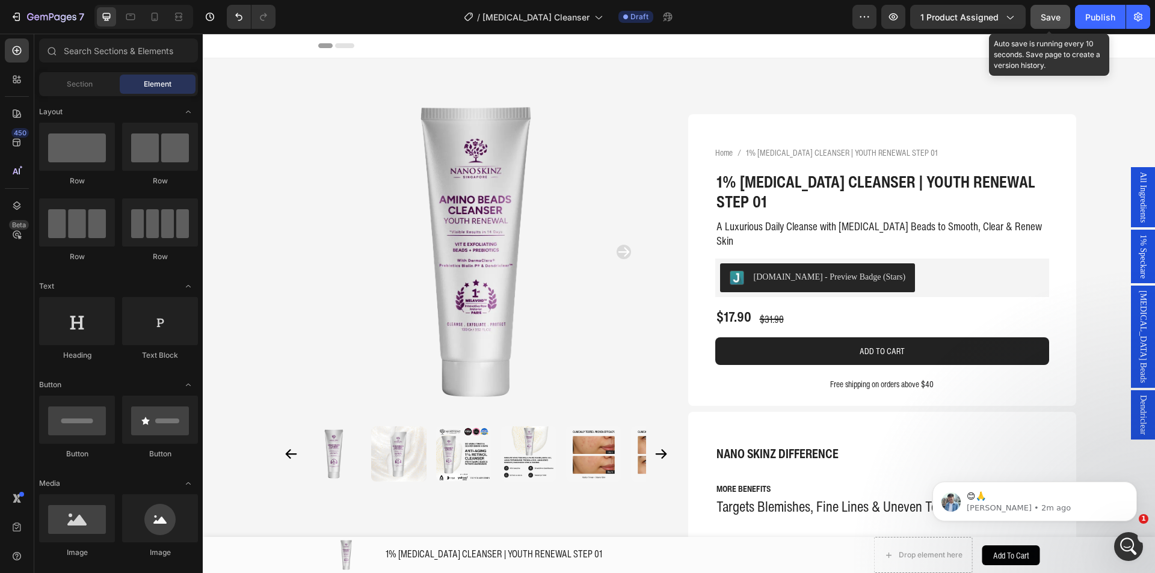
click at [1035, 14] on button "Save" at bounding box center [1050, 17] width 40 height 24
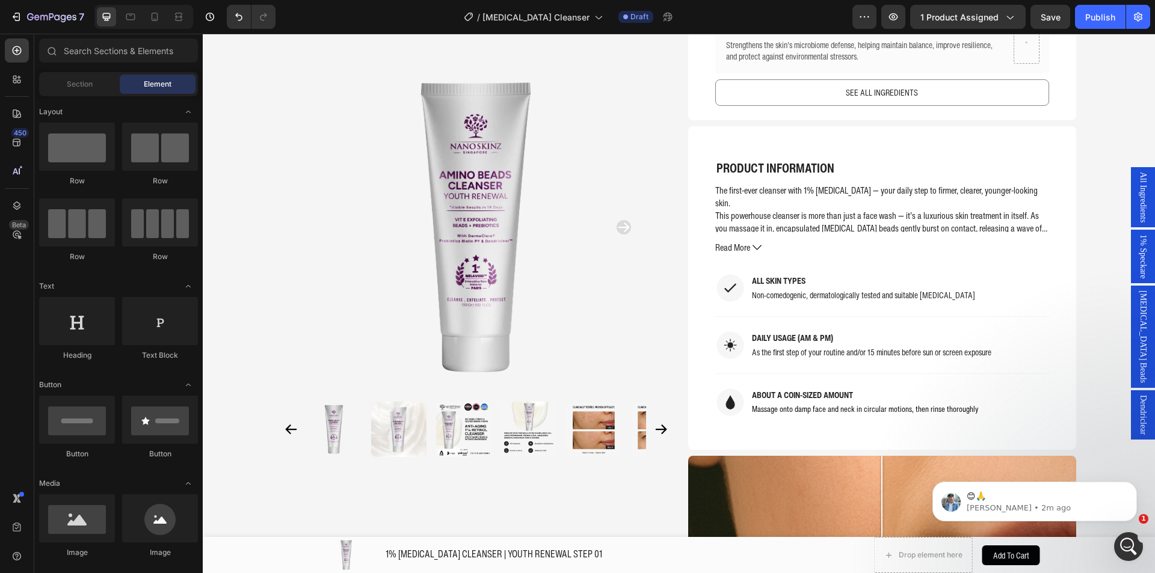
scroll to position [864, 0]
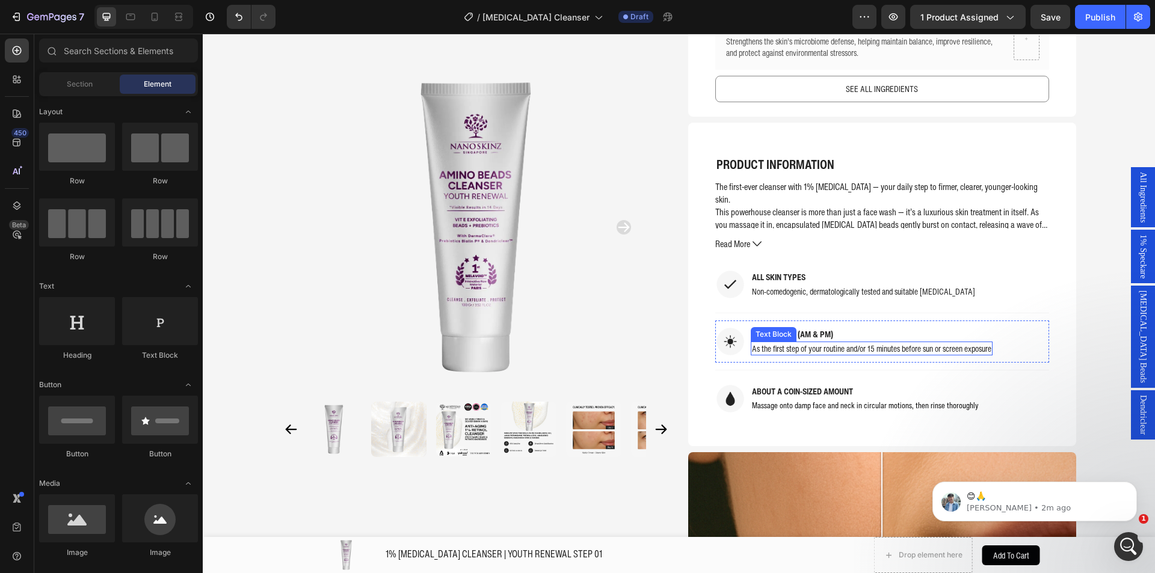
click at [890, 342] on div "As the first step of your routine and/or 15 minutes before sun or screen exposu…" at bounding box center [872, 349] width 242 height 14
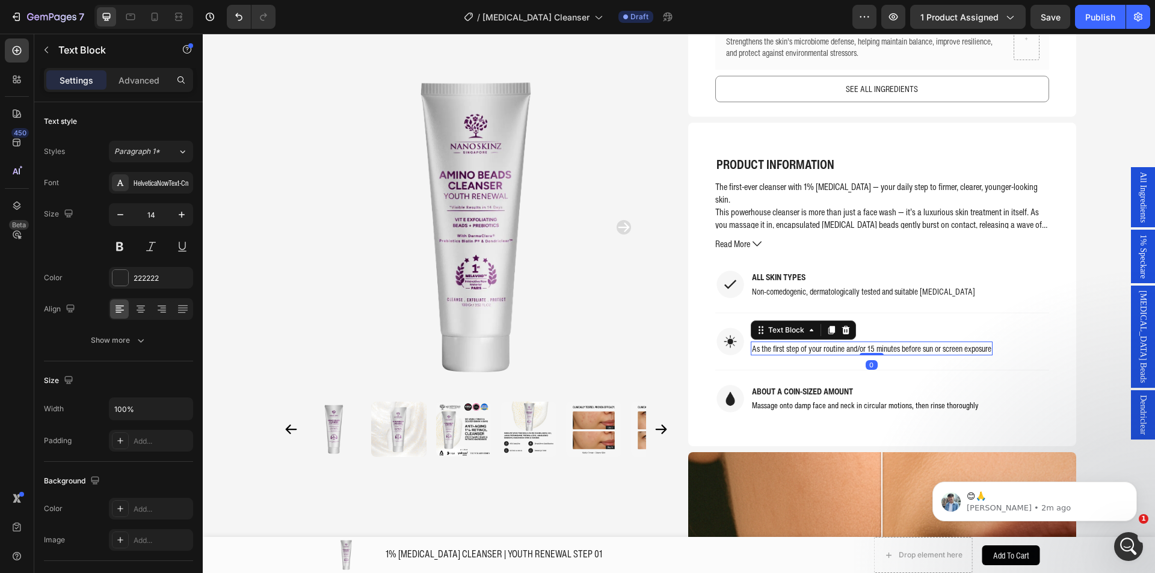
click at [884, 343] on p "As the first step of your routine and/or 15 minutes before sun or screen exposu…" at bounding box center [871, 349] width 239 height 12
drag, startPoint x: 842, startPoint y: 313, endPoint x: 992, endPoint y: 315, distance: 149.8
click at [992, 342] on div "As the first step of your routine and/or 15 minutes before sun or screen exposu…" at bounding box center [872, 349] width 242 height 14
click at [831, 328] on p "DAILY USAGE (AM & PM)" at bounding box center [799, 334] width 94 height 12
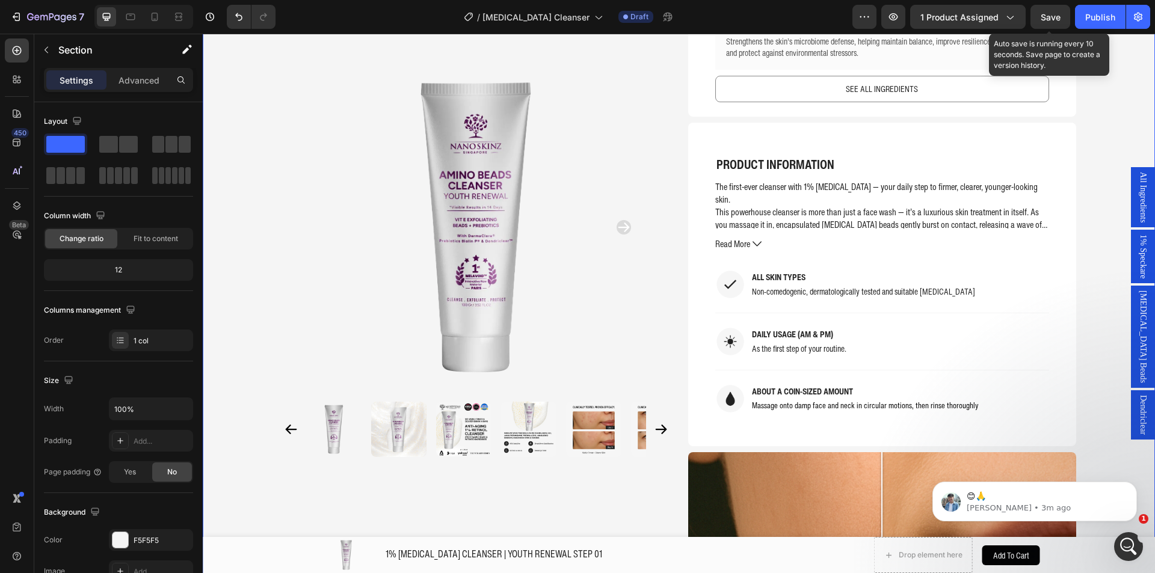
click at [1052, 14] on span "Save" at bounding box center [1050, 17] width 20 height 10
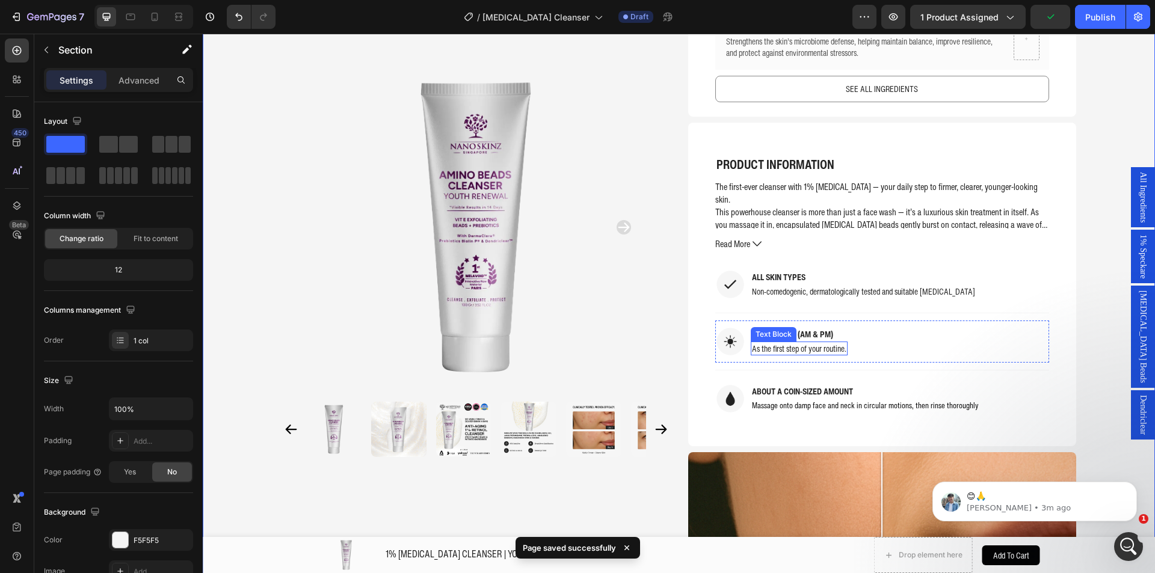
click at [831, 343] on p "As the first step of your routine." at bounding box center [799, 349] width 94 height 12
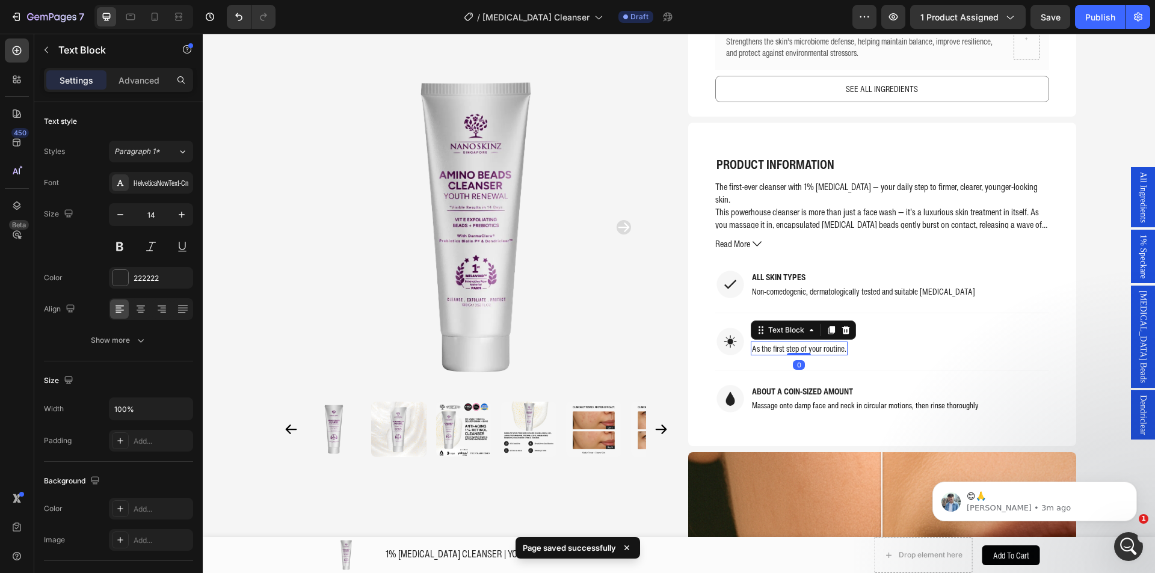
click at [840, 343] on p "As the first step of your routine." at bounding box center [799, 349] width 94 height 12
click at [841, 343] on p "As the first step of your routine." at bounding box center [799, 349] width 94 height 12
click at [843, 342] on div "As the first step of your routine." at bounding box center [799, 349] width 97 height 14
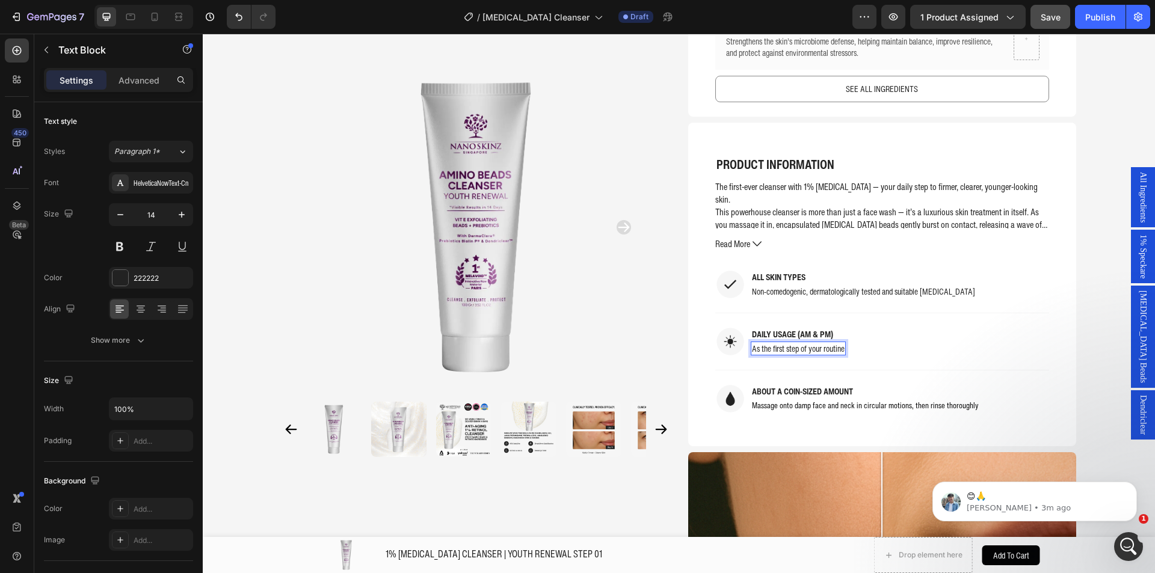
click at [1063, 22] on button "Save" at bounding box center [1050, 17] width 40 height 24
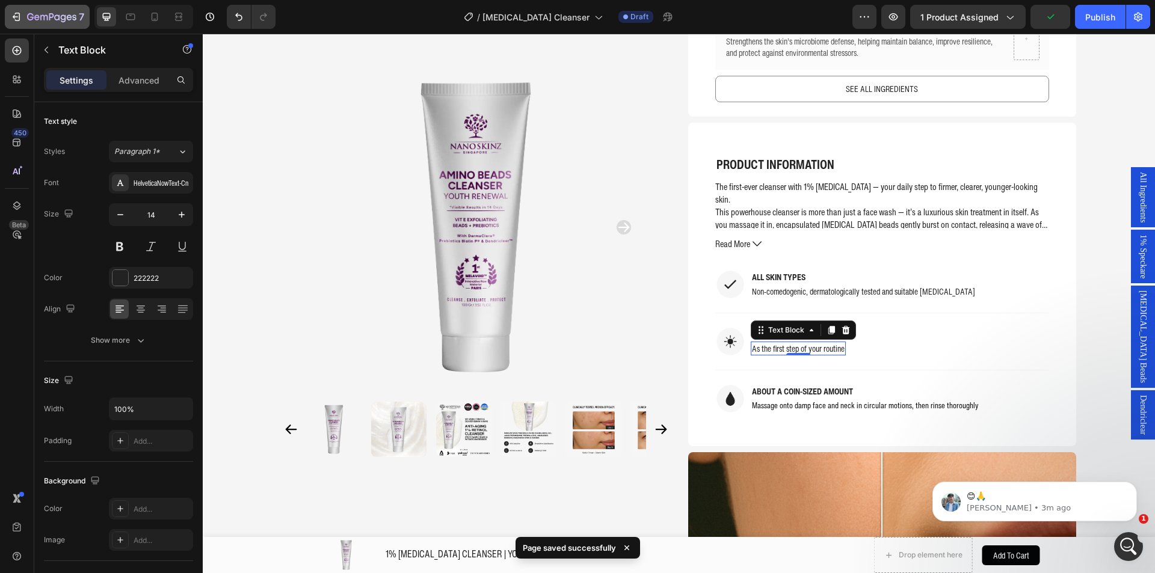
click at [33, 22] on icon "button" at bounding box center [51, 18] width 49 height 10
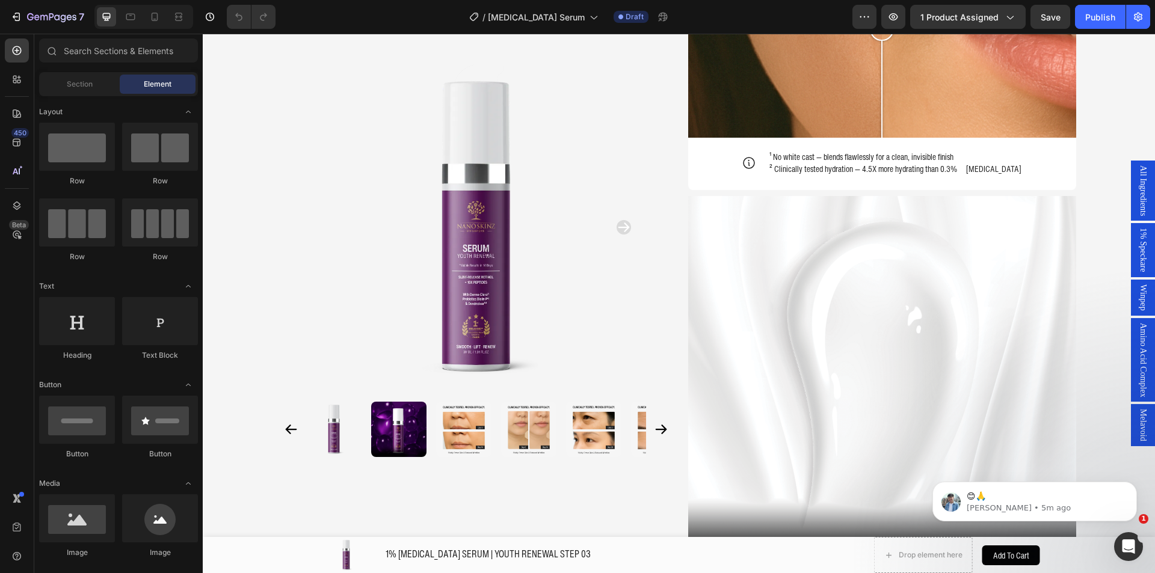
scroll to position [2261, 0]
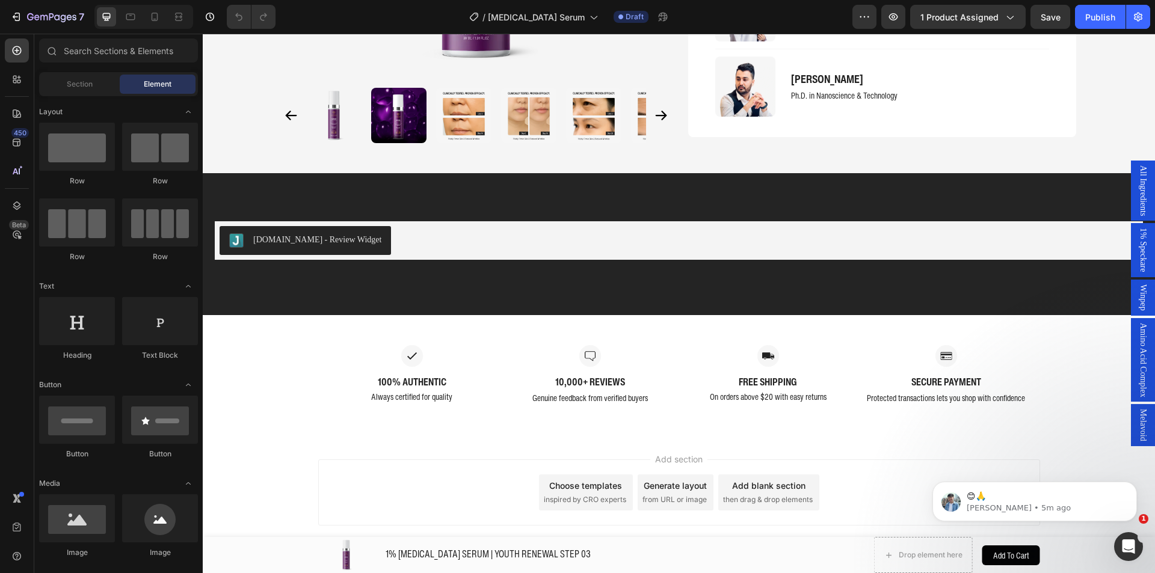
drag, startPoint x: 1154, startPoint y: 105, endPoint x: 380, endPoint y: 40, distance: 776.8
click at [14, 100] on div "450 Beta" at bounding box center [17, 262] width 24 height 448
click at [15, 110] on icon at bounding box center [17, 113] width 8 height 8
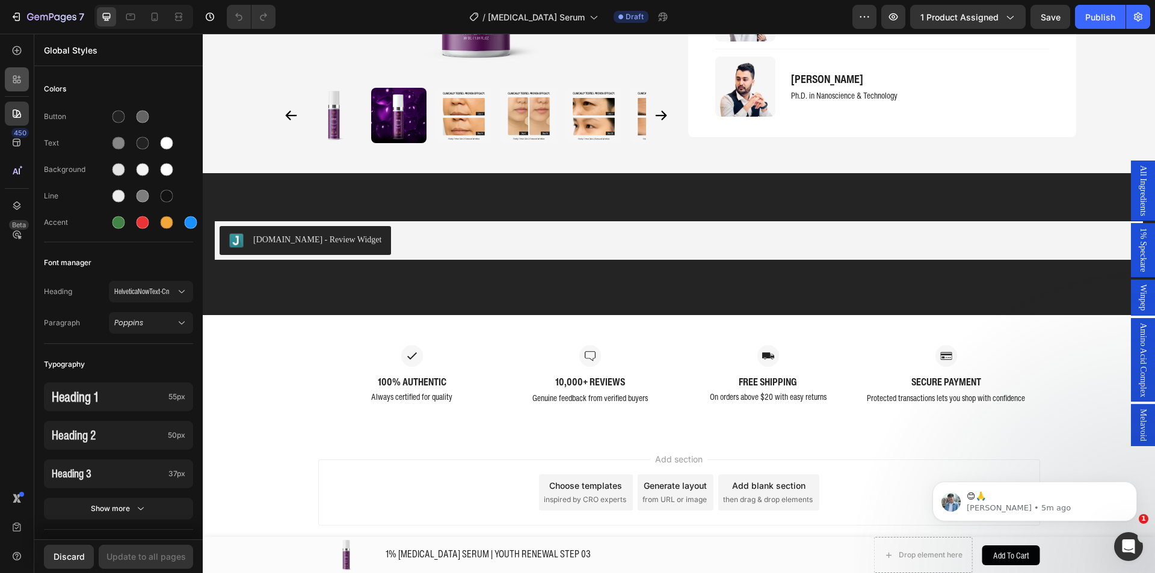
click at [11, 74] on icon at bounding box center [17, 79] width 12 height 12
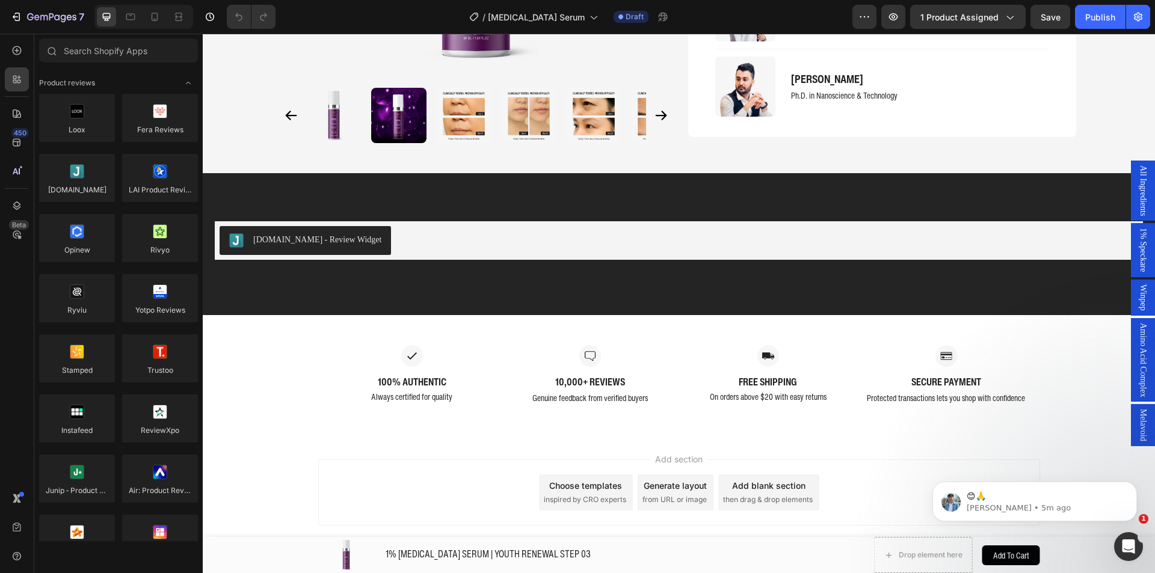
click at [4, 52] on div "450 Beta" at bounding box center [17, 303] width 34 height 539
click at [11, 52] on div at bounding box center [17, 50] width 24 height 24
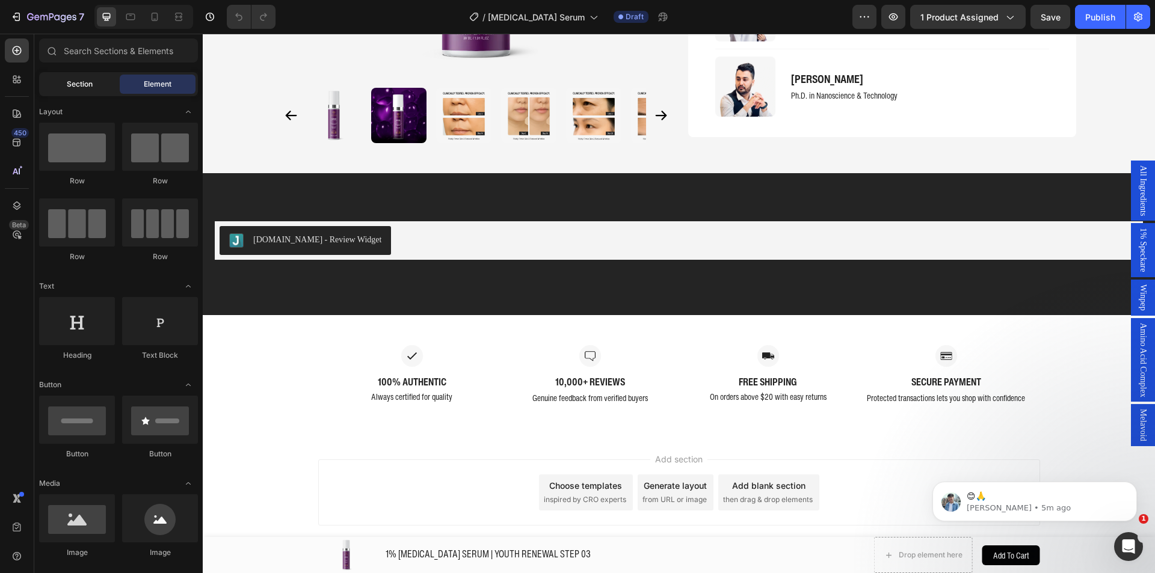
click at [75, 81] on span "Section" at bounding box center [80, 84] width 26 height 11
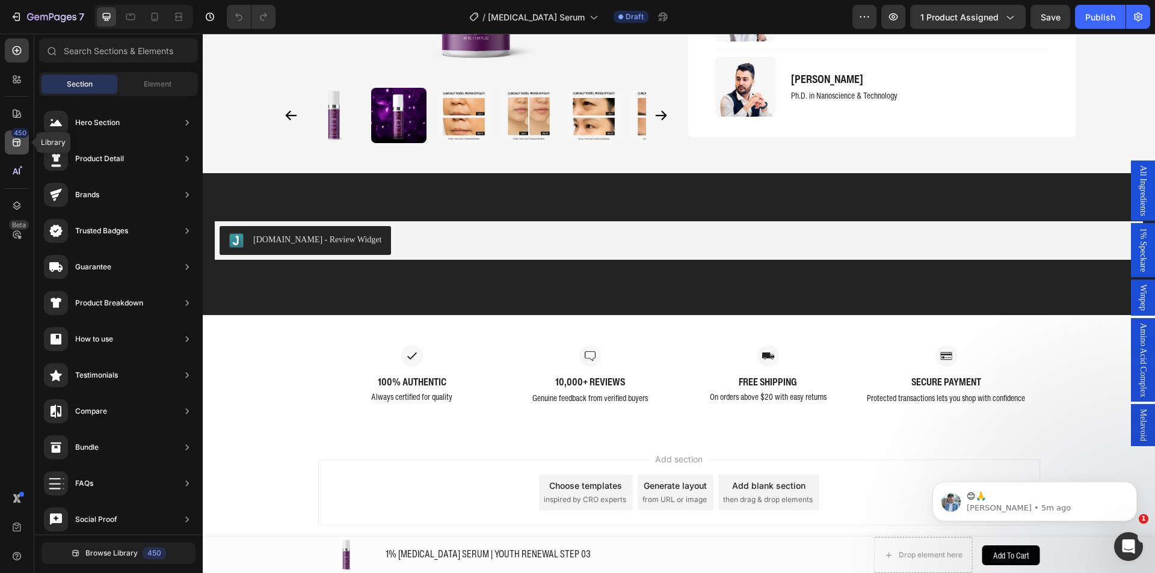
click at [14, 138] on icon at bounding box center [17, 143] width 12 height 12
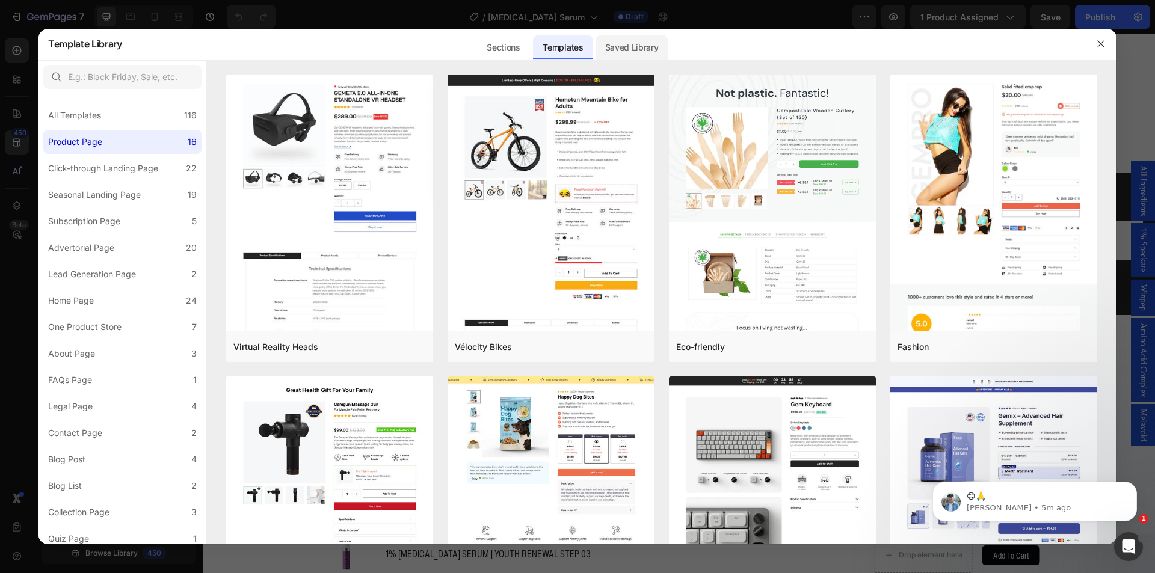
click at [611, 52] on div "Saved Library" at bounding box center [631, 47] width 73 height 24
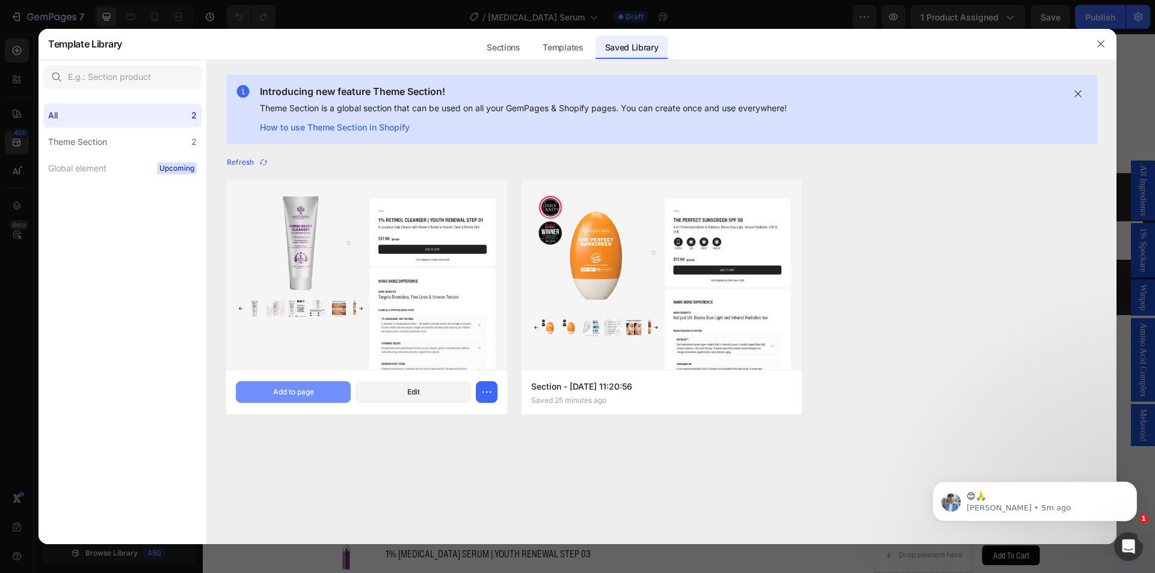
click at [291, 393] on div "Add to page" at bounding box center [293, 392] width 41 height 11
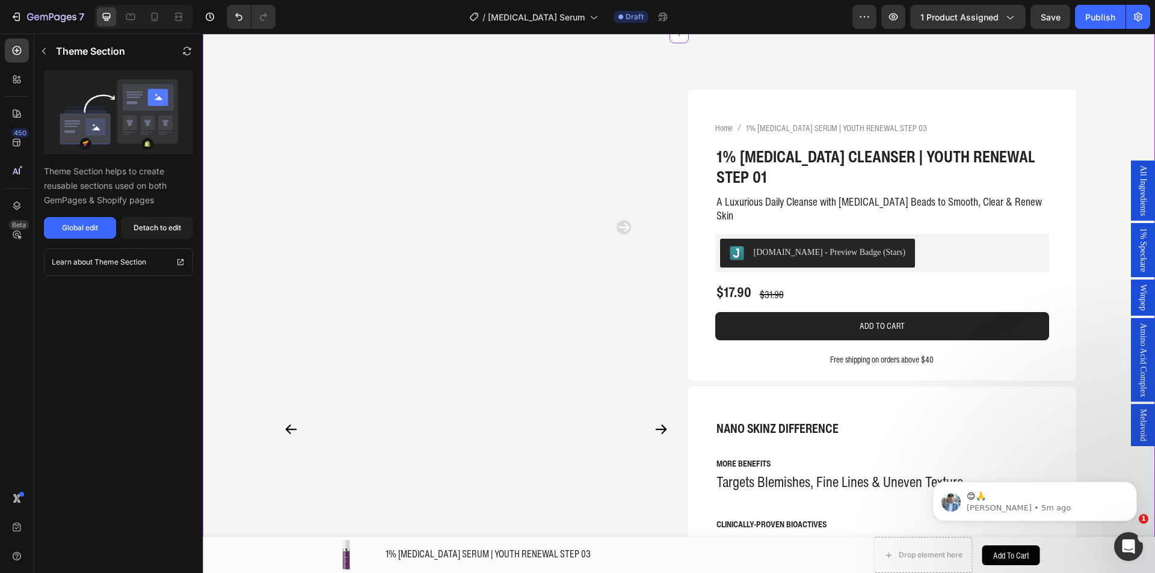
scroll to position [2507, 0]
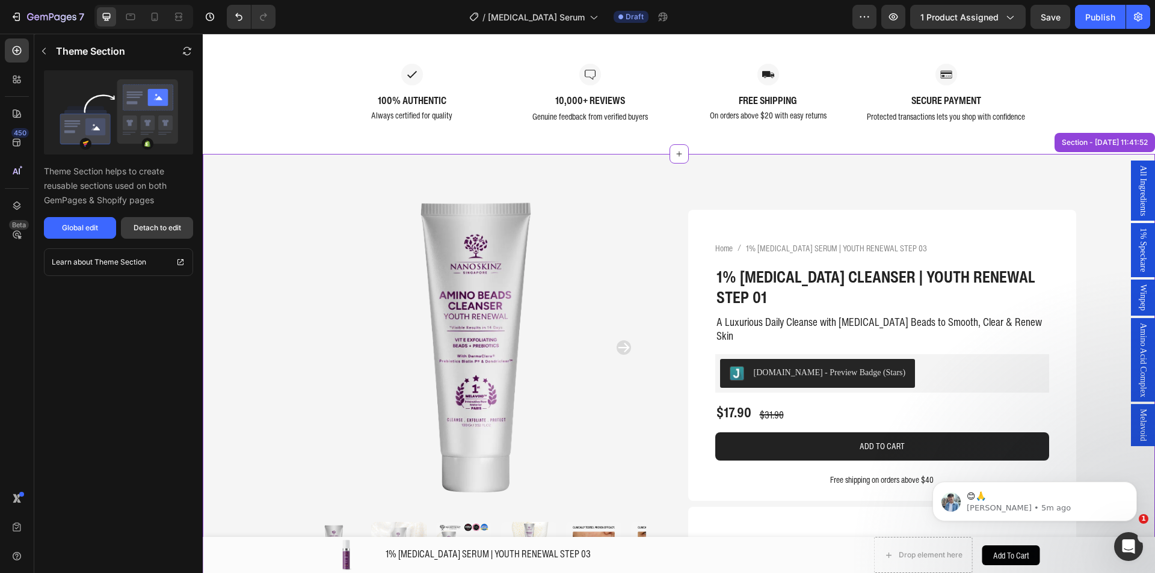
click at [159, 233] on div "Detach to edit" at bounding box center [158, 228] width 48 height 11
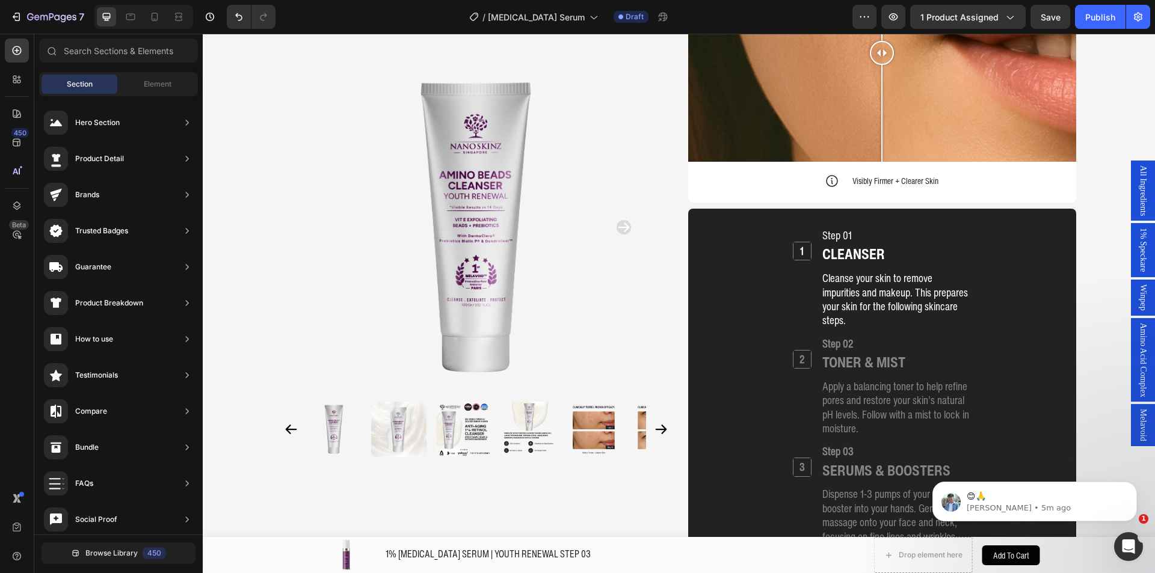
scroll to position [3968, 0]
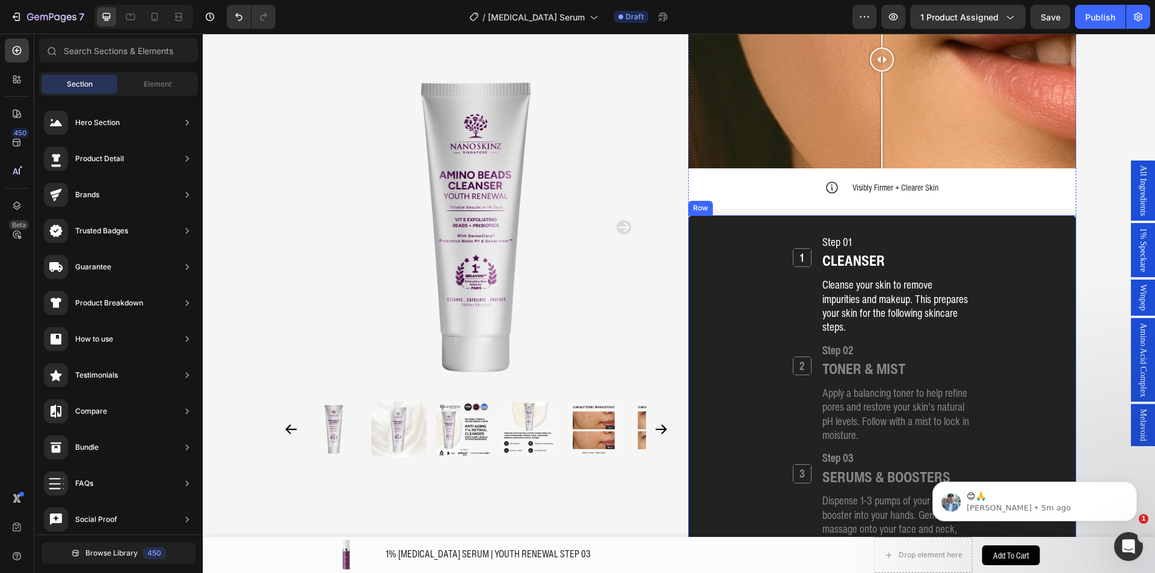
click at [714, 215] on div "1 Heading Step 01 Heading CLEANSER Heading Cleanse your skin to remove impuriti…" at bounding box center [882, 510] width 388 height 591
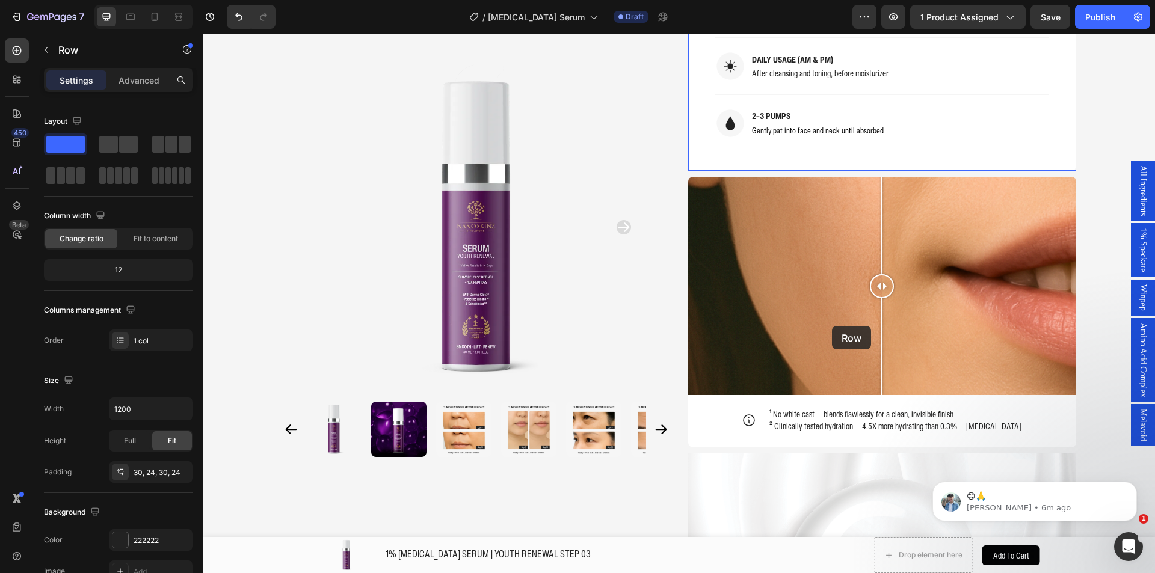
scroll to position [1143, 0]
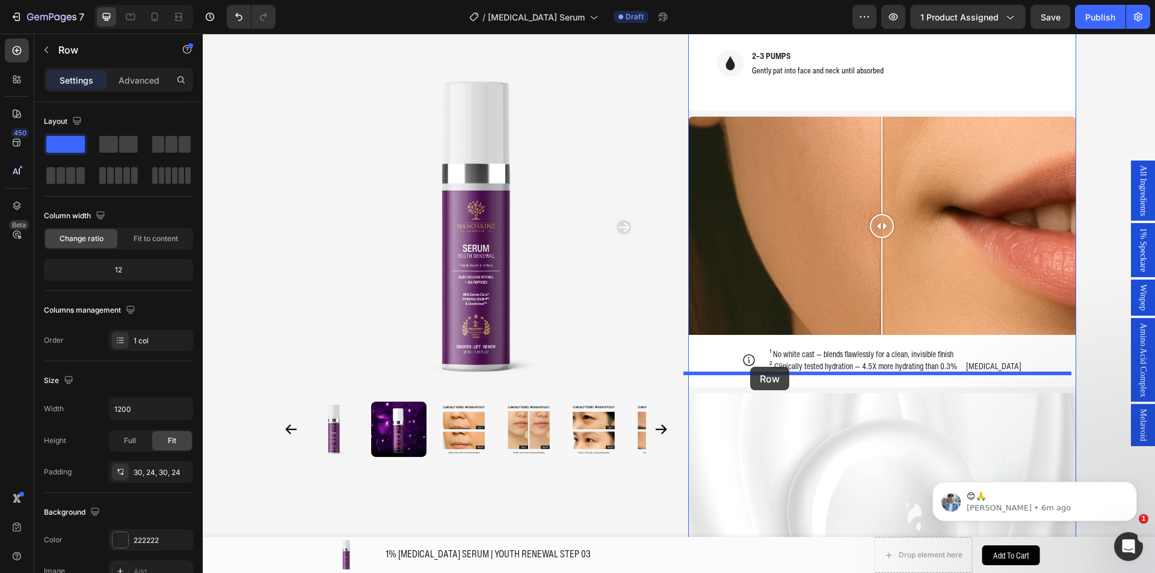
drag, startPoint x: 695, startPoint y: 173, endPoint x: 748, endPoint y: 367, distance: 201.2
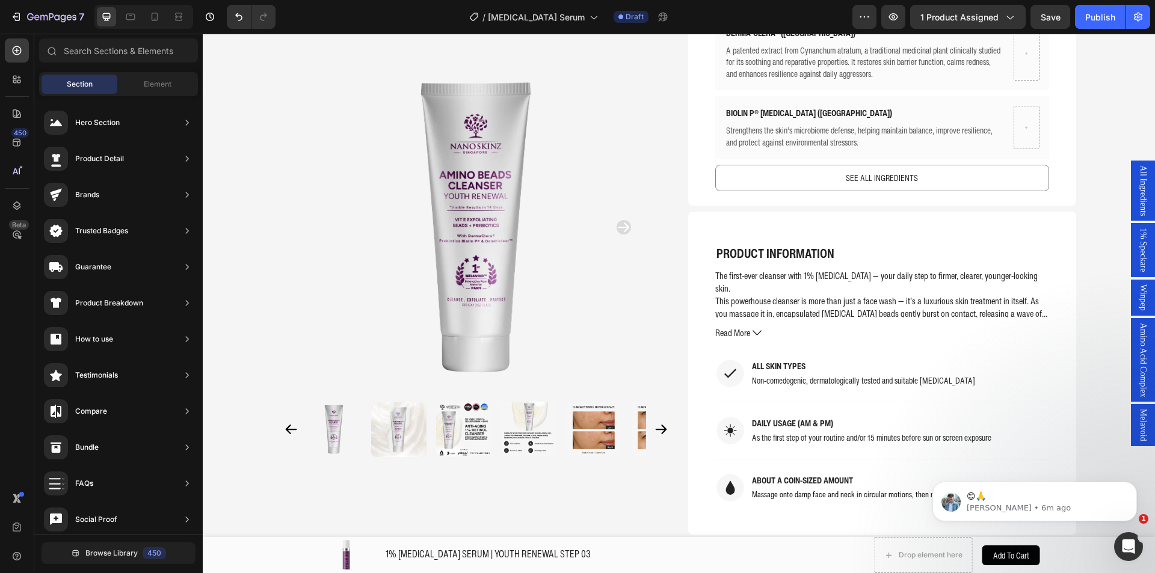
scroll to position [5228, 0]
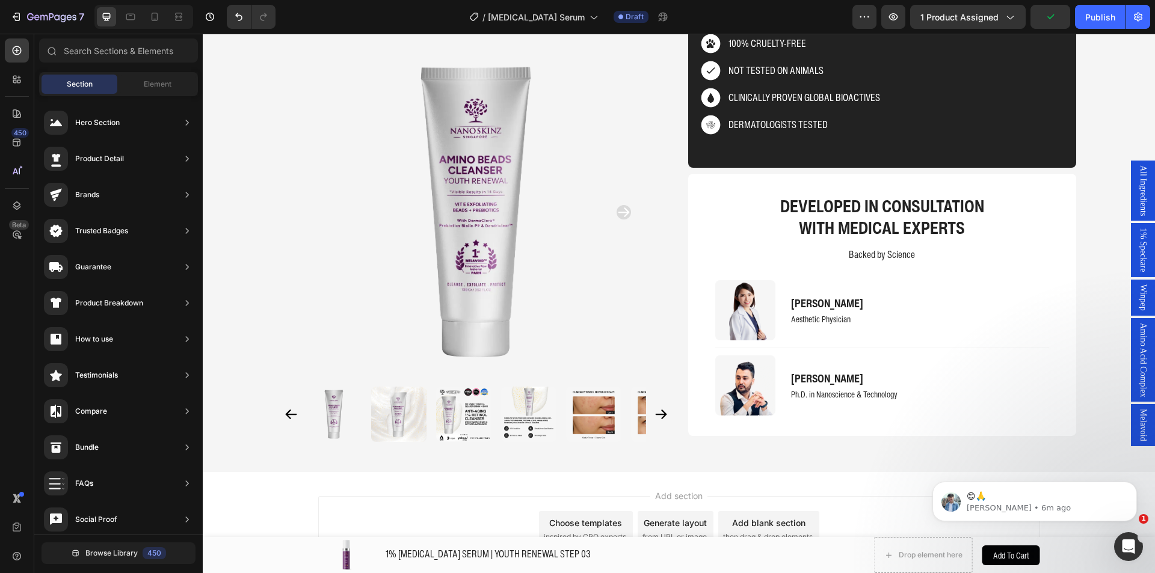
scroll to position [4989, 0]
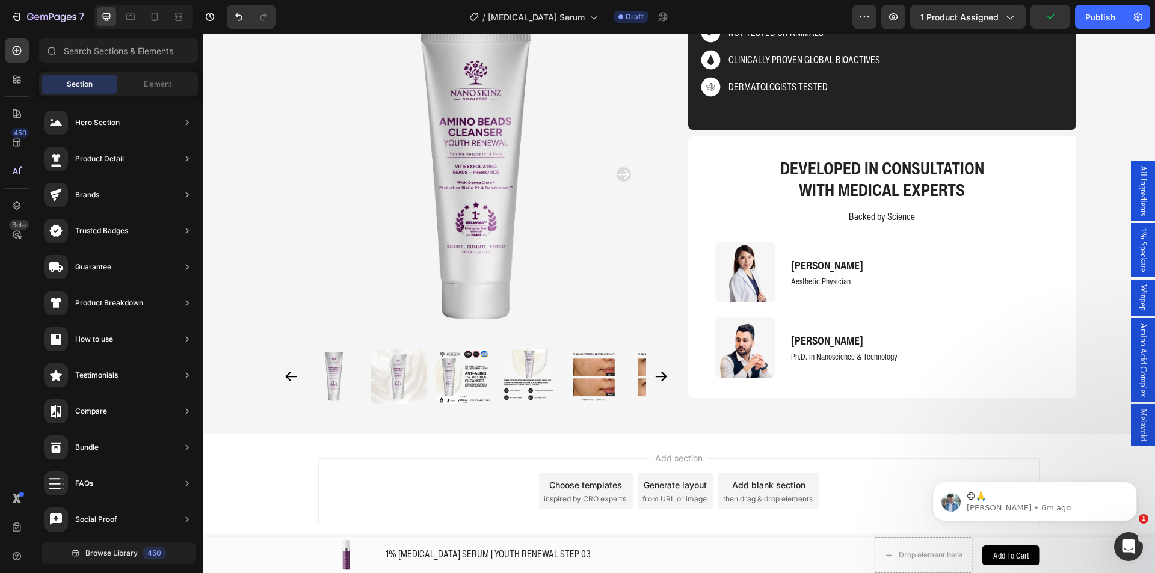
drag, startPoint x: 1154, startPoint y: 440, endPoint x: 247, endPoint y: 90, distance: 972.1
drag, startPoint x: 1147, startPoint y: 534, endPoint x: 1148, endPoint y: 479, distance: 54.7
click at [1148, 479] on body "😊🙏 Liam • 6m ago" at bounding box center [1034, 498] width 231 height 75
drag, startPoint x: 1147, startPoint y: 526, endPoint x: 1147, endPoint y: 516, distance: 10.2
click at [1147, 517] on body "😊🙏 Liam • 6m ago" at bounding box center [1034, 498] width 231 height 75
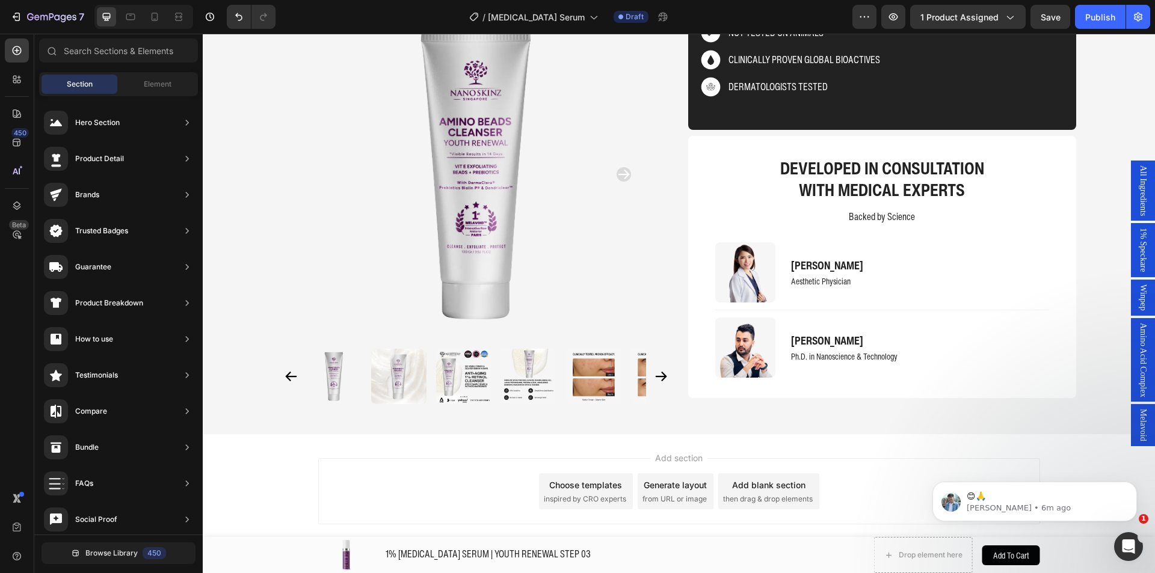
drag, startPoint x: 1144, startPoint y: 514, endPoint x: 1148, endPoint y: 455, distance: 59.0
click html "😊🙏 Liam • 6m ago"
click at [1135, 485] on icon "Dismiss notification" at bounding box center [1133, 485] width 7 height 7
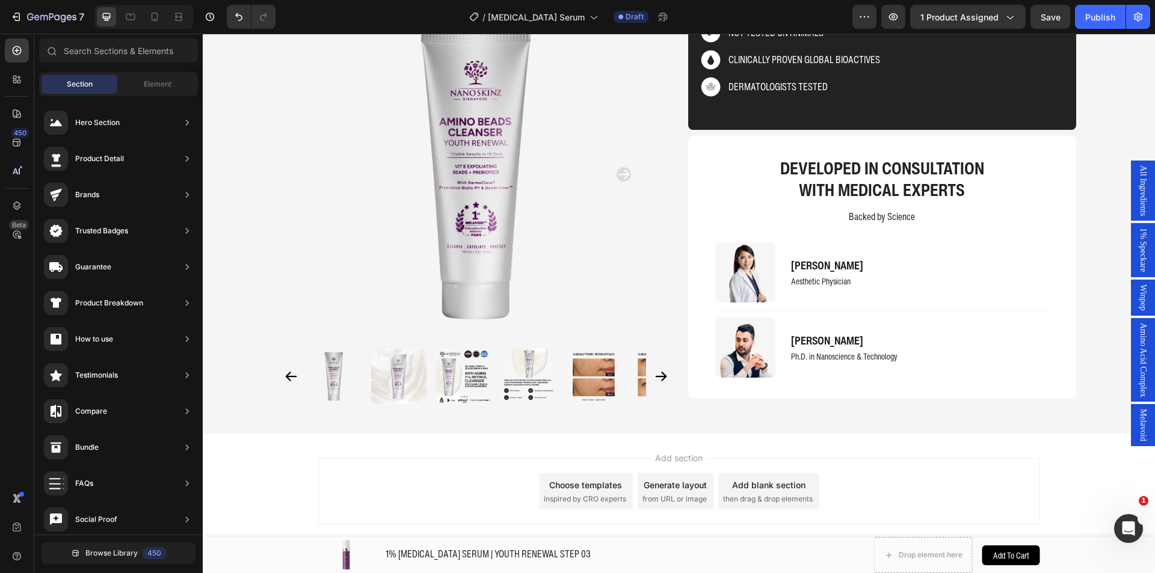
drag, startPoint x: 1144, startPoint y: 531, endPoint x: 1150, endPoint y: 513, distance: 19.0
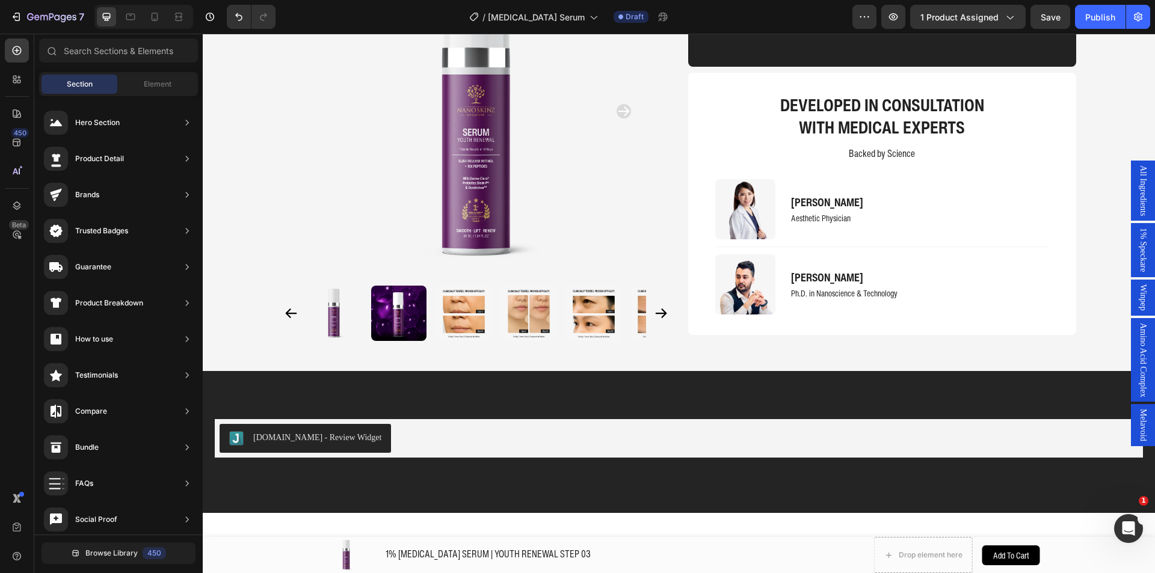
scroll to position [2772, 0]
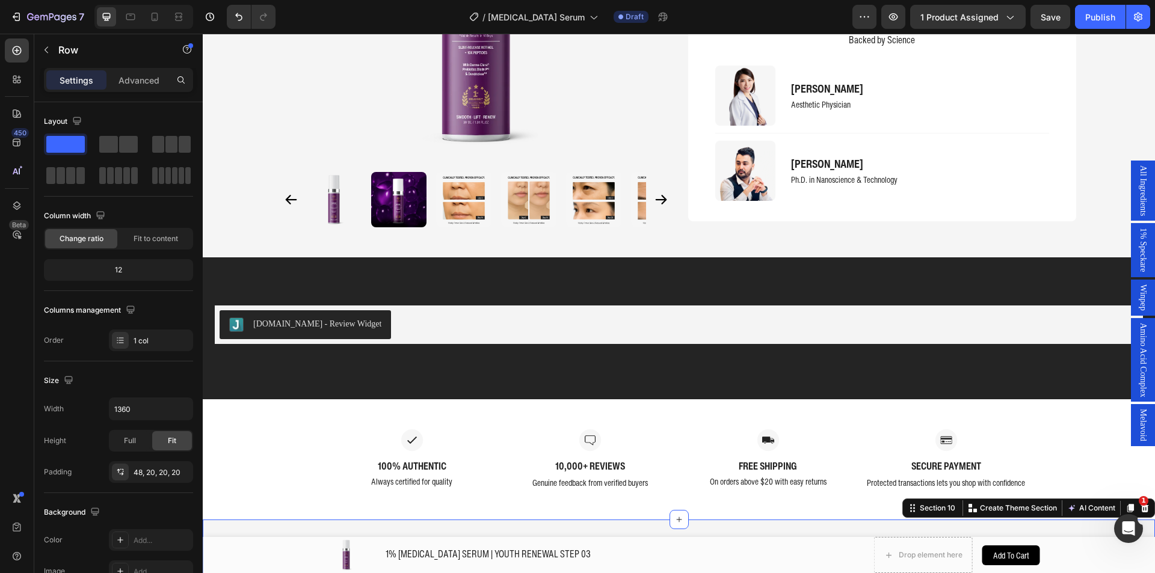
click at [1143, 499] on div "Section 10 Create Theme Section AI Content Write with GemAI What would you like…" at bounding box center [1028, 508] width 253 height 19
click at [1141, 504] on icon at bounding box center [1145, 508] width 8 height 8
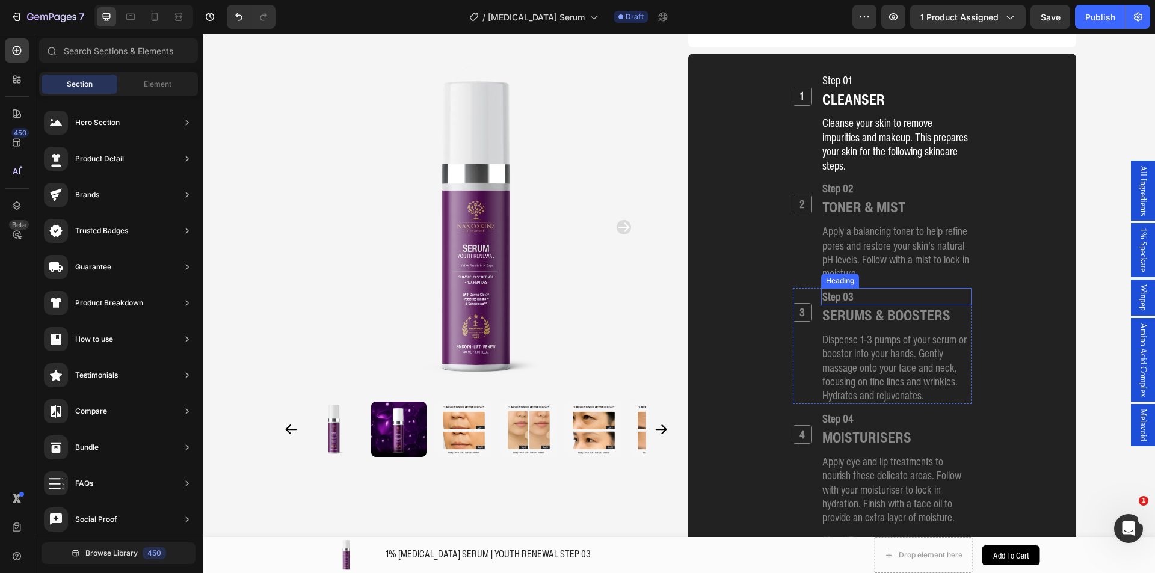
scroll to position [1484, 0]
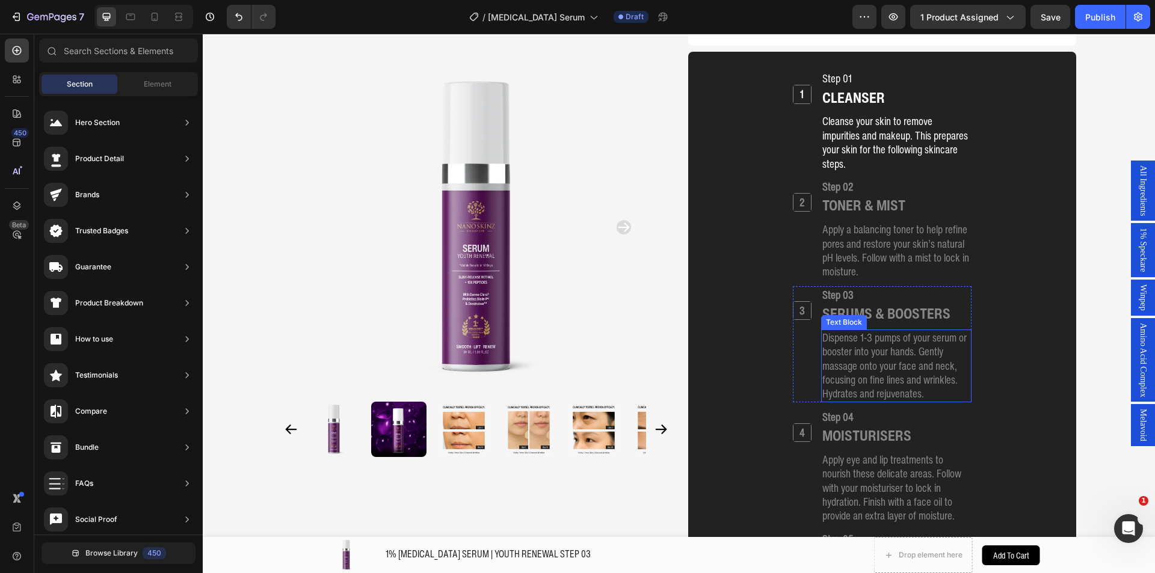
click at [883, 333] on p "Dispense 1-3 pumps of your serum or booster into your hands. Gently massage ont…" at bounding box center [896, 366] width 148 height 70
click at [883, 332] on p "Dispense 1-3 pumps of your serum or booster into your hands. Gently massage ont…" at bounding box center [896, 366] width 148 height 70
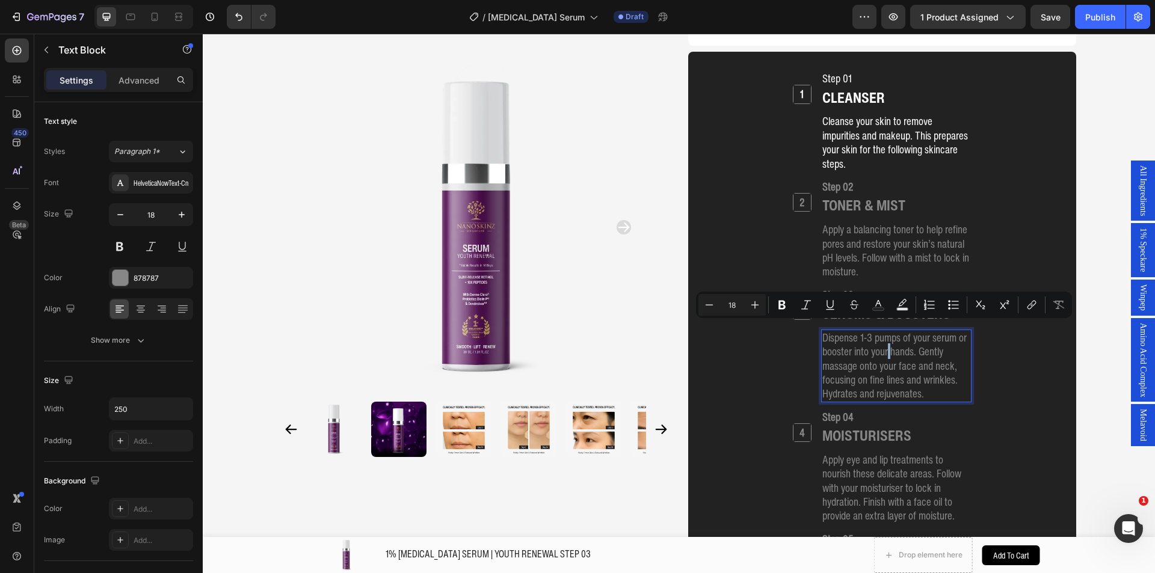
click at [863, 316] on div "Minus 18 Plus Bold Italic Underline Strikethrough Text Color Text Background Co…" at bounding box center [884, 305] width 376 height 26
click at [861, 331] on p "Dispense 1-3 pumps of your serum or booster into your hands. Gently massage ont…" at bounding box center [896, 366] width 148 height 70
click at [860, 331] on p "Dispense 1-3 pumps of your serum or booster into your hands. Gently massage ont…" at bounding box center [896, 366] width 148 height 70
click at [949, 304] on div "SERUMS & BOOSTERS" at bounding box center [896, 314] width 150 height 20
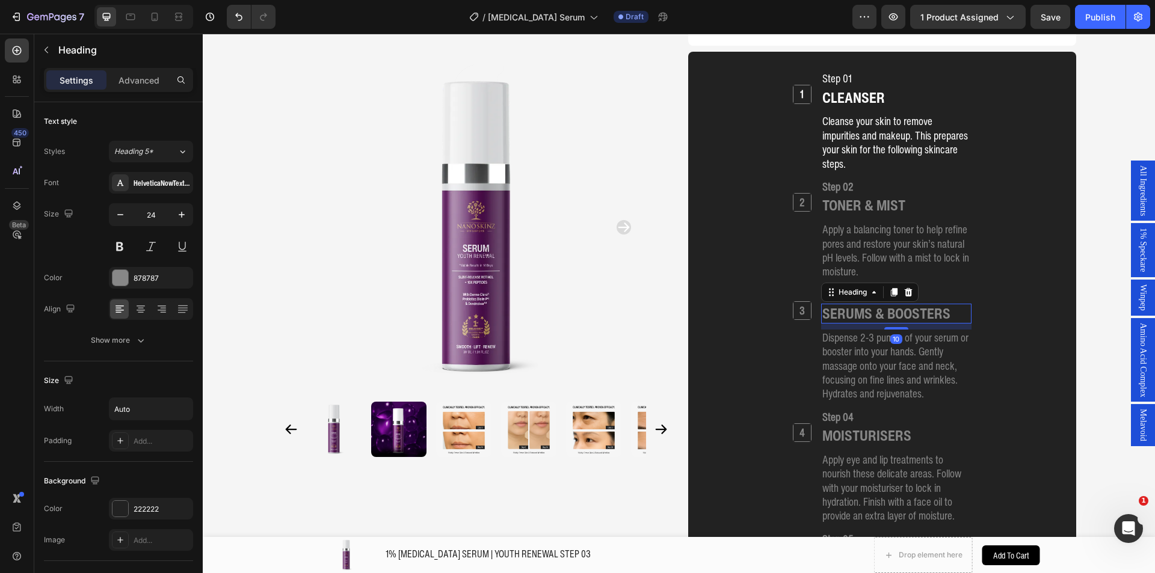
click at [949, 304] on div "SERUMS & BOOSTERS" at bounding box center [896, 314] width 150 height 20
click at [933, 304] on h2 "SERUMS & BOOSTERS" at bounding box center [886, 314] width 131 height 20
click at [933, 305] on p "SERUMS & BOOSTERS" at bounding box center [886, 313] width 128 height 17
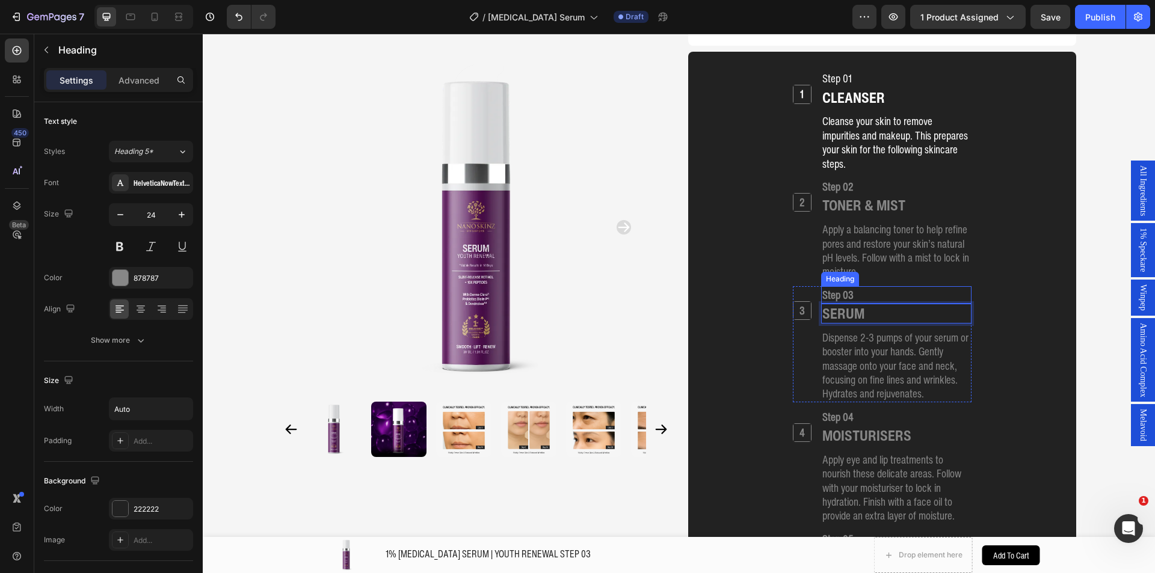
click at [835, 286] on h2 "Step 03" at bounding box center [896, 294] width 150 height 17
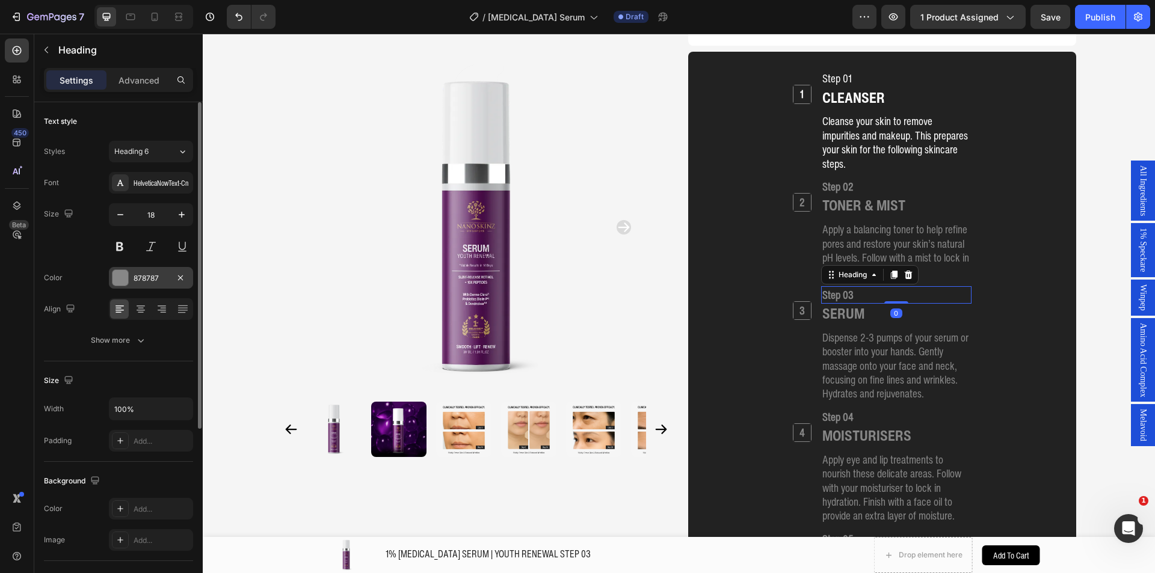
click at [115, 274] on div at bounding box center [120, 278] width 16 height 16
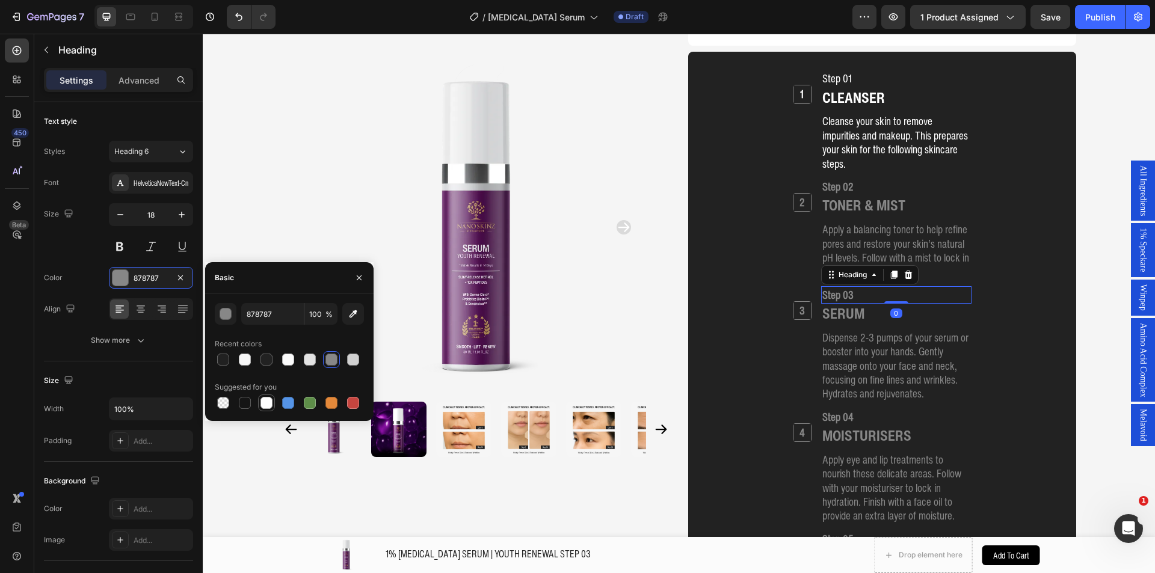
drag, startPoint x: 264, startPoint y: 401, endPoint x: 247, endPoint y: 330, distance: 72.5
click at [264, 401] on div at bounding box center [266, 403] width 12 height 12
type input "FFFFFF"
click at [838, 305] on p "SERUM" at bounding box center [843, 313] width 42 height 17
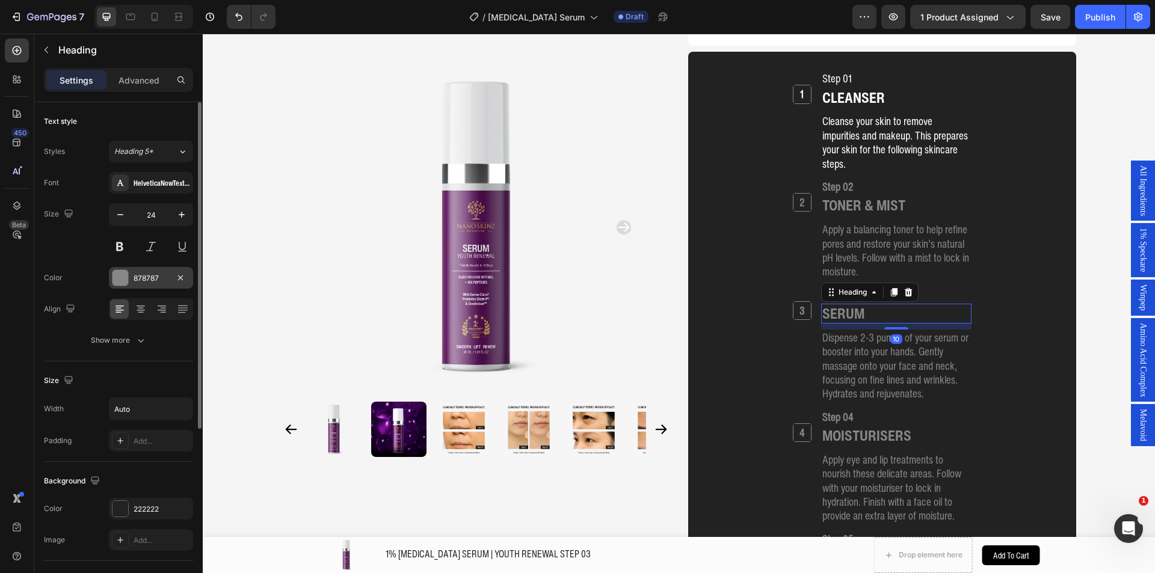
click at [118, 279] on div at bounding box center [120, 278] width 16 height 16
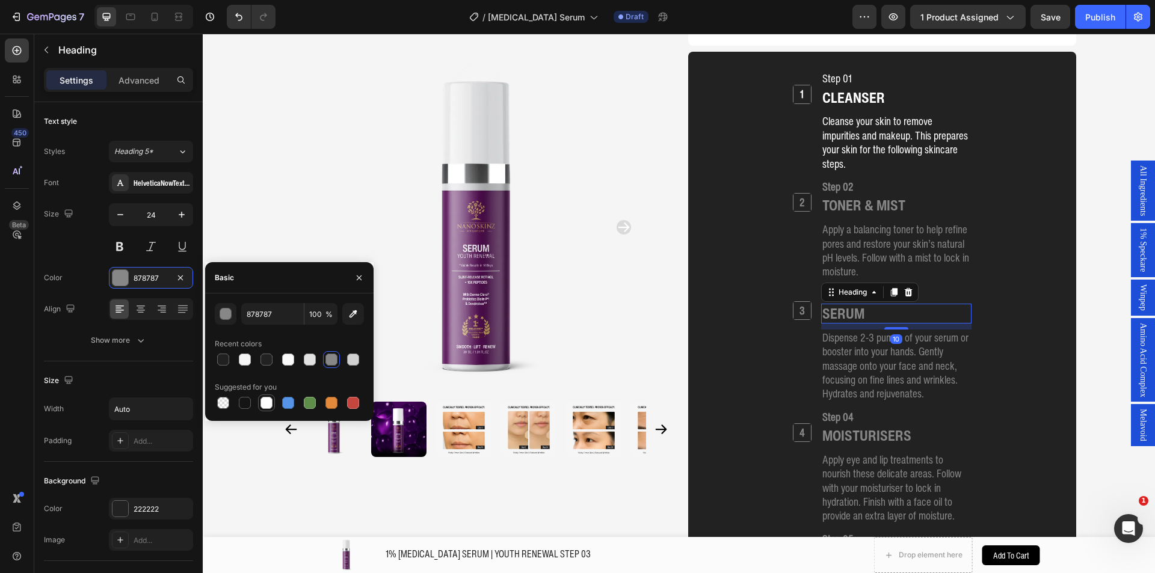
click at [263, 401] on div at bounding box center [266, 403] width 12 height 12
type input "FFFFFF"
click at [847, 346] on p "Dispense 2-3 pumps of your serum or booster into your hands. Gently massage ont…" at bounding box center [896, 366] width 148 height 70
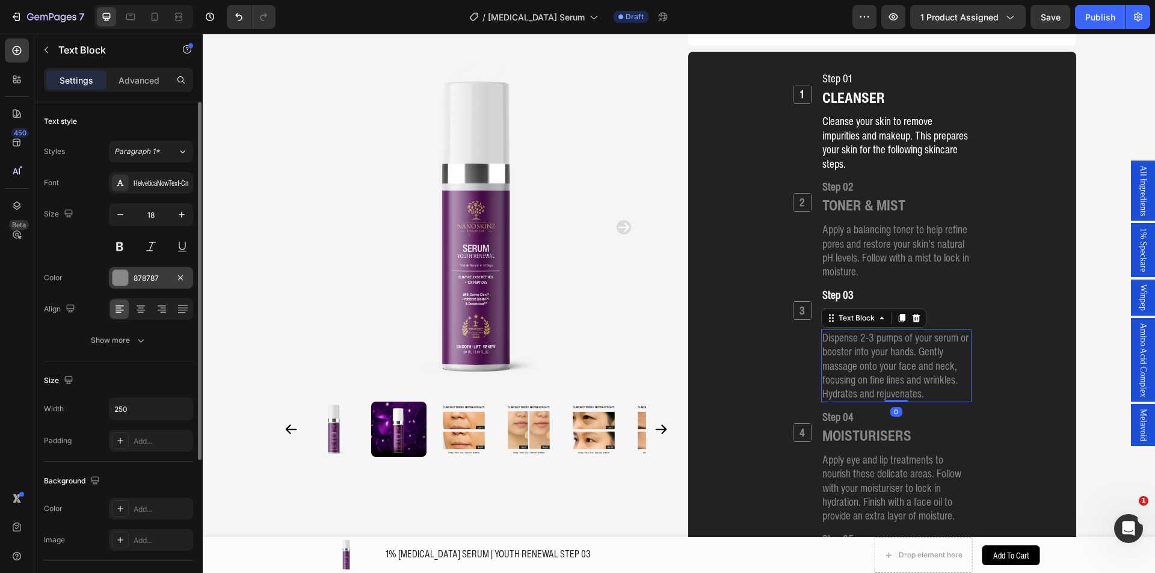
click at [140, 278] on div "878787" at bounding box center [151, 278] width 35 height 11
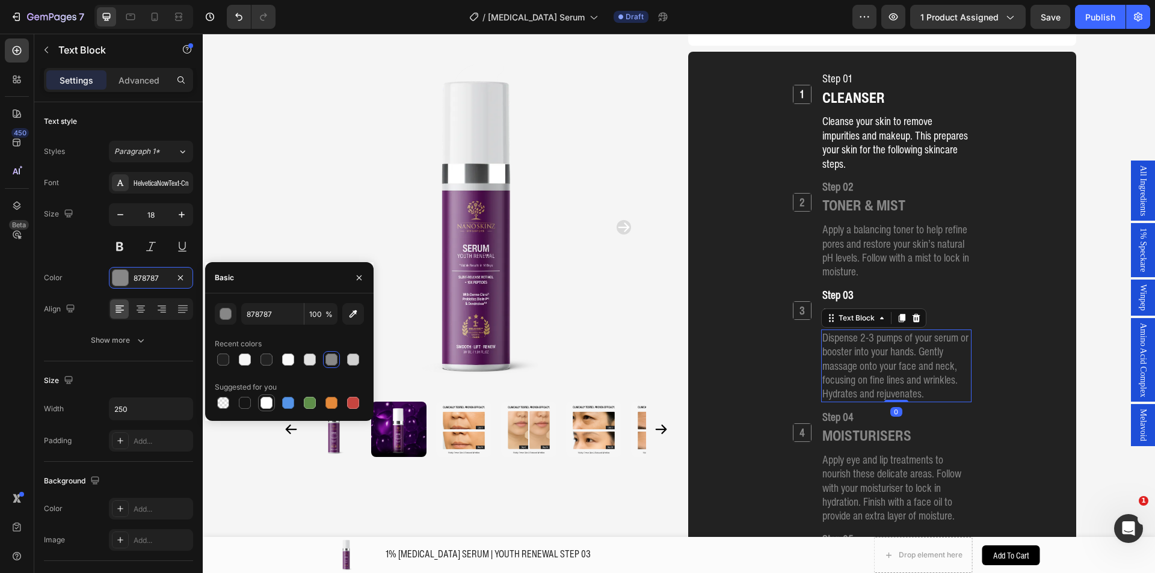
click at [274, 407] on div at bounding box center [266, 403] width 17 height 17
type input "FFFFFF"
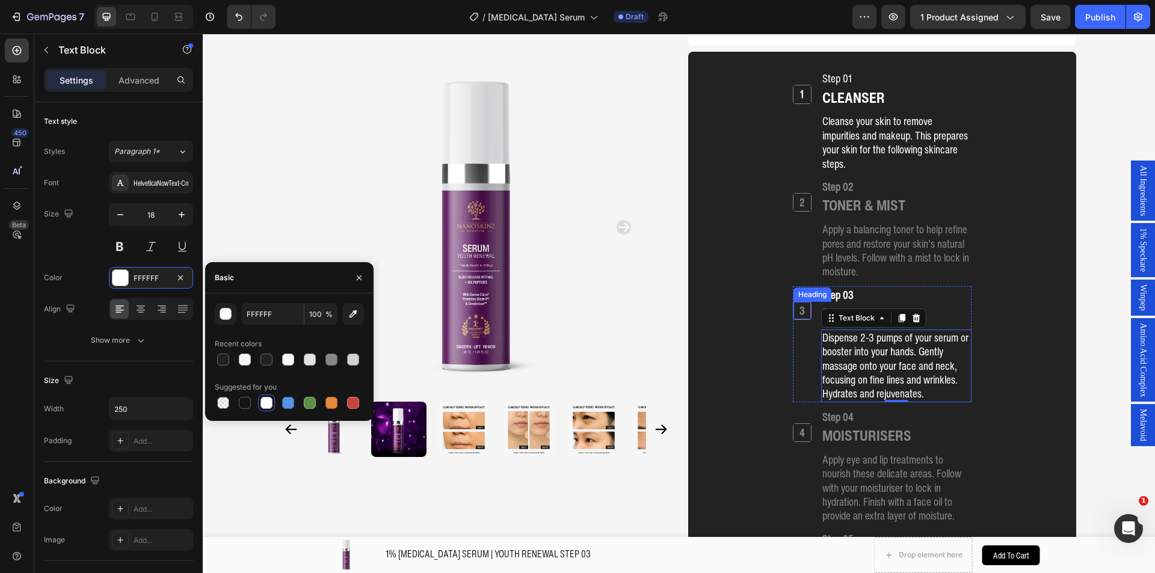
click at [796, 302] on h2 "3" at bounding box center [801, 310] width 17 height 17
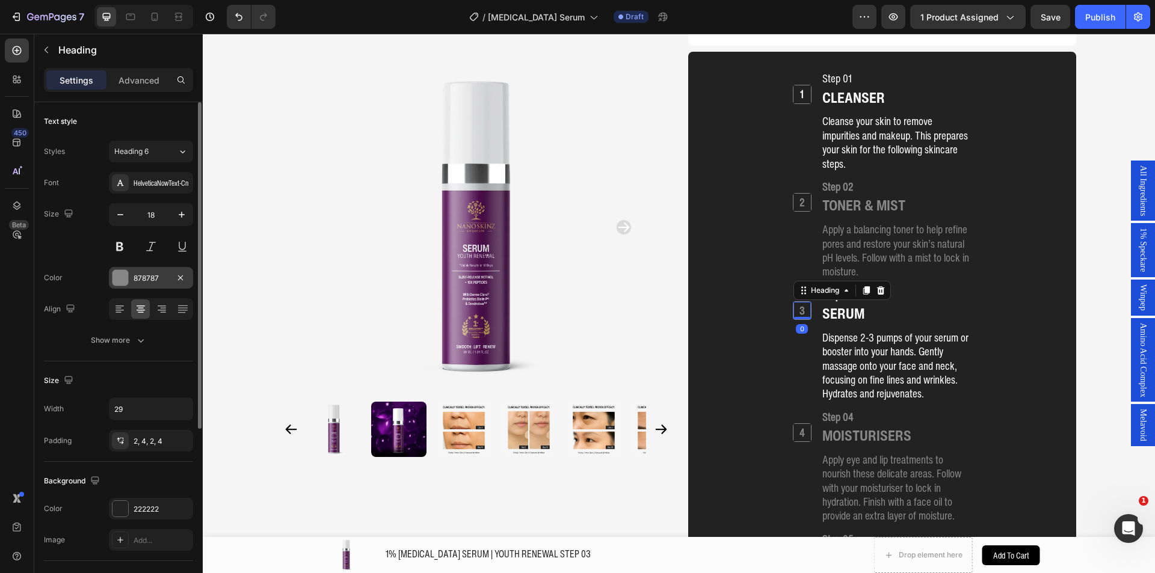
click at [121, 281] on div at bounding box center [120, 278] width 16 height 16
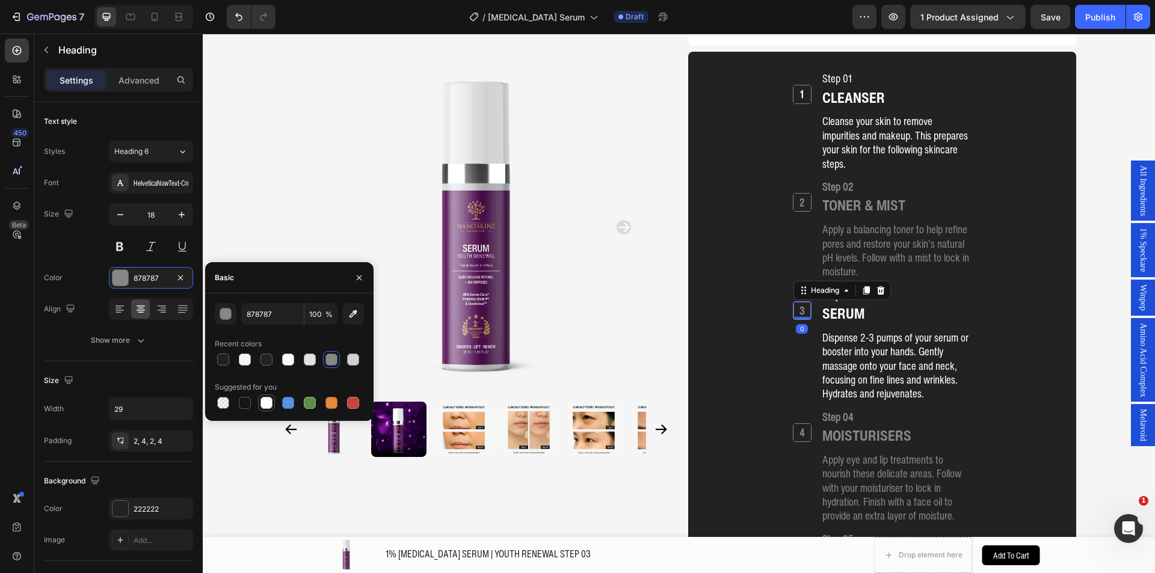
click at [272, 400] on div at bounding box center [266, 403] width 12 height 12
type input "FFFFFF"
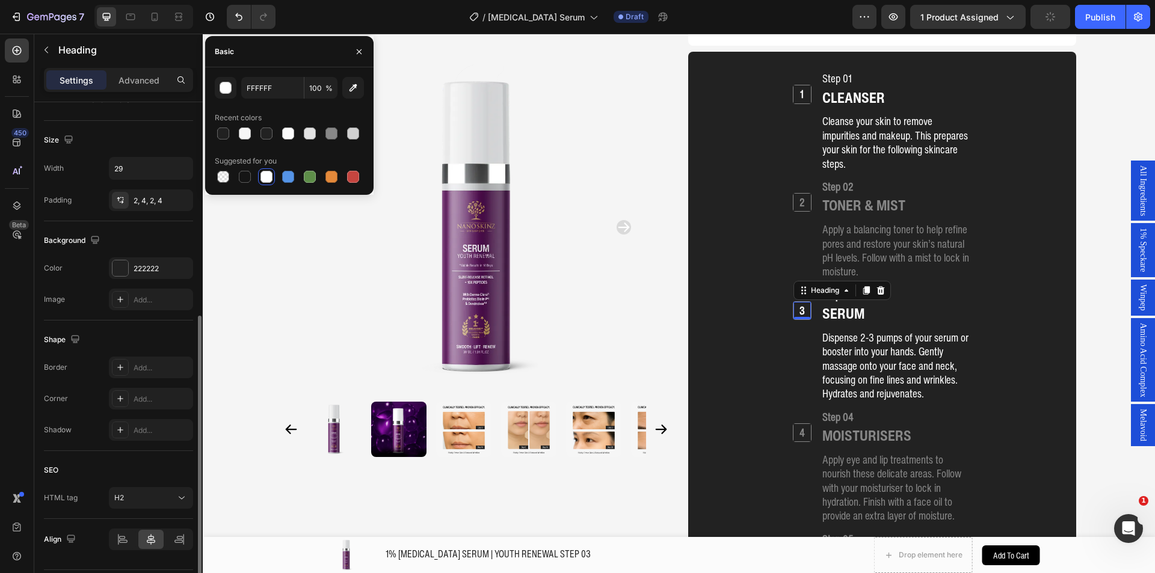
scroll to position [275, 0]
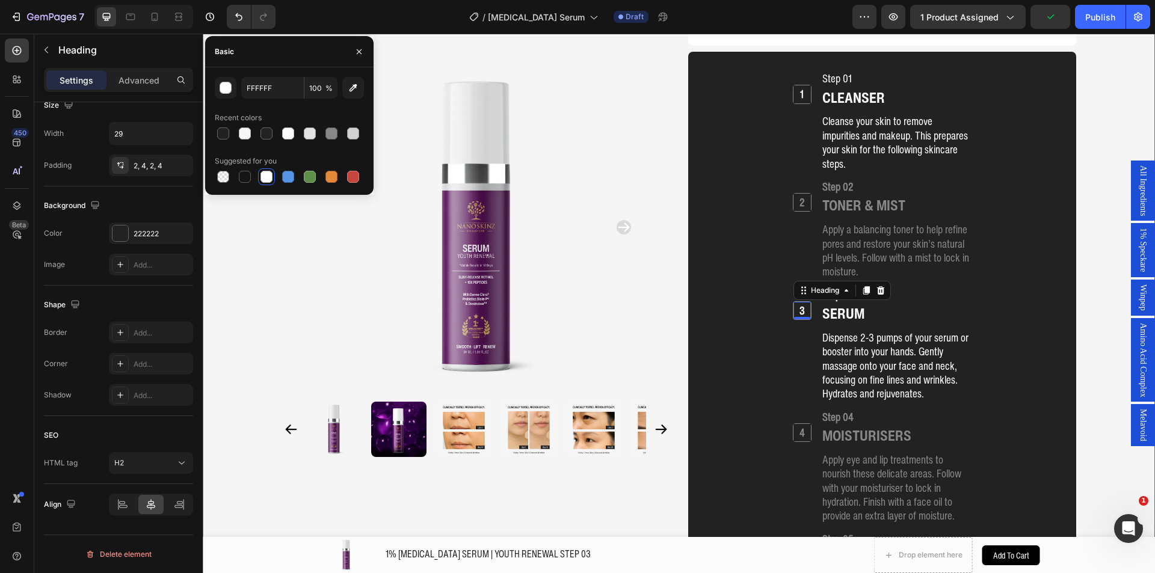
click at [257, 344] on div "Product Images Home 1% RETINOL SERUM | YOUTH RENEWAL STEP 03 Breadcrumb 1% RETI…" at bounding box center [679, 60] width 952 height 2972
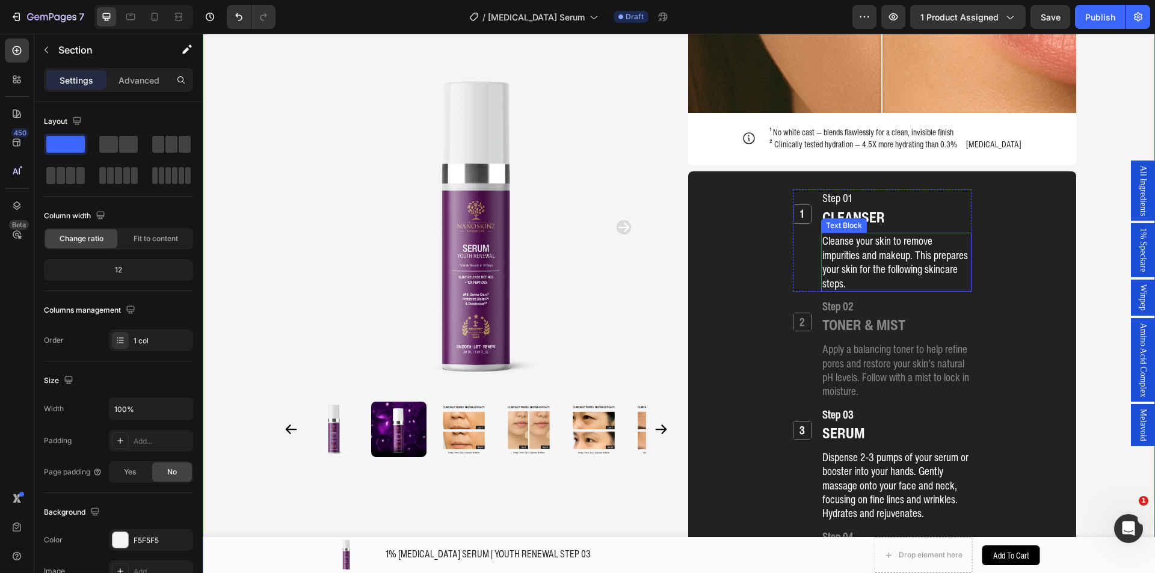
scroll to position [1364, 0]
click at [863, 248] on p "Cleanse your skin to remove impurities and makeup. This prepares your skin for …" at bounding box center [896, 263] width 148 height 57
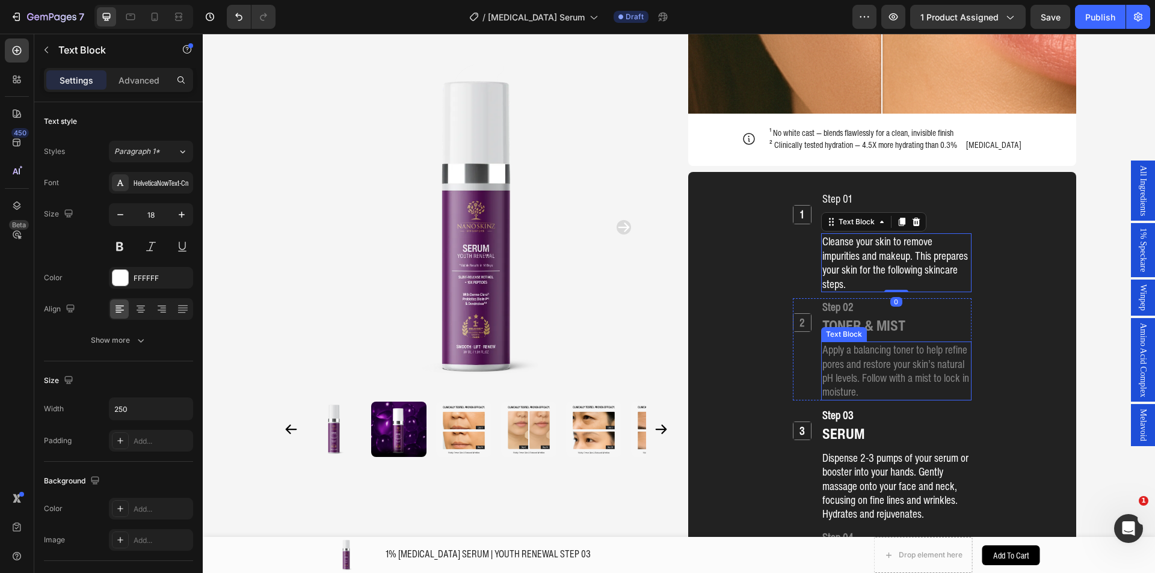
click at [870, 343] on p "Apply a balancing toner to help refine pores and restore your skin’s natural pH…" at bounding box center [896, 371] width 148 height 57
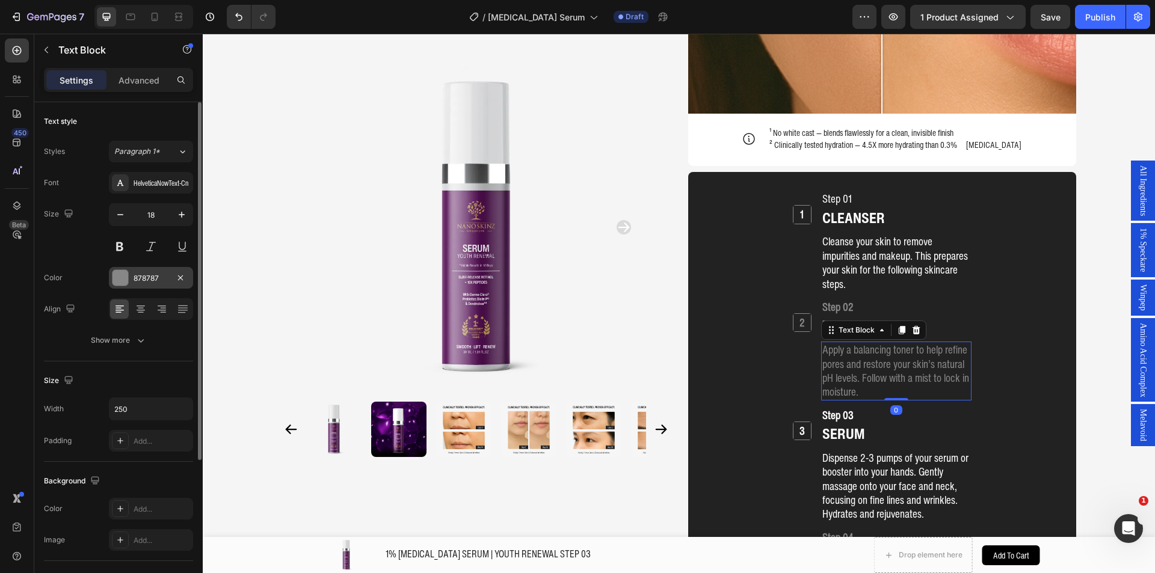
click at [128, 284] on div at bounding box center [120, 277] width 17 height 17
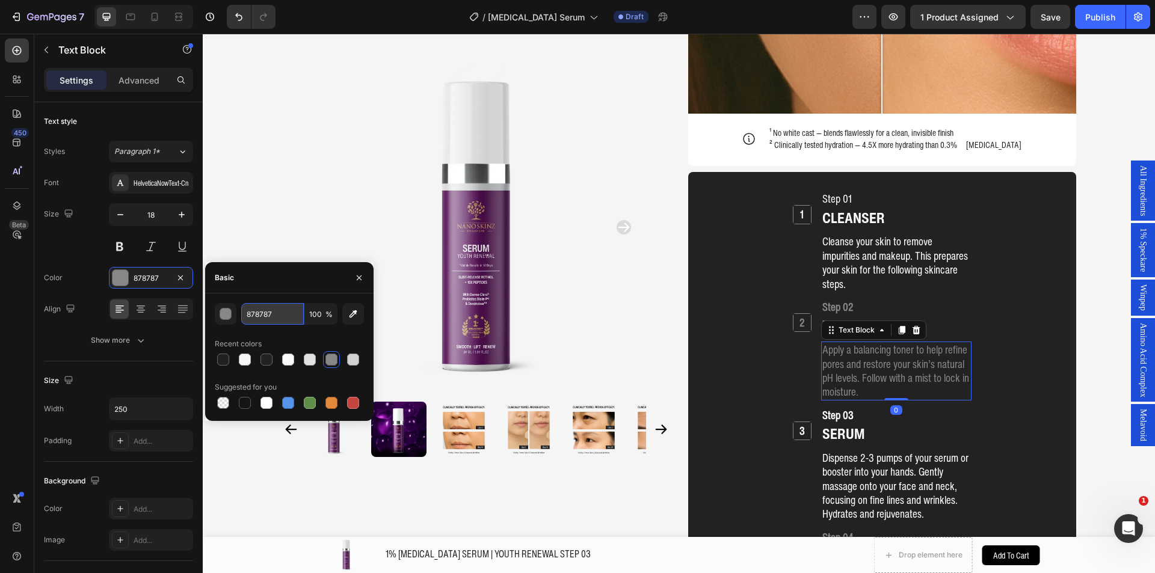
click at [253, 313] on input "878787" at bounding box center [272, 314] width 63 height 22
click at [830, 235] on p "Cleanse your skin to remove impurities and makeup. This prepares your skin for …" at bounding box center [896, 263] width 148 height 57
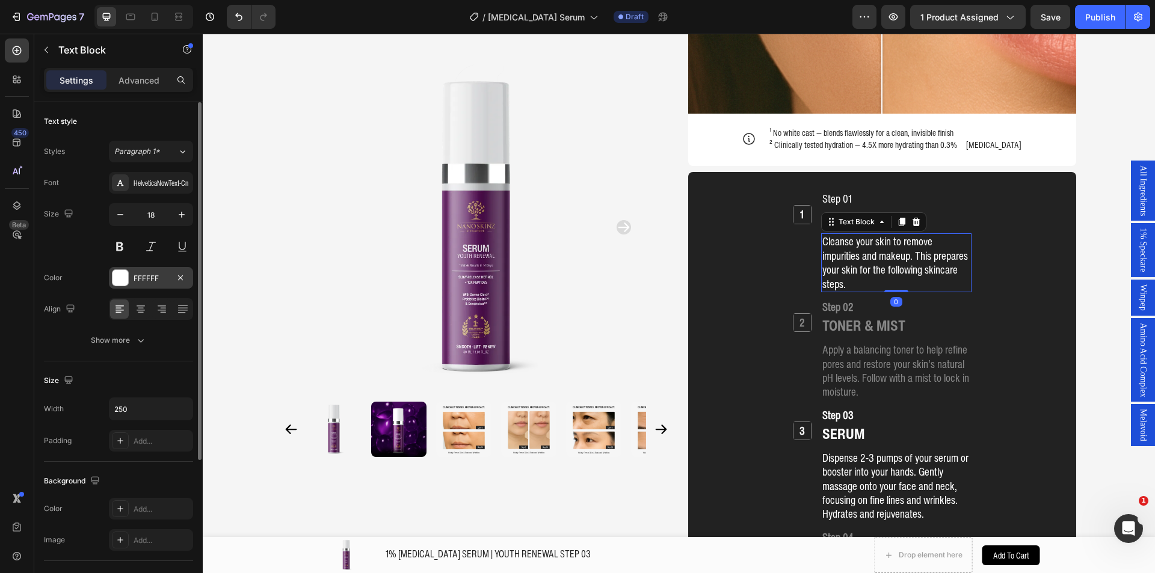
click at [144, 273] on div "FFFFFF" at bounding box center [151, 278] width 35 height 11
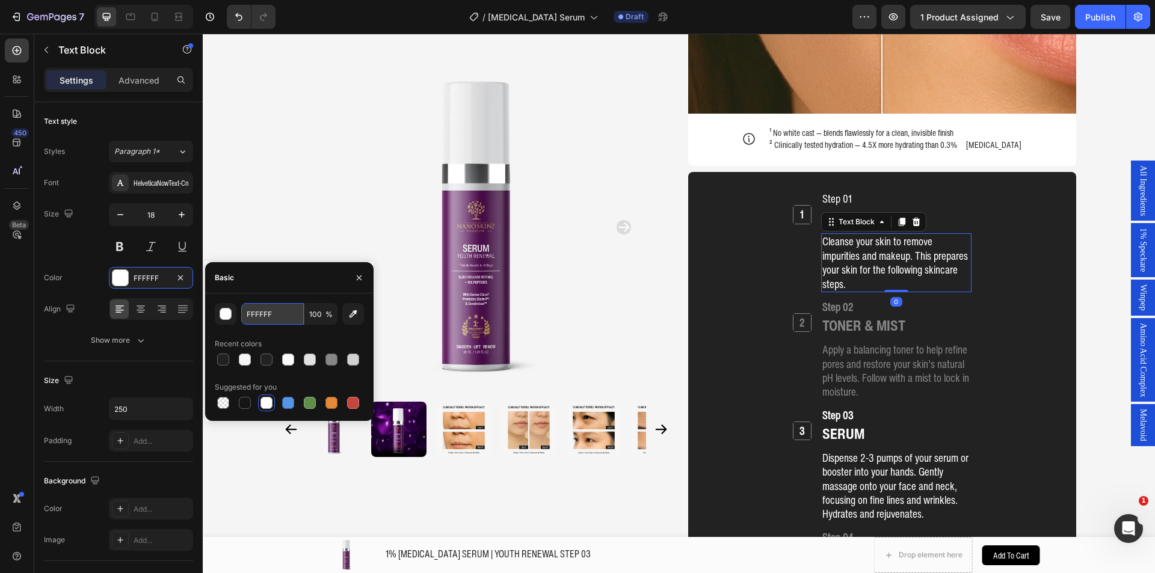
click at [265, 314] on input "FFFFFF" at bounding box center [272, 314] width 63 height 22
paste input "878787"
type input "878787"
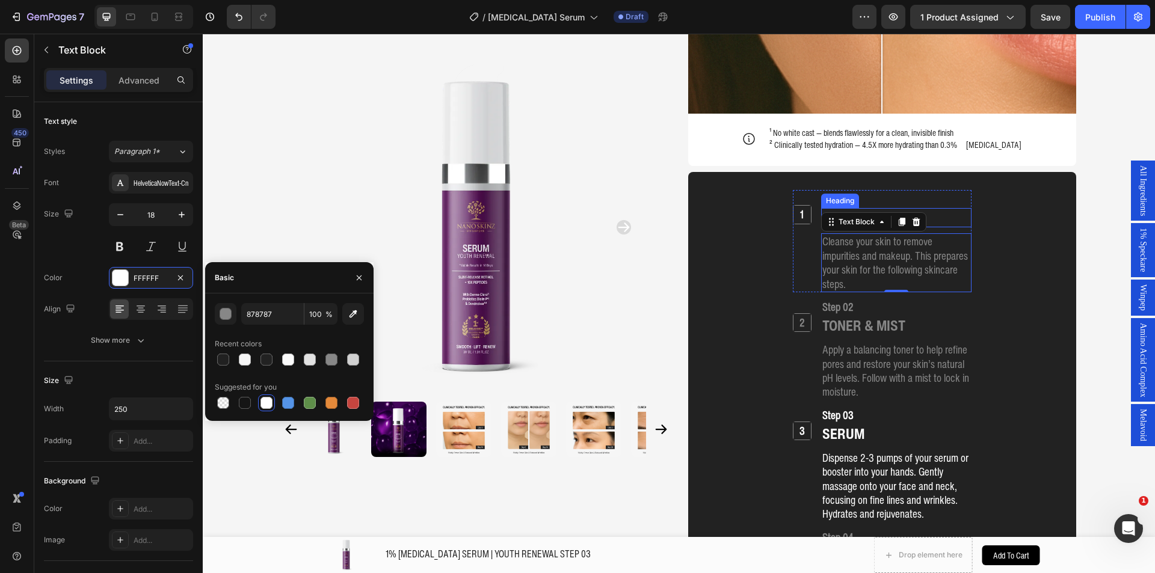
click at [836, 195] on div "Heading" at bounding box center [839, 200] width 33 height 11
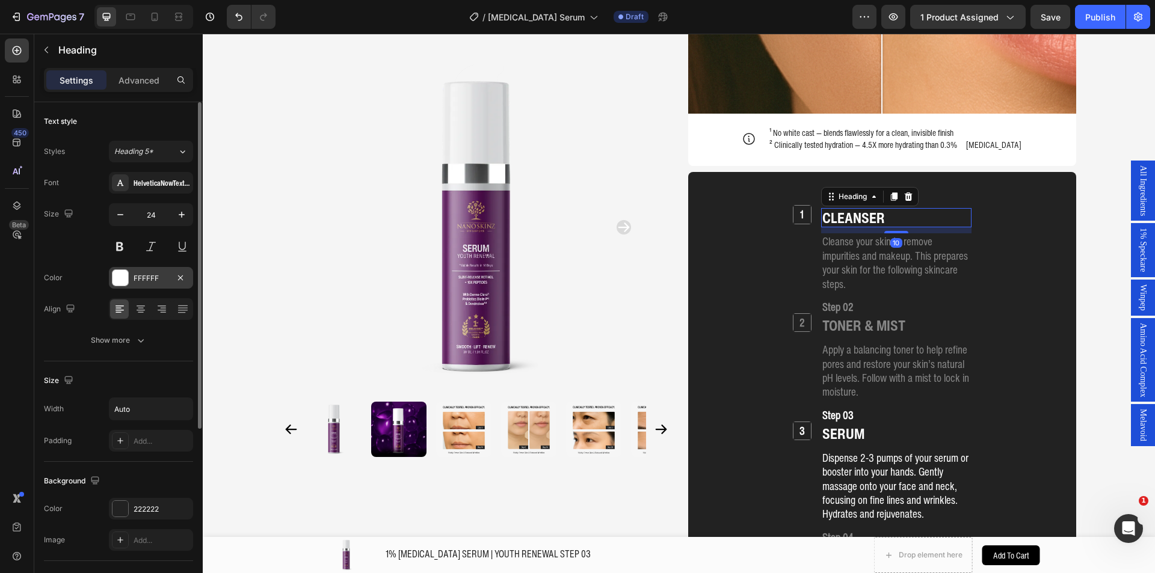
click at [165, 277] on div "FFFFFF" at bounding box center [151, 278] width 35 height 11
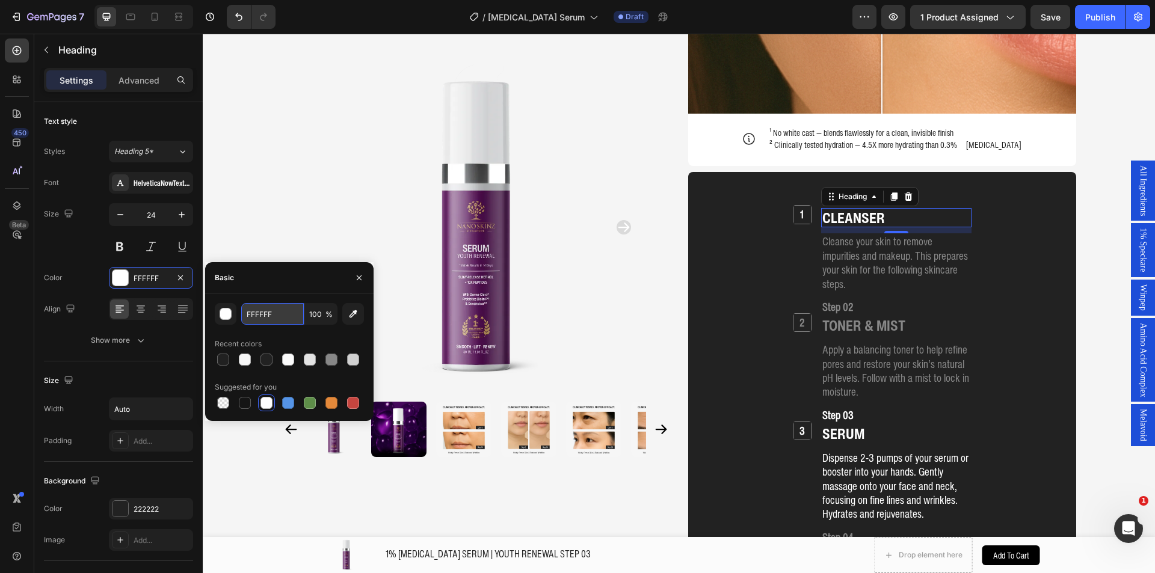
click at [287, 312] on input "FFFFFF" at bounding box center [272, 314] width 63 height 22
paste input "878787"
type input "878787"
click at [949, 190] on h2 "Step 01" at bounding box center [896, 198] width 150 height 17
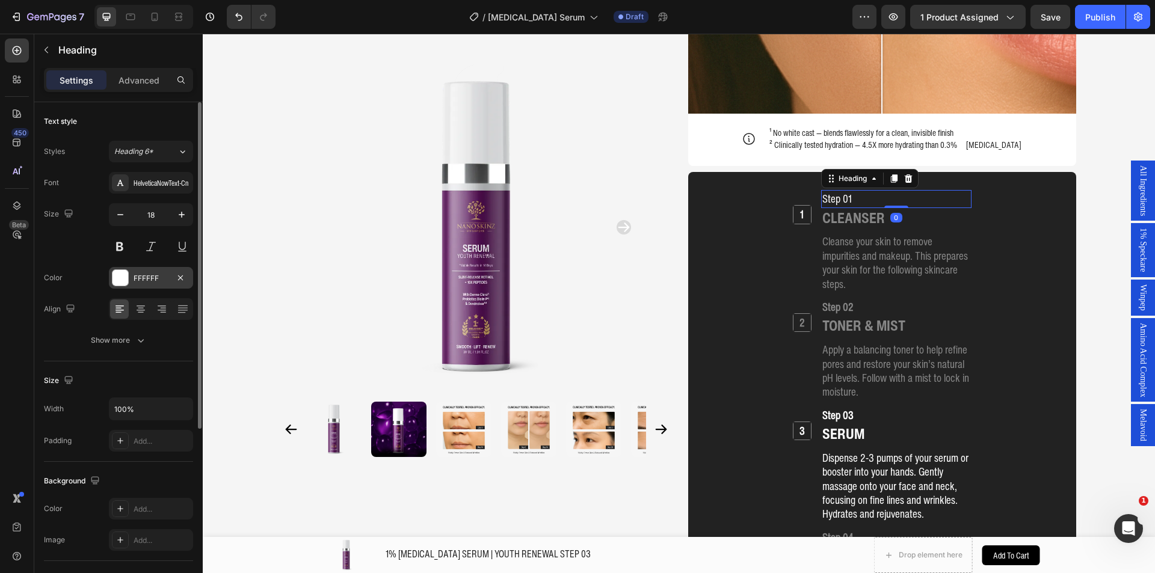
click at [152, 284] on div "FFFFFF" at bounding box center [151, 278] width 84 height 22
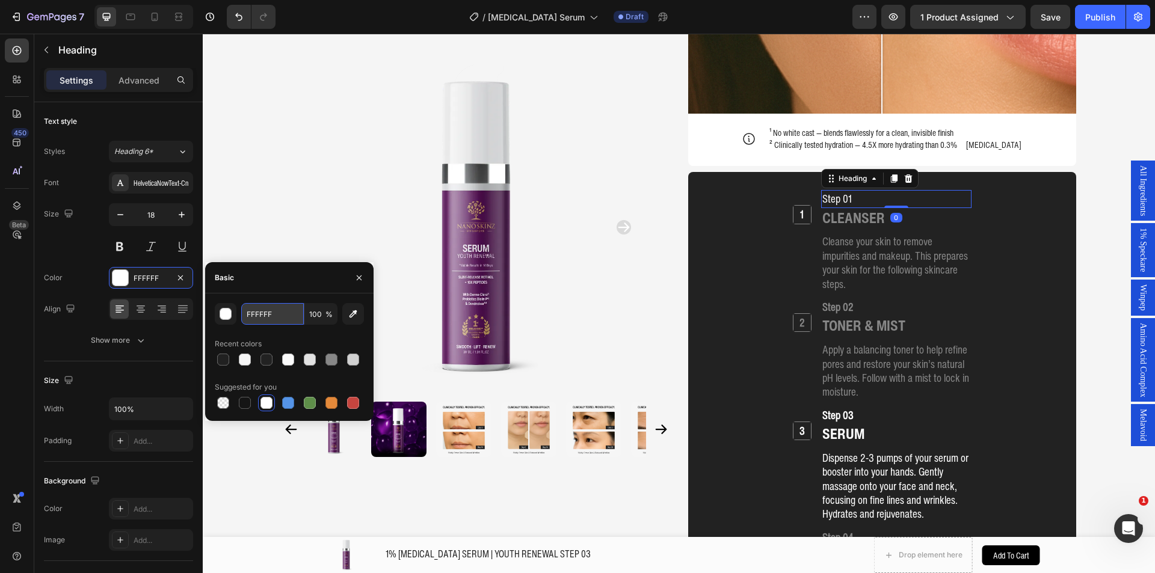
click at [272, 312] on input "FFFFFF" at bounding box center [272, 314] width 63 height 22
paste input "878787"
type input "878787"
click at [804, 206] on h2 "1" at bounding box center [801, 214] width 17 height 17
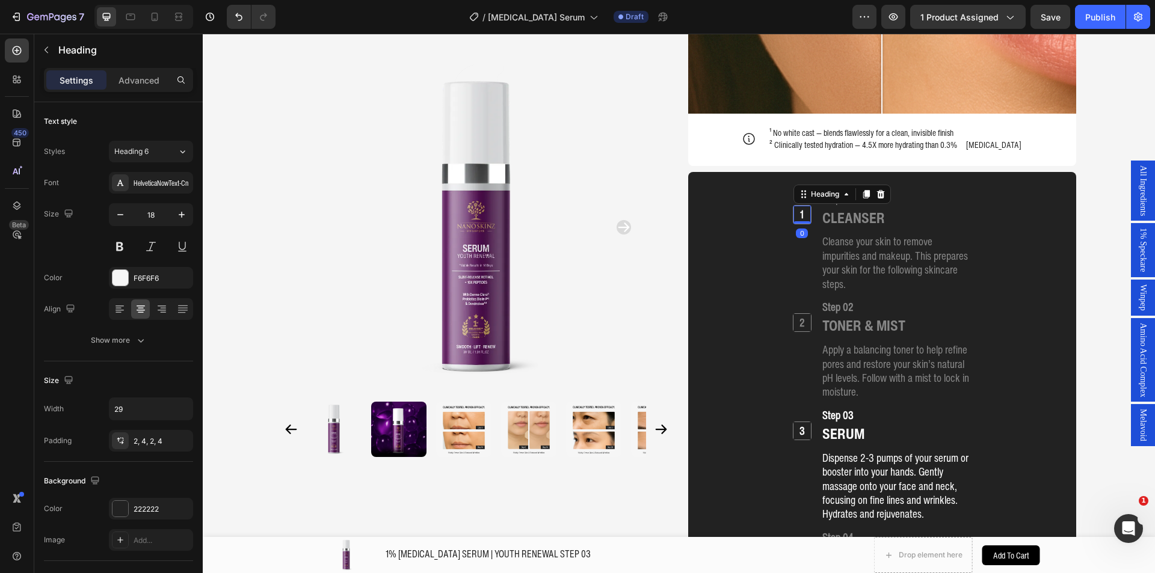
click at [794, 206] on h2 "1" at bounding box center [801, 214] width 17 height 17
drag, startPoint x: 135, startPoint y: 278, endPoint x: 175, endPoint y: 292, distance: 42.6
click at [135, 278] on div "F6F6F6" at bounding box center [162, 278] width 57 height 11
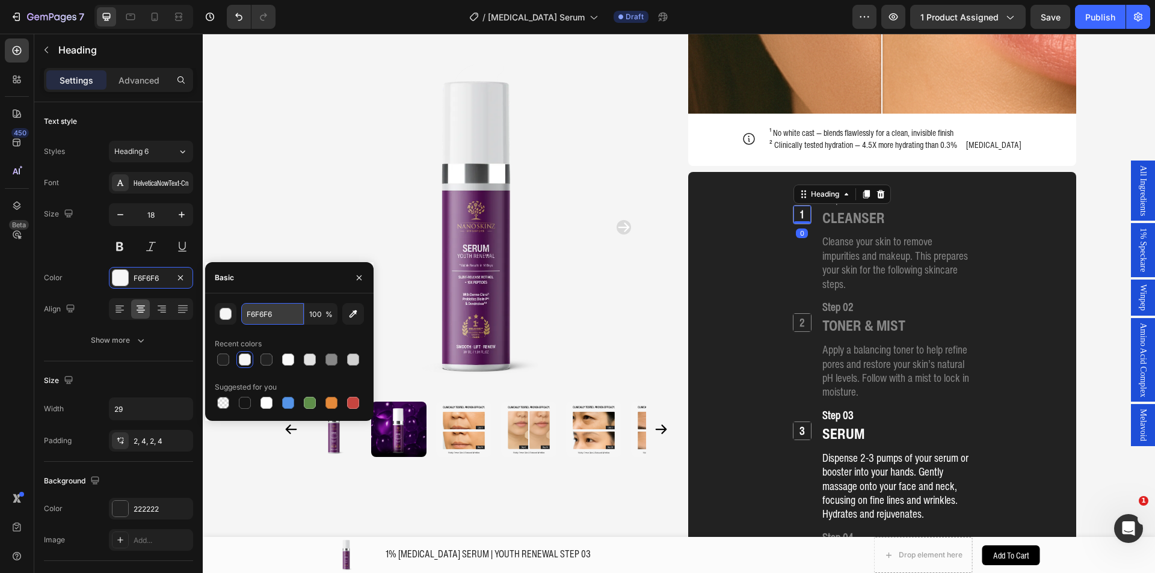
click at [272, 318] on input "F6F6F6" at bounding box center [272, 314] width 63 height 22
paste input "878787"
type input "878787"
click at [298, 240] on div at bounding box center [476, 228] width 388 height 330
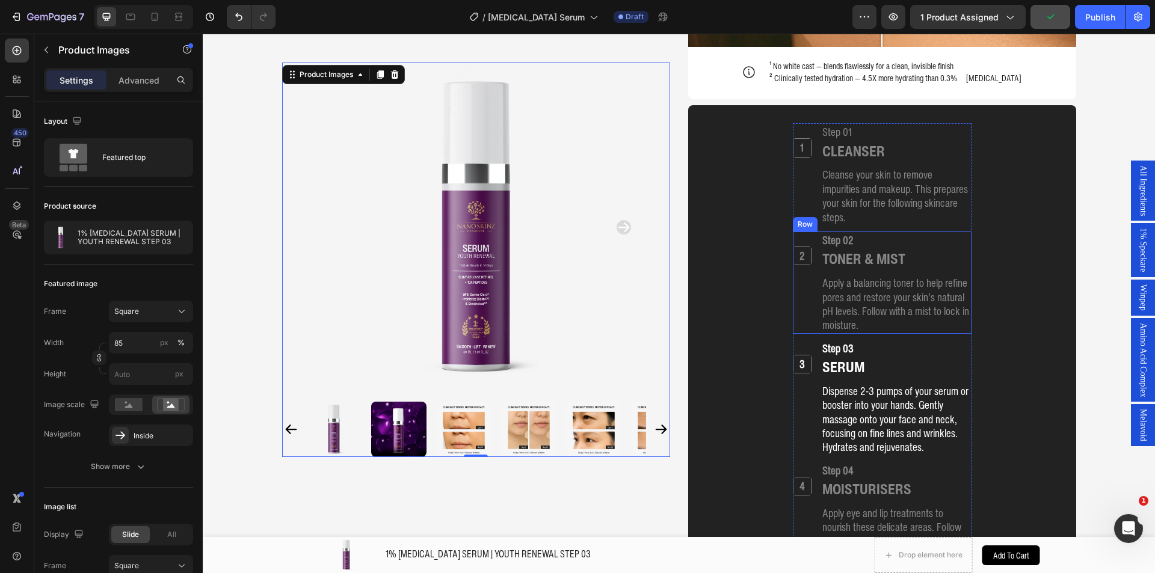
scroll to position [1424, 0]
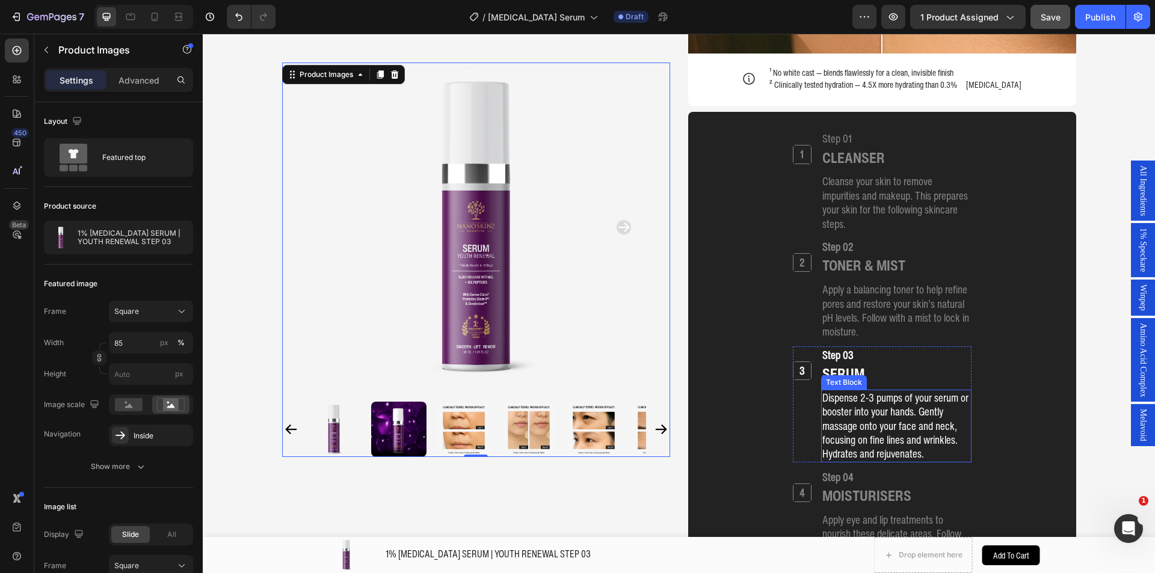
click at [885, 407] on p "Dispense 2-3 pumps of your serum or booster into your hands. Gently massage ont…" at bounding box center [896, 426] width 148 height 70
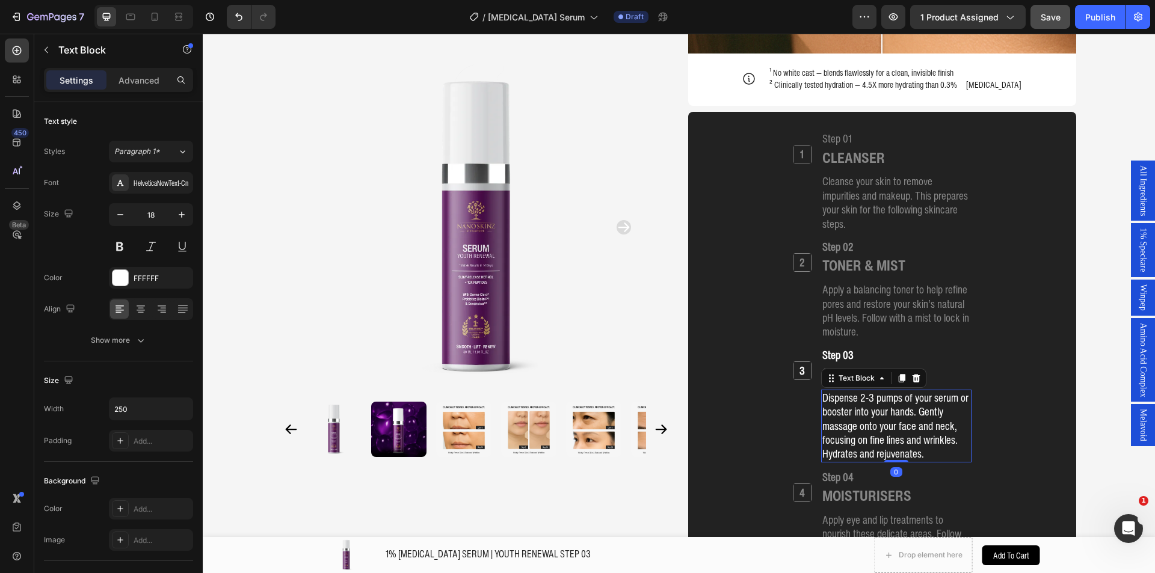
click at [885, 407] on p "Dispense 2-3 pumps of your serum or booster into your hands. Gently massage ont…" at bounding box center [896, 426] width 148 height 70
copy p "Dispense 2-3 pumps of your serum or booster into your hands. Gently massage ont…"
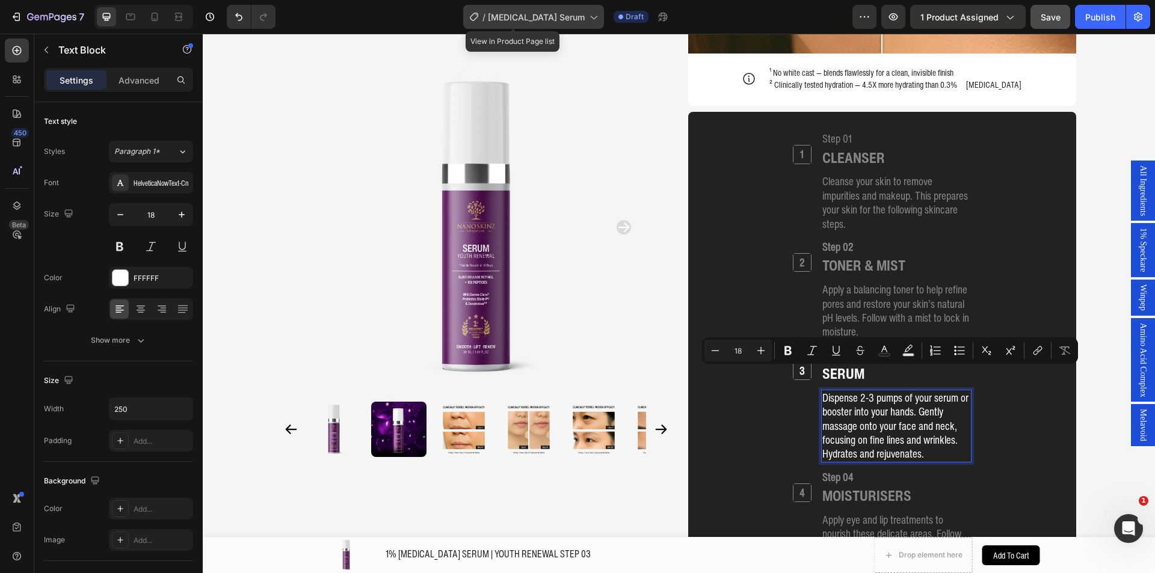
click at [523, 22] on span "[MEDICAL_DATA] Serum" at bounding box center [536, 17] width 97 height 13
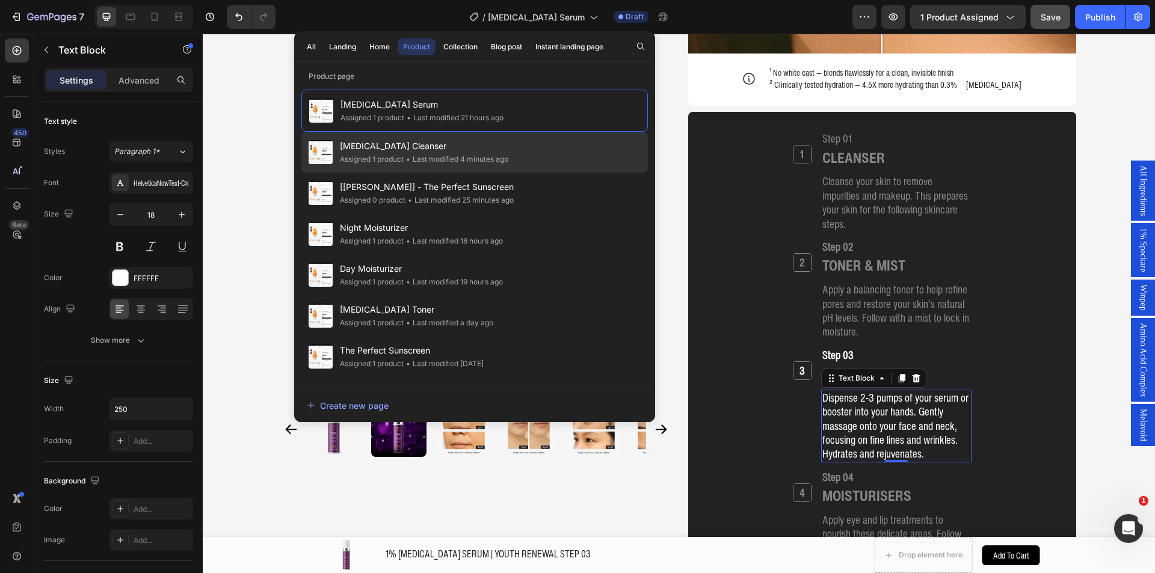
click at [499, 162] on div "• Last modified 4 minutes ago" at bounding box center [456, 159] width 105 height 12
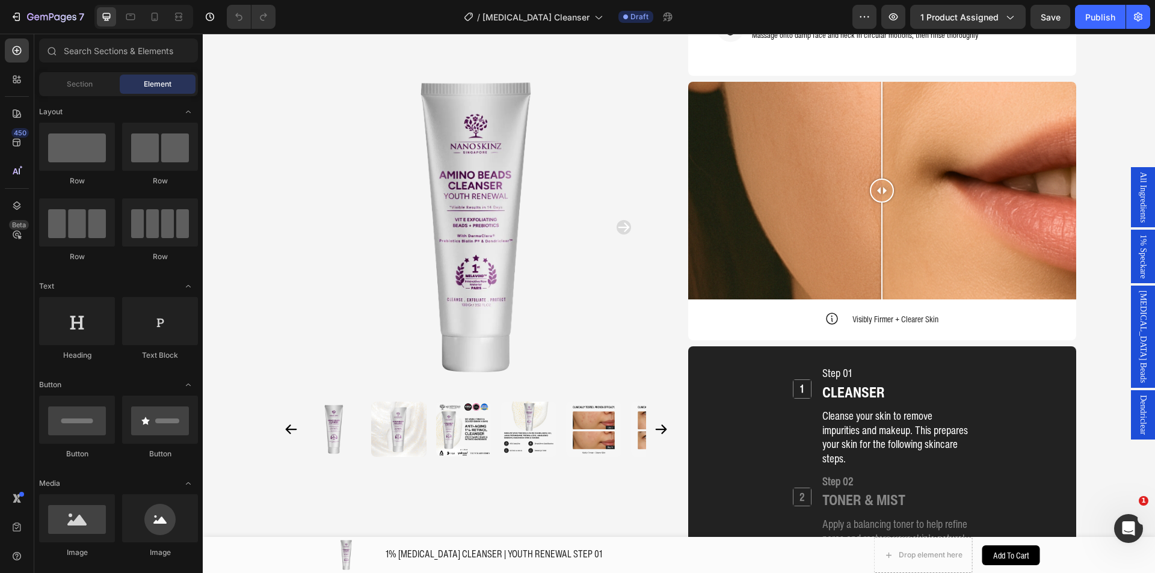
scroll to position [1482, 0]
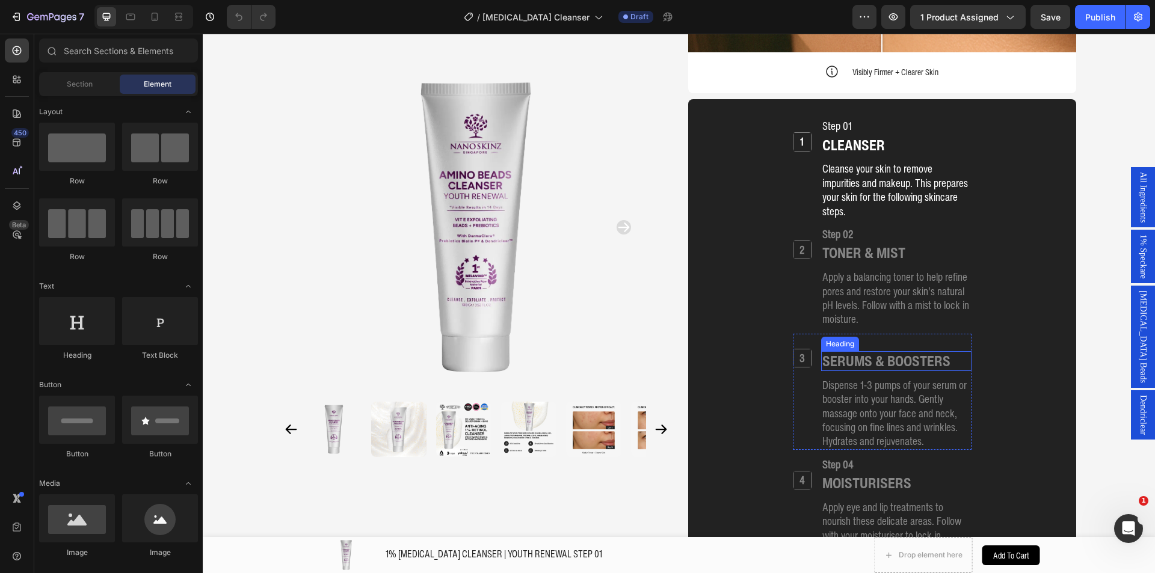
click at [870, 351] on h2 "SERUMS & BOOSTERS" at bounding box center [886, 361] width 131 height 20
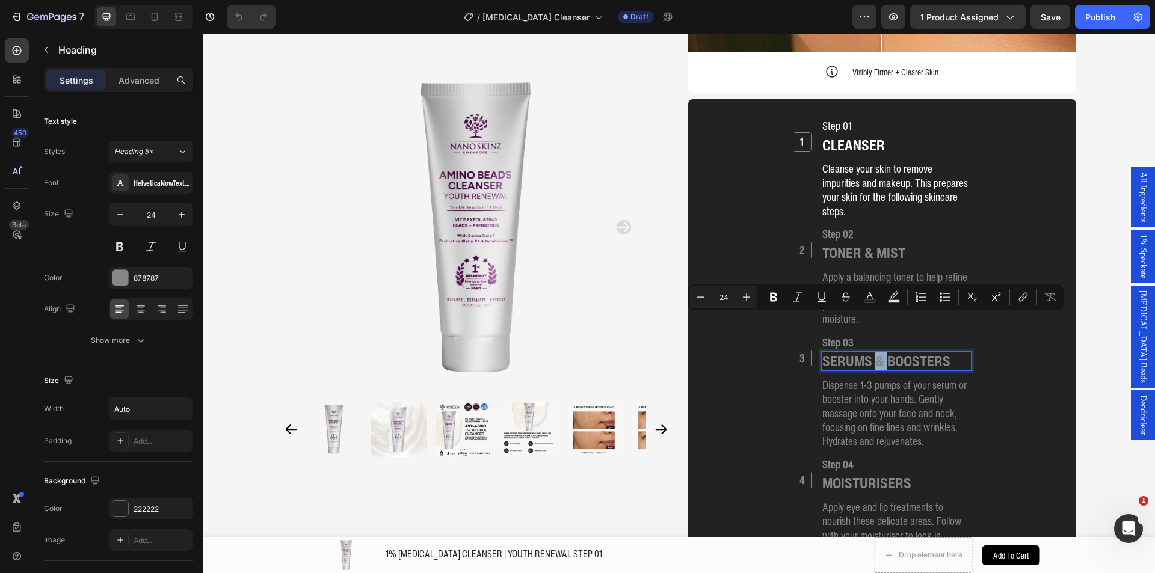
click at [877, 352] on p "SERUMS & BOOSTERS" at bounding box center [886, 360] width 128 height 17
drag, startPoint x: 945, startPoint y: 325, endPoint x: 860, endPoint y: 325, distance: 85.4
click at [860, 351] on h2 "SERUMS & BOOSTERS" at bounding box center [886, 361] width 131 height 20
click at [875, 378] on p "Dispense 1-3 pumps of your serum or booster into your hands. Gently massage ont…" at bounding box center [896, 413] width 148 height 70
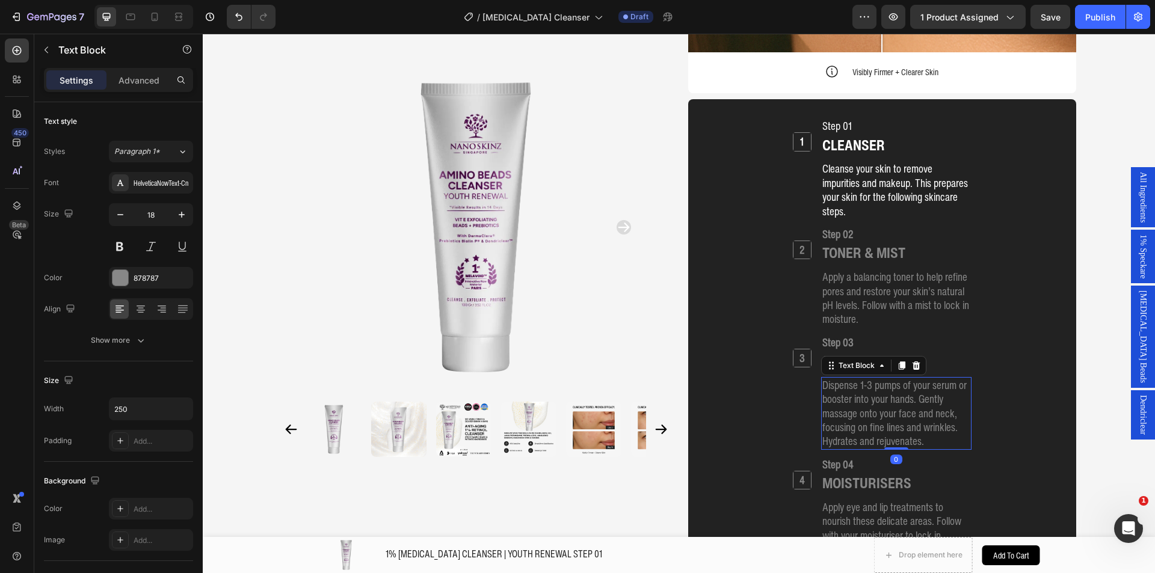
click at [865, 378] on p "Dispense 1-3 pumps of your serum or booster into your hands. Gently massage ont…" at bounding box center [896, 413] width 148 height 70
click at [858, 378] on p "Dispense 1-3 pumps of your serum or booster into your hands. Gently massage ont…" at bounding box center [896, 413] width 148 height 70
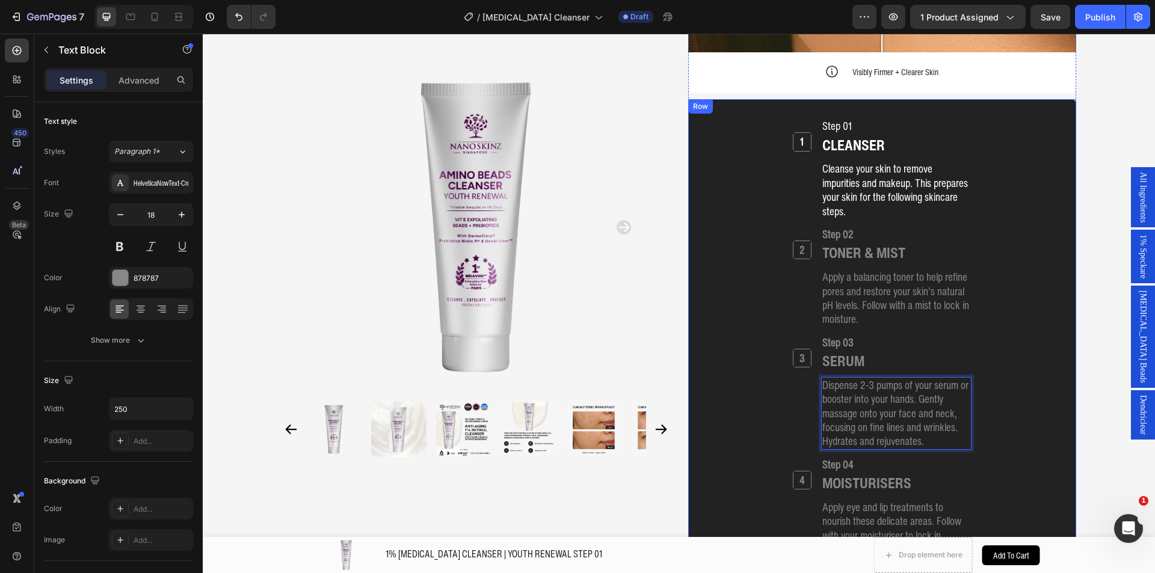
click at [1015, 310] on div "1 Heading Step 01 Heading CLEANSER Heading Cleanse your skin to remove impuriti…" at bounding box center [881, 394] width 359 height 554
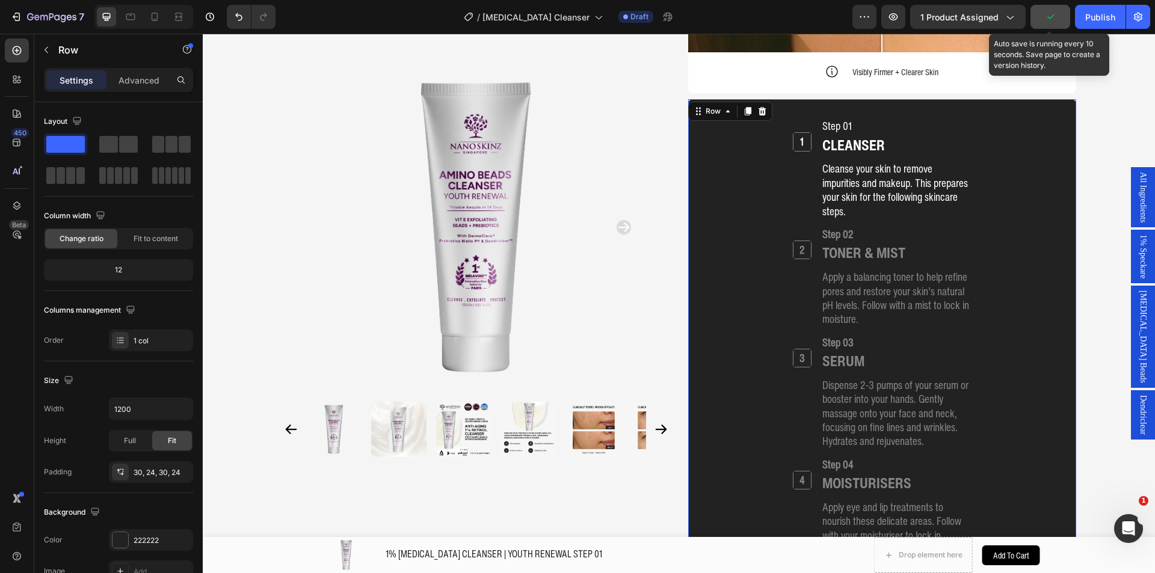
click at [1048, 20] on icon "button" at bounding box center [1050, 17] width 12 height 12
click at [1054, 10] on button "button" at bounding box center [1050, 17] width 40 height 24
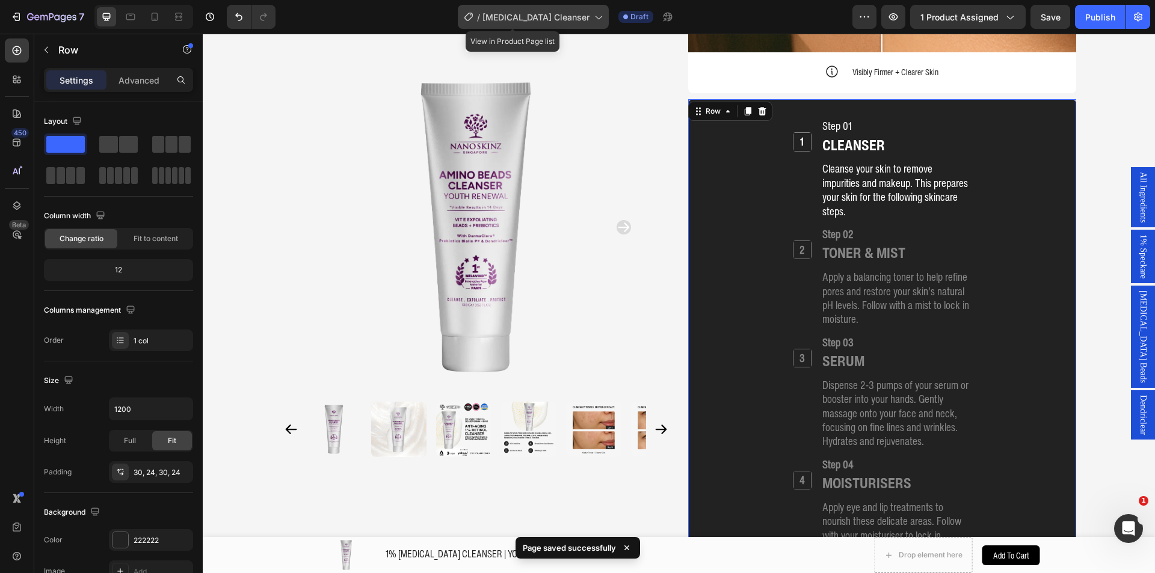
click at [515, 19] on span "[MEDICAL_DATA] Cleanser" at bounding box center [535, 17] width 107 height 13
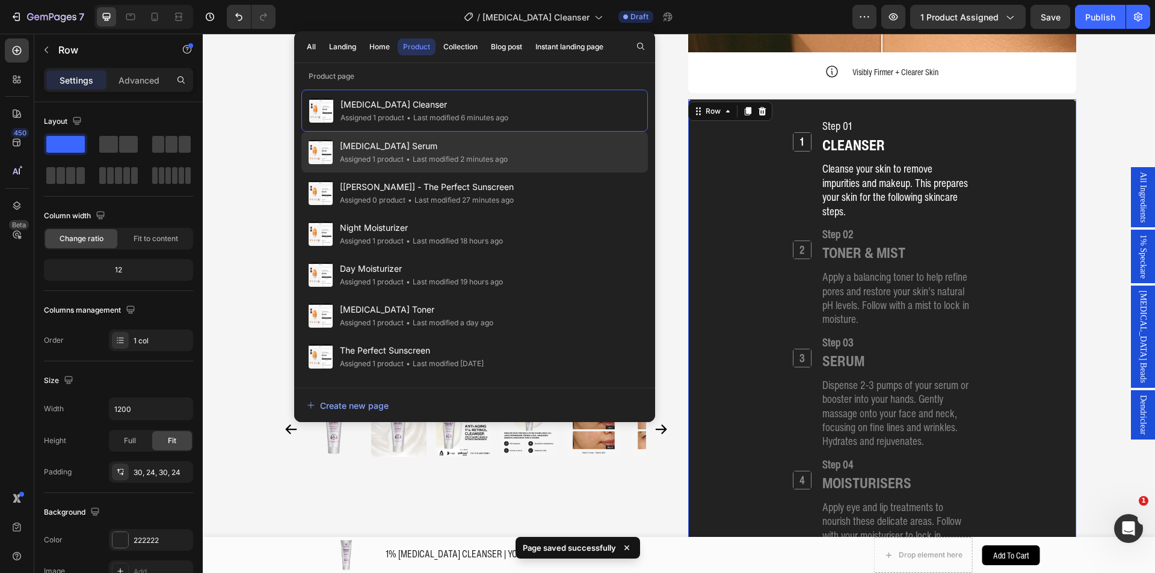
click at [468, 156] on div "• Last modified 2 minutes ago" at bounding box center [456, 159] width 104 height 12
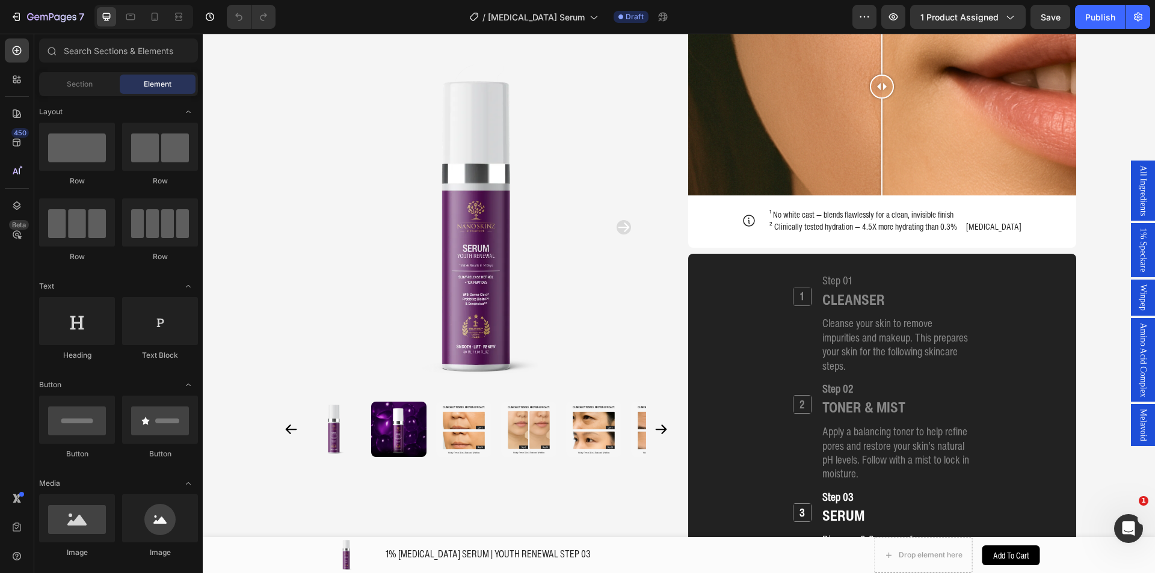
scroll to position [1448, 0]
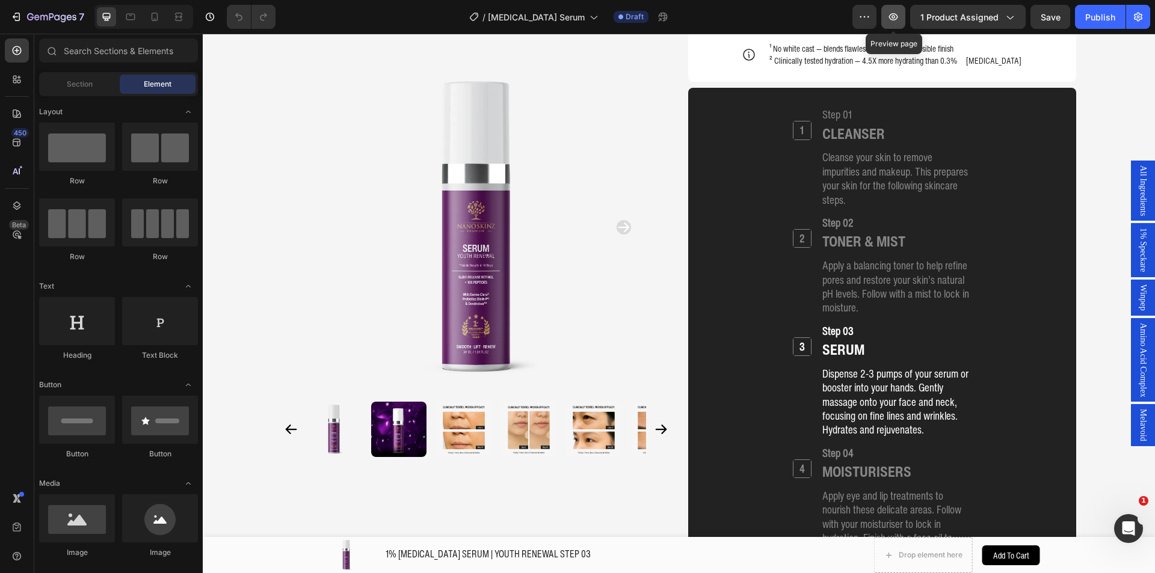
click at [905, 19] on button "button" at bounding box center [893, 17] width 24 height 24
click at [793, 338] on h2 "3" at bounding box center [801, 346] width 17 height 17
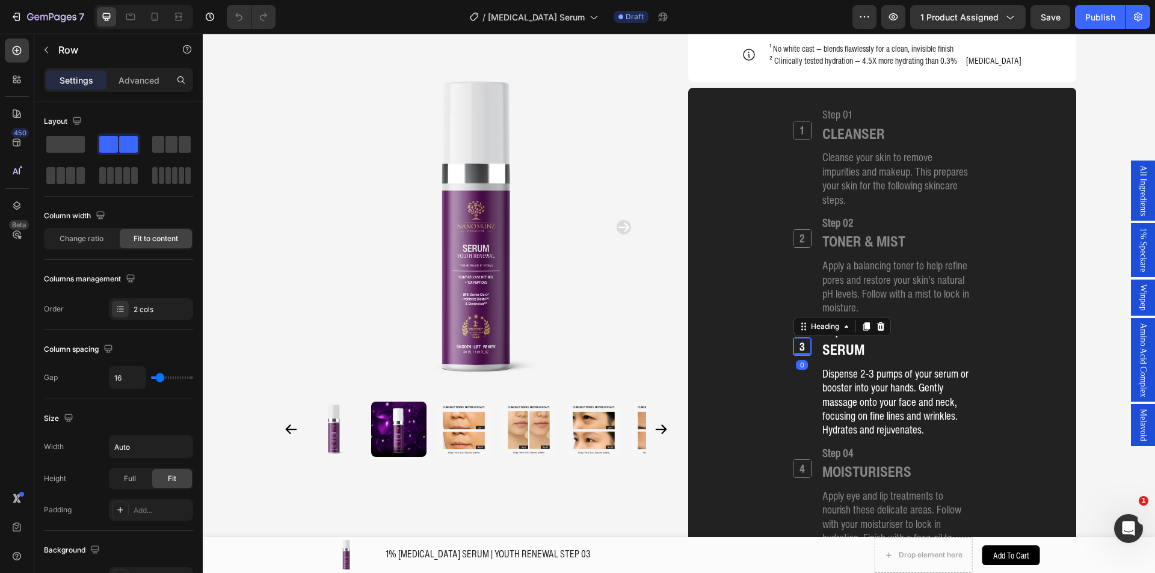
click at [805, 351] on div "3 Heading 0" at bounding box center [802, 380] width 19 height 116
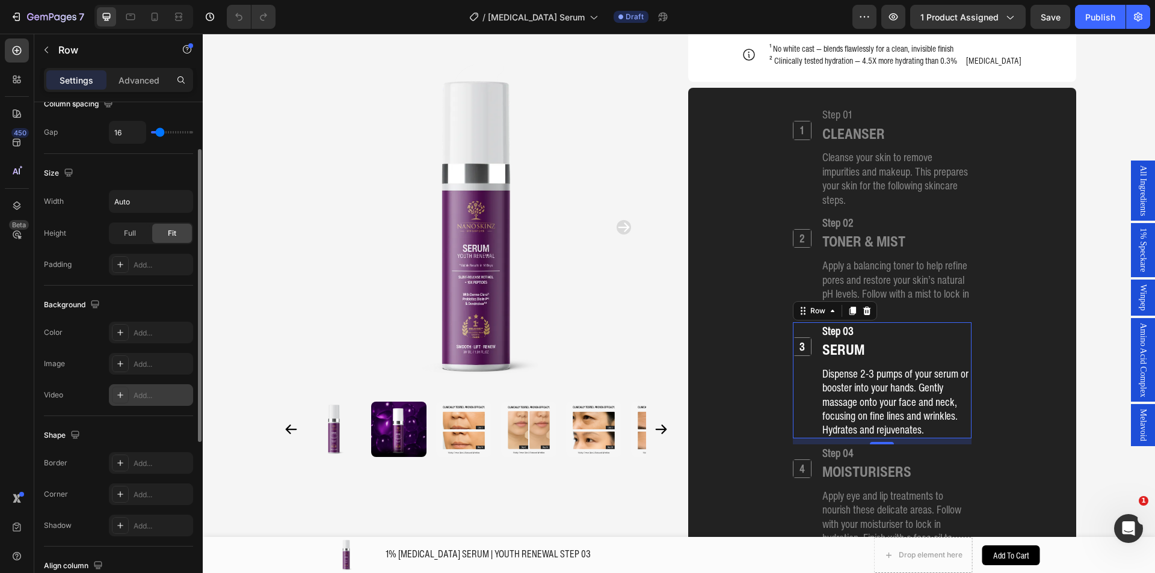
scroll to position [5, 0]
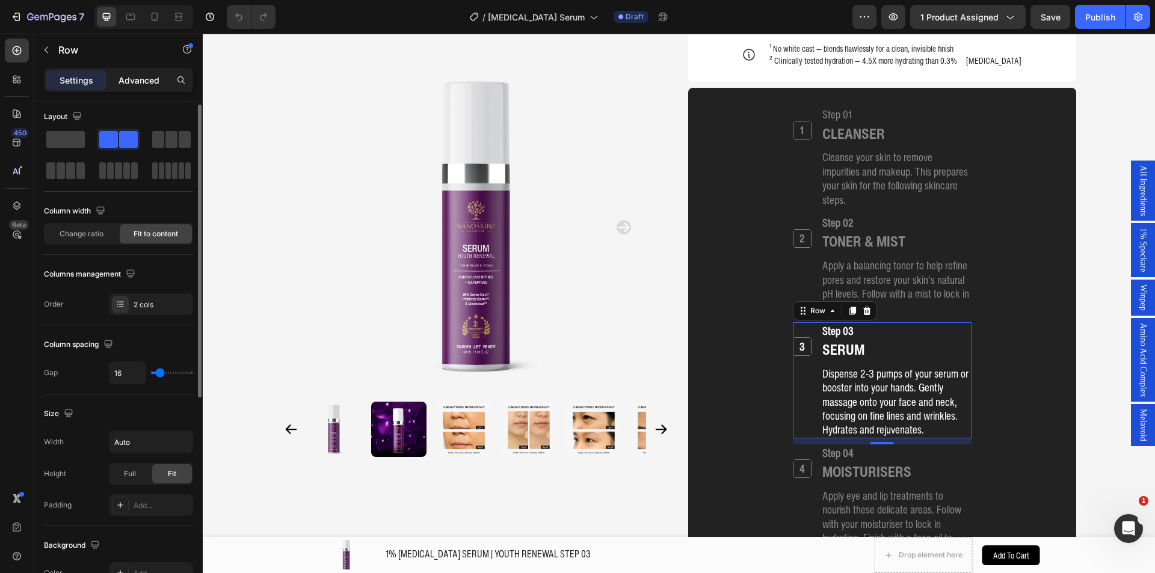
click at [137, 77] on p "Advanced" at bounding box center [138, 80] width 41 height 13
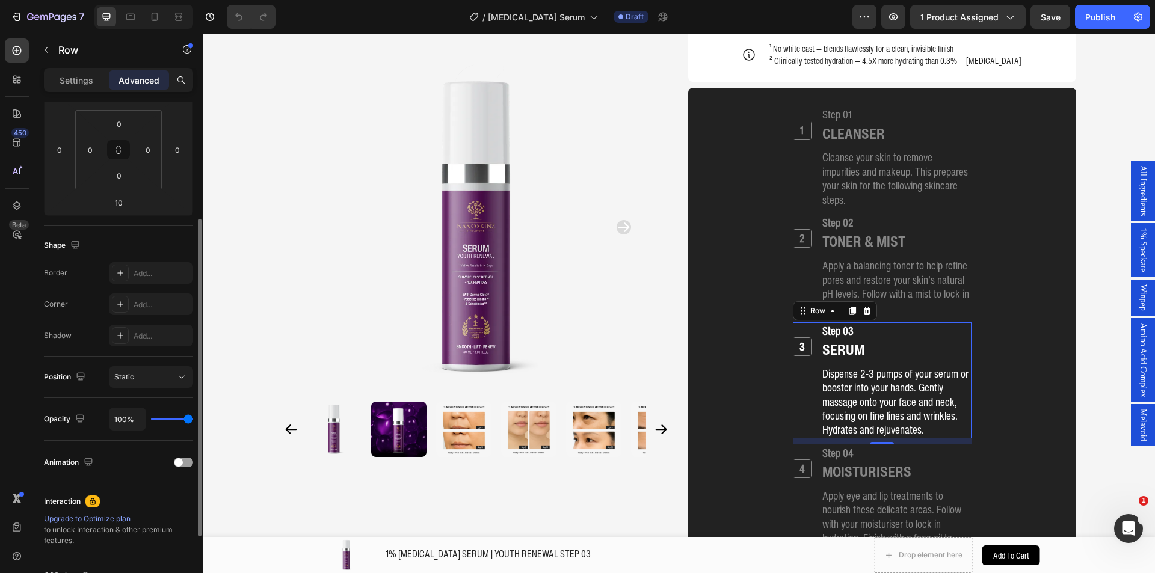
scroll to position [297, 0]
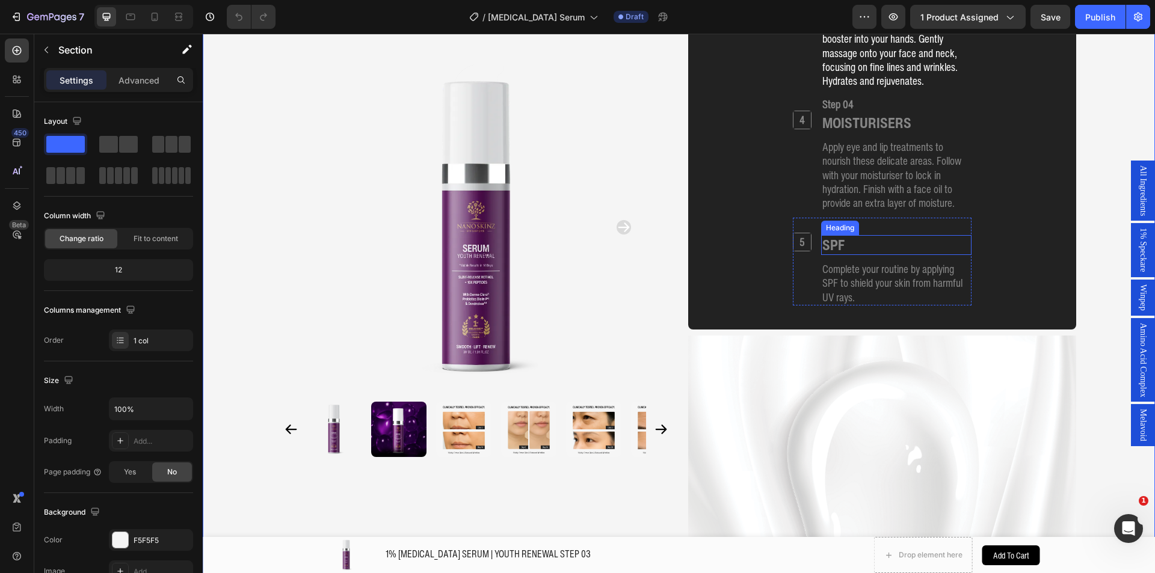
scroll to position [1809, 0]
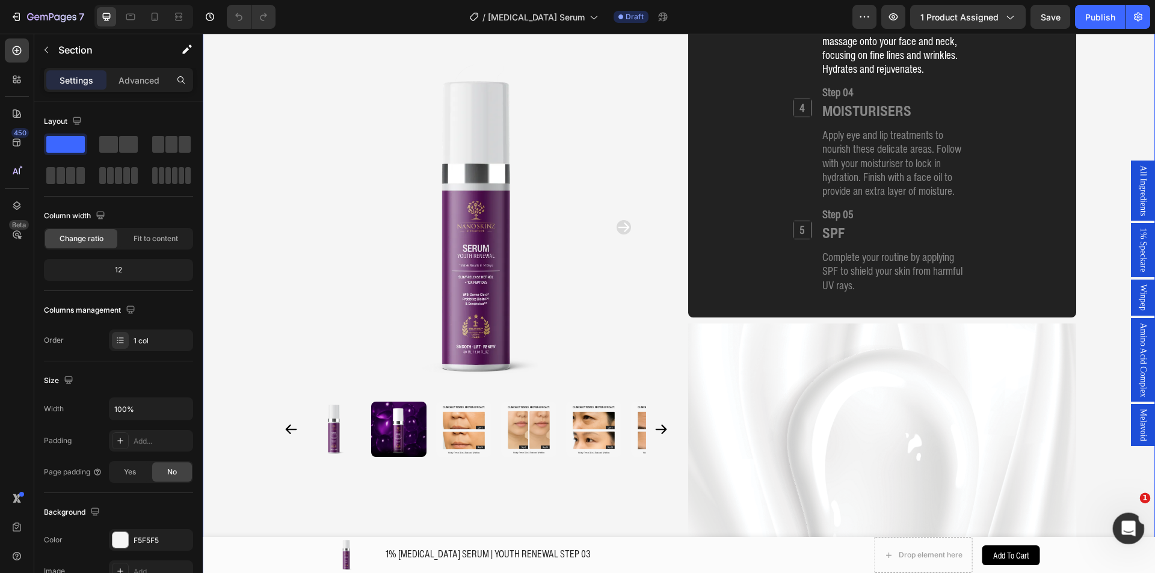
click at [1132, 529] on icon "Open Intercom Messenger" at bounding box center [1127, 527] width 20 height 20
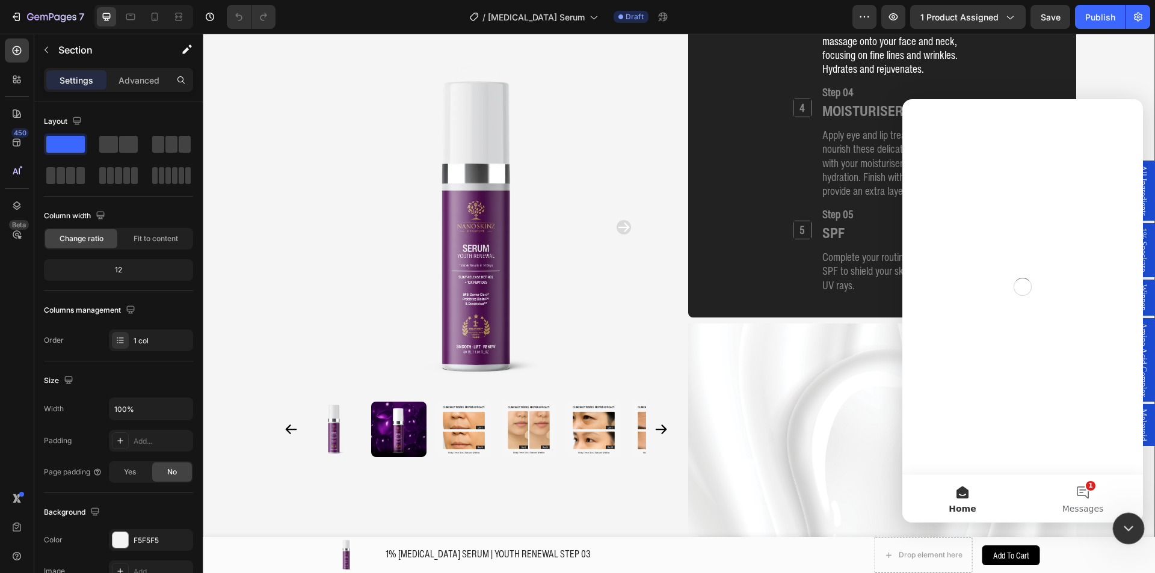
scroll to position [0, 0]
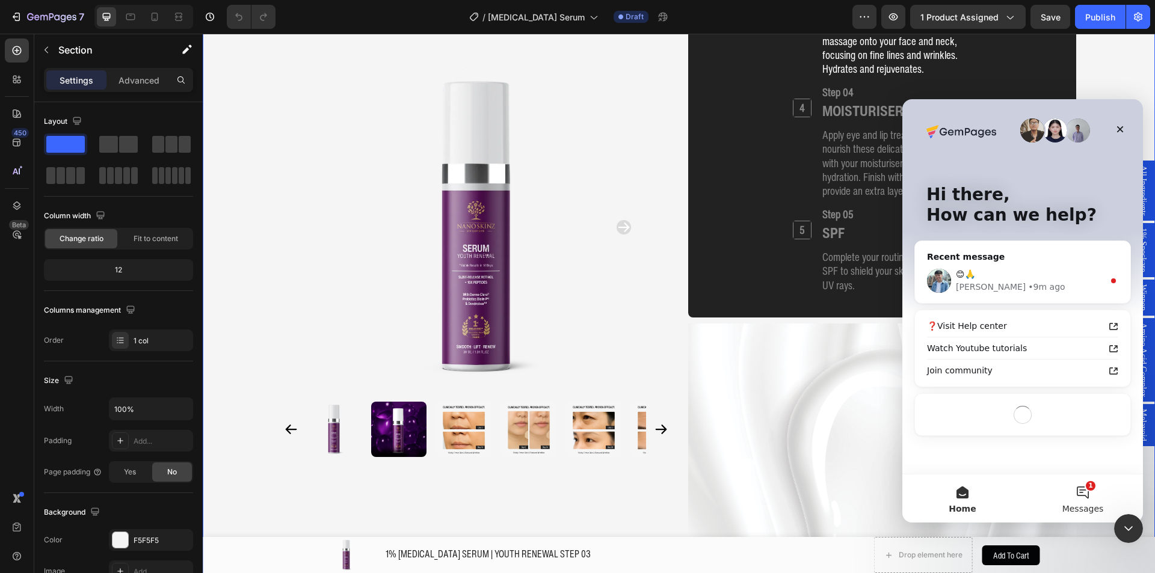
click at [1101, 521] on button "1 Messages" at bounding box center [1082, 499] width 120 height 48
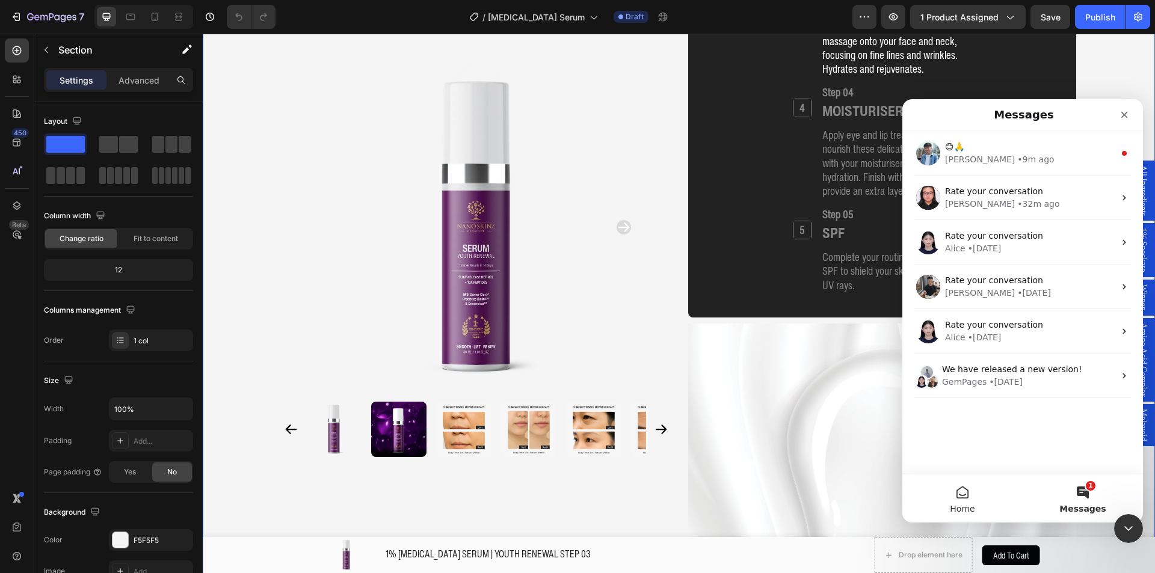
click at [972, 490] on button "Home" at bounding box center [962, 499] width 120 height 48
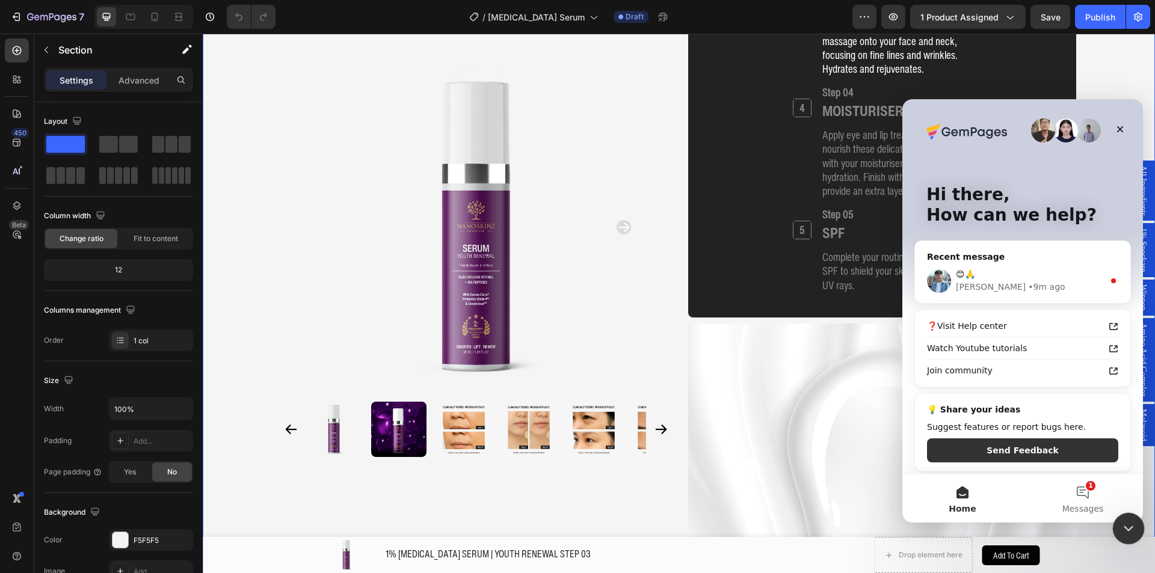
click at [1140, 517] on div at bounding box center [1129, 529] width 32 height 32
click at [1131, 515] on div "Close Intercom Messenger" at bounding box center [1126, 526] width 29 height 29
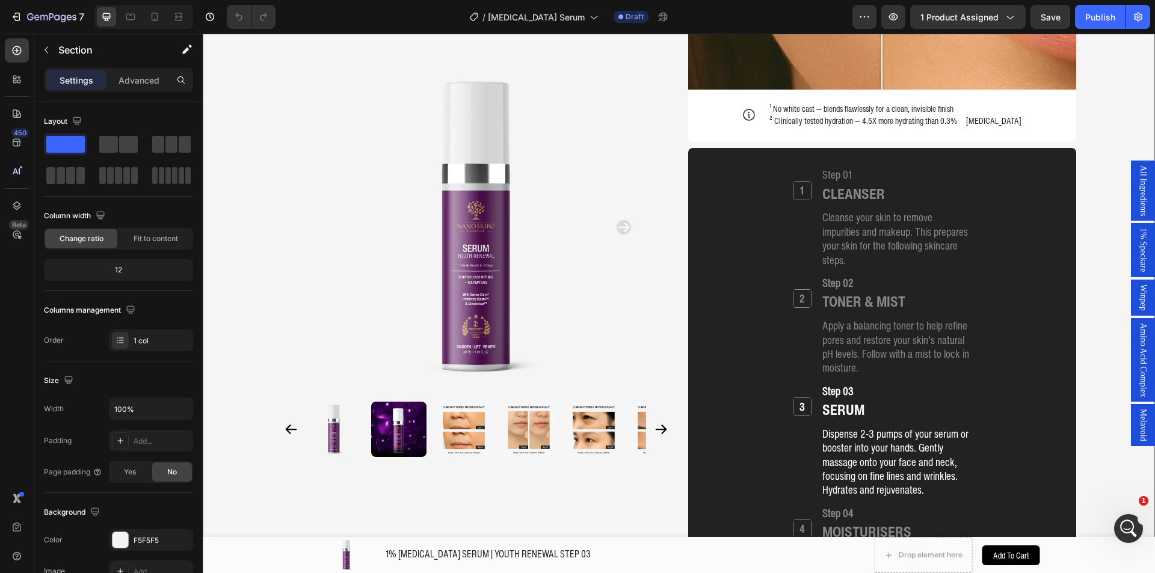
click at [247, 222] on div "Product Images Home 1% [MEDICAL_DATA] SERUM | YOUTH RENEWAL STEP 03 Breadcrumb …" at bounding box center [679, 156] width 952 height 2972
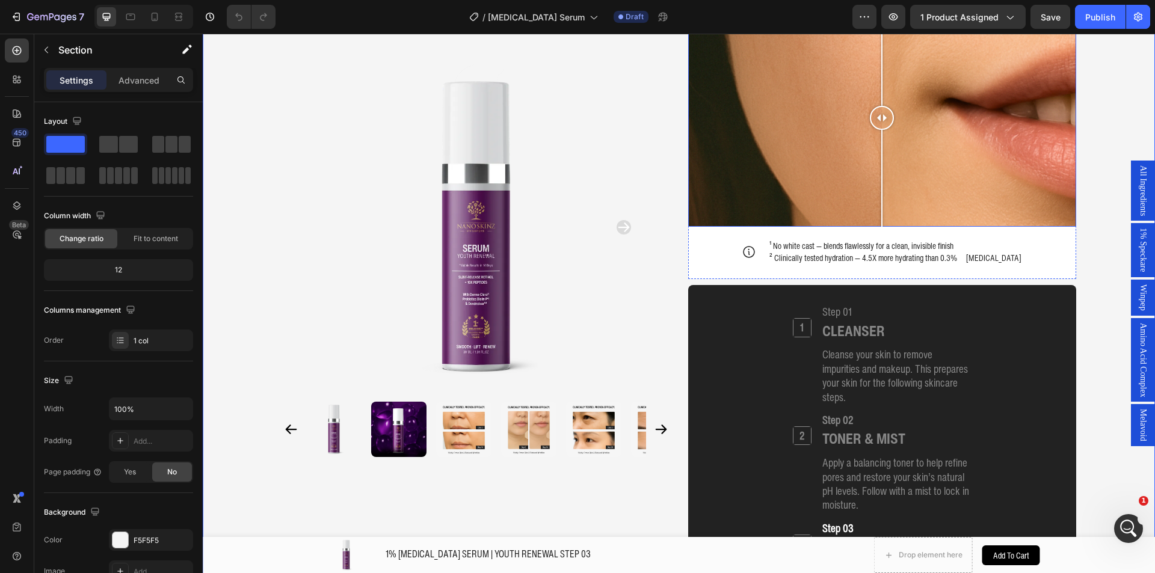
scroll to position [1208, 0]
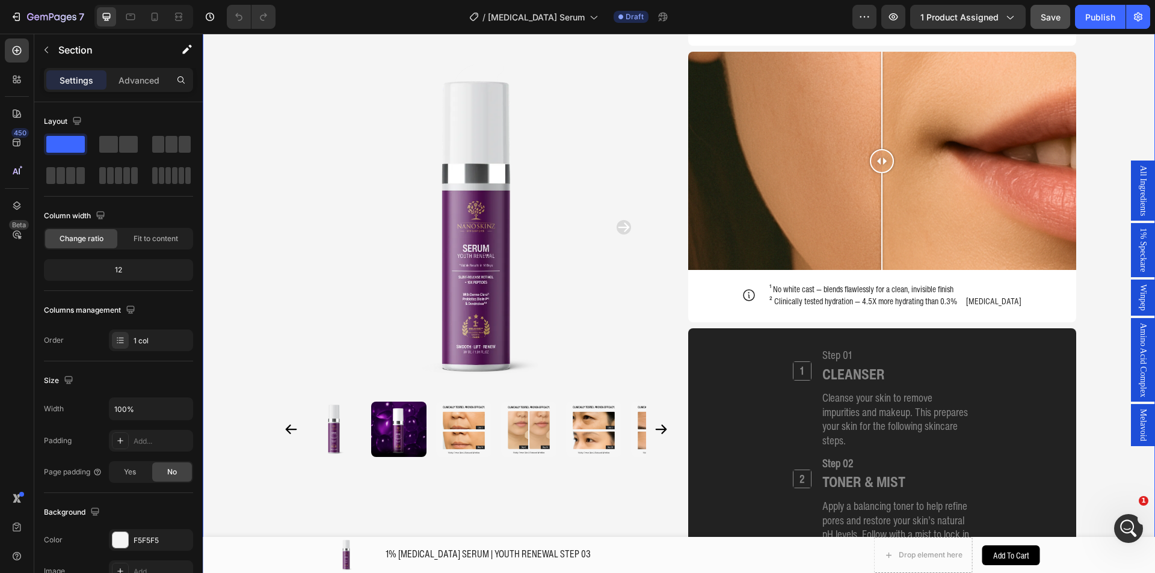
click at [1042, 11] on div "Save" at bounding box center [1050, 17] width 20 height 13
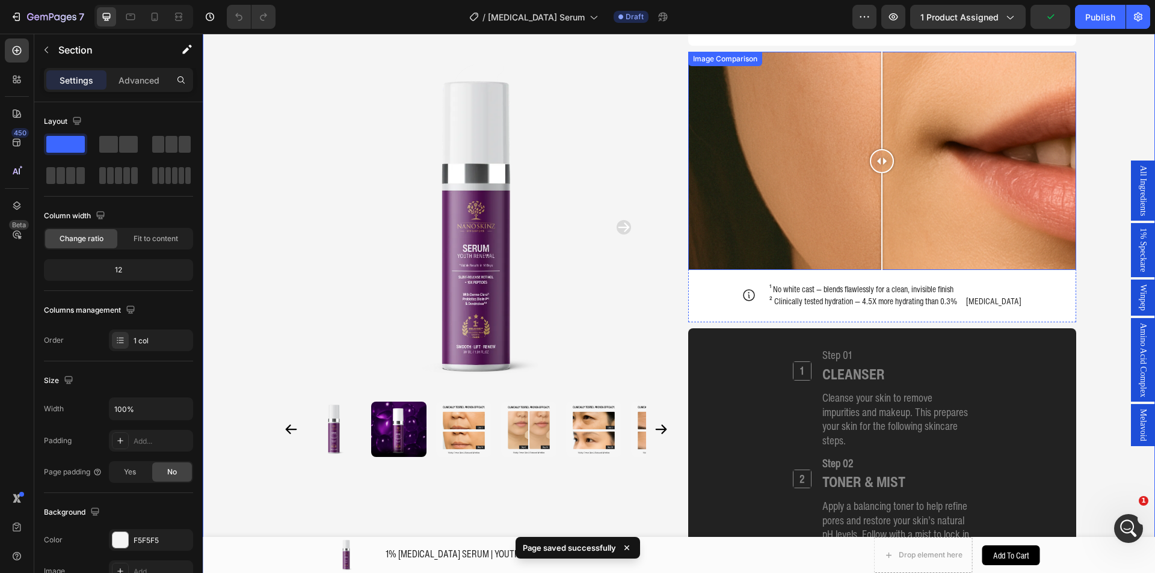
scroll to position [1147, 0]
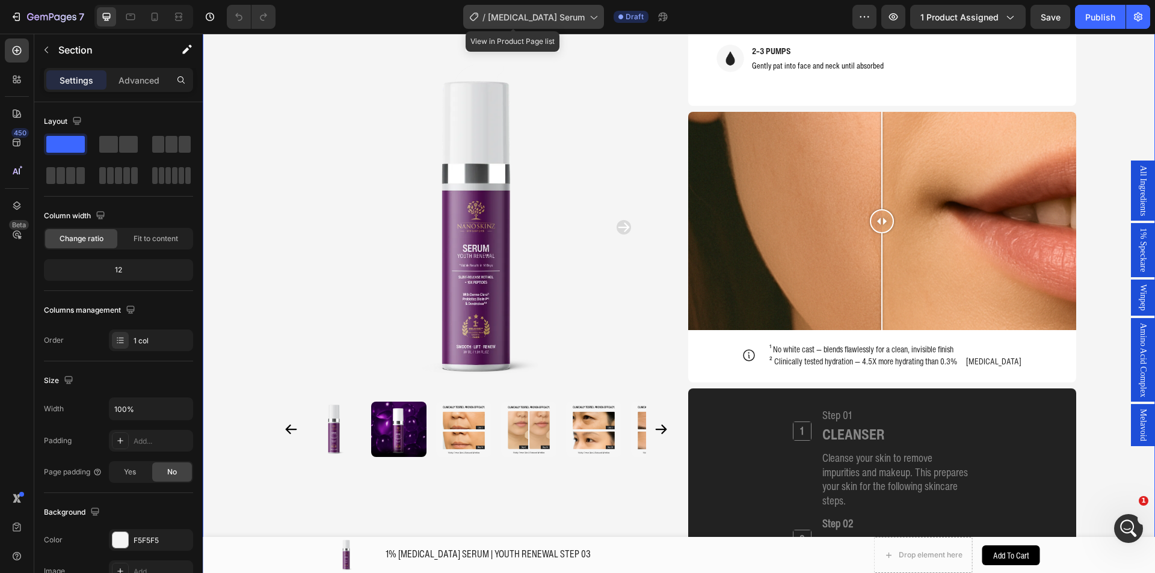
click at [526, 20] on span "[MEDICAL_DATA] Serum" at bounding box center [536, 17] width 97 height 13
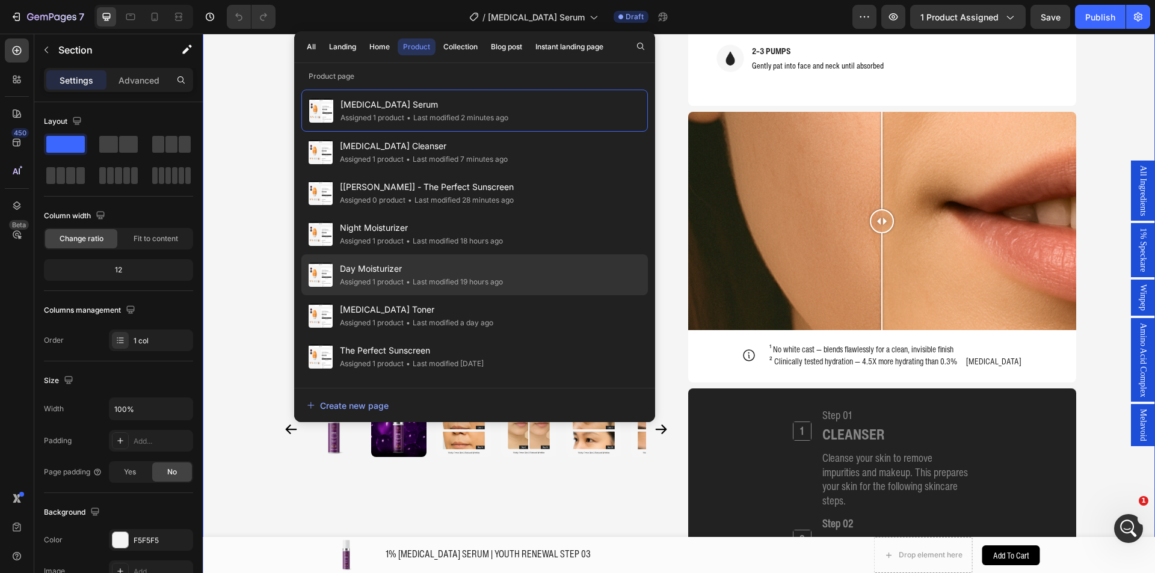
click at [401, 274] on span "Day Moisturizer" at bounding box center [421, 269] width 163 height 14
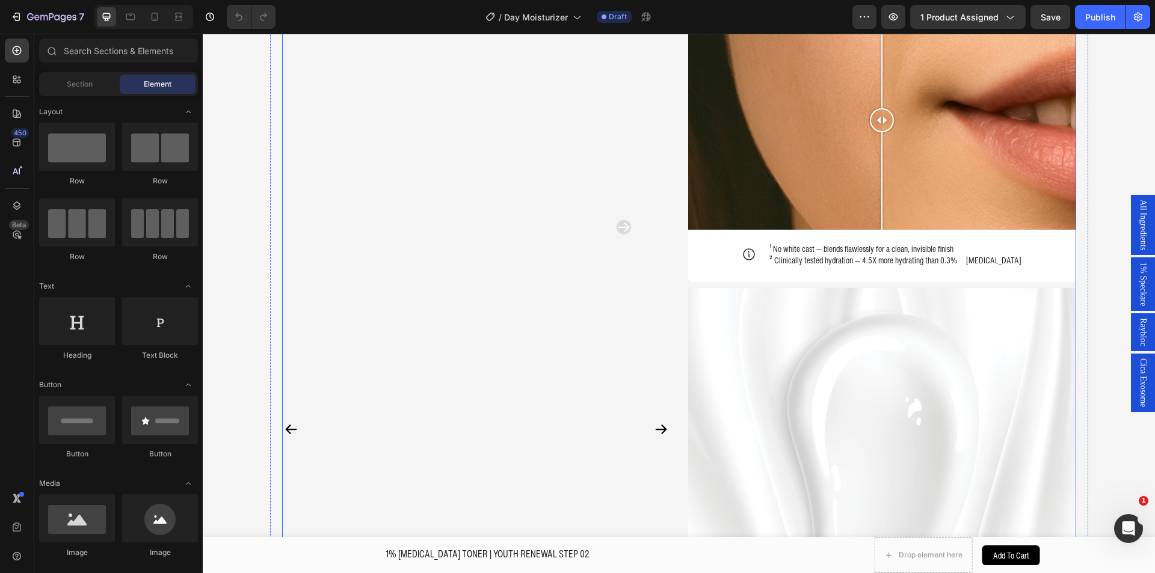
scroll to position [1323, 0]
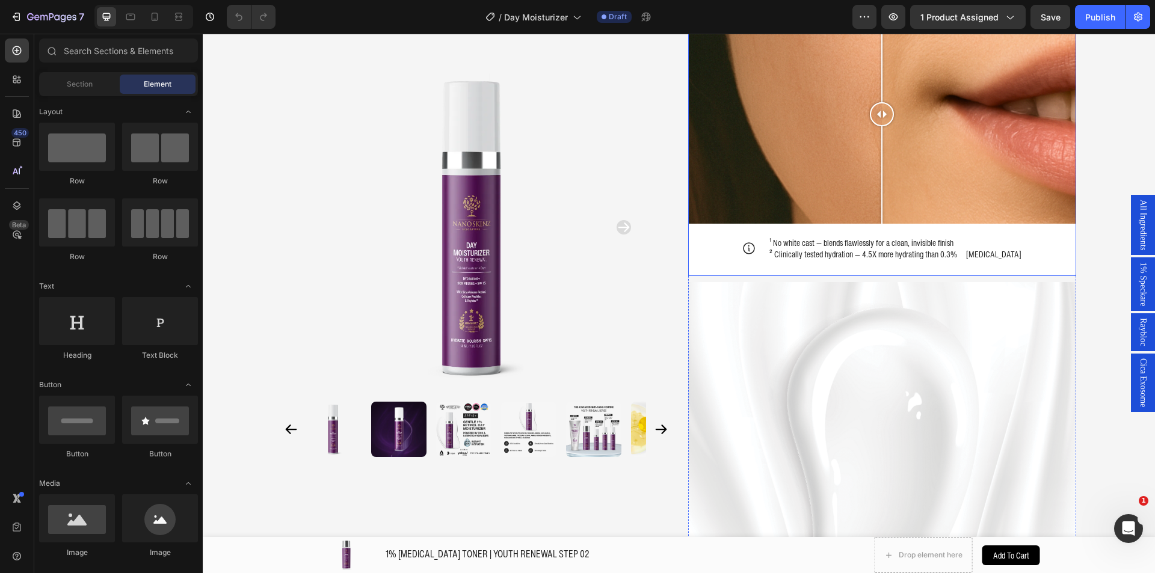
click at [865, 263] on div "Image Comparison Icon ¹ No white cast — blends flawlessly for a clean, invisibl…" at bounding box center [882, 140] width 388 height 271
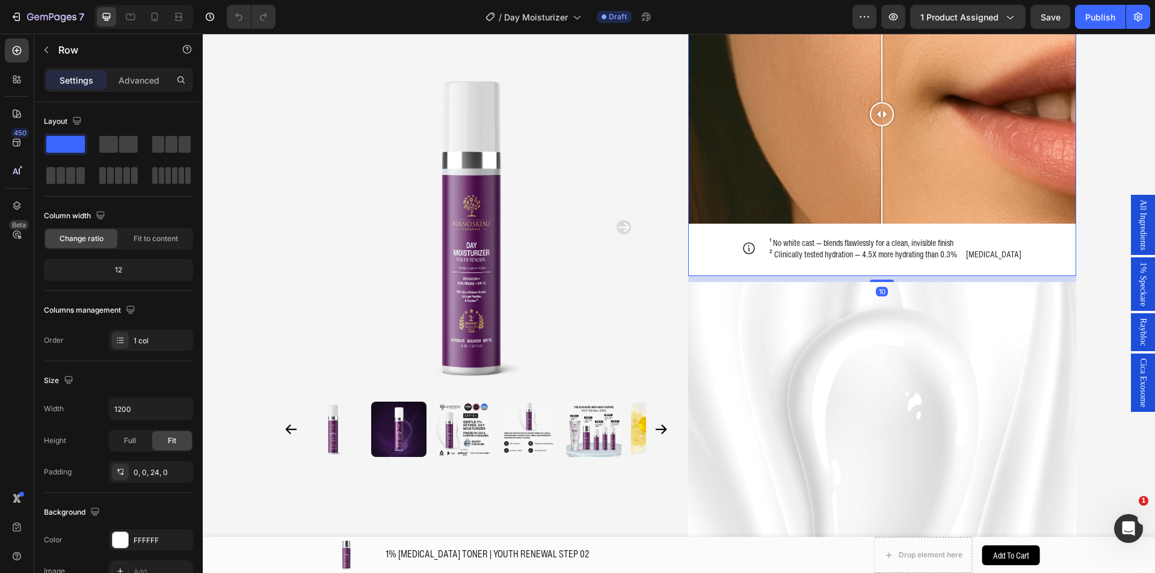
click at [869, 256] on p "² Clinically tested hydration — 4.5X more hydrating than 0.3% [MEDICAL_DATA]" at bounding box center [895, 254] width 252 height 12
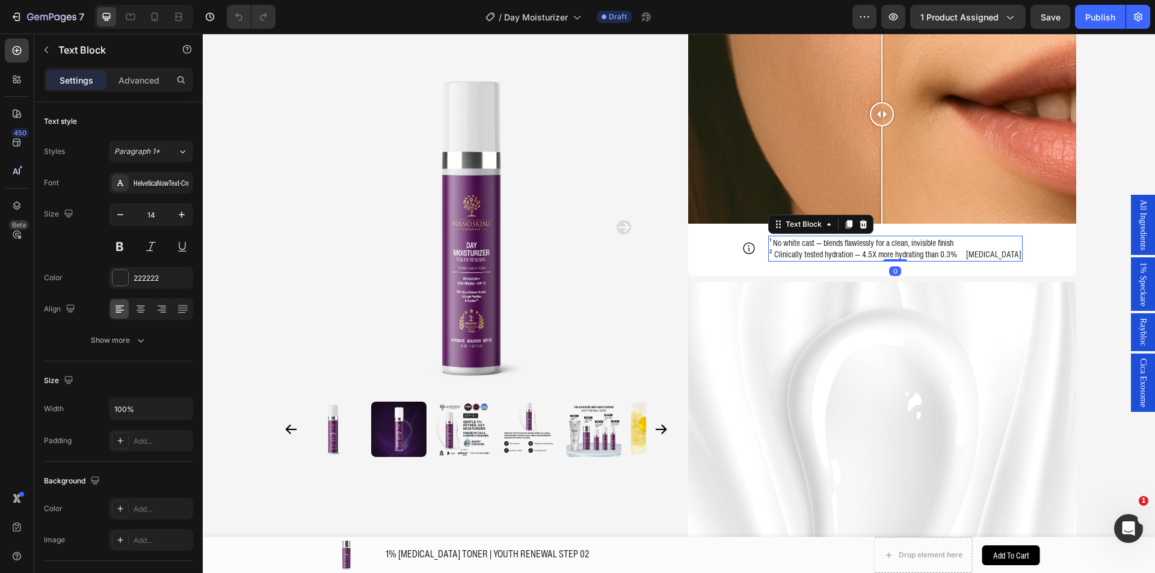
click at [869, 253] on p "² Clinically tested hydration — 4.5X more hydrating than 0.3% [MEDICAL_DATA]" at bounding box center [895, 254] width 252 height 12
click at [894, 247] on p "¹ No white cast — blends flawlessly for a clean, invisible finish" at bounding box center [895, 243] width 252 height 12
click at [929, 244] on p "¹ No white cast — blends flawlessly for a clean, invisible finish" at bounding box center [895, 243] width 252 height 12
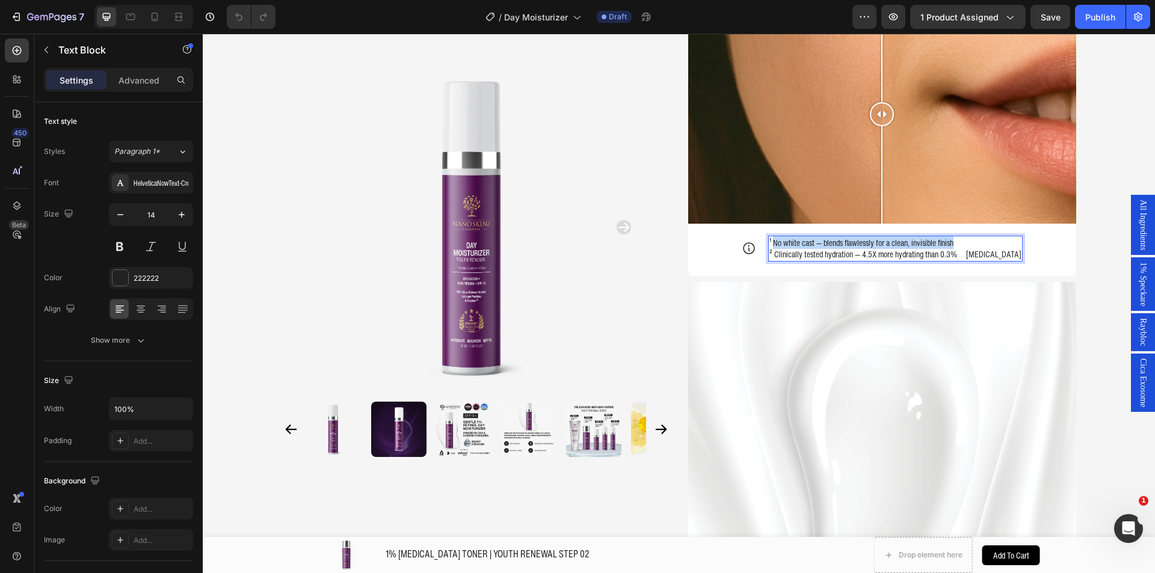
drag, startPoint x: 959, startPoint y: 240, endPoint x: 773, endPoint y: 243, distance: 186.5
click at [773, 243] on p "¹ No white cast — blends flawlessly for a clean, invisible finish" at bounding box center [895, 243] width 252 height 12
click at [942, 248] on p "² Clinically tested hydration — 4.5X more hydrating than 0.3% [MEDICAL_DATA]" at bounding box center [895, 254] width 252 height 12
click at [998, 253] on p "² Clinically tested hydration — 4.5X more hydrating than 0.3% [MEDICAL_DATA]" at bounding box center [895, 254] width 252 height 12
drag, startPoint x: 1012, startPoint y: 253, endPoint x: 775, endPoint y: 256, distance: 237.0
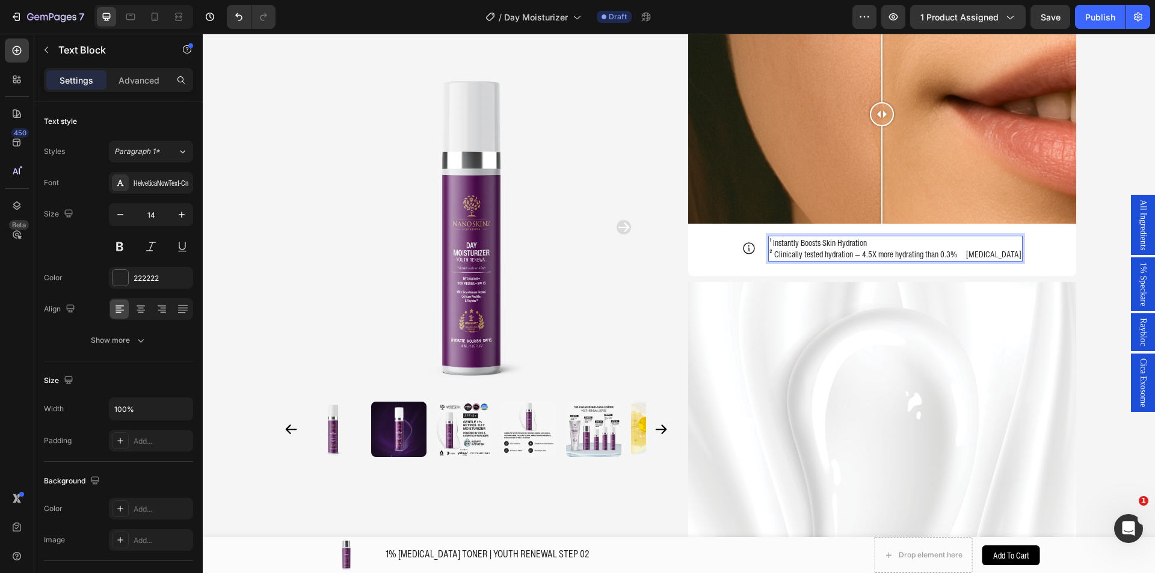
click at [775, 256] on div "Icon ¹ Instantly Boosts Skin Hydration ² Clinically tested hydration — 4.5X mor…" at bounding box center [882, 249] width 388 height 26
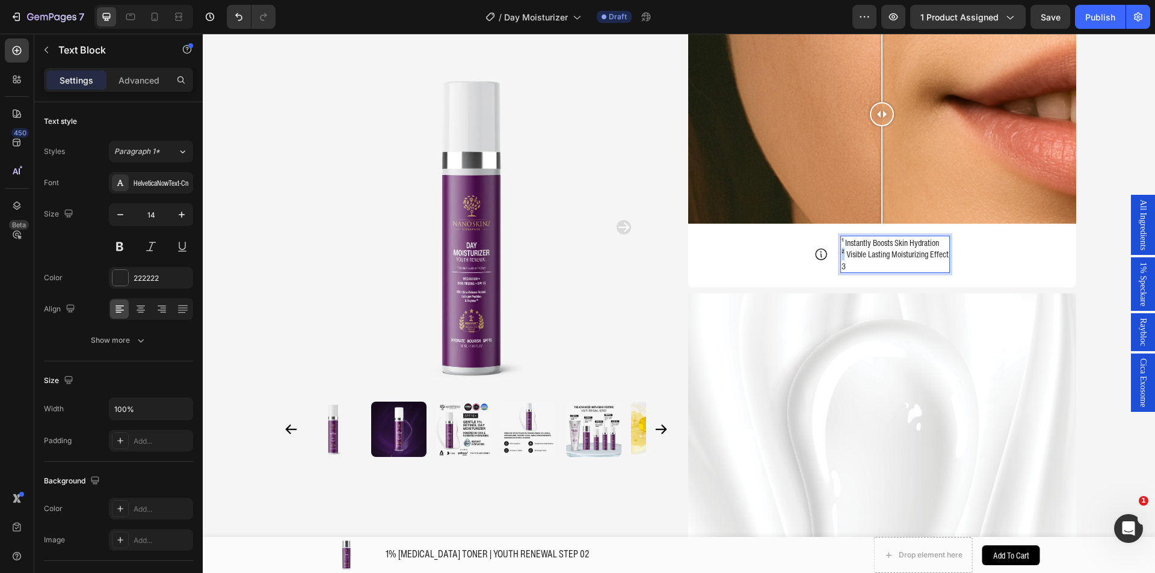
click at [841, 251] on p "² Visible Lasting Moisturizing Effect" at bounding box center [894, 254] width 107 height 12
click at [840, 265] on div "¹ Instantly Boosts Skin Hydration ² Visible Lasting Moisturizing Effect 3" at bounding box center [894, 255] width 109 height 38
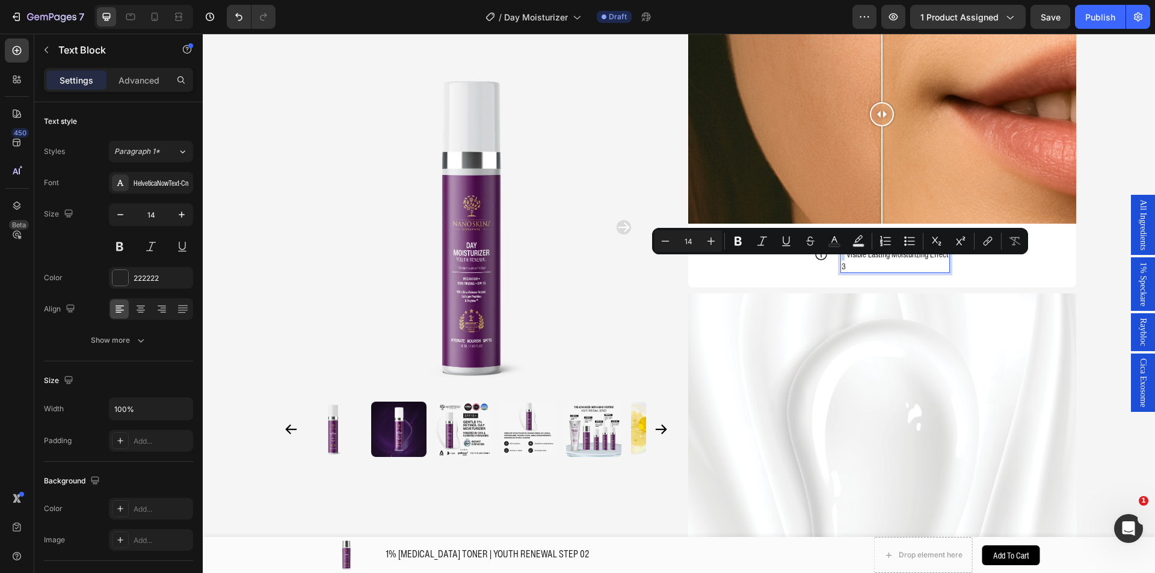
click at [843, 266] on p "3" at bounding box center [894, 266] width 107 height 12
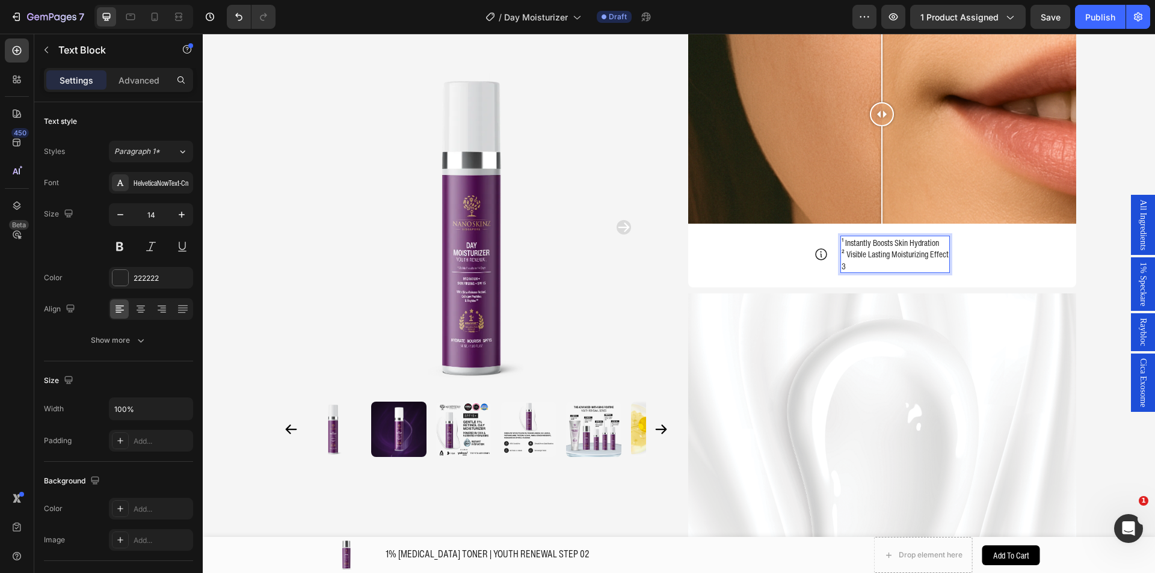
click at [840, 265] on div "¹ Instantly Boosts Skin Hydration ² Visible Lasting Moisturizing Effect 3" at bounding box center [894, 255] width 109 height 38
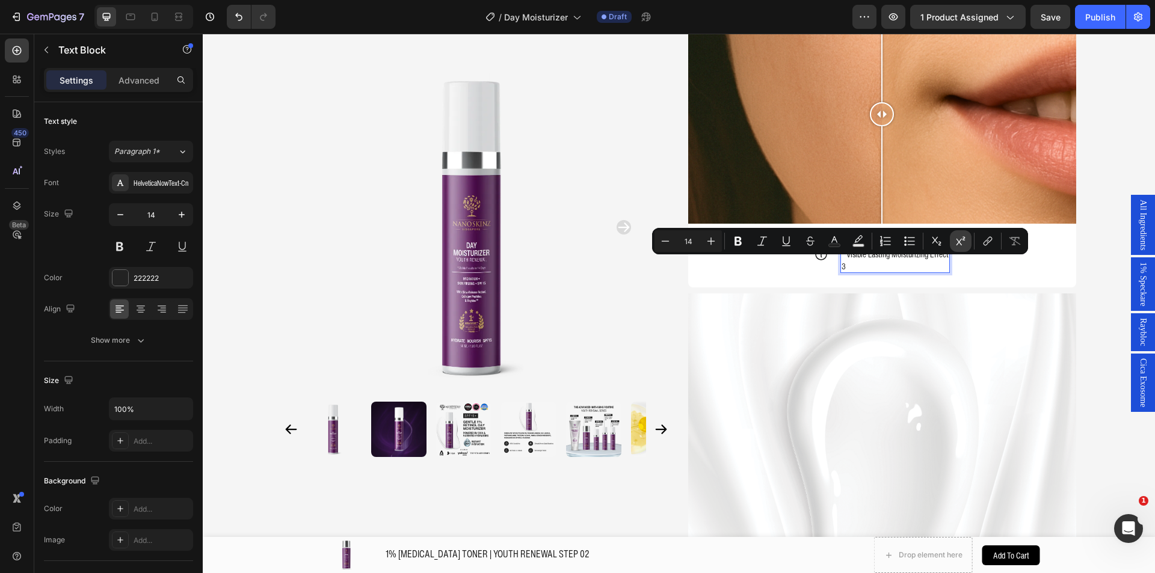
click at [955, 244] on icon "Editor contextual toolbar" at bounding box center [960, 241] width 12 height 12
click at [885, 269] on p "3" at bounding box center [894, 266] width 107 height 12
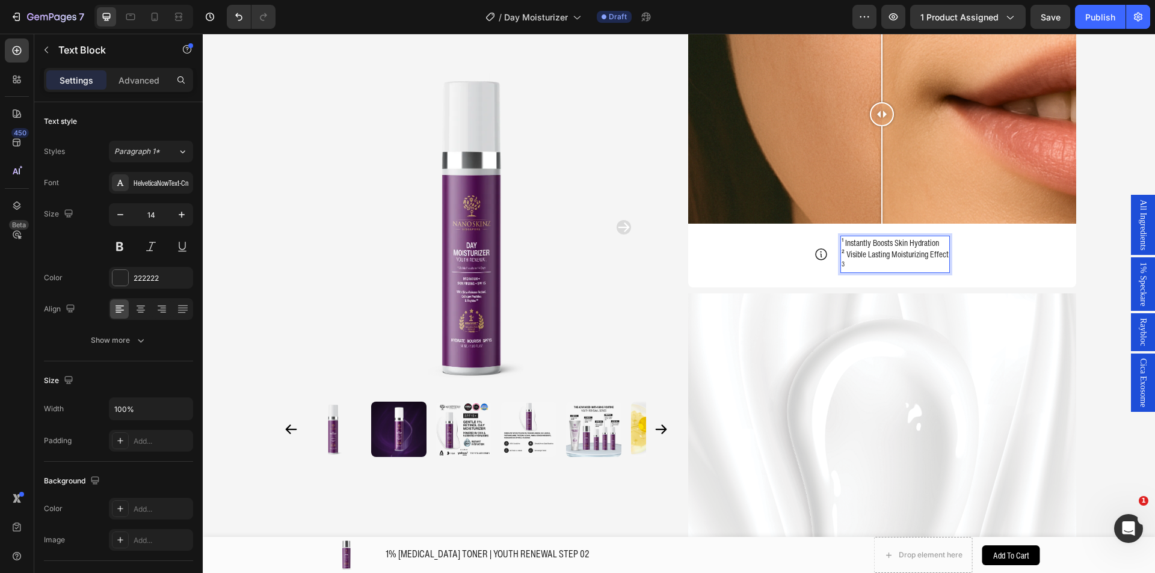
click at [846, 257] on p "² Visible Lasting Moisturizing Effect" at bounding box center [894, 254] width 107 height 12
click at [842, 255] on p "² Visible Lasting Moisturizing Effect" at bounding box center [894, 254] width 107 height 12
drag, startPoint x: 842, startPoint y: 255, endPoint x: 823, endPoint y: 254, distance: 18.7
click at [823, 254] on div "Icon ¹ Instantly Boosts Skin Hydration ² Visible Lasting Moisturizing Effect 3 …" at bounding box center [882, 255] width 388 height 38
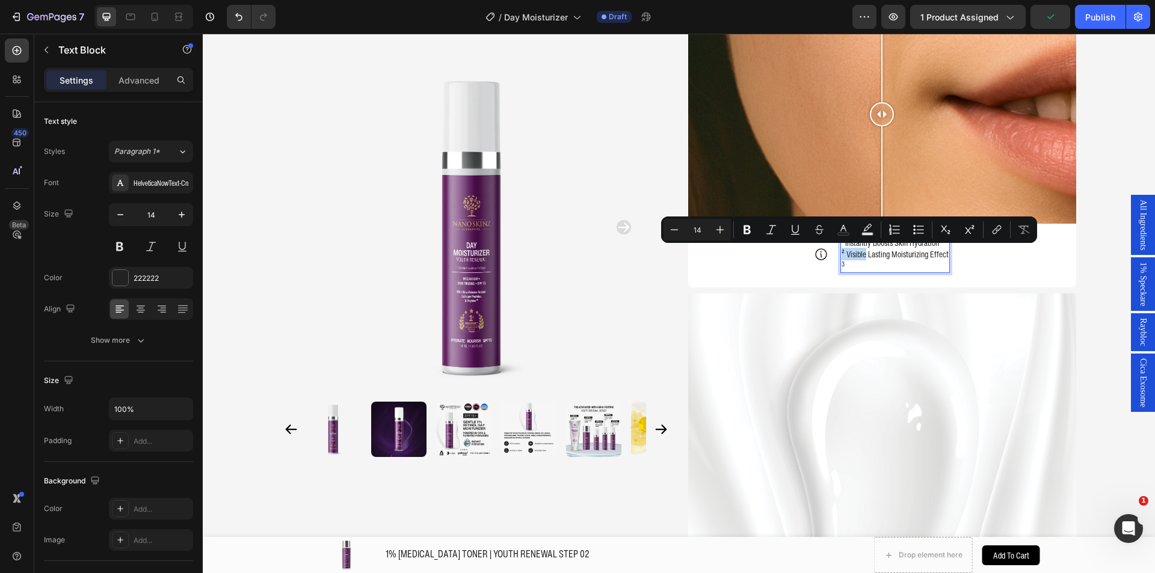
click at [847, 257] on p "² Visible Lasting Moisturizing Effect" at bounding box center [894, 254] width 107 height 12
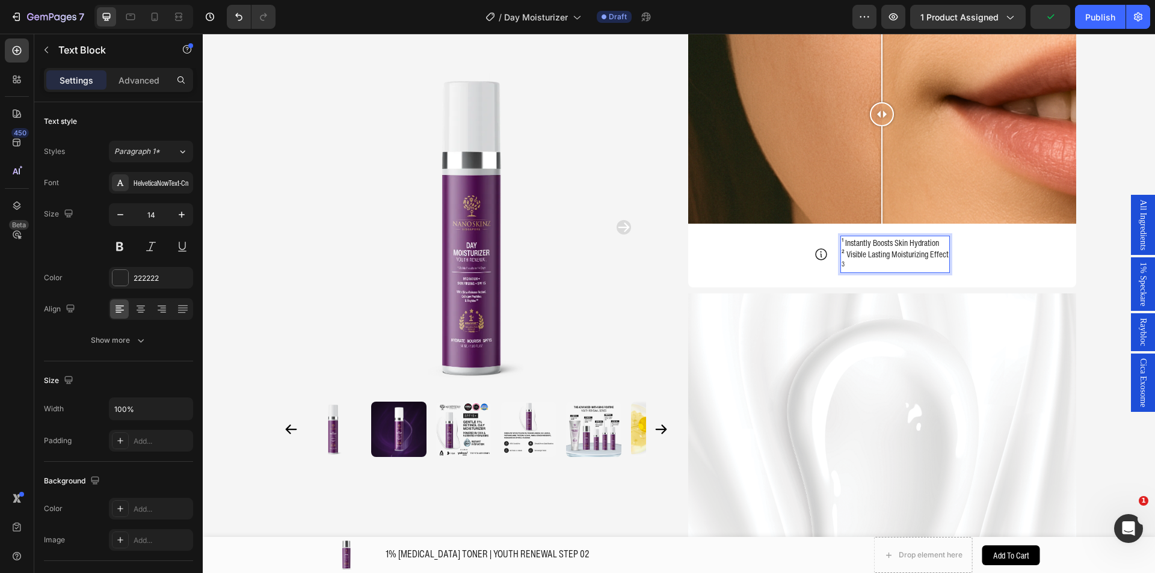
click at [853, 268] on p "3" at bounding box center [894, 266] width 107 height 12
drag, startPoint x: 847, startPoint y: 262, endPoint x: 837, endPoint y: 263, distance: 10.3
click at [841, 263] on p "3" at bounding box center [894, 266] width 107 height 12
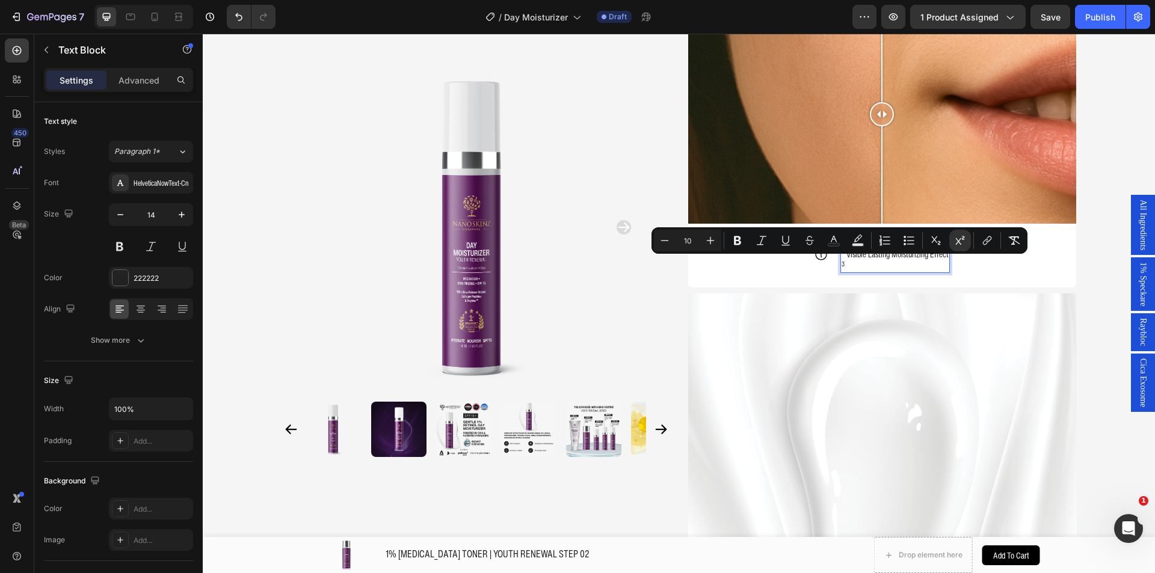
type input "14"
click at [856, 267] on p "3" at bounding box center [894, 266] width 107 height 12
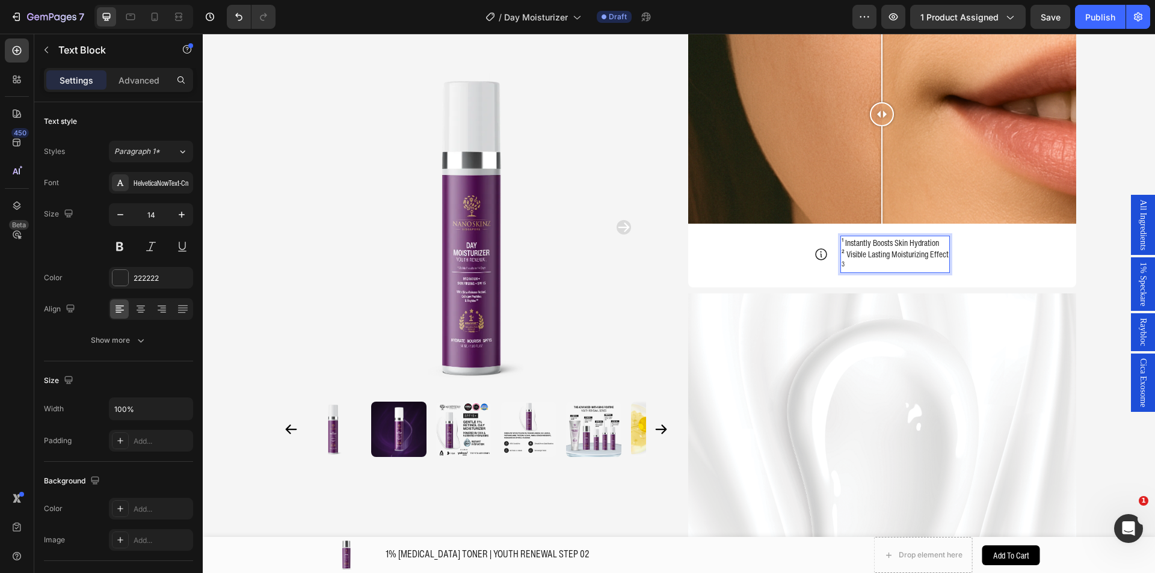
click at [843, 265] on p "3" at bounding box center [894, 266] width 107 height 12
click at [849, 265] on p "3" at bounding box center [894, 266] width 107 height 12
click at [849, 266] on sup "Rich Text Editor. Editing area: main" at bounding box center [849, 264] width 1 height 10
click at [850, 265] on sup "Visibly Firmer + Clearer Skin" at bounding box center [880, 264] width 60 height 9
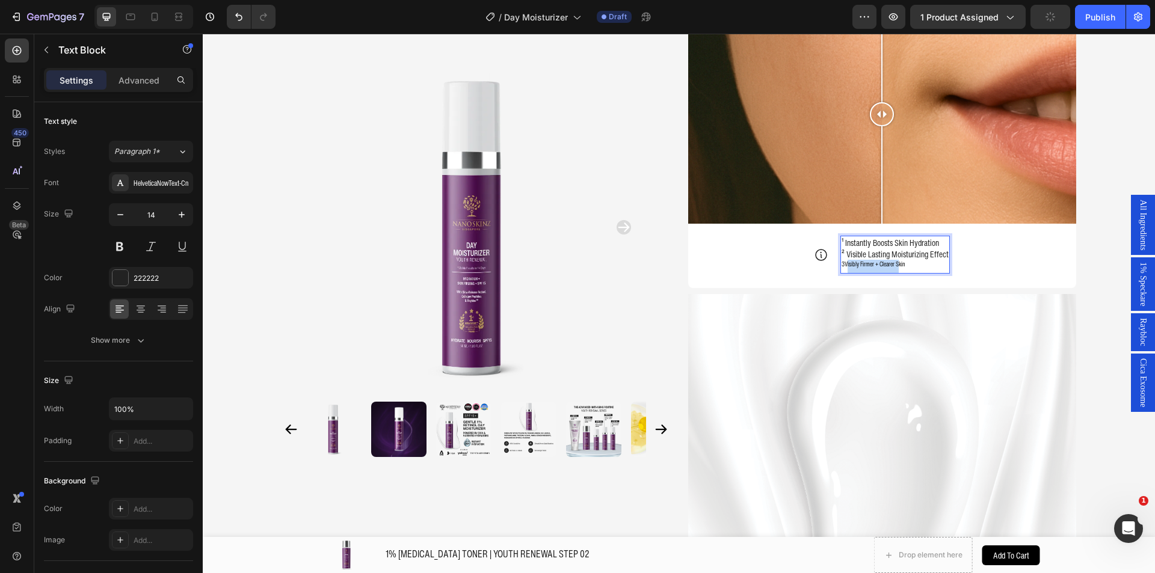
drag, startPoint x: 843, startPoint y: 264, endPoint x: 896, endPoint y: 262, distance: 53.0
click at [896, 262] on sup "Visibly Firmer + Clearer Skin" at bounding box center [874, 264] width 60 height 9
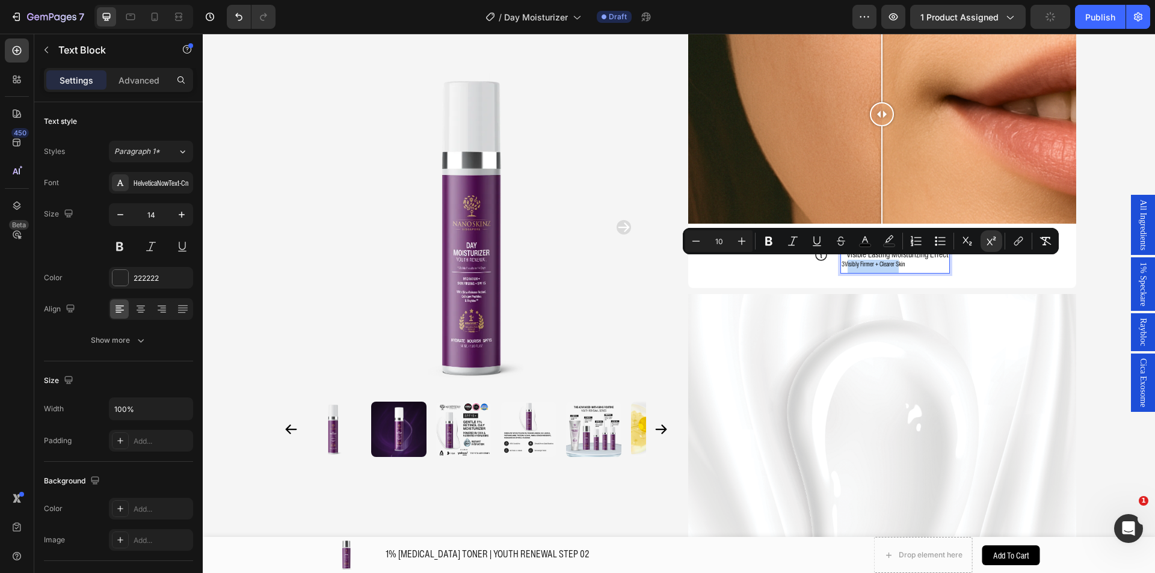
click at [896, 262] on sup "Visibly Firmer + Clearer Skin" at bounding box center [874, 264] width 60 height 9
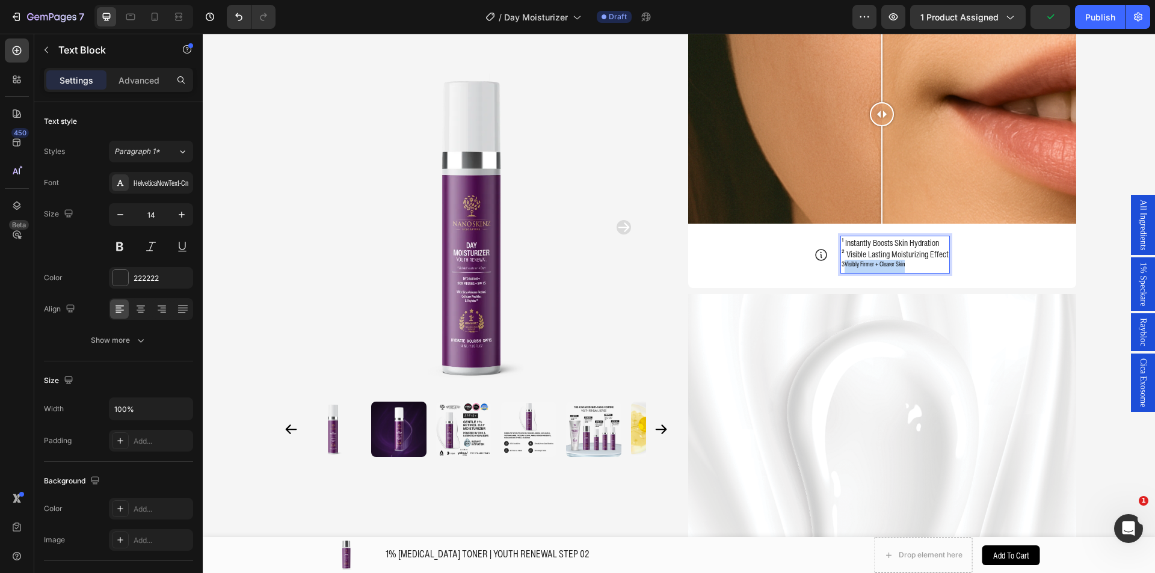
drag, startPoint x: 906, startPoint y: 263, endPoint x: 842, endPoint y: 265, distance: 63.8
click at [842, 265] on p "3 Visibly Firmer + Clearer Skin" at bounding box center [894, 266] width 107 height 13
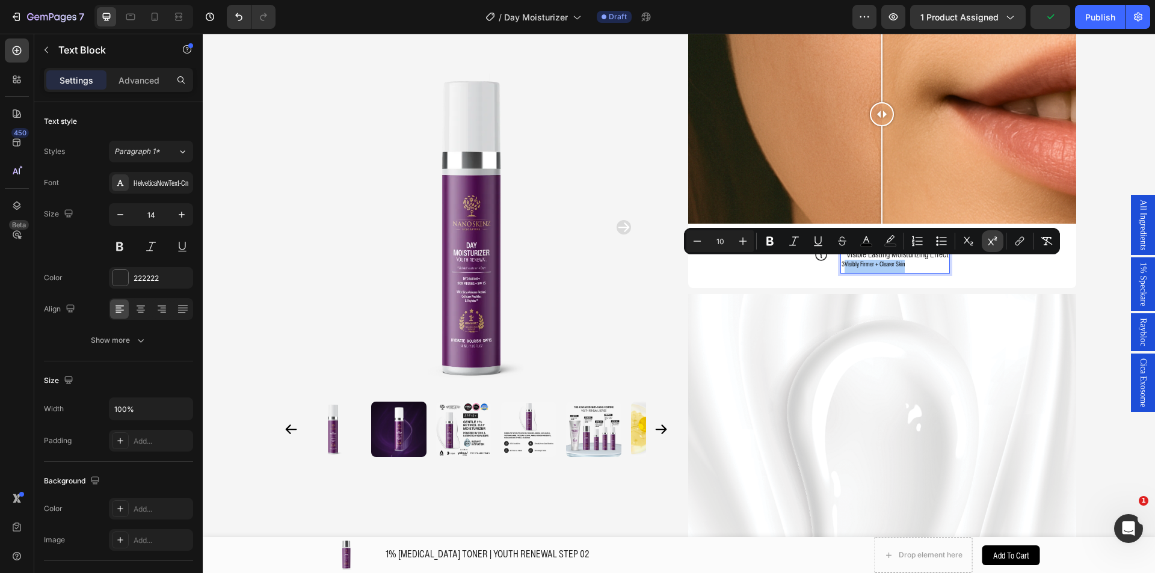
click at [991, 244] on icon "Editor contextual toolbar" at bounding box center [992, 241] width 12 height 12
click at [888, 266] on span "Visibly Firmer + Clearer Skin" at bounding box center [886, 266] width 85 height 12
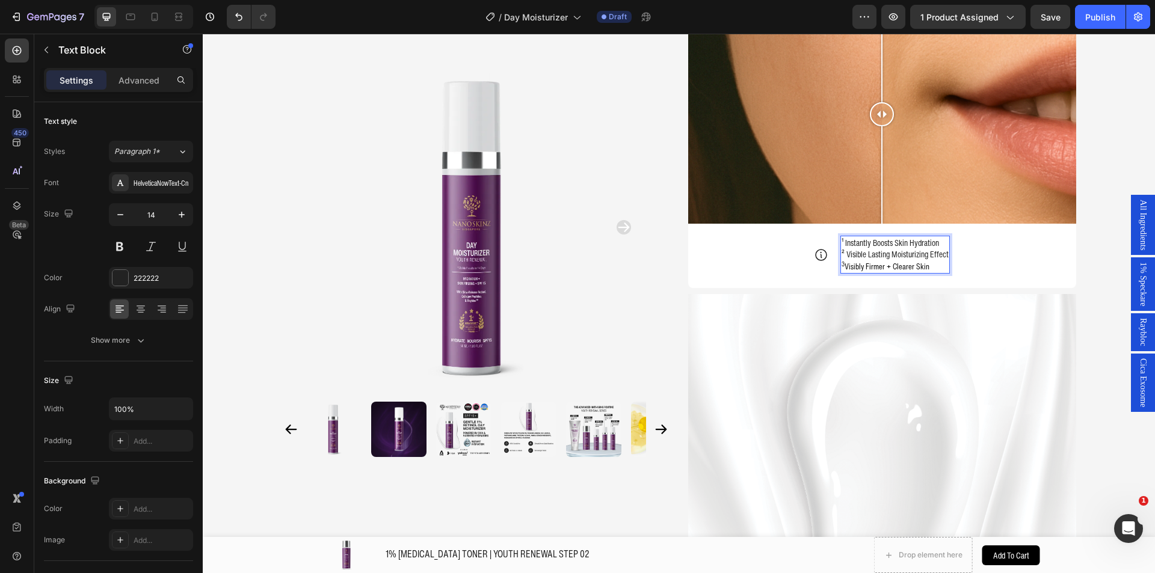
click at [846, 265] on span "Visibly Firmer + Clearer Skin" at bounding box center [886, 266] width 85 height 12
click at [844, 265] on span "Visibly Firmer + Clearer Skin" at bounding box center [886, 266] width 85 height 12
click at [842, 264] on sup "3" at bounding box center [842, 264] width 3 height 10
click at [841, 266] on sup "3" at bounding box center [842, 264] width 3 height 10
click at [854, 269] on span "Visibly Firmer + Clearer Skin" at bounding box center [891, 266] width 85 height 12
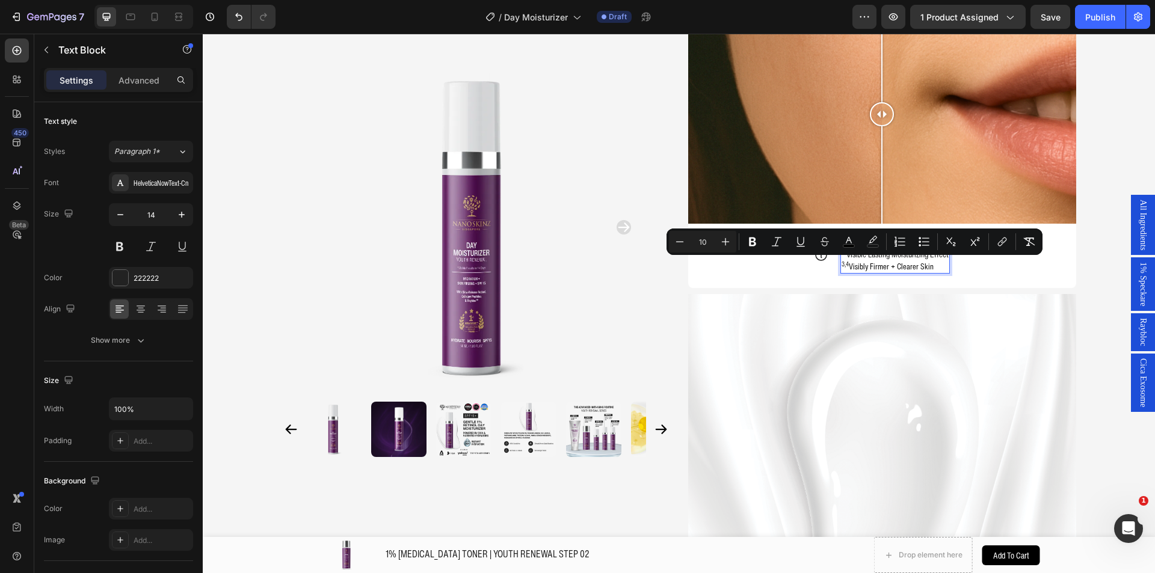
click at [846, 269] on p "3,4 Visibly Firmer + Clearer Skin" at bounding box center [894, 266] width 107 height 13
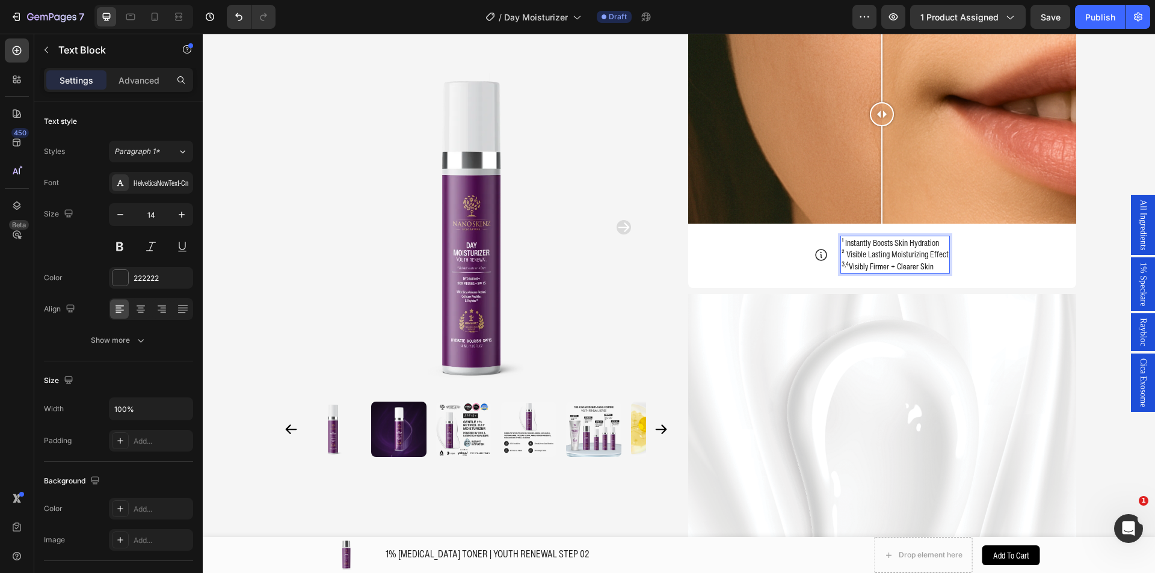
click at [850, 269] on span "Visibly Firmer + Clearer Skin" at bounding box center [891, 266] width 85 height 12
click at [850, 269] on p "3,4 V isibly Firmer + Clearer Skin" at bounding box center [894, 266] width 107 height 13
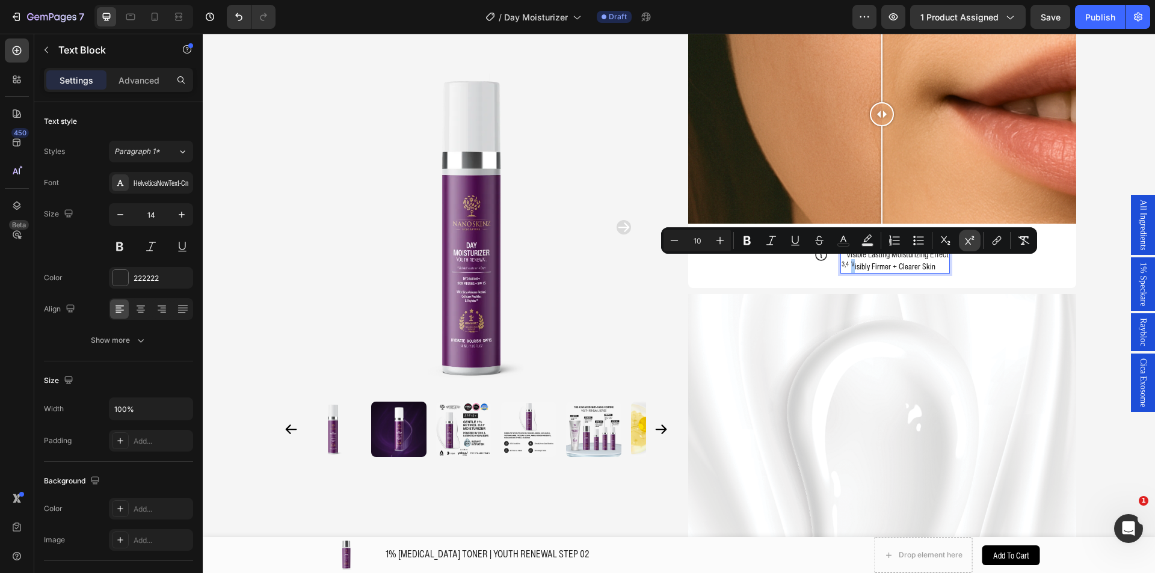
click at [966, 243] on icon "Editor contextual toolbar" at bounding box center [969, 241] width 12 height 12
type input "14"
click at [927, 268] on span "isibly Firmer + Clearer Skin" at bounding box center [893, 266] width 81 height 12
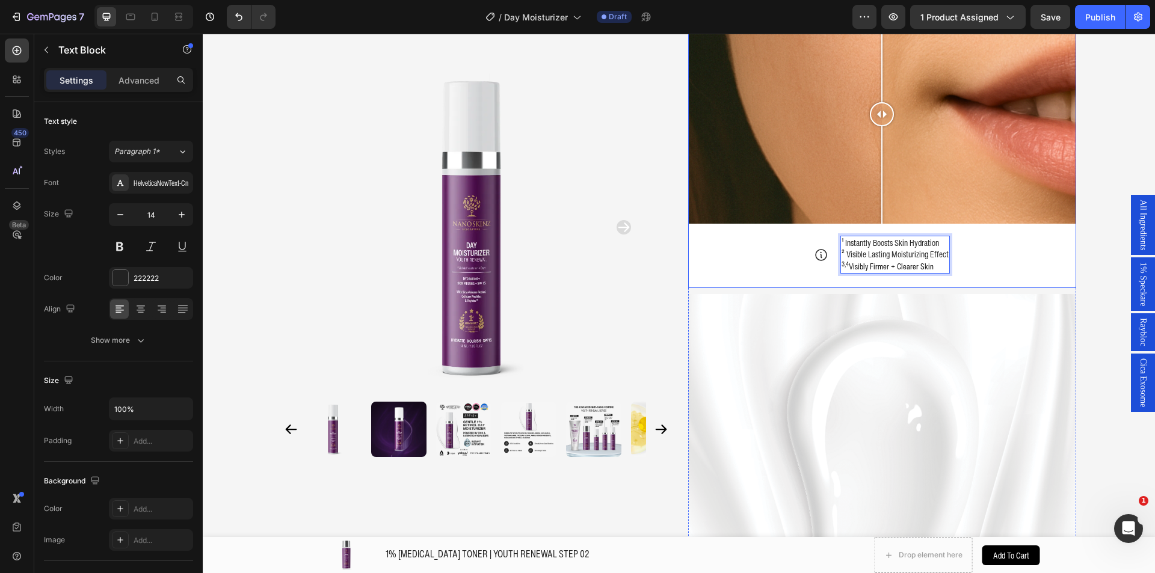
click at [968, 275] on div "Image Comparison Icon ¹ Instantly Boosts Skin Hydration ² Visible Lasting Moist…" at bounding box center [882, 146] width 388 height 283
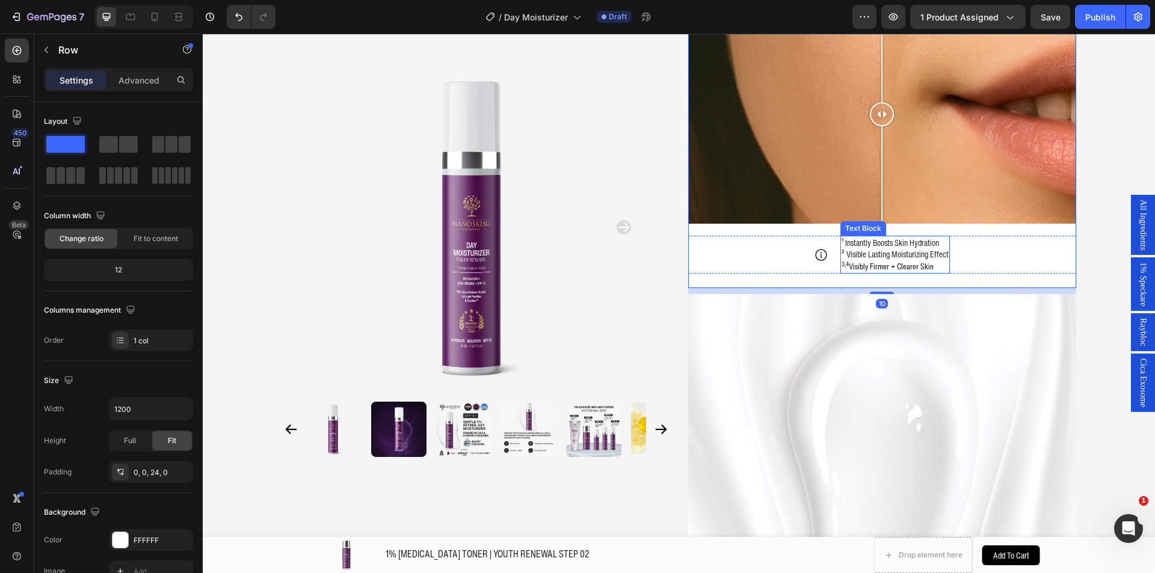
click at [912, 263] on span "isibly Firmer + Clearer Skin" at bounding box center [893, 266] width 81 height 12
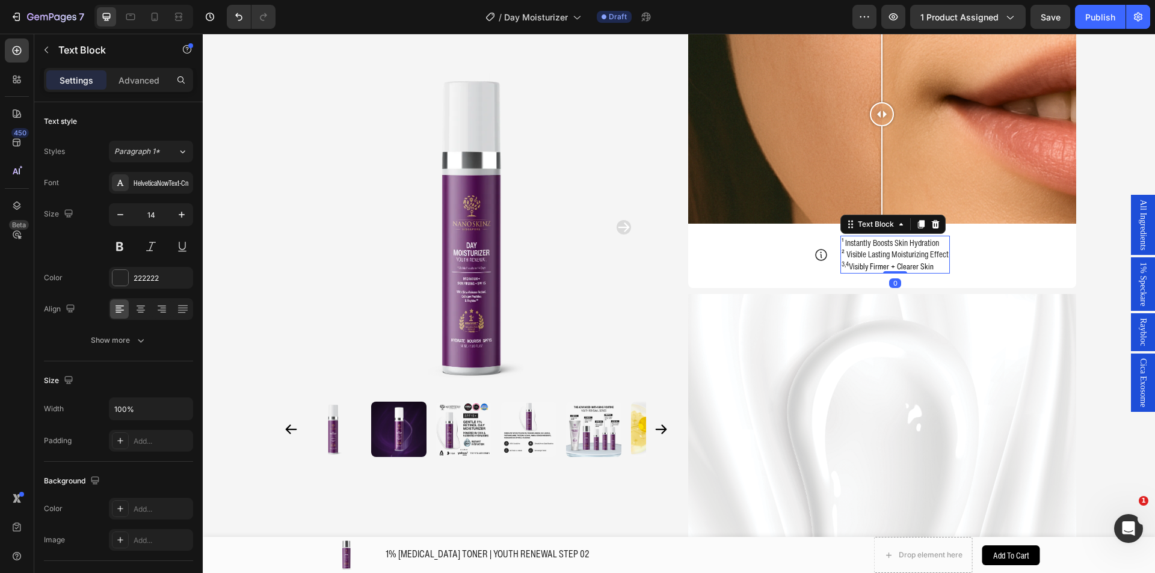
click at [915, 264] on span "isibly Firmer + Clearer Skin" at bounding box center [893, 266] width 81 height 12
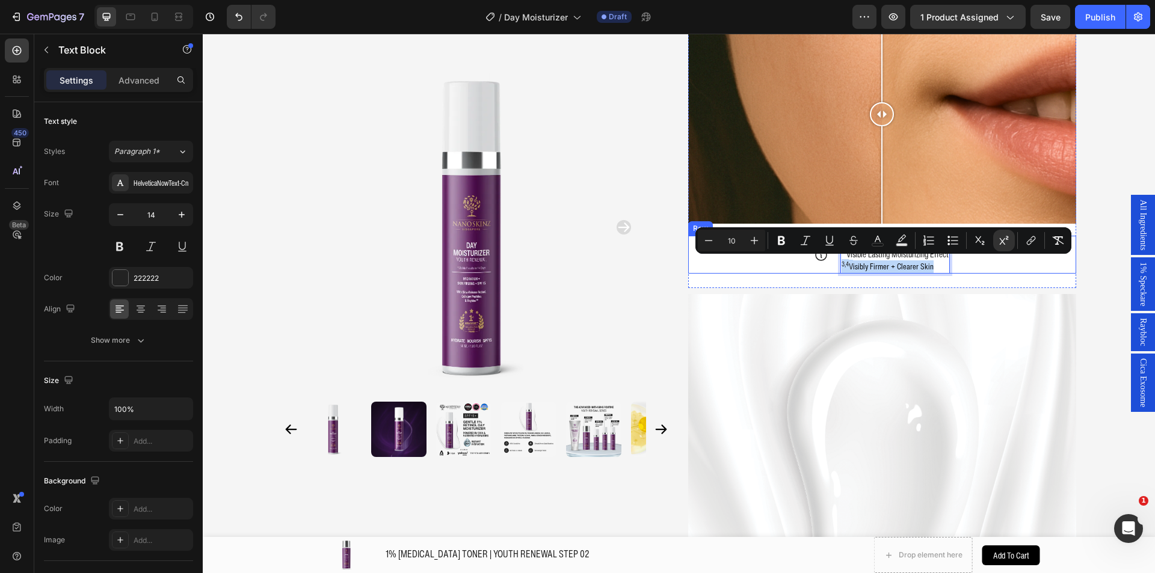
click at [963, 268] on div "Icon ¹ Instantly Boosts Skin Hydration ² Visible Lasting Moisturizing Effect 3,…" at bounding box center [882, 255] width 388 height 38
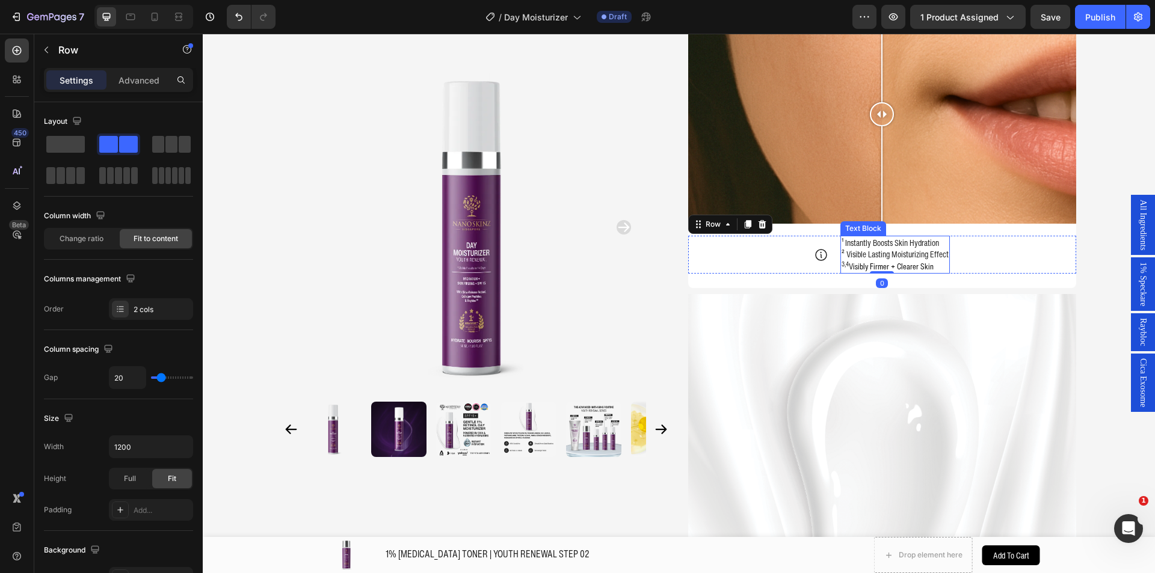
click at [862, 265] on span "isibly Firmer + Clearer Skin" at bounding box center [893, 266] width 81 height 12
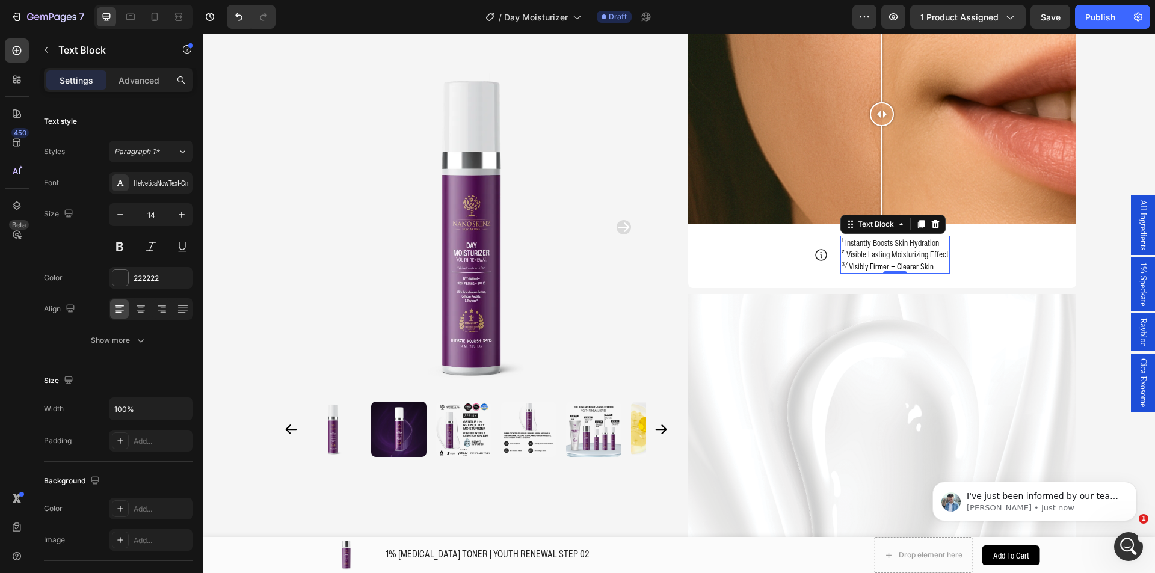
scroll to position [0, 0]
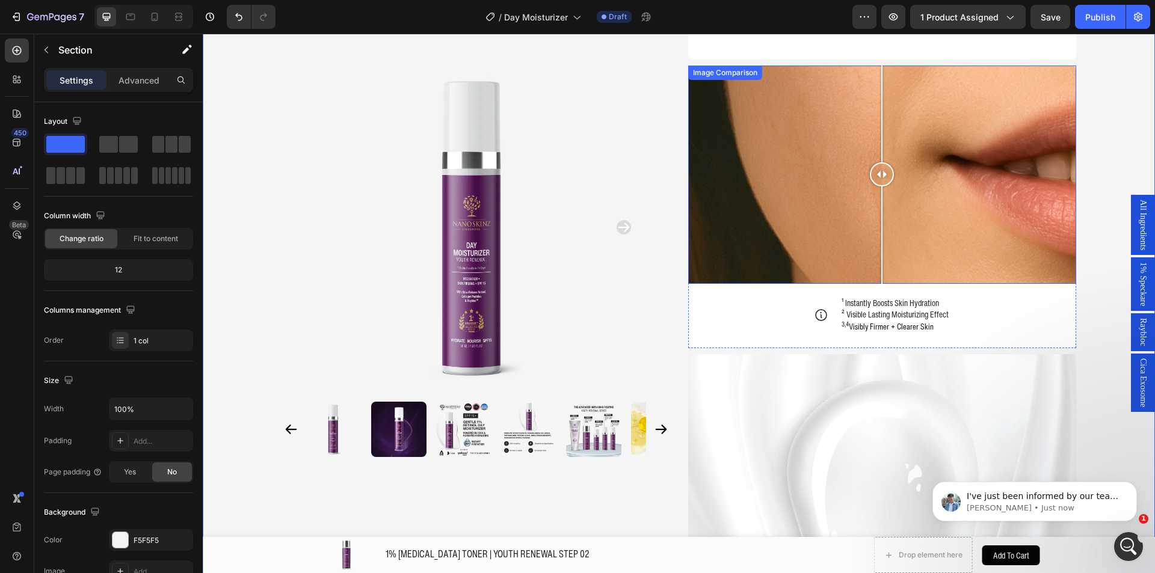
scroll to position [1203, 0]
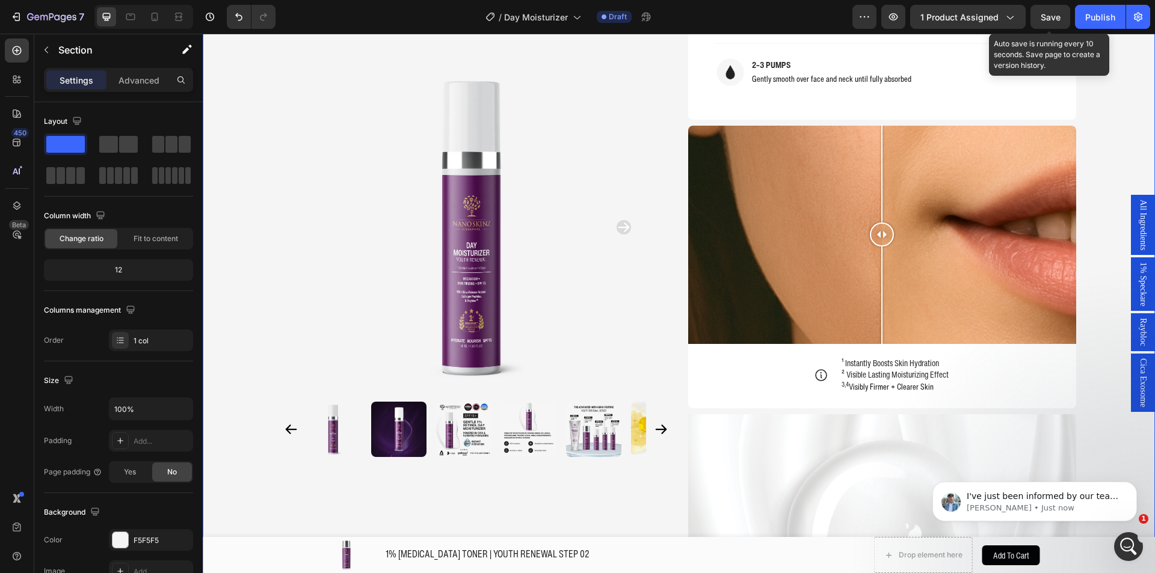
drag, startPoint x: 1035, startPoint y: 16, endPoint x: 1043, endPoint y: 33, distance: 19.1
click at [1036, 16] on button "Save" at bounding box center [1050, 17] width 40 height 24
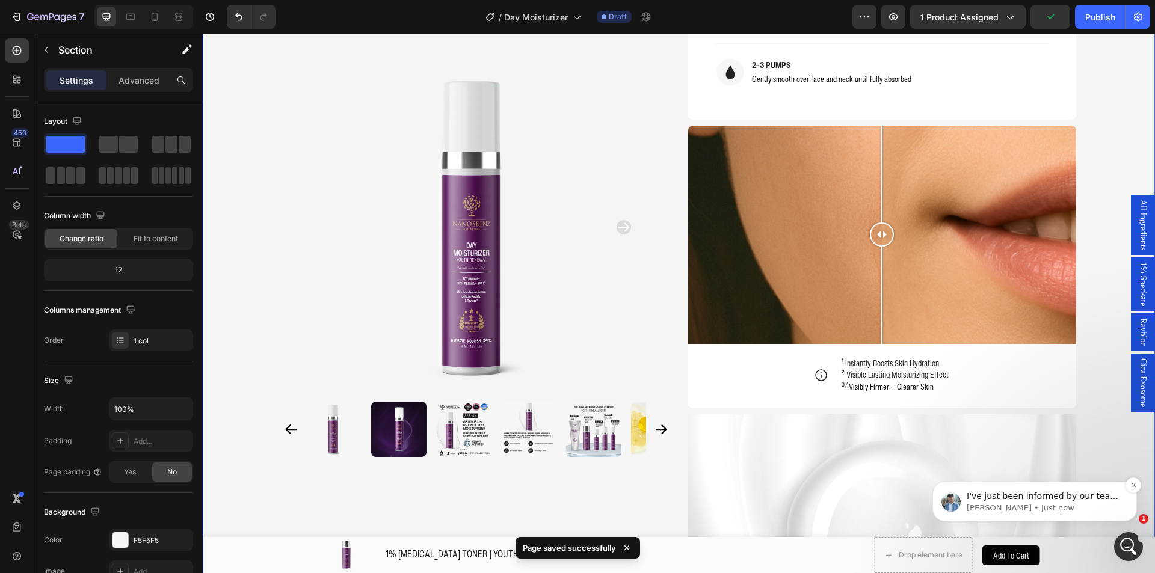
click at [1072, 514] on div "I've just been informed by our team that our current native elements do not sup…" at bounding box center [1034, 502] width 186 height 24
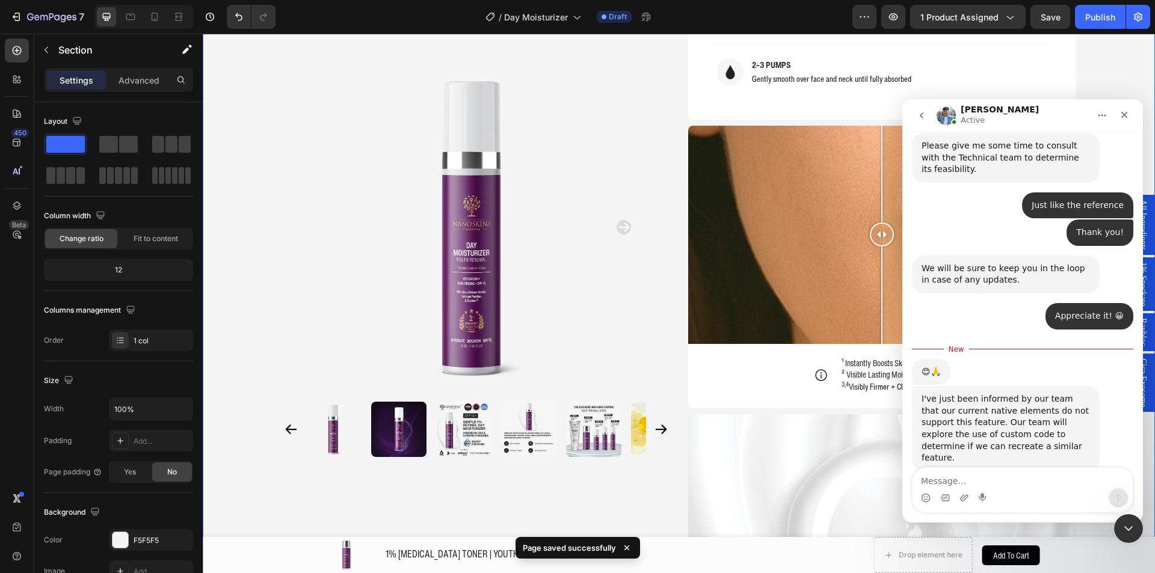
scroll to position [932, 0]
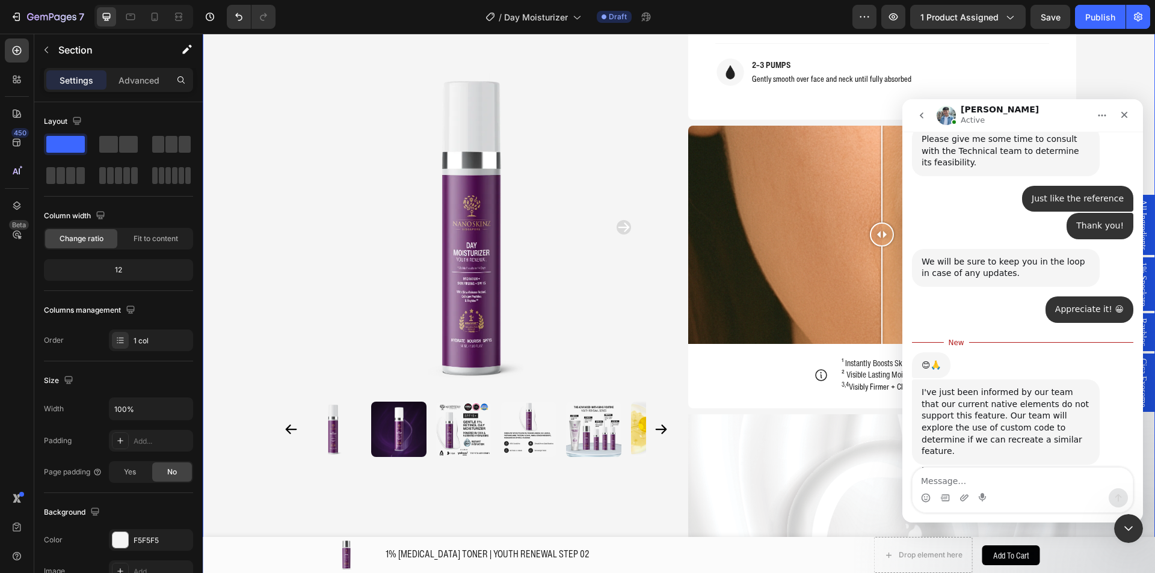
click at [968, 480] on textarea "Message…" at bounding box center [1022, 478] width 220 height 20
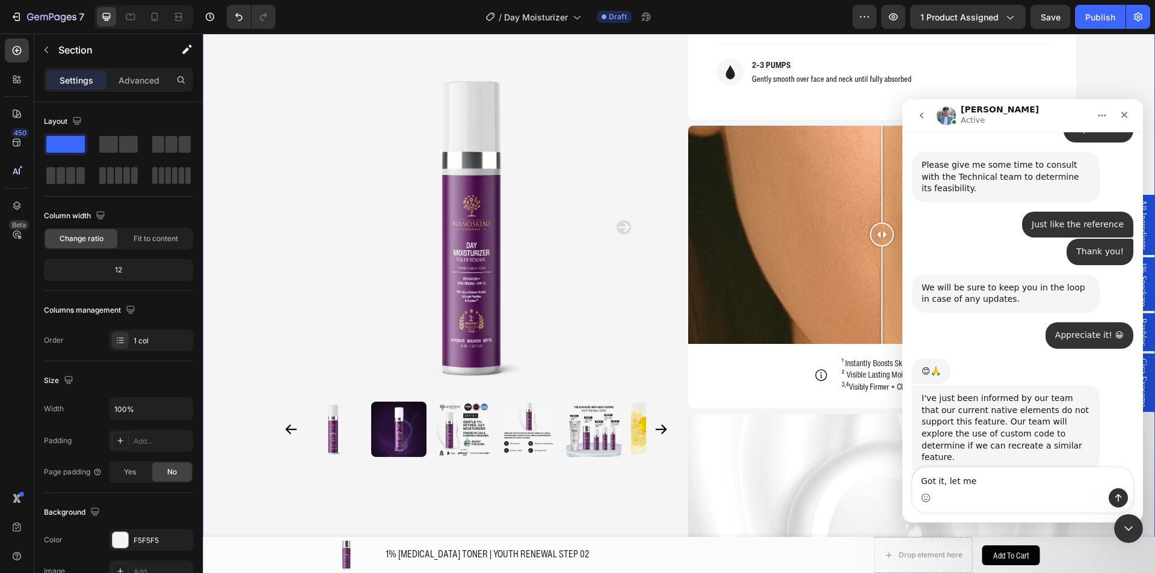
scroll to position [905, 0]
type textarea "Got it, l"
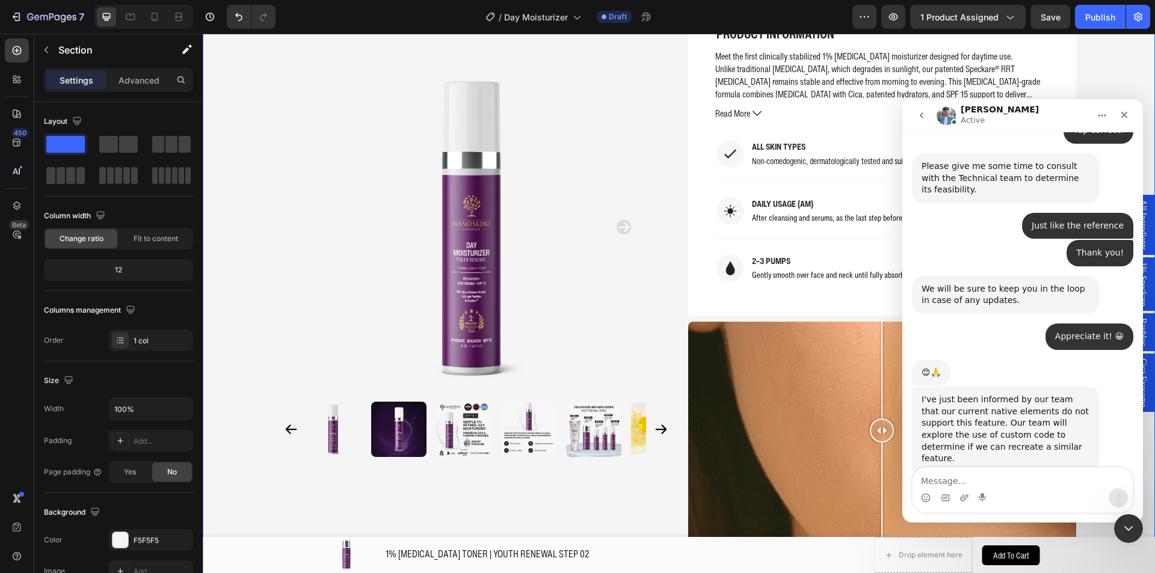
scroll to position [962, 0]
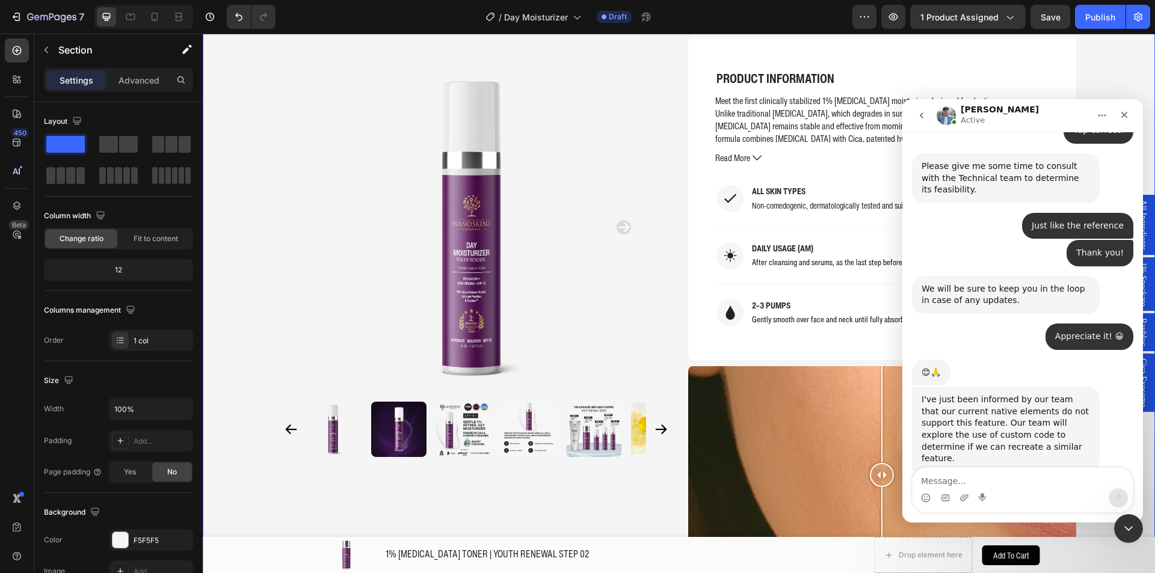
click at [1030, 483] on textarea "Message…" at bounding box center [1022, 478] width 220 height 20
type textarea "You can try duplicating this part"
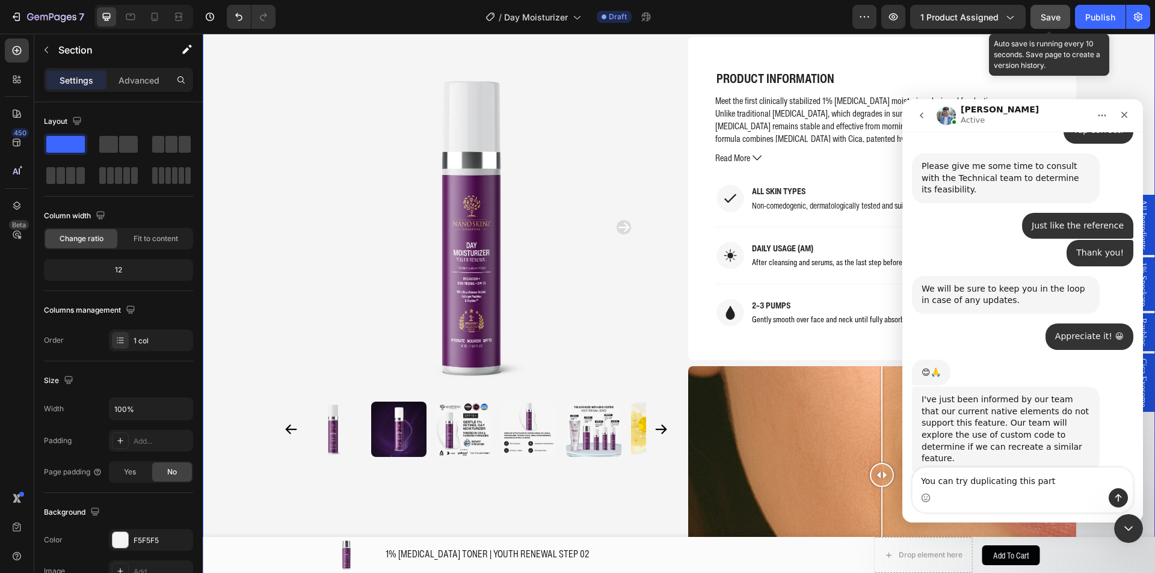
click at [1033, 16] on button "Save" at bounding box center [1050, 17] width 40 height 24
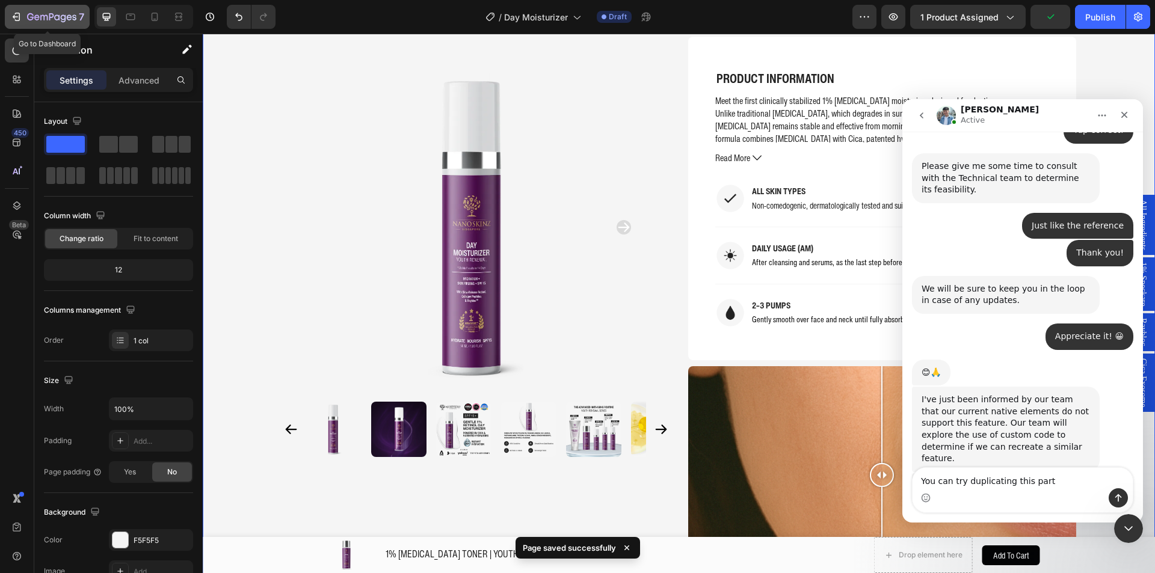
click at [60, 24] on button "7" at bounding box center [47, 17] width 85 height 24
